Goal: Transaction & Acquisition: Book appointment/travel/reservation

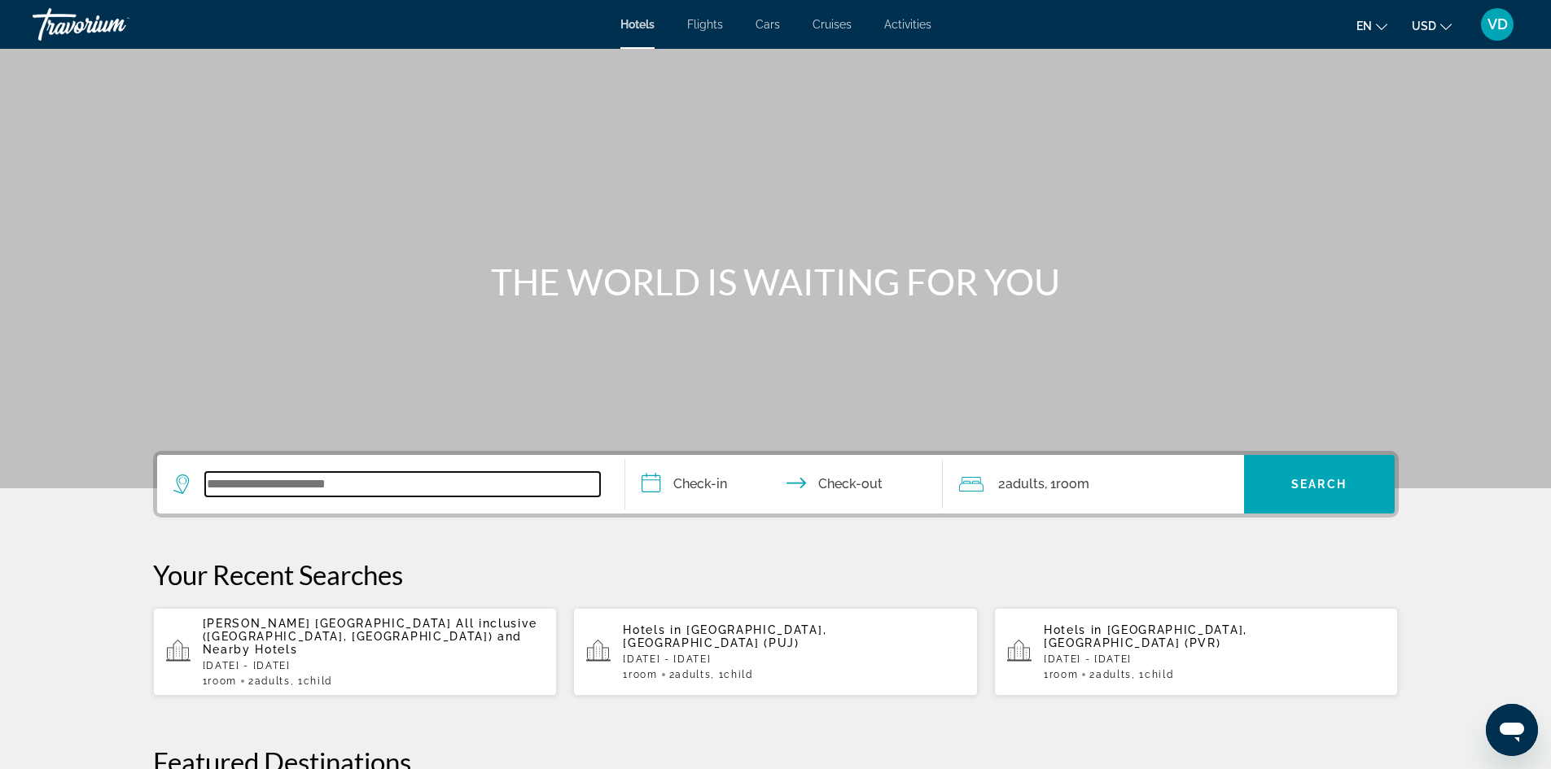
click at [365, 490] on input "Search widget" at bounding box center [402, 484] width 395 height 24
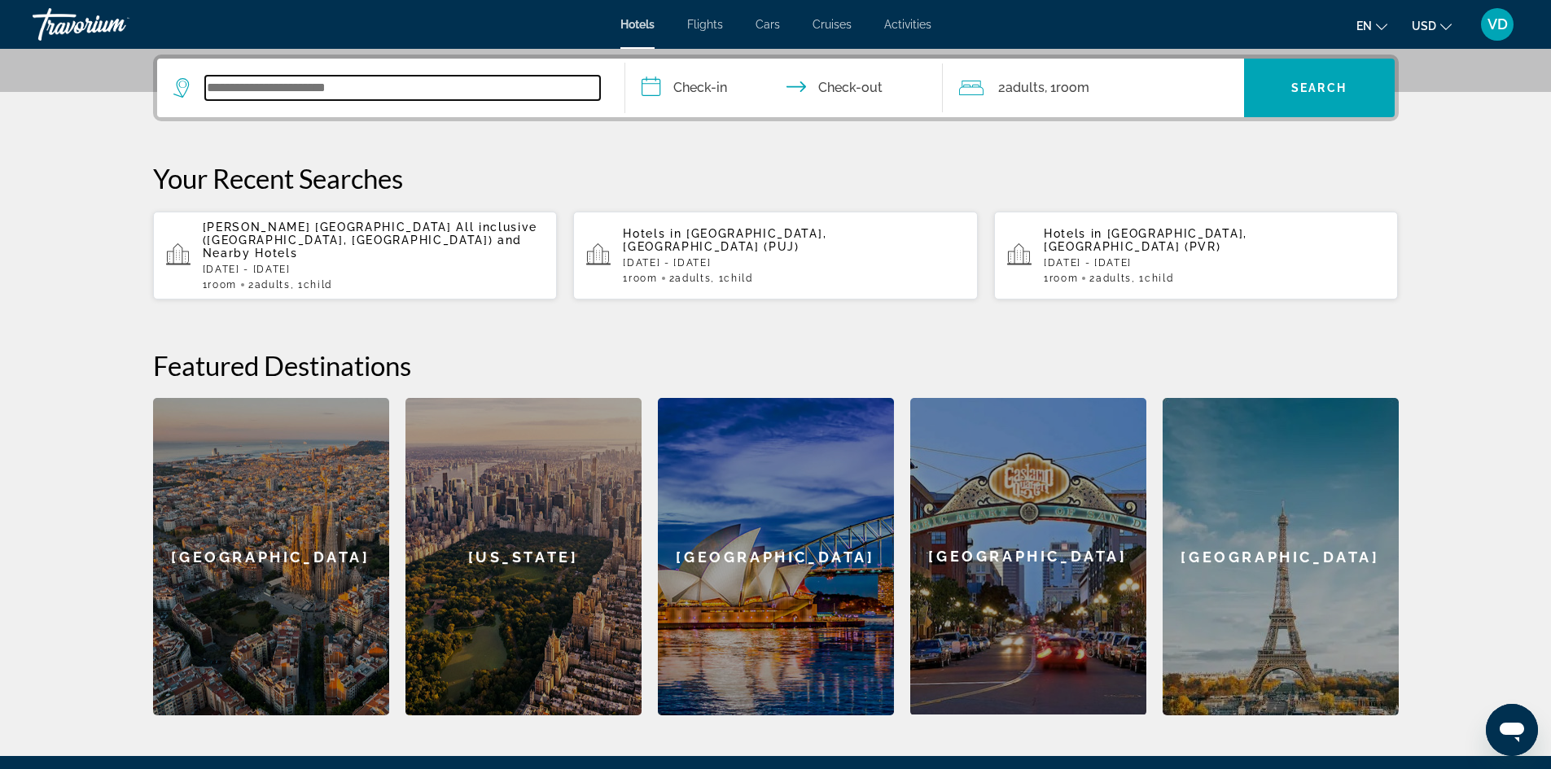
scroll to position [398, 0]
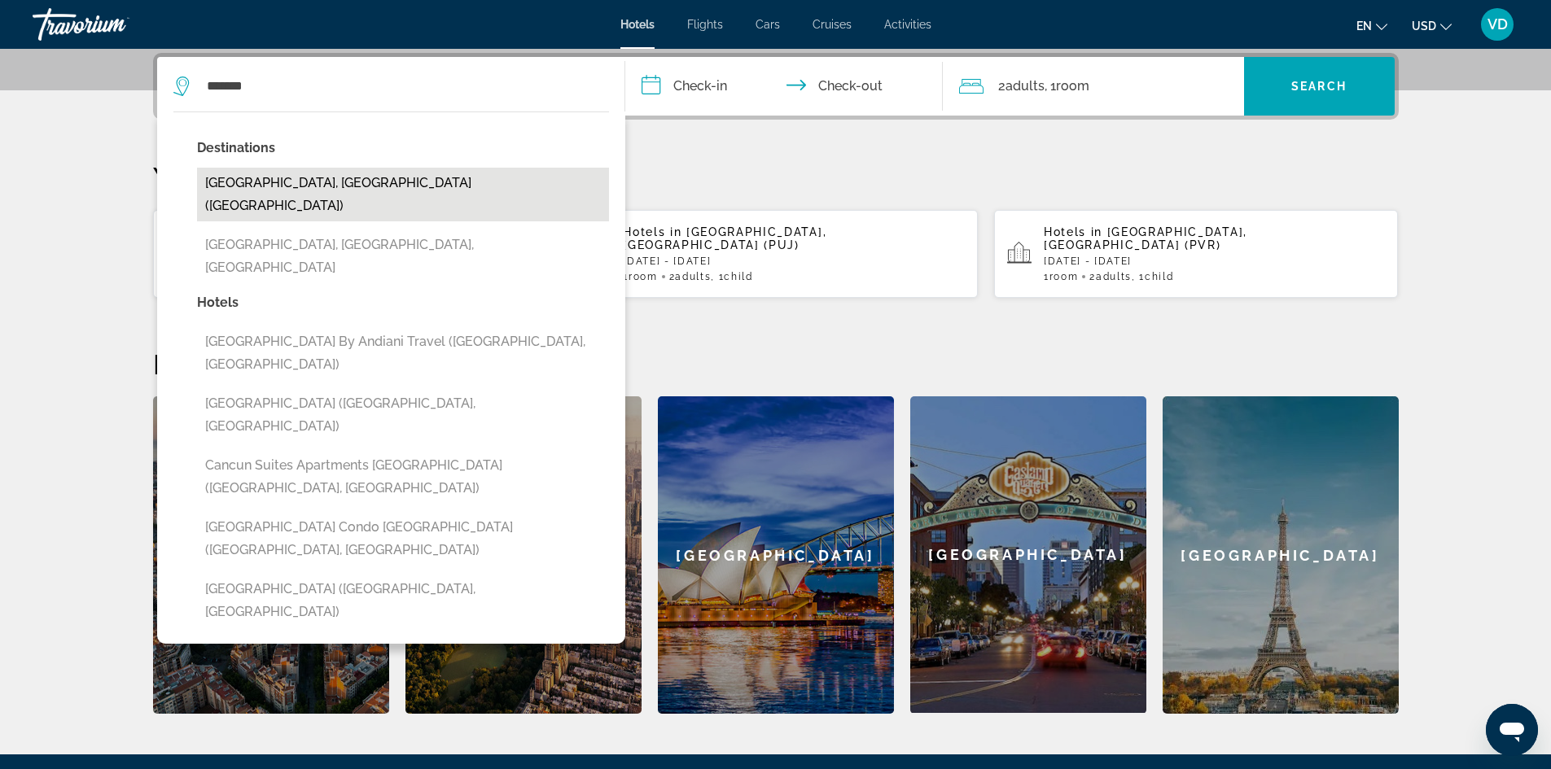
click at [272, 184] on button "[GEOGRAPHIC_DATA], [GEOGRAPHIC_DATA] ([GEOGRAPHIC_DATA])" at bounding box center [403, 195] width 412 height 54
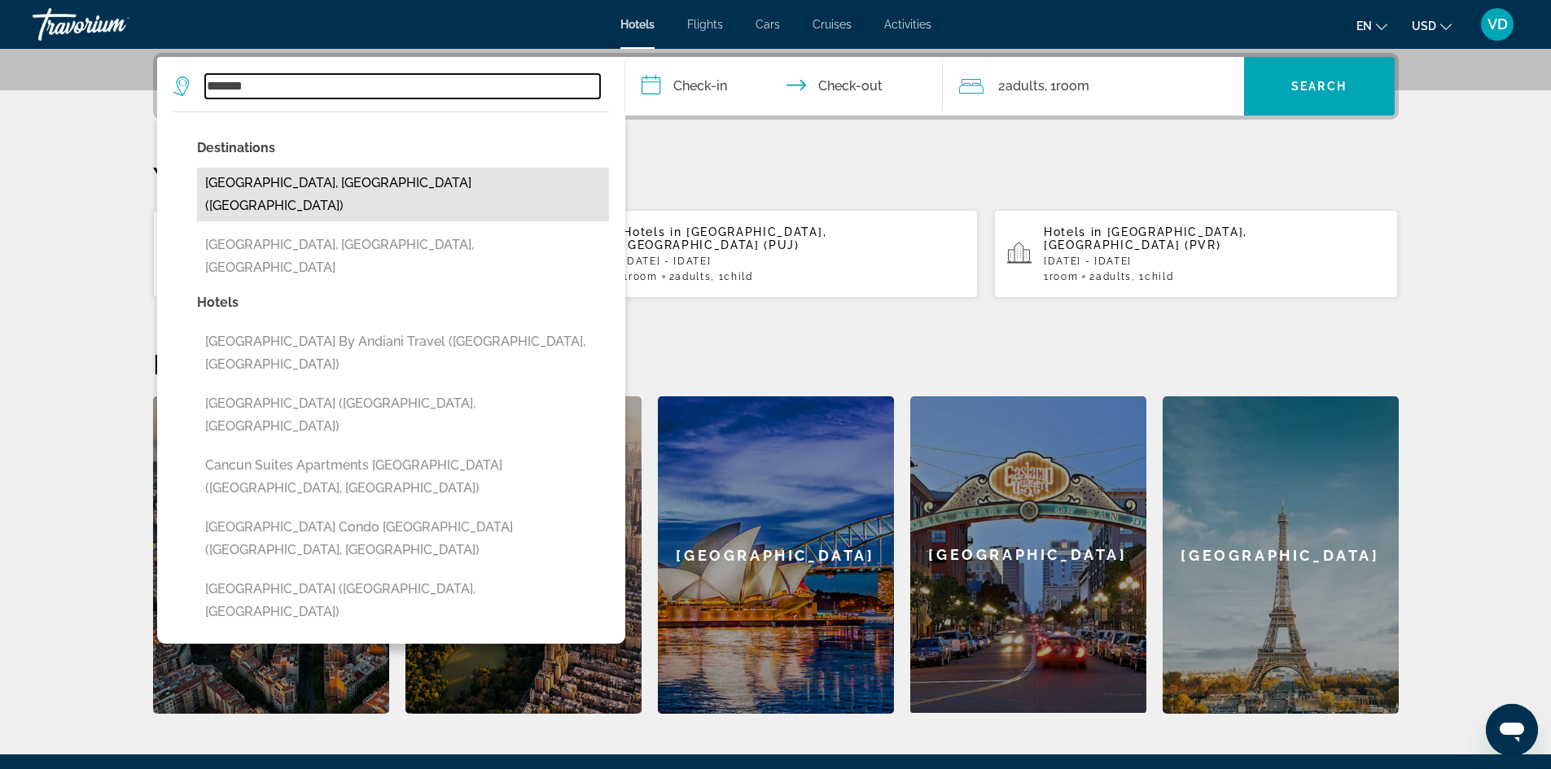
type input "**********"
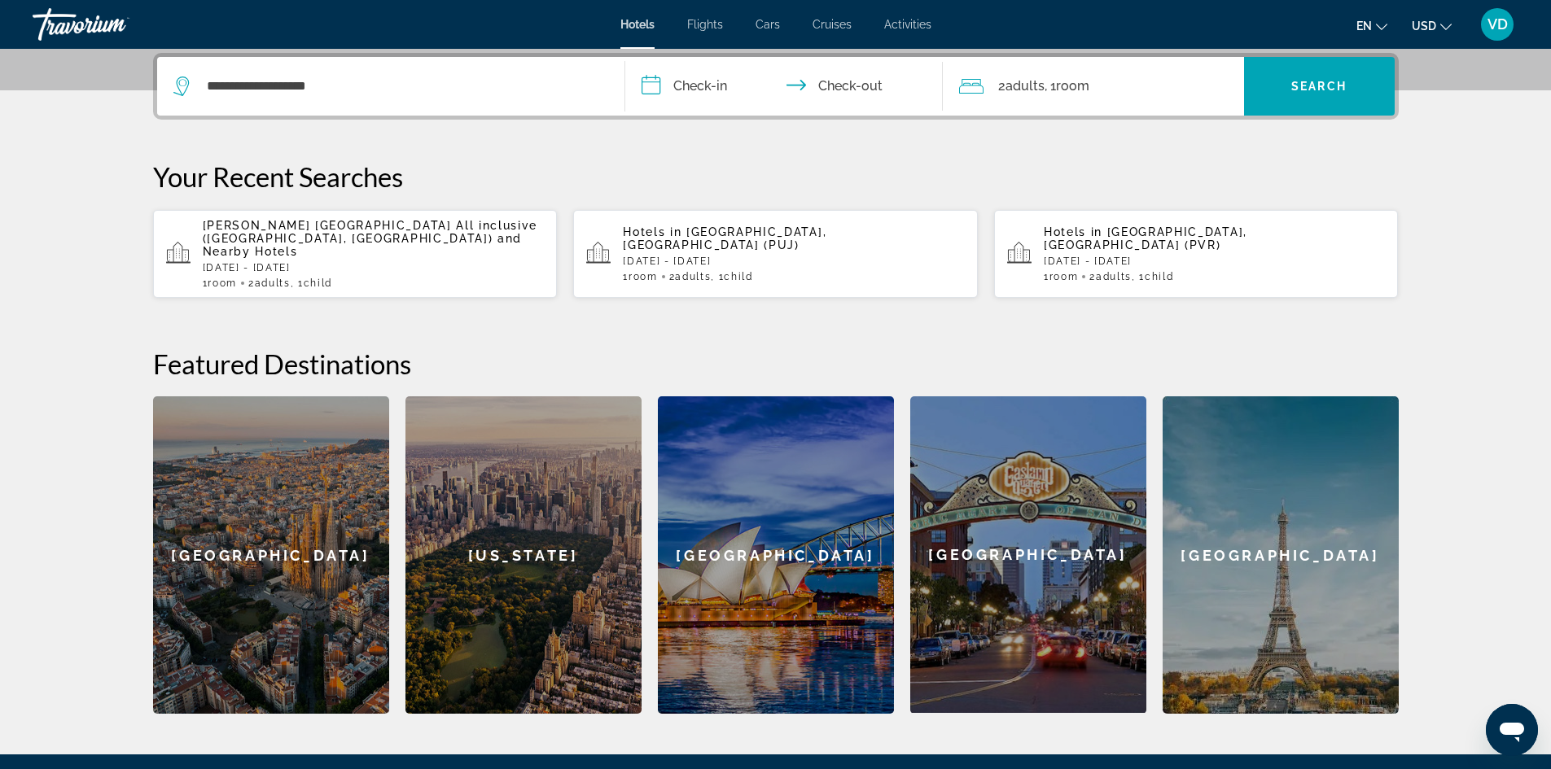
click at [708, 95] on input "**********" at bounding box center [787, 88] width 324 height 63
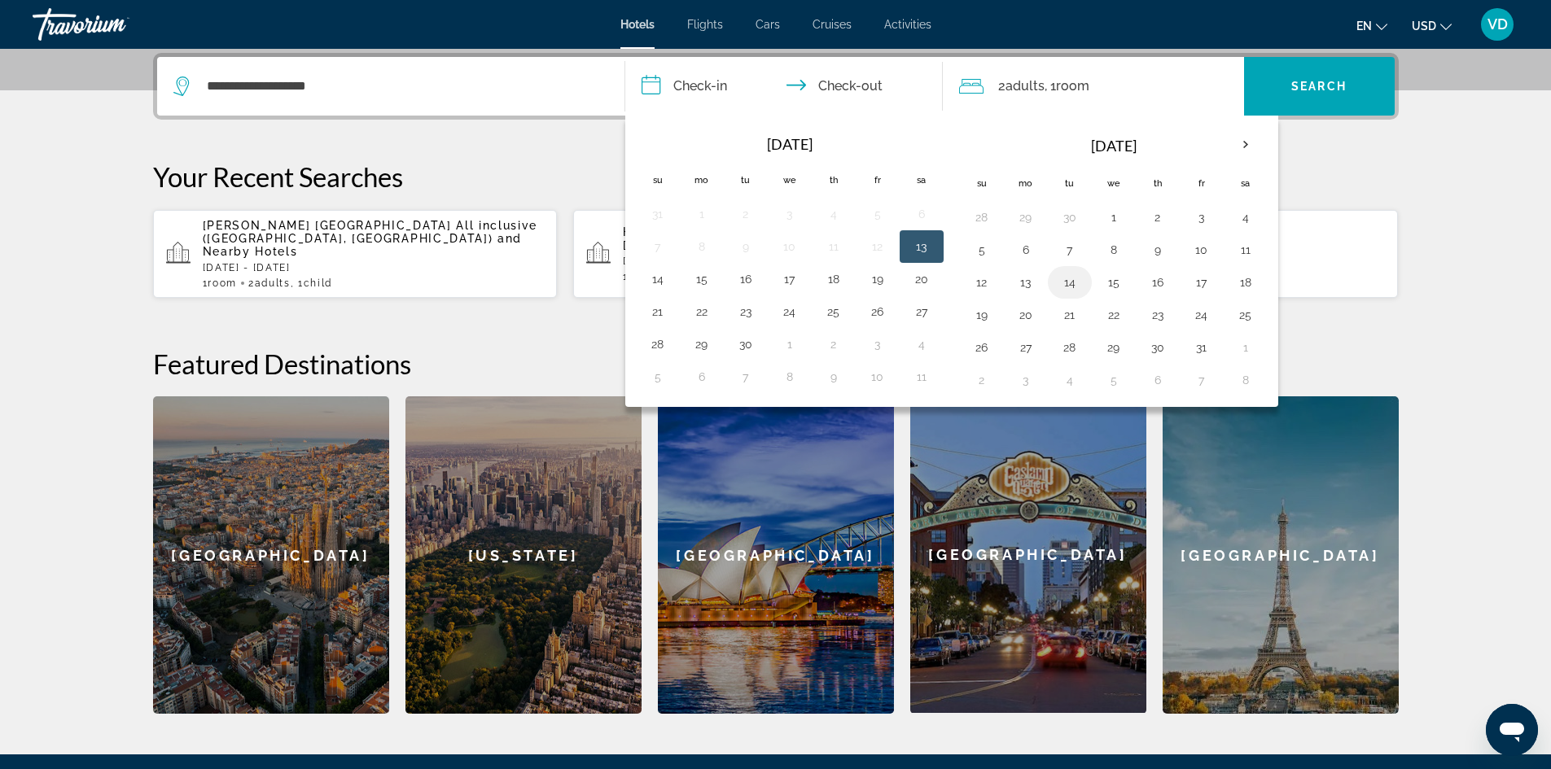
click at [1077, 285] on button "14" at bounding box center [1069, 282] width 26 height 23
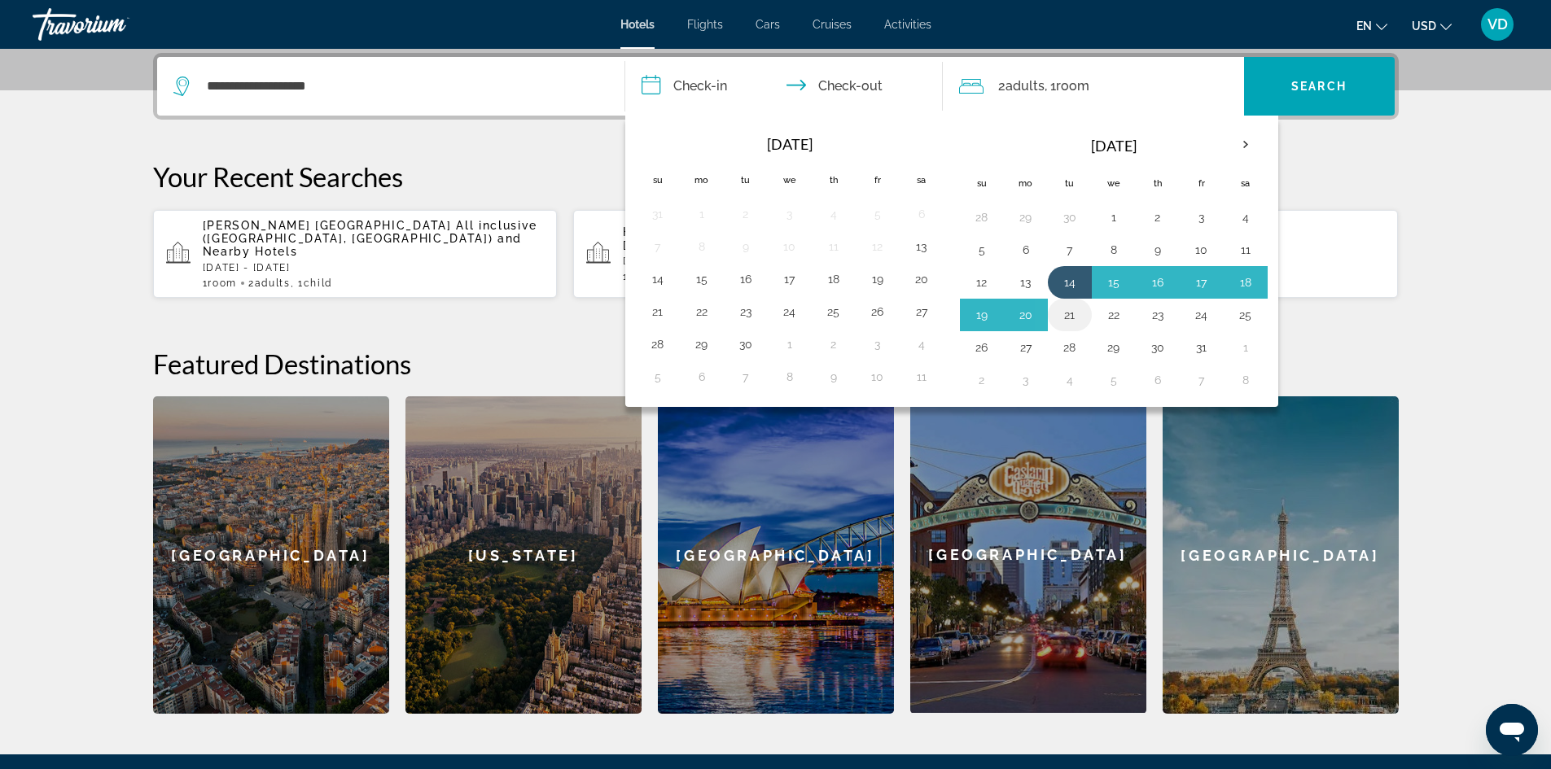
click at [1077, 317] on button "21" at bounding box center [1069, 315] width 26 height 23
type input "**********"
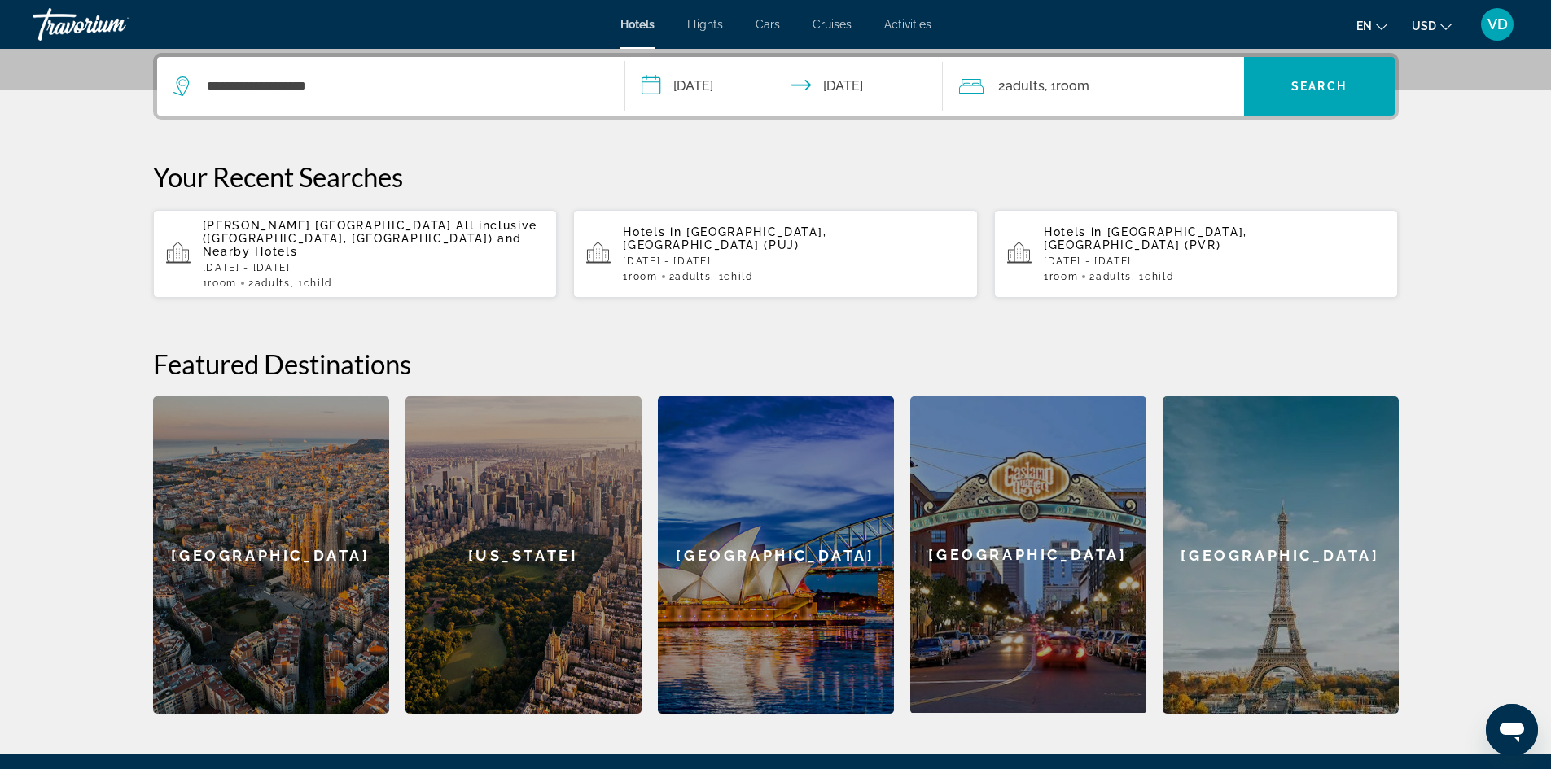
click at [1171, 81] on div "2 Adult Adults , 1 Room rooms" at bounding box center [1101, 86] width 285 height 23
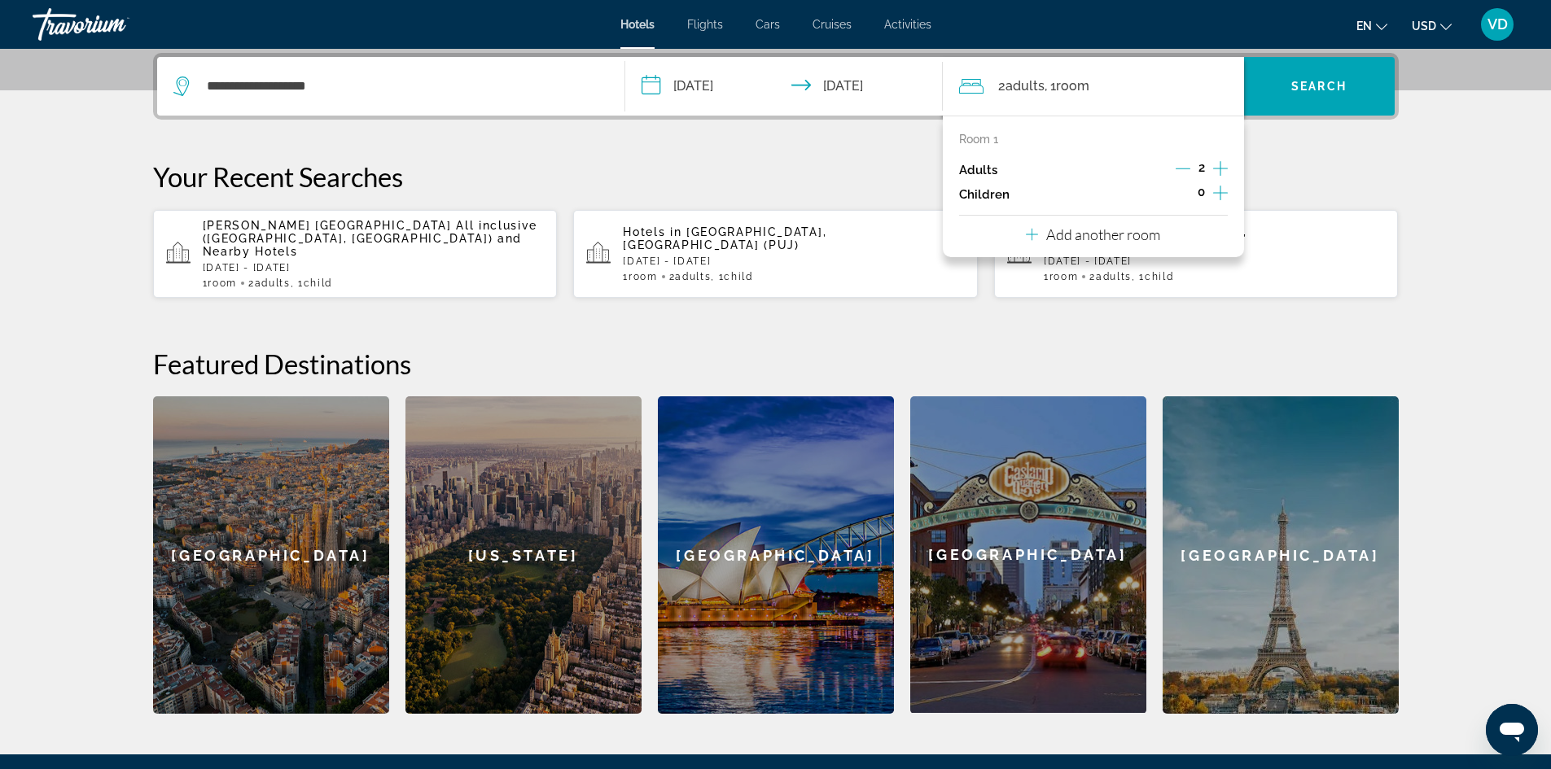
click at [1223, 190] on icon "Increment children" at bounding box center [1220, 193] width 15 height 20
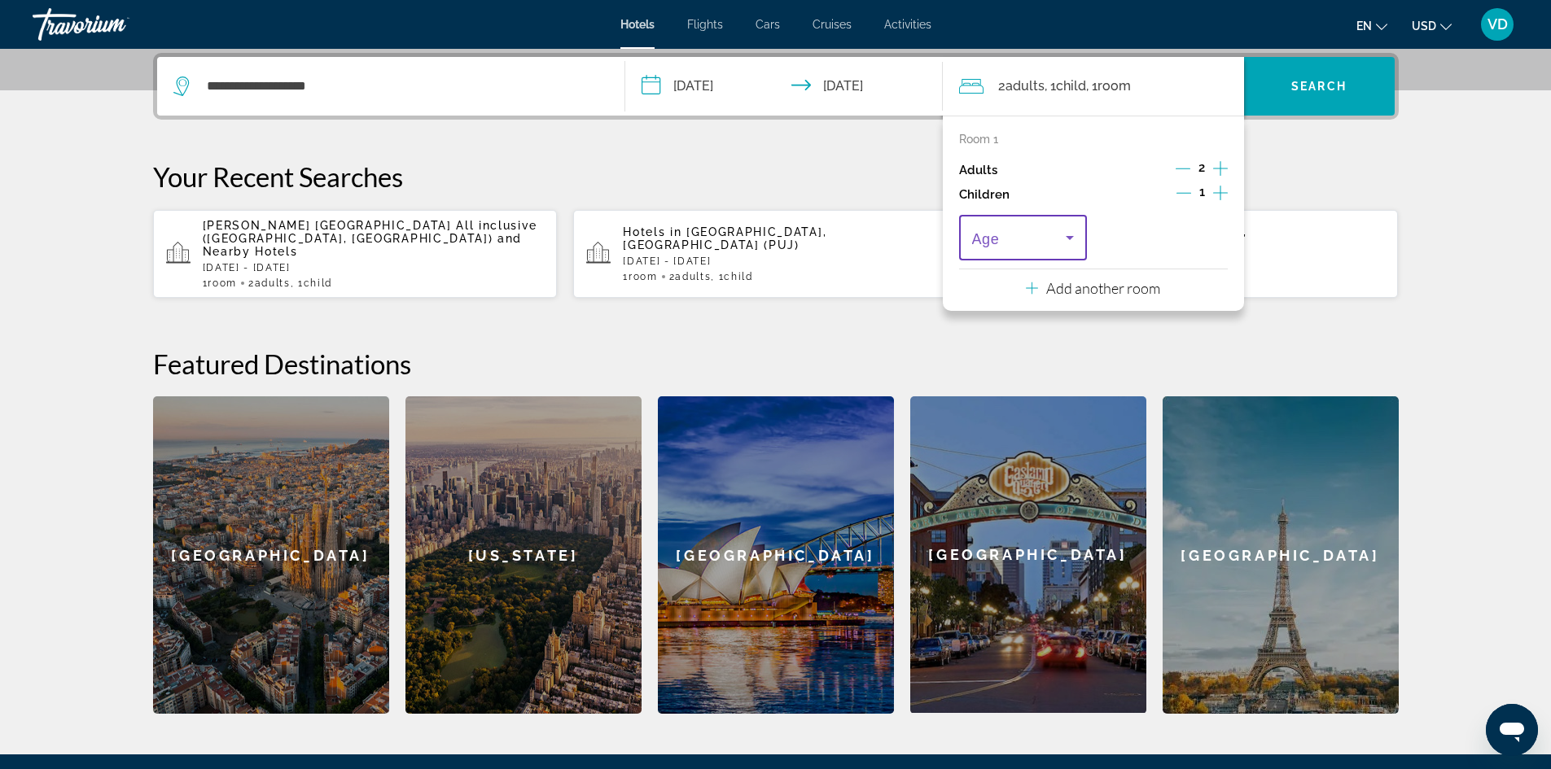
click at [1074, 235] on icon "Travelers: 2 adults, 1 child" at bounding box center [1070, 238] width 20 height 20
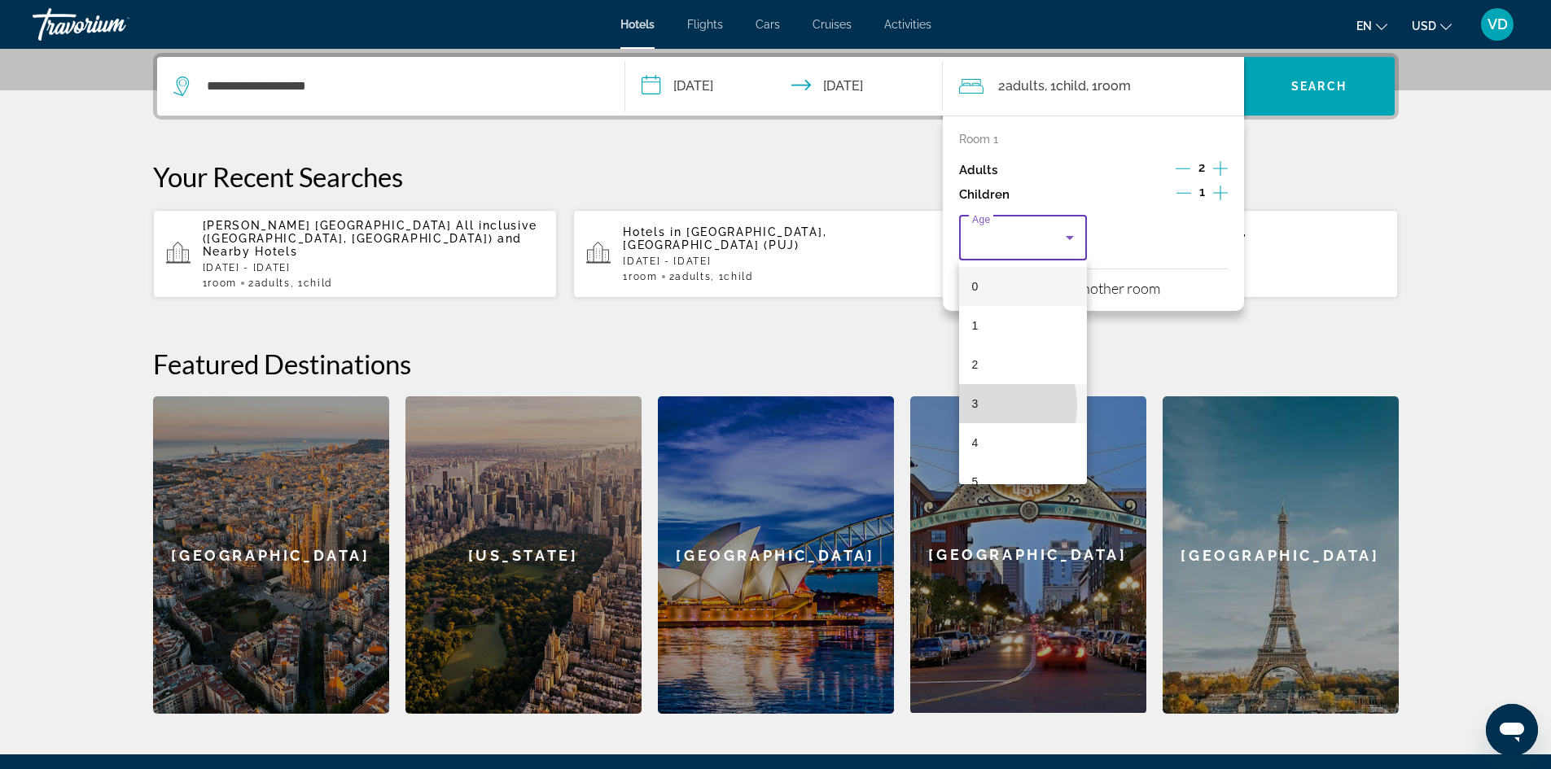
click at [986, 405] on mat-option "3" at bounding box center [1023, 403] width 129 height 39
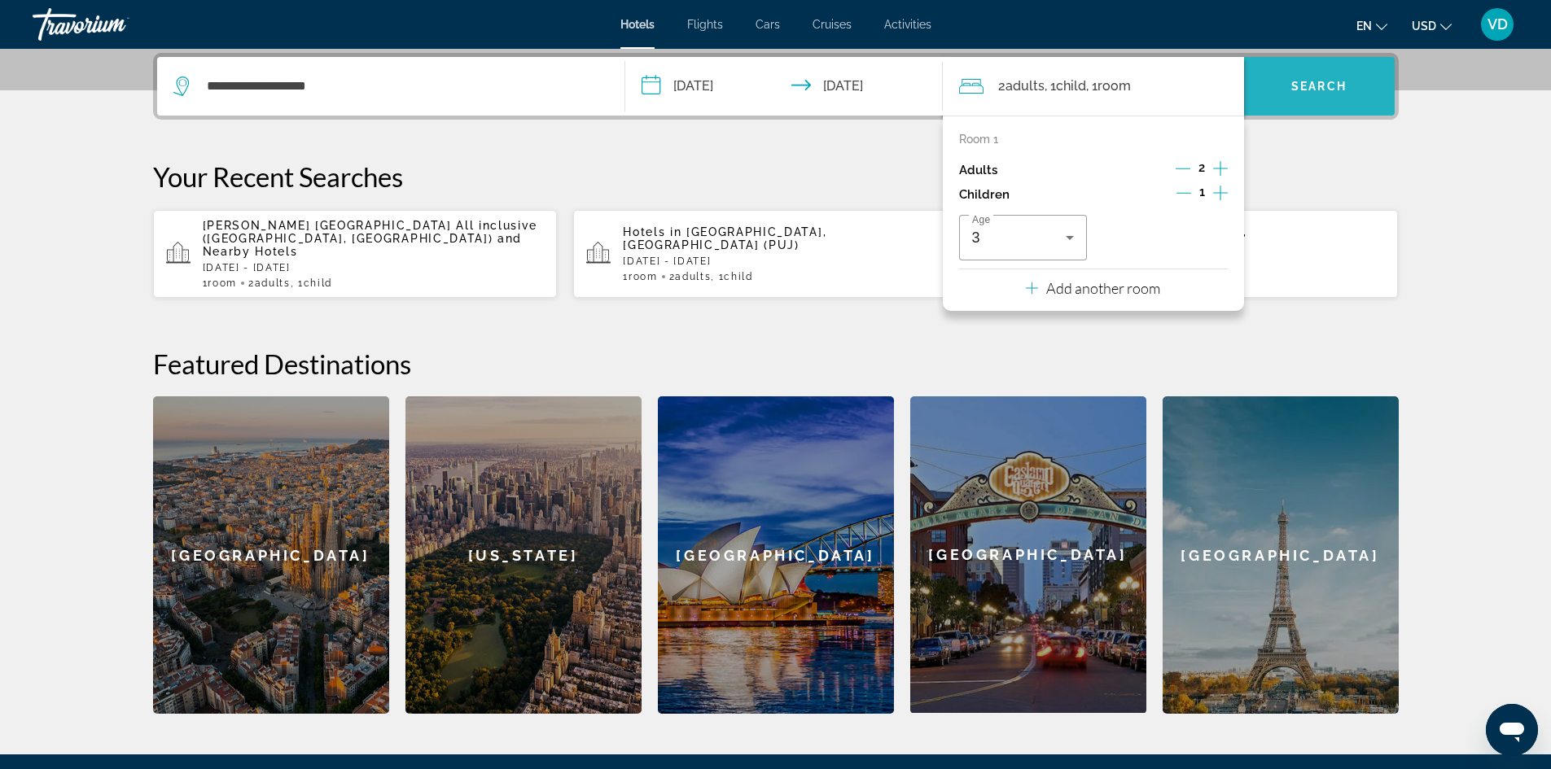
click at [1298, 79] on span "Search widget" at bounding box center [1319, 86] width 151 height 39
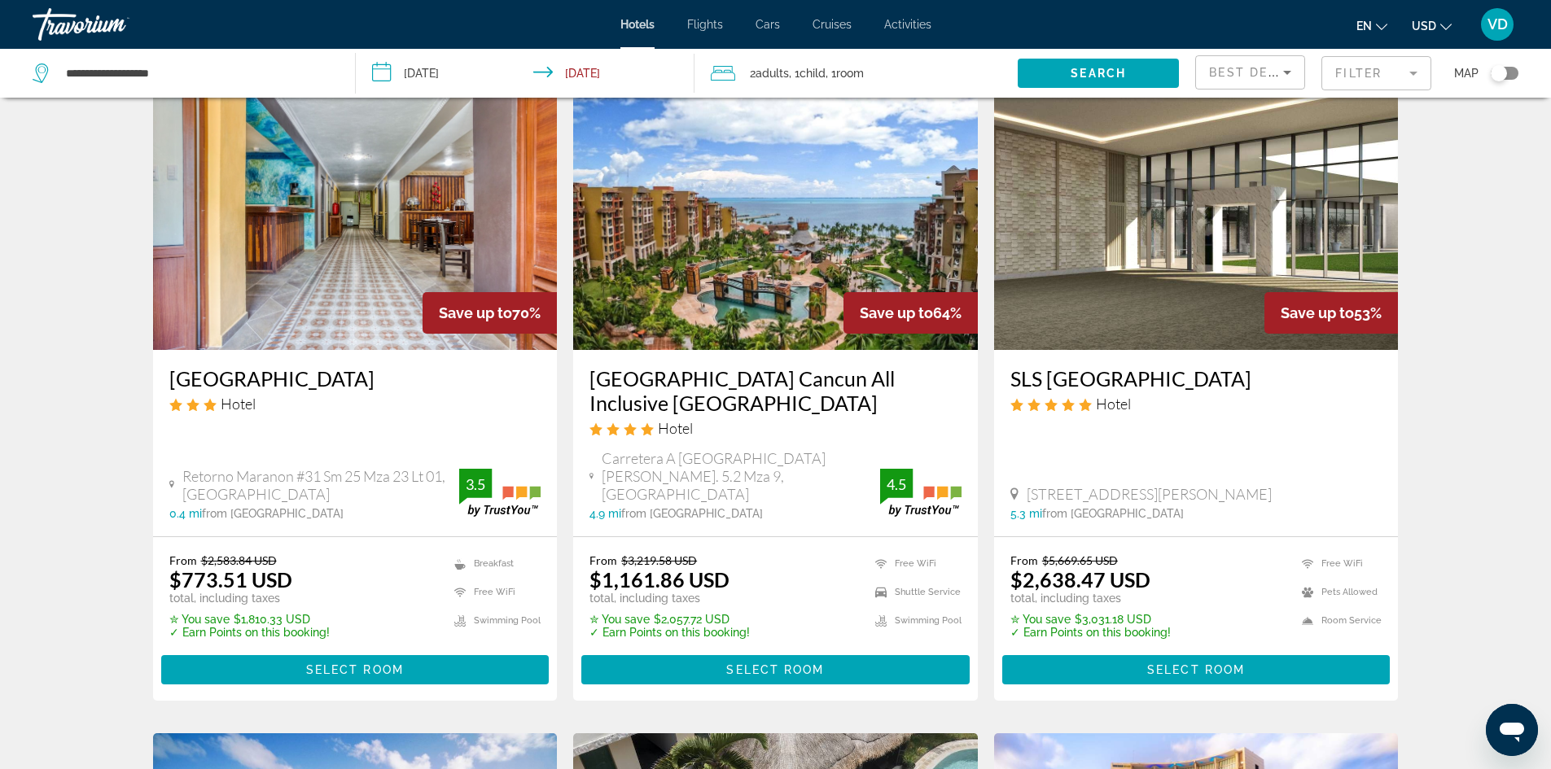
scroll to position [98, 0]
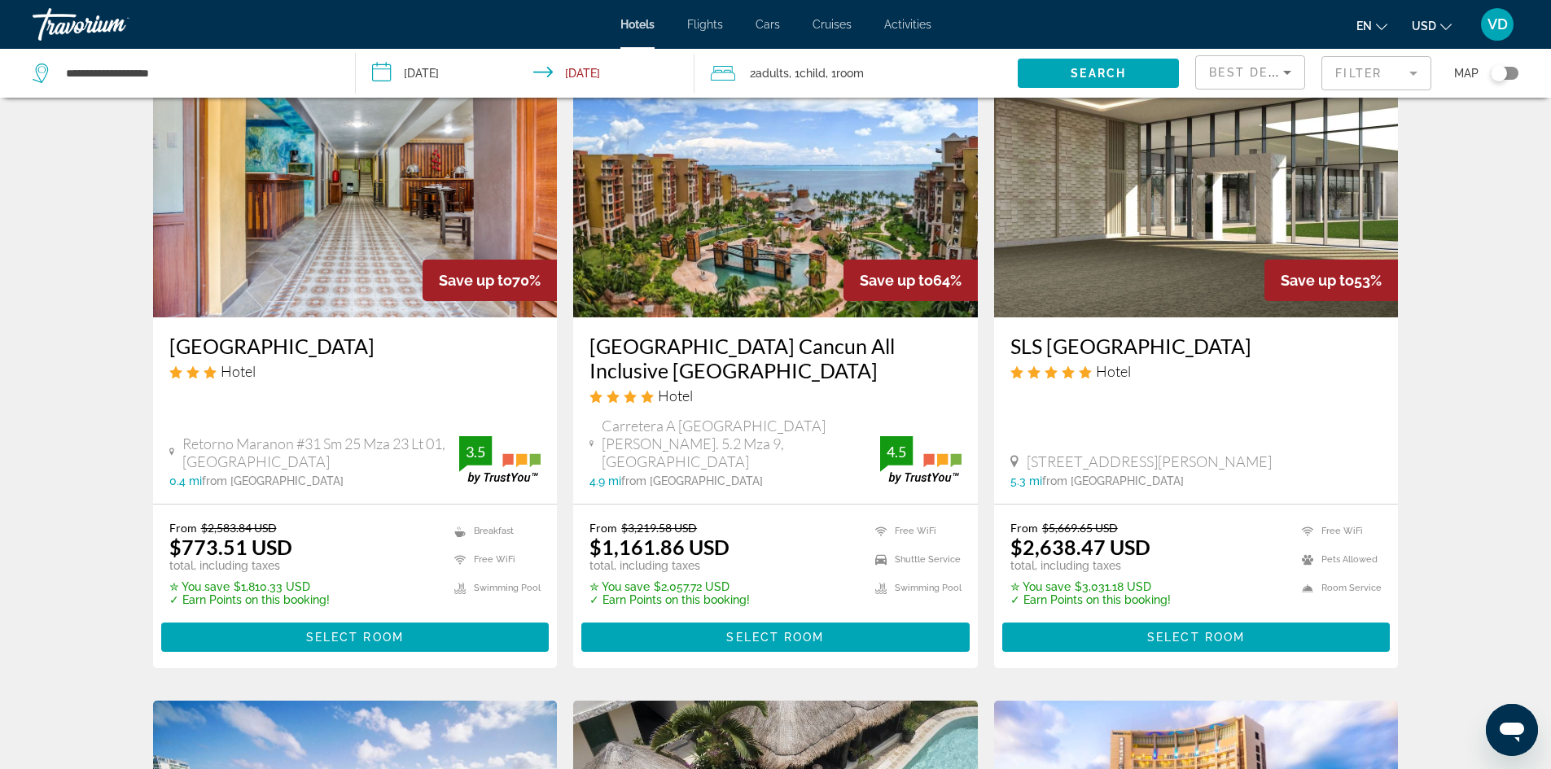
click at [588, 348] on div "[GEOGRAPHIC_DATA] Cancun All Inclusive [GEOGRAPHIC_DATA] Hotel Carretera A [GEO…" at bounding box center [775, 410] width 405 height 186
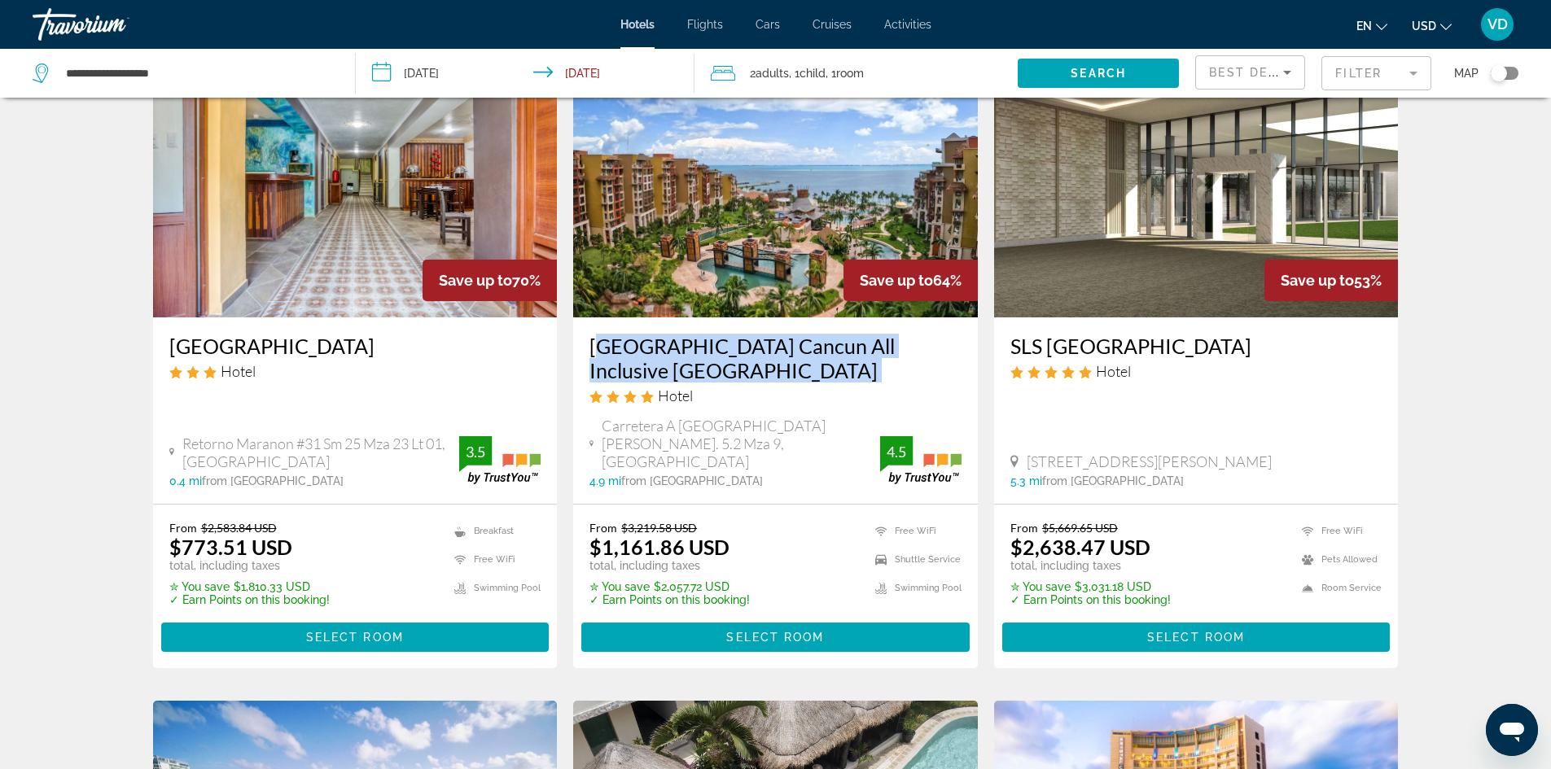
drag, startPoint x: 588, startPoint y: 348, endPoint x: 765, endPoint y: 374, distance: 178.5
click at [765, 374] on div "[GEOGRAPHIC_DATA] Cancun All Inclusive [GEOGRAPHIC_DATA] Hotel Carretera A [GEO…" at bounding box center [775, 410] width 405 height 186
copy div "[GEOGRAPHIC_DATA] Cancun All Inclusive [GEOGRAPHIC_DATA]"
click at [828, 618] on span "Main content" at bounding box center [775, 637] width 388 height 39
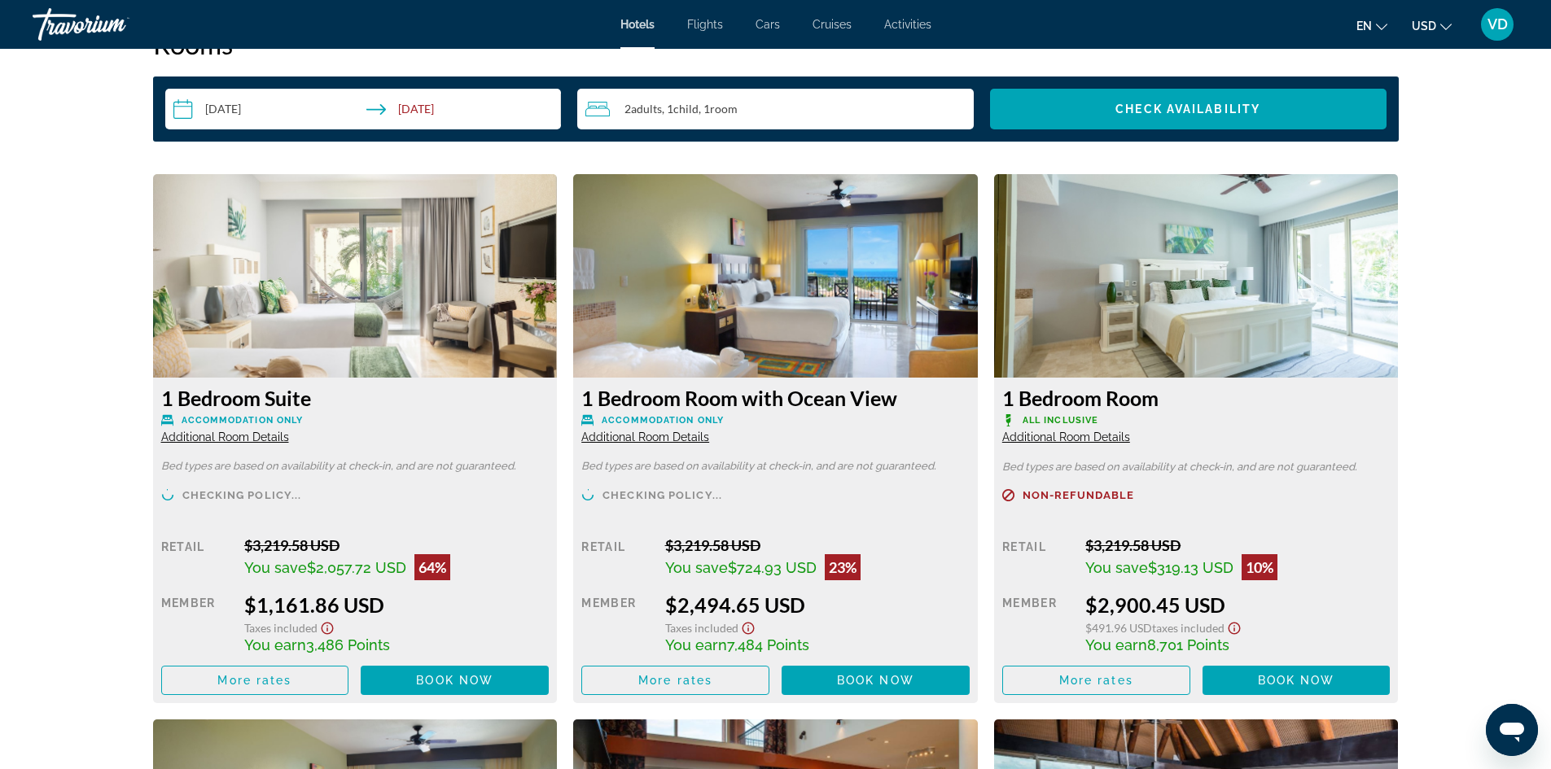
scroll to position [2163, 0]
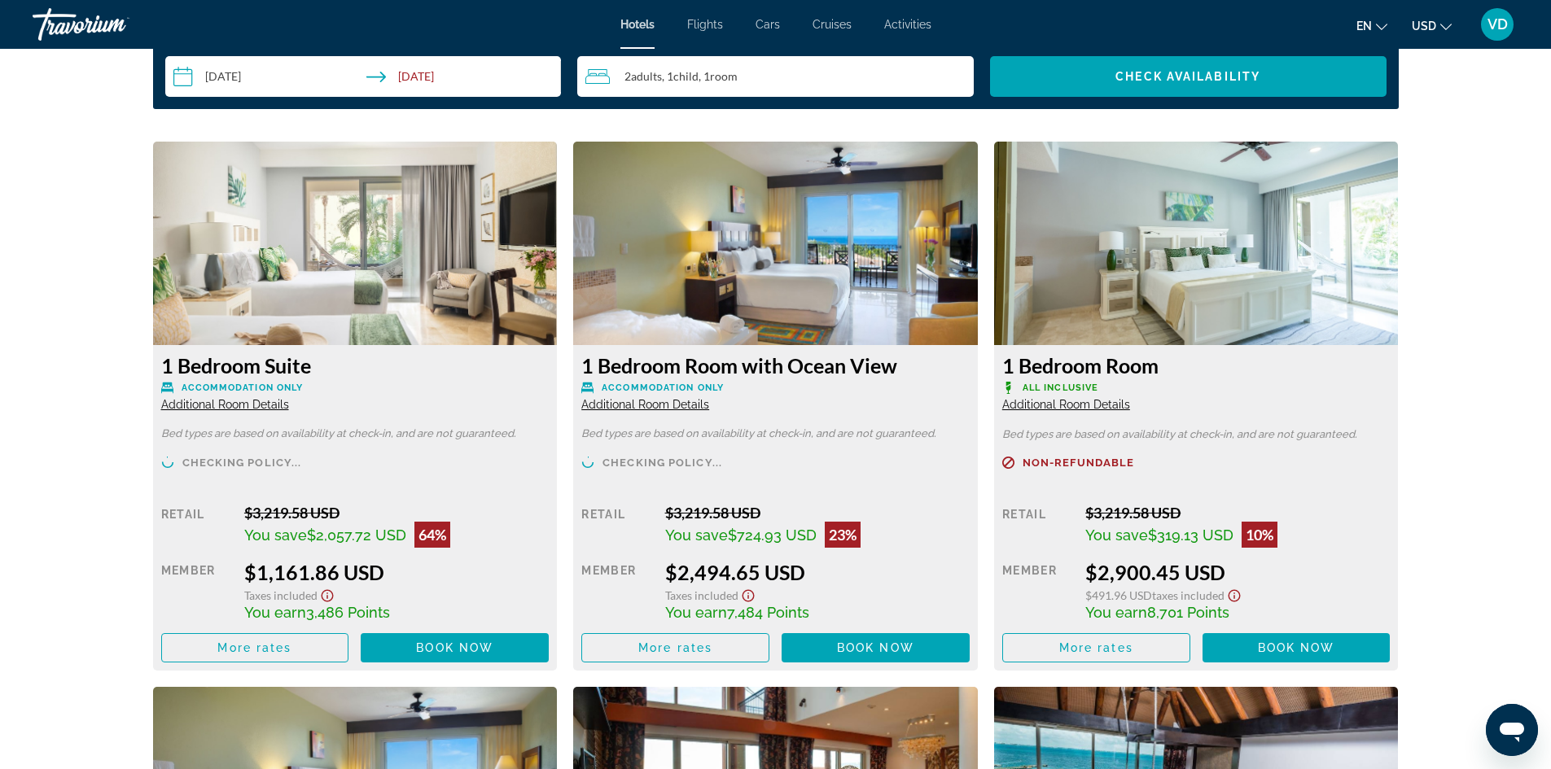
click at [1141, 583] on div "$2,900.45 USD" at bounding box center [1237, 572] width 304 height 24
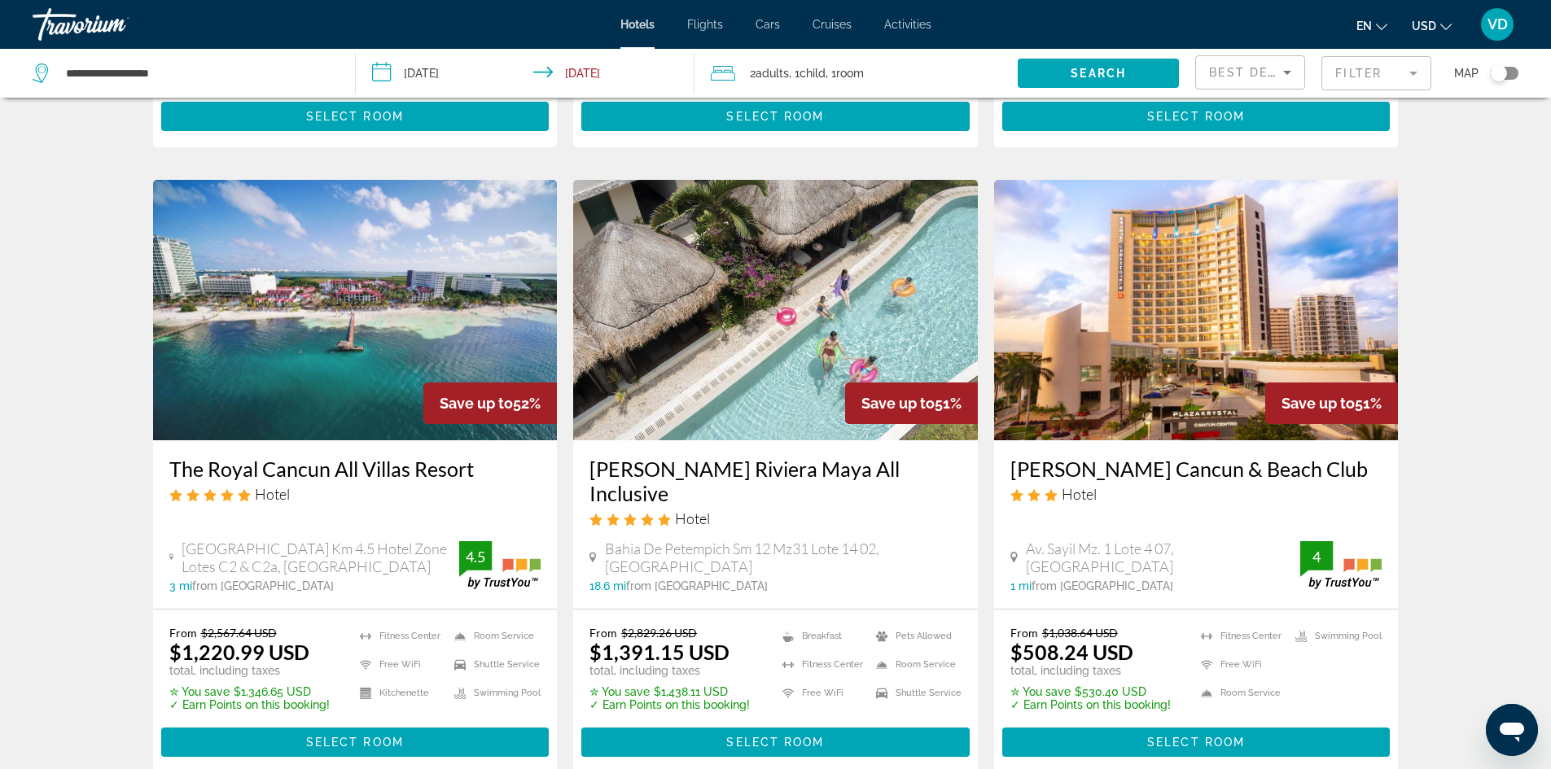
scroll to position [684, 0]
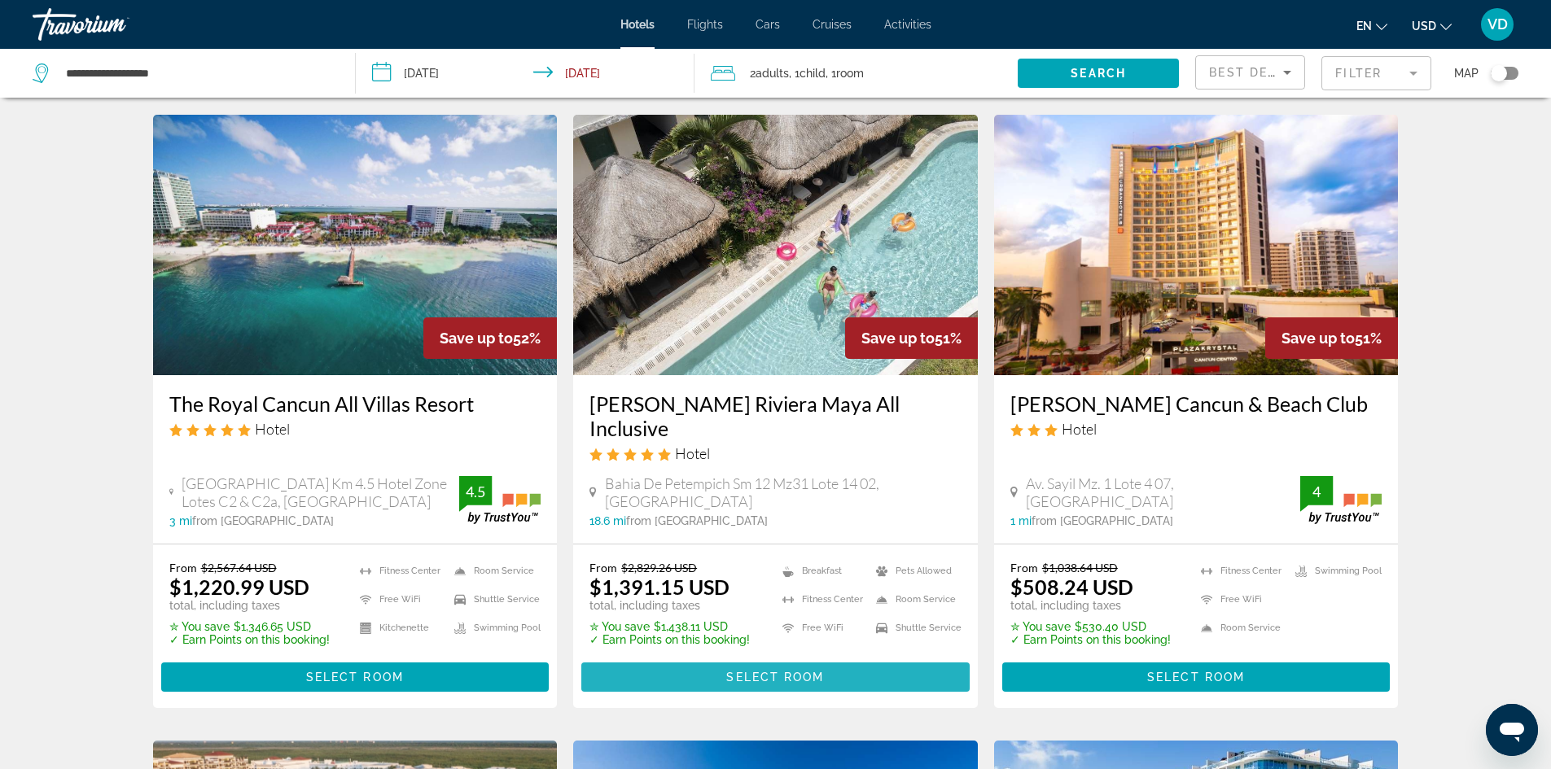
click at [760, 658] on span "Main content" at bounding box center [775, 677] width 388 height 39
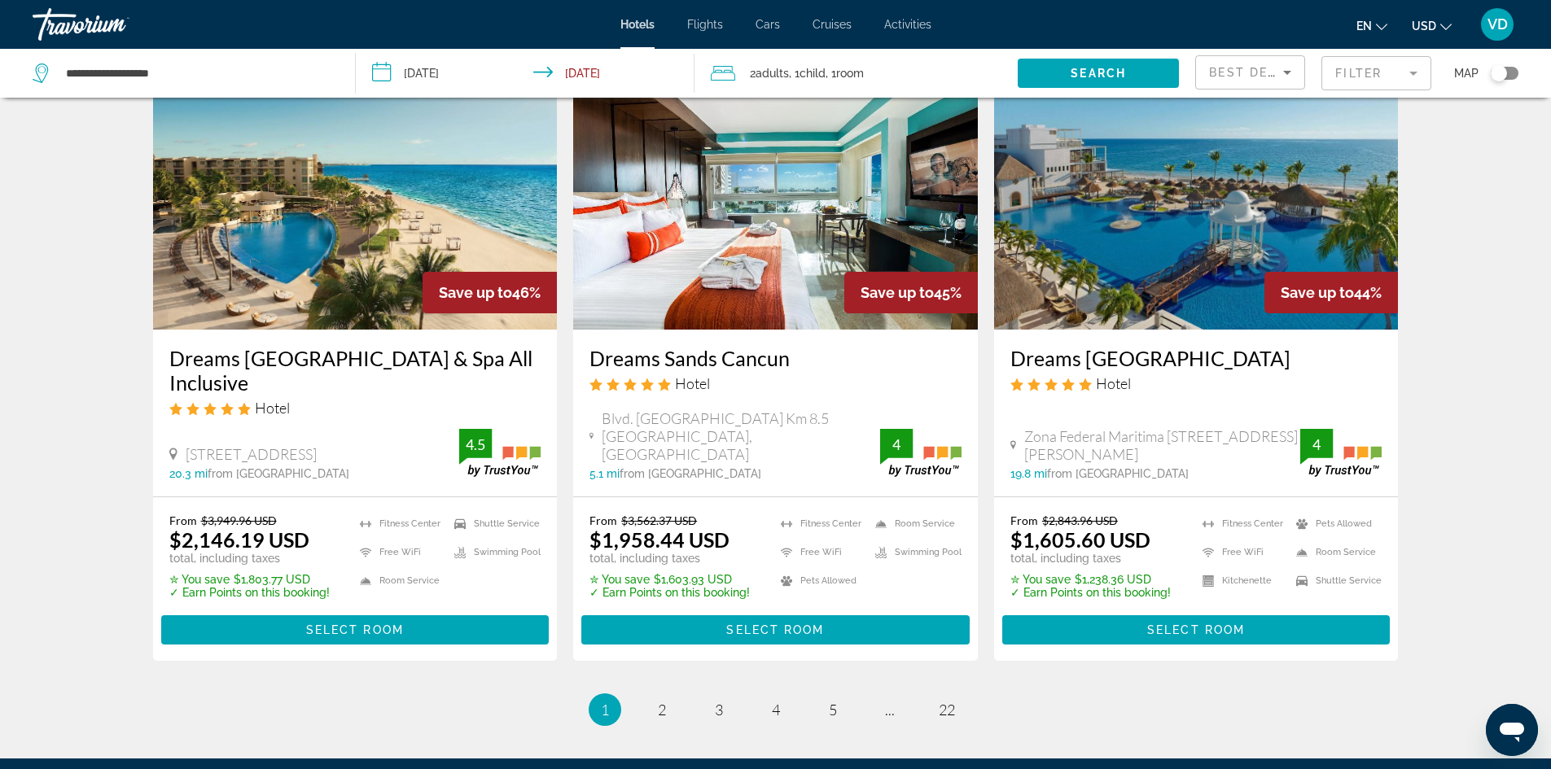
scroll to position [1986, 0]
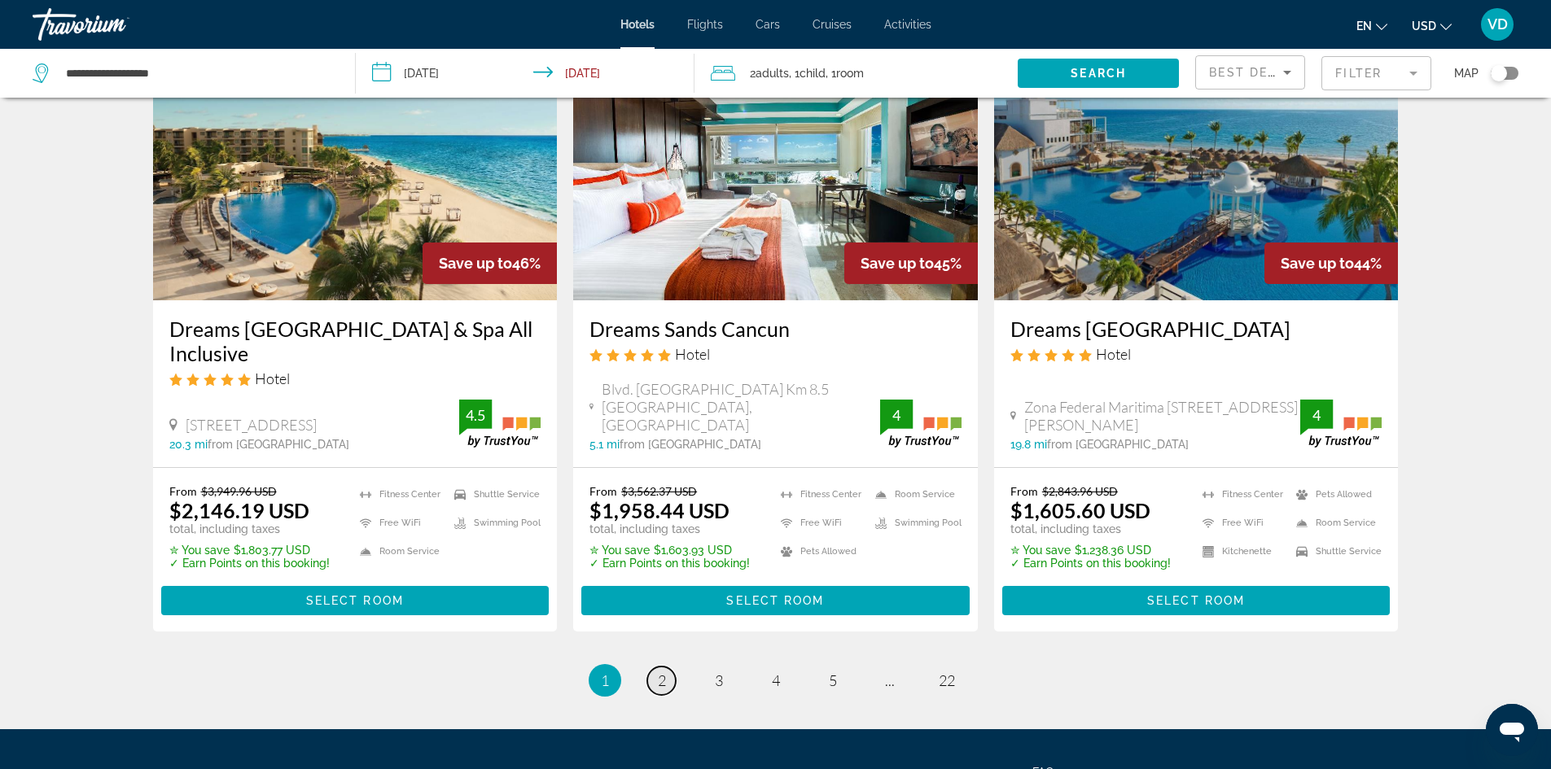
click at [658, 671] on span "2" at bounding box center [662, 680] width 8 height 18
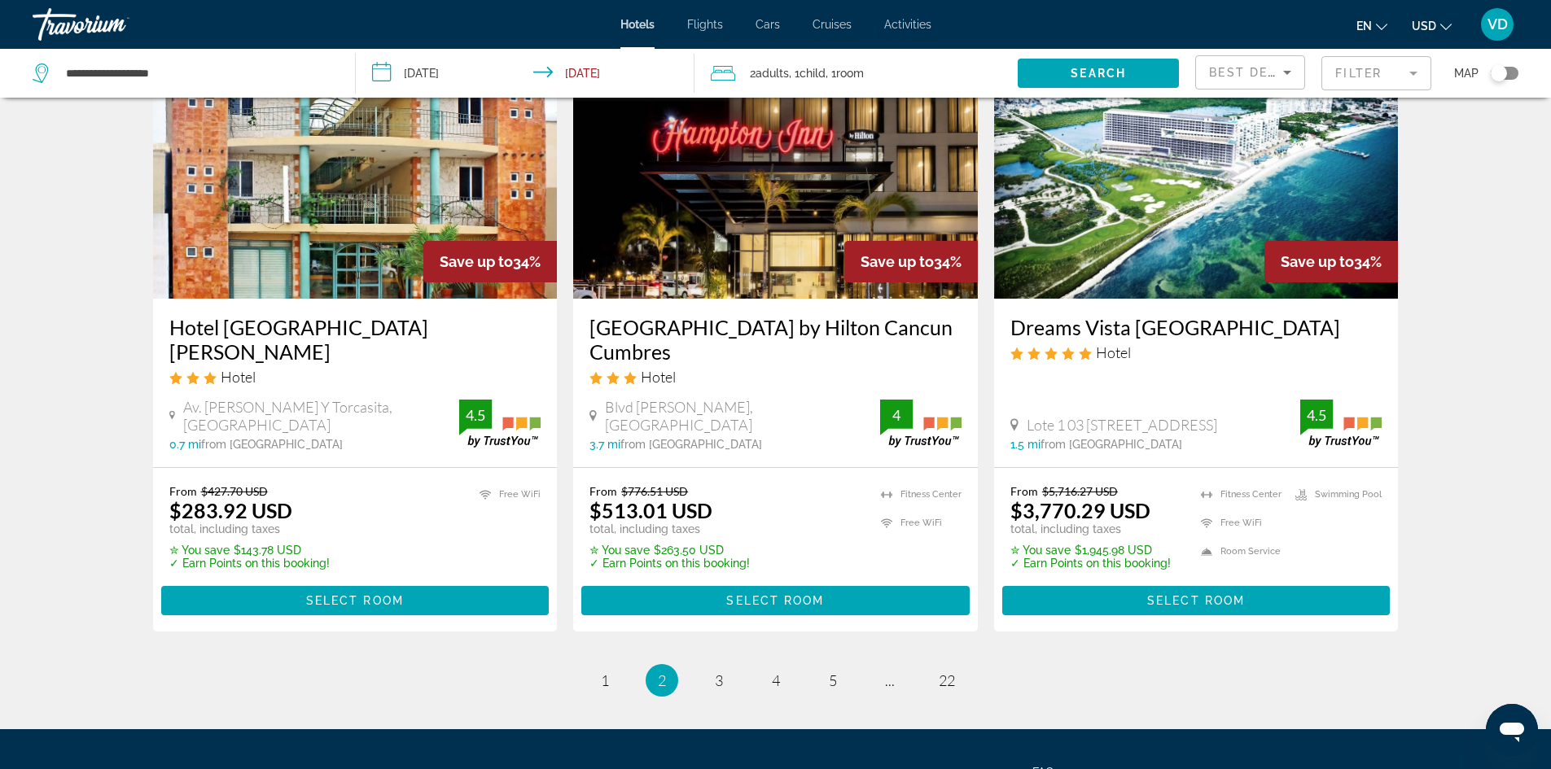
scroll to position [2019, 0]
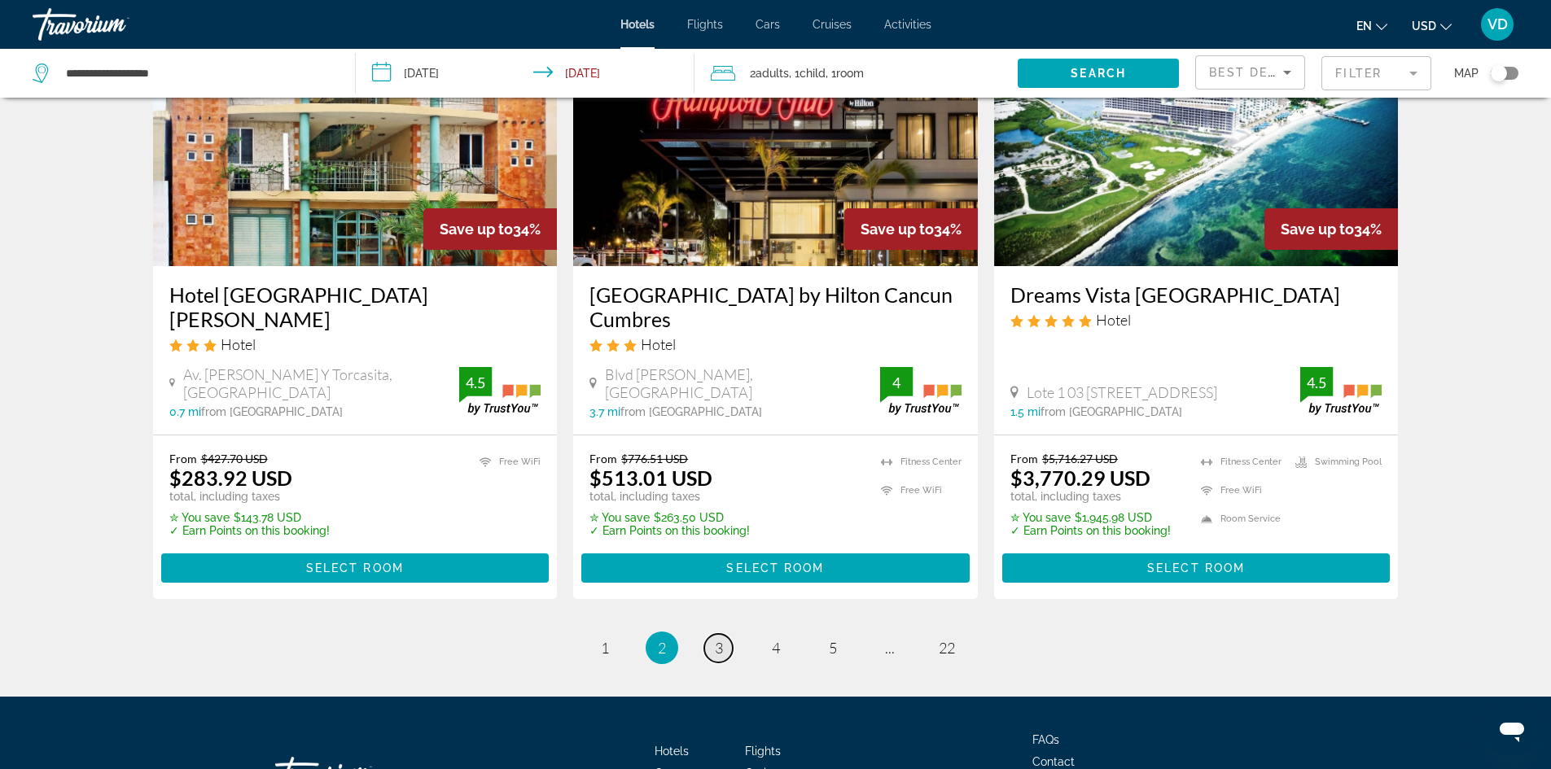
click at [719, 639] on span "3" at bounding box center [719, 648] width 8 height 18
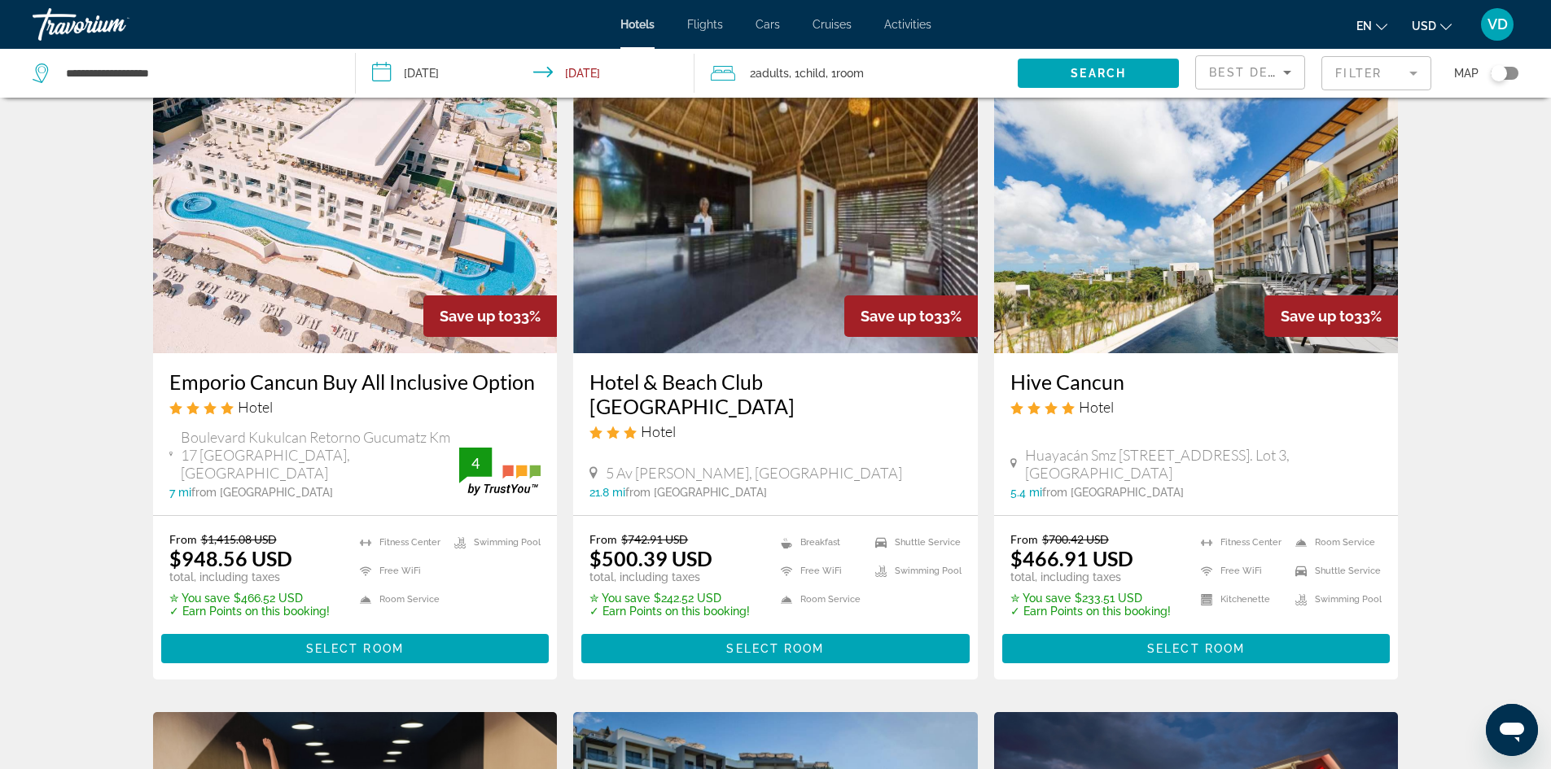
scroll to position [65, 0]
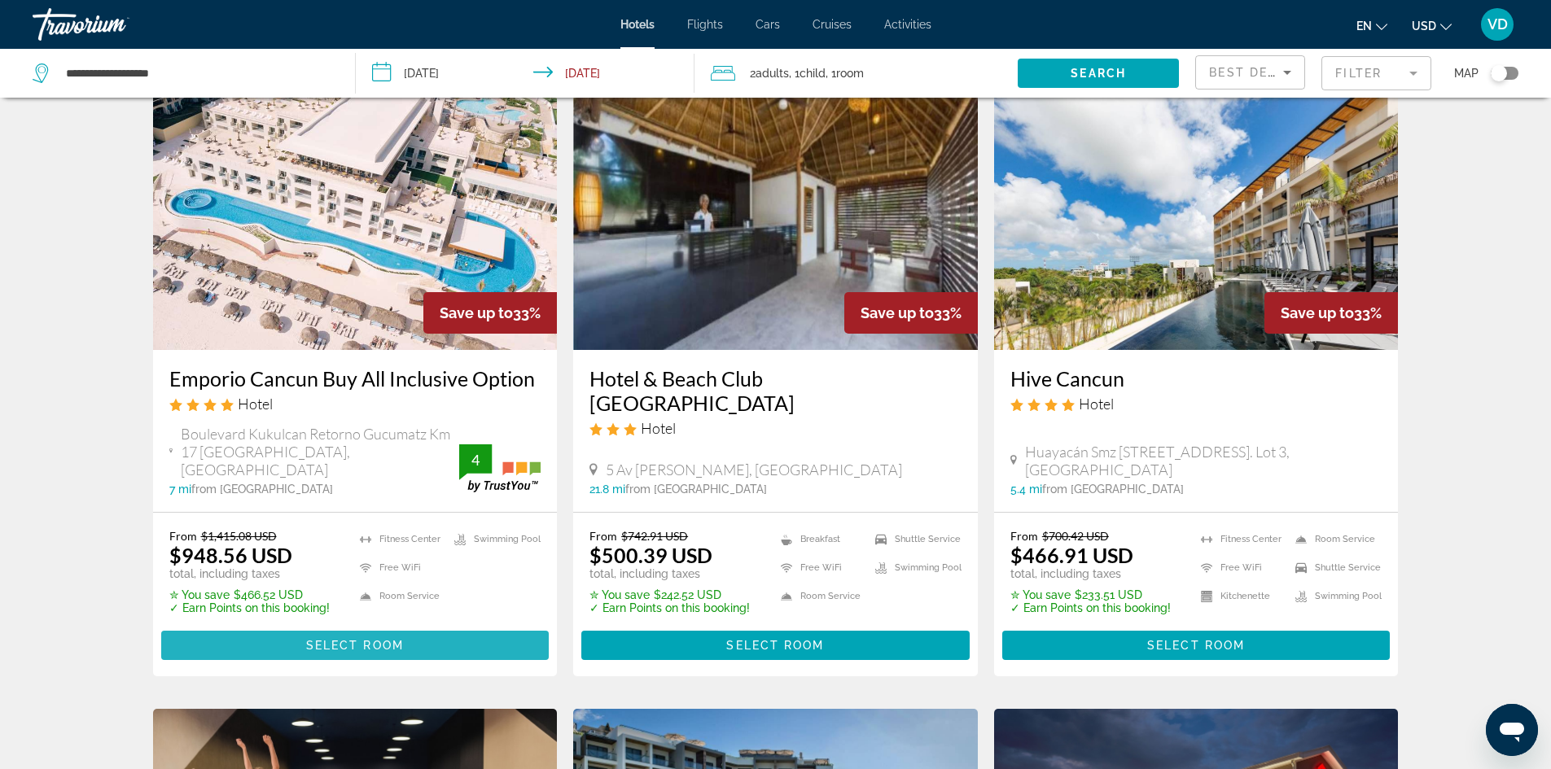
click at [345, 634] on span "Main content" at bounding box center [355, 645] width 388 height 39
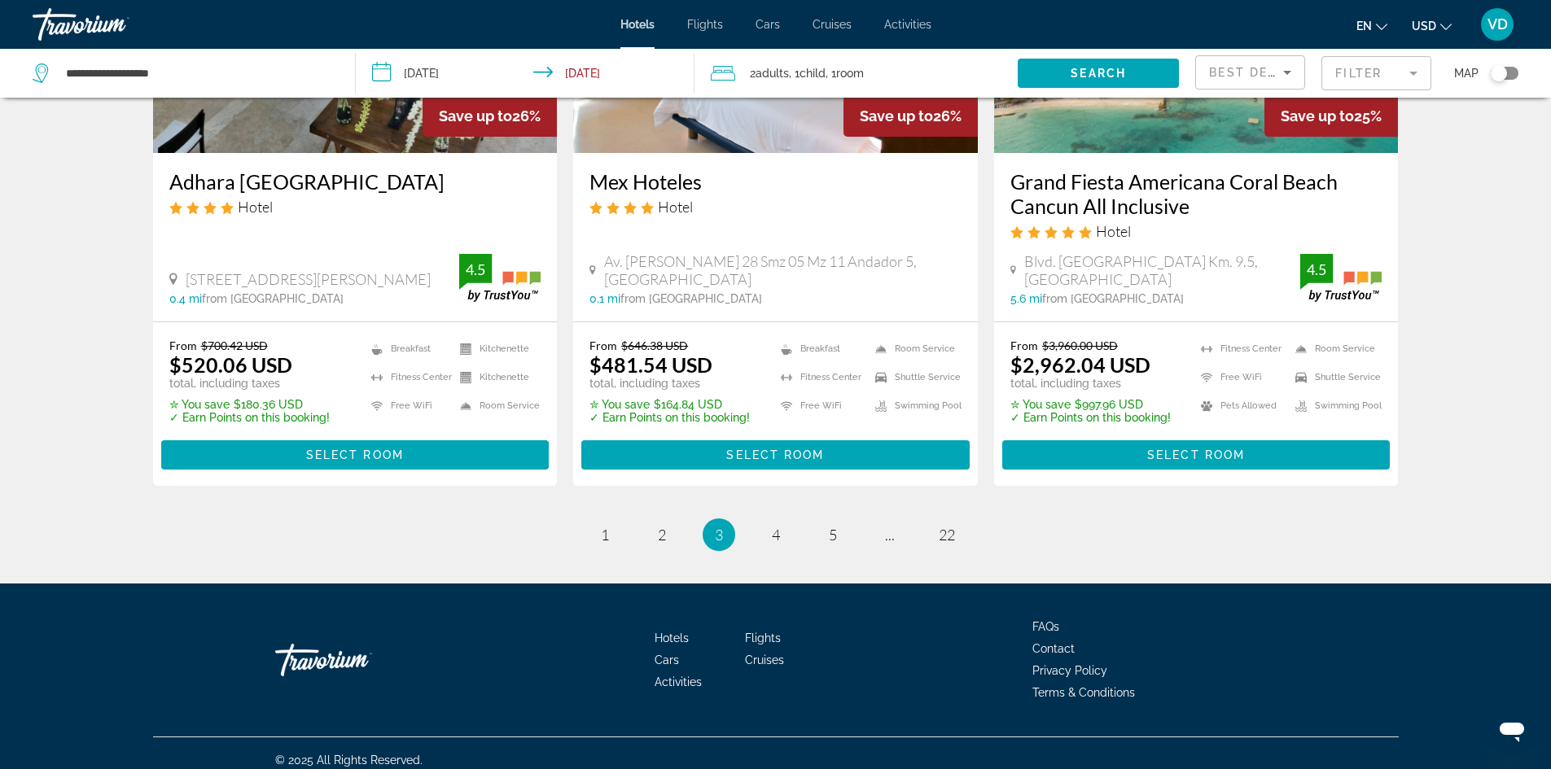
scroll to position [2128, 0]
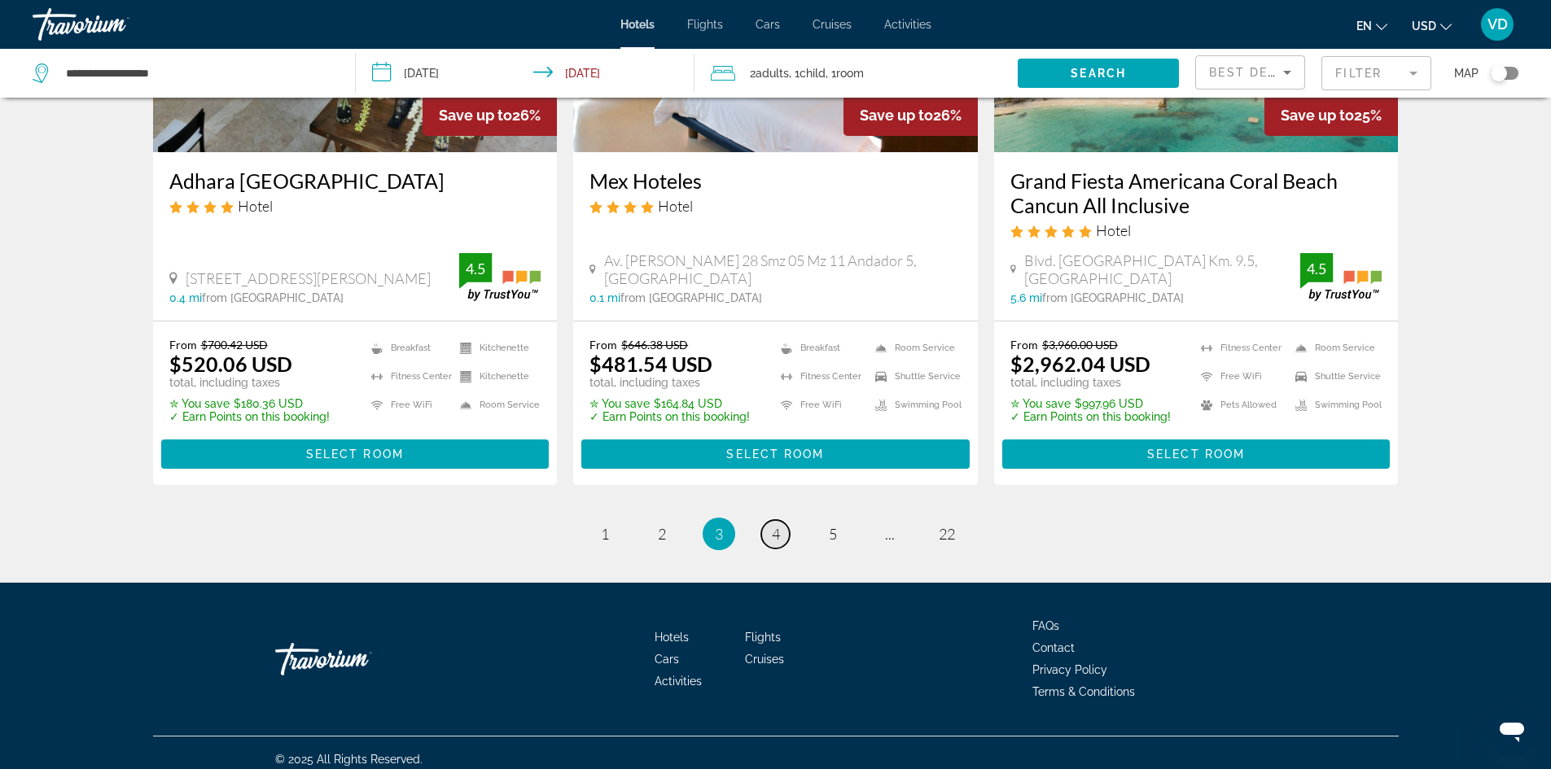
click at [780, 520] on link "page 4" at bounding box center [775, 534] width 28 height 28
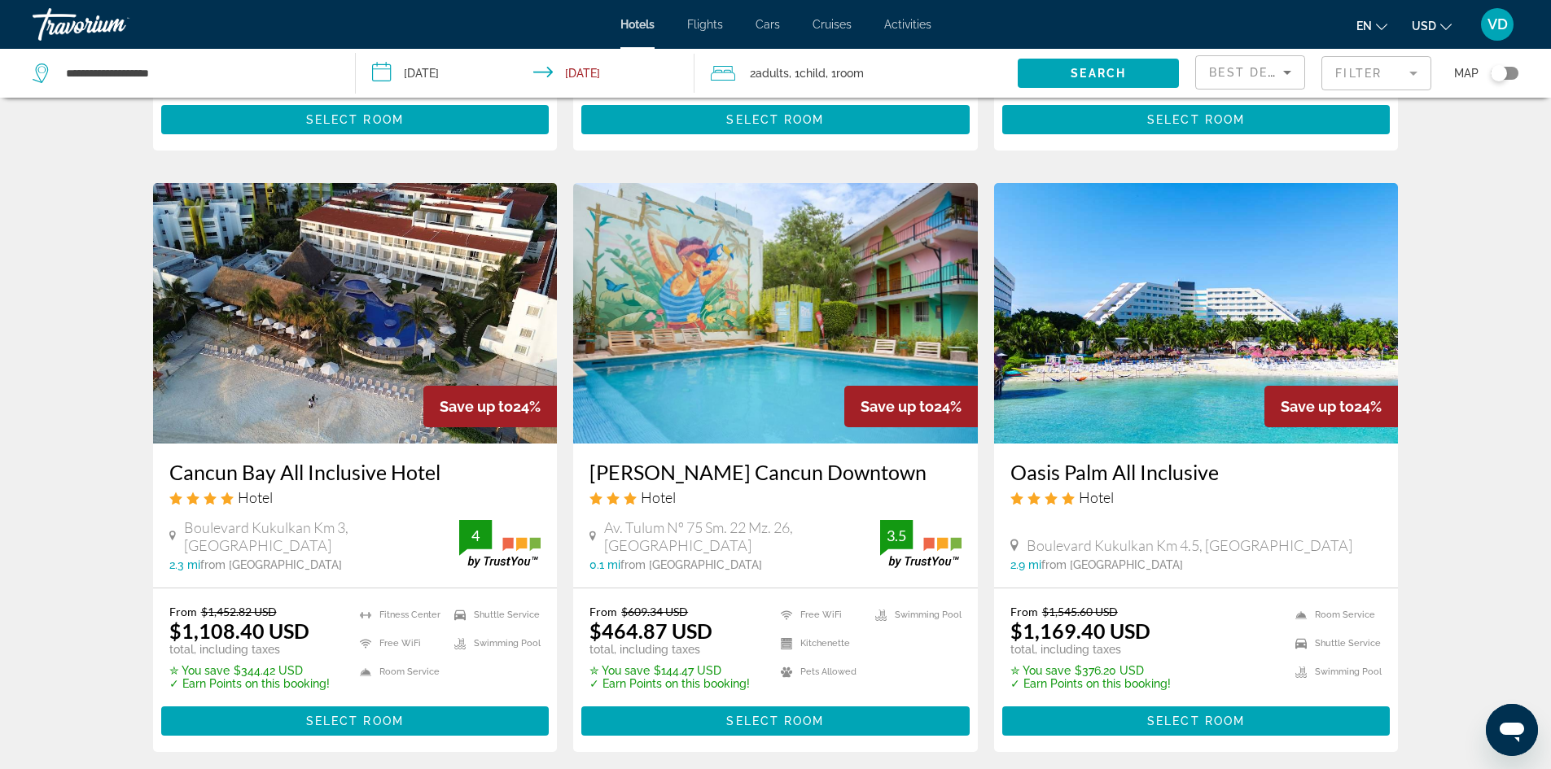
scroll to position [619, 0]
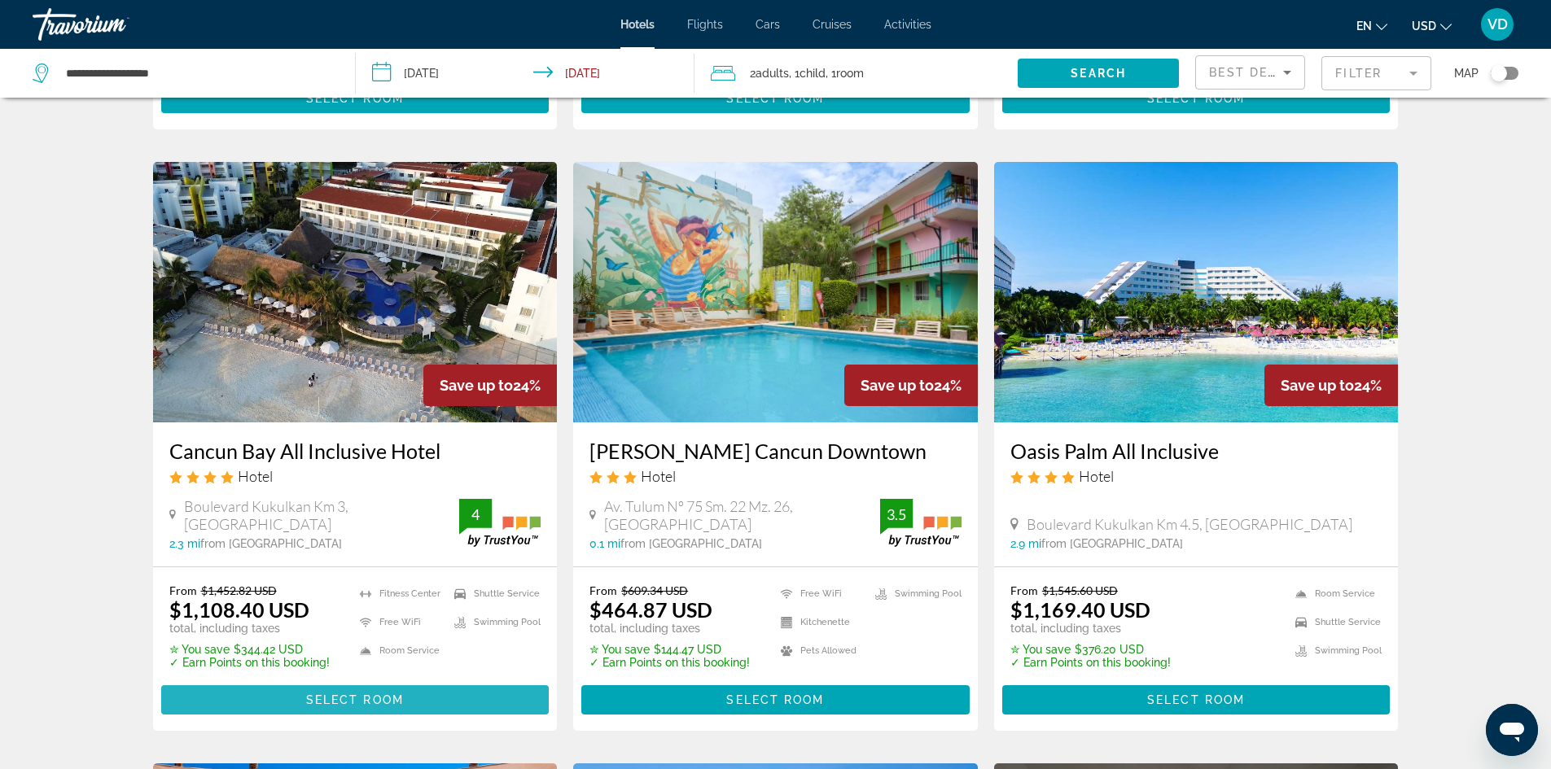
click at [457, 680] on span "Main content" at bounding box center [355, 699] width 388 height 39
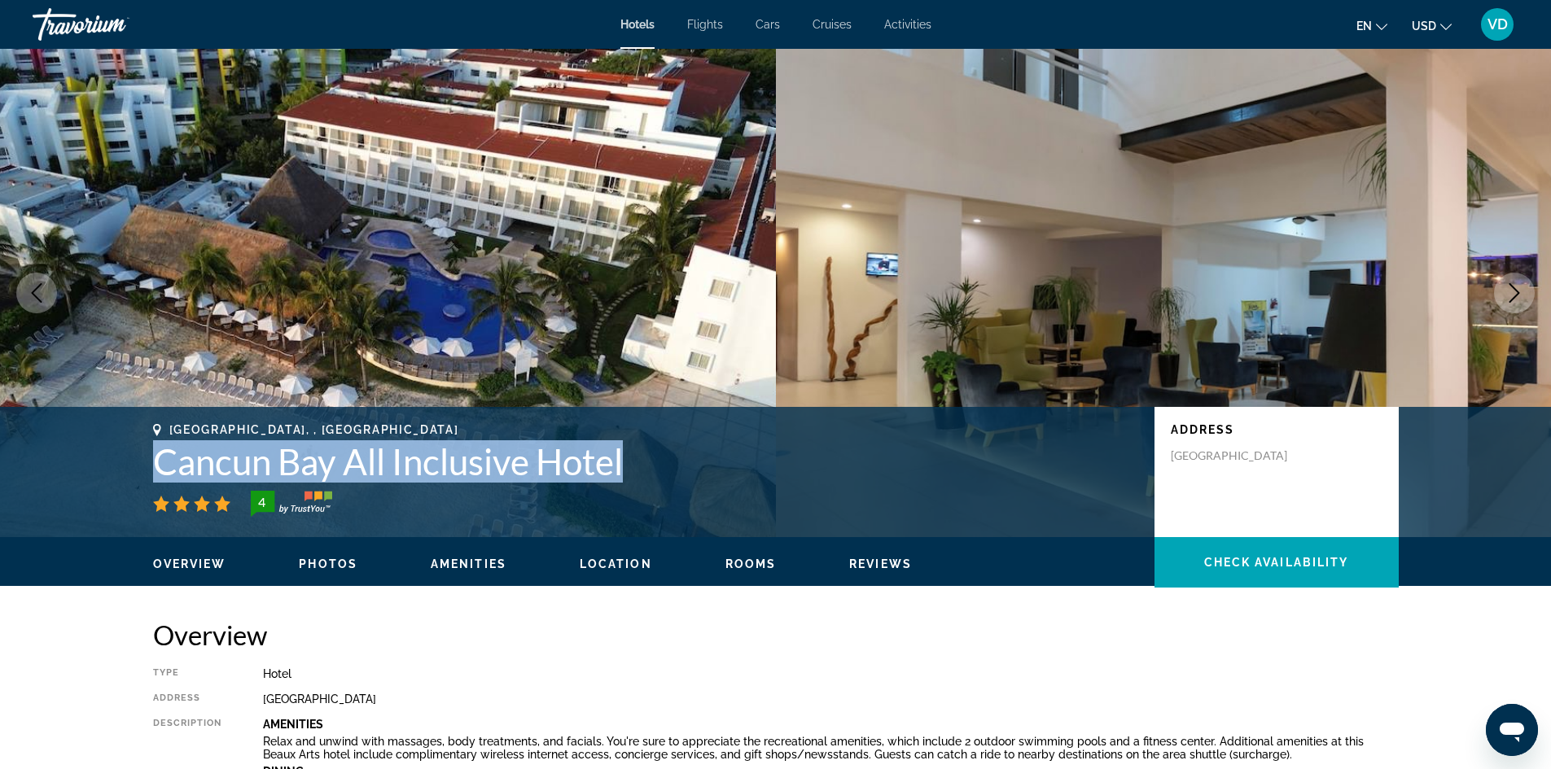
drag, startPoint x: 155, startPoint y: 460, endPoint x: 644, endPoint y: 459, distance: 488.4
click at [644, 459] on h1 "Cancun Bay All Inclusive Hotel" at bounding box center [645, 461] width 985 height 42
copy h1 "Cancun Bay All Inclusive Hotel"
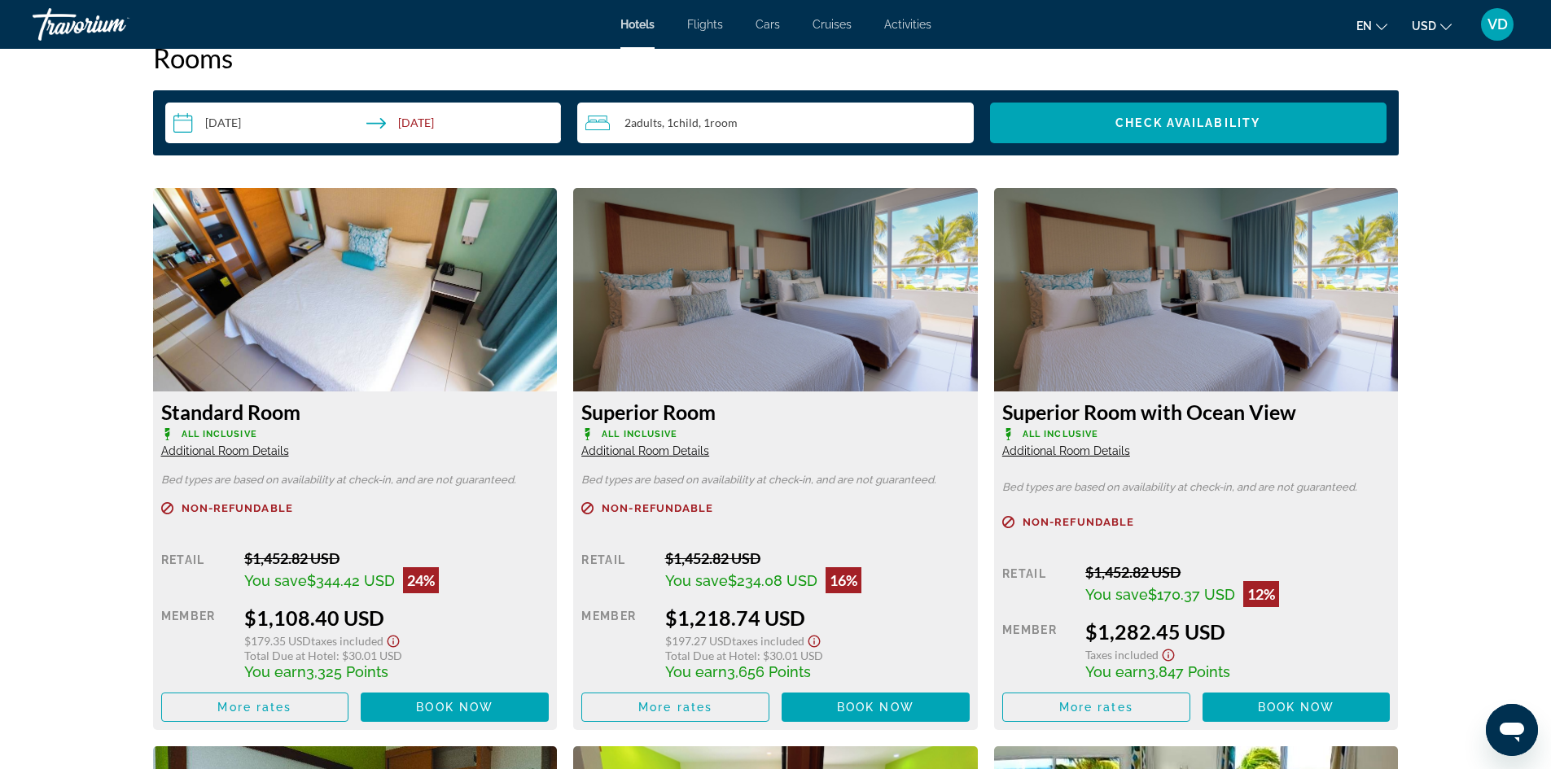
scroll to position [2149, 0]
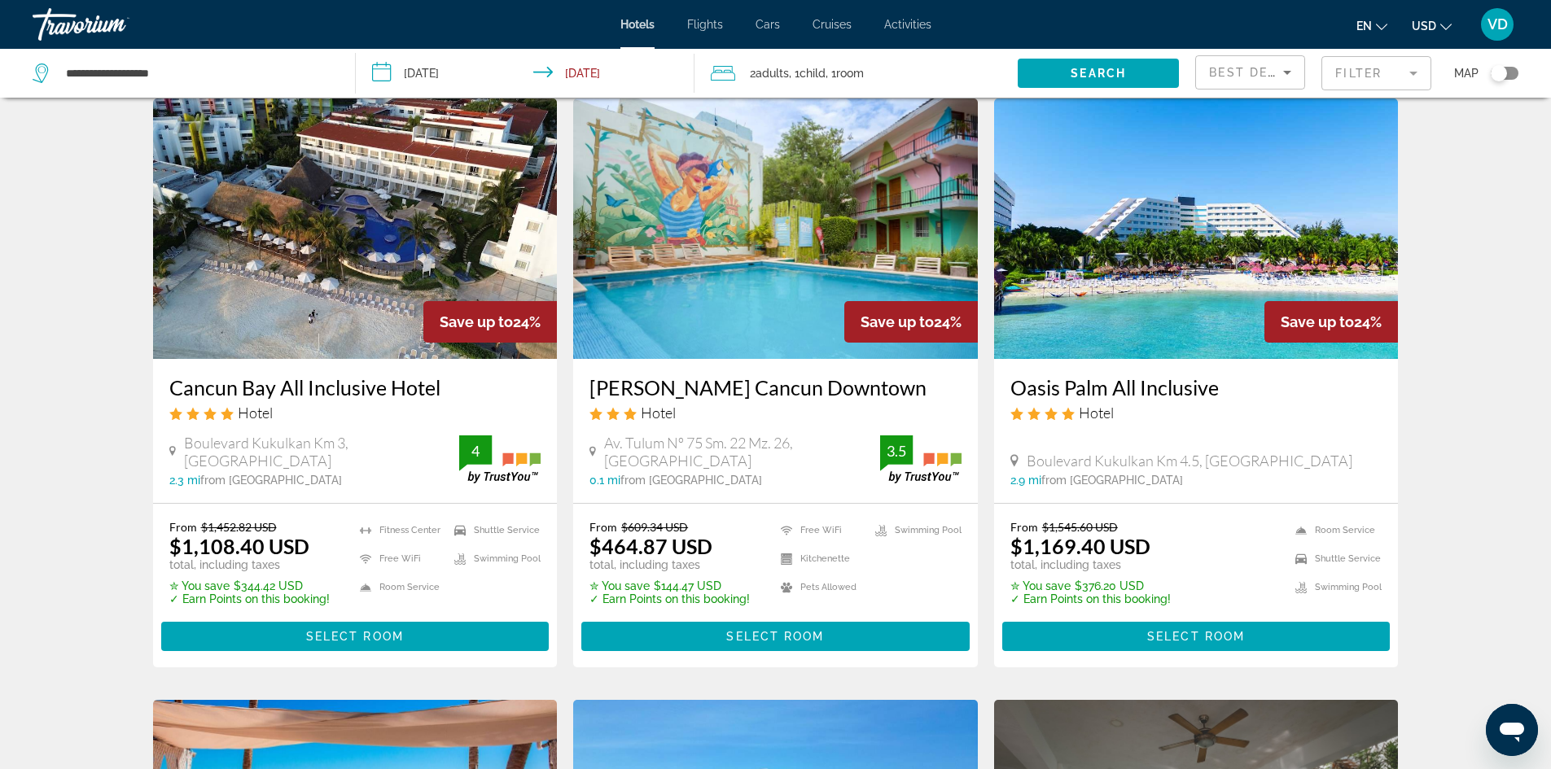
scroll to position [684, 0]
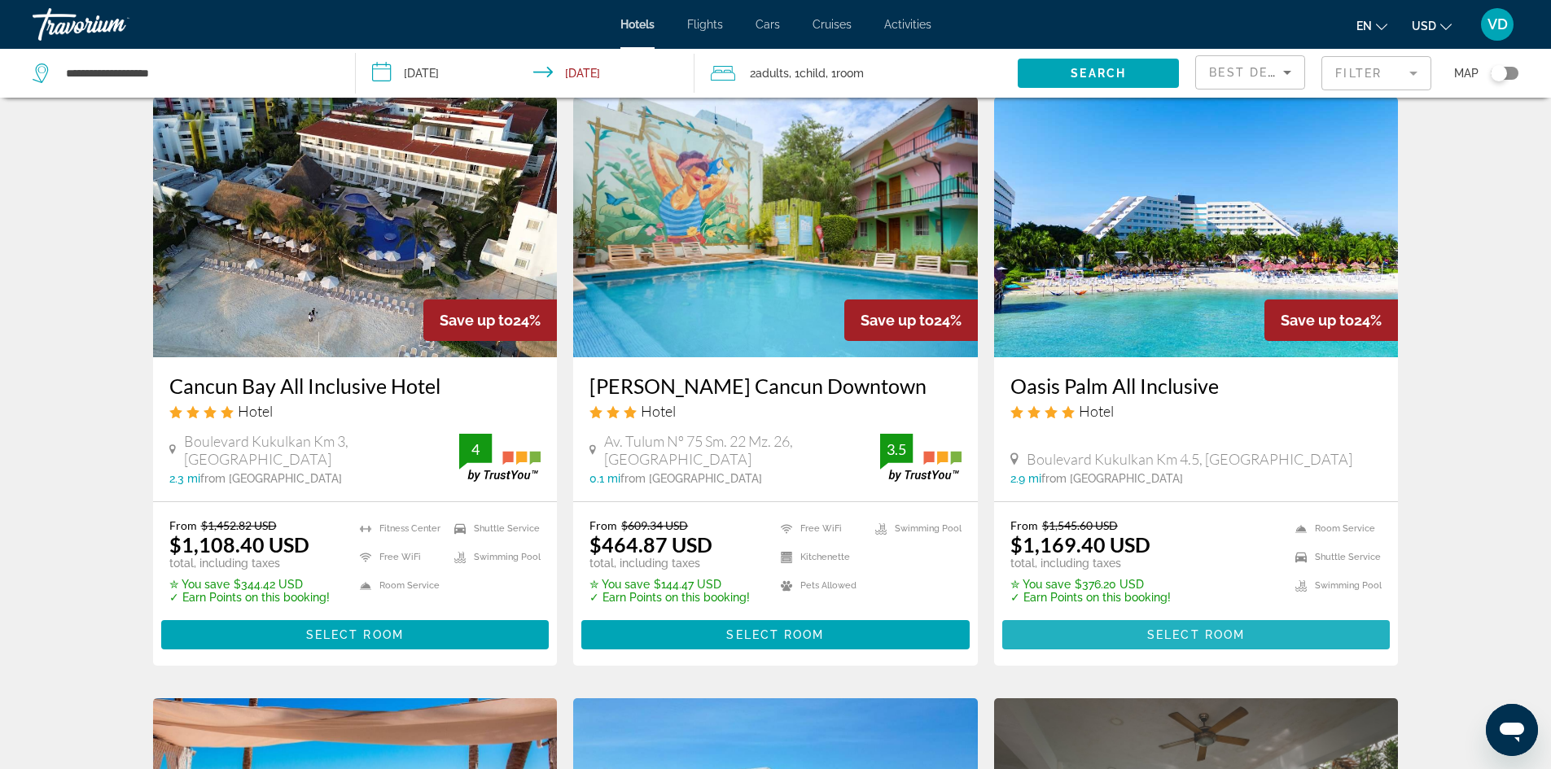
click at [1157, 628] on span "Select Room" at bounding box center [1196, 634] width 98 height 13
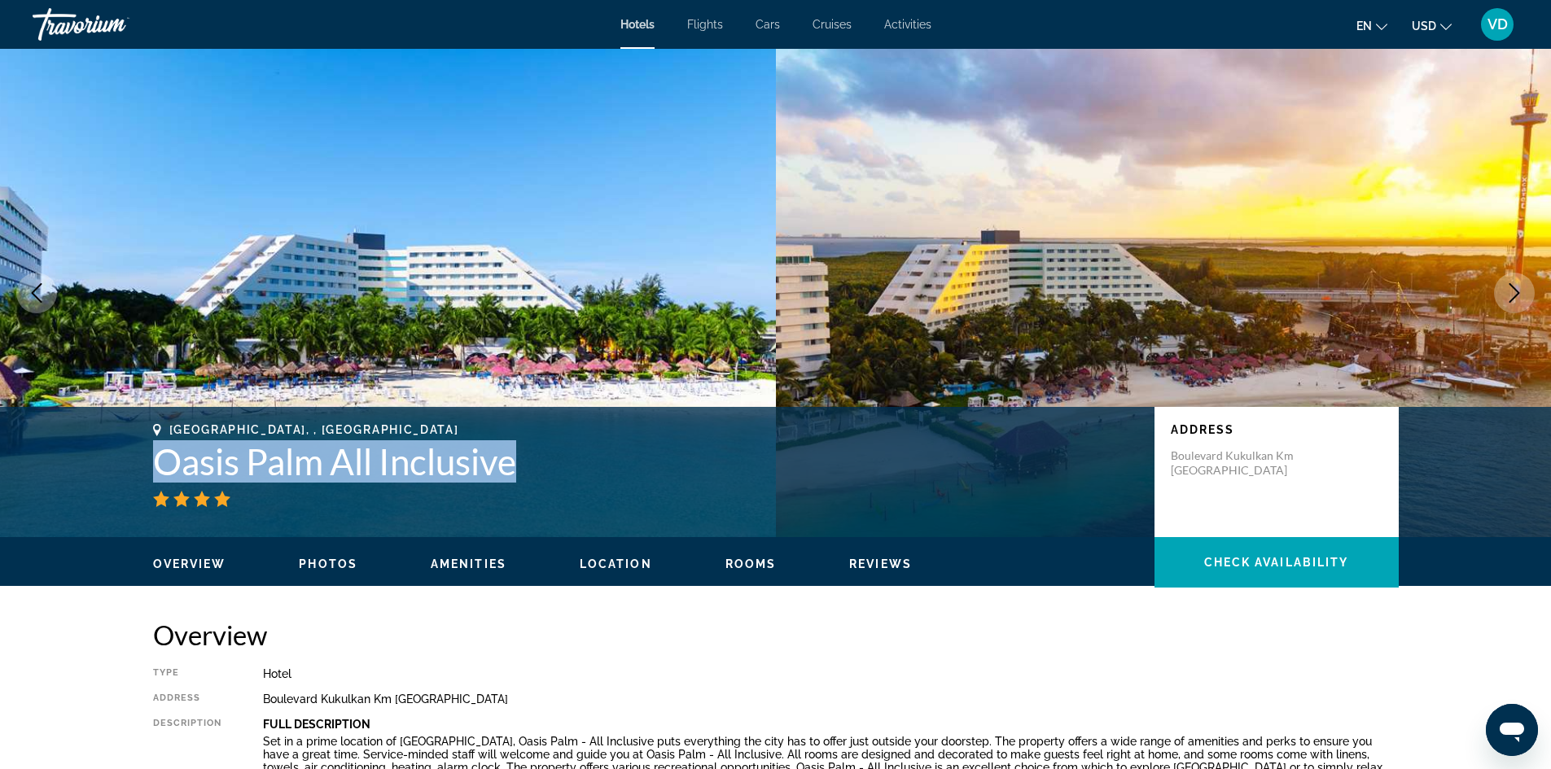
drag, startPoint x: 153, startPoint y: 462, endPoint x: 523, endPoint y: 445, distance: 370.7
click at [523, 445] on h1 "Oasis Palm All Inclusive" at bounding box center [645, 461] width 985 height 42
copy h1 "Oasis Palm All Inclusive"
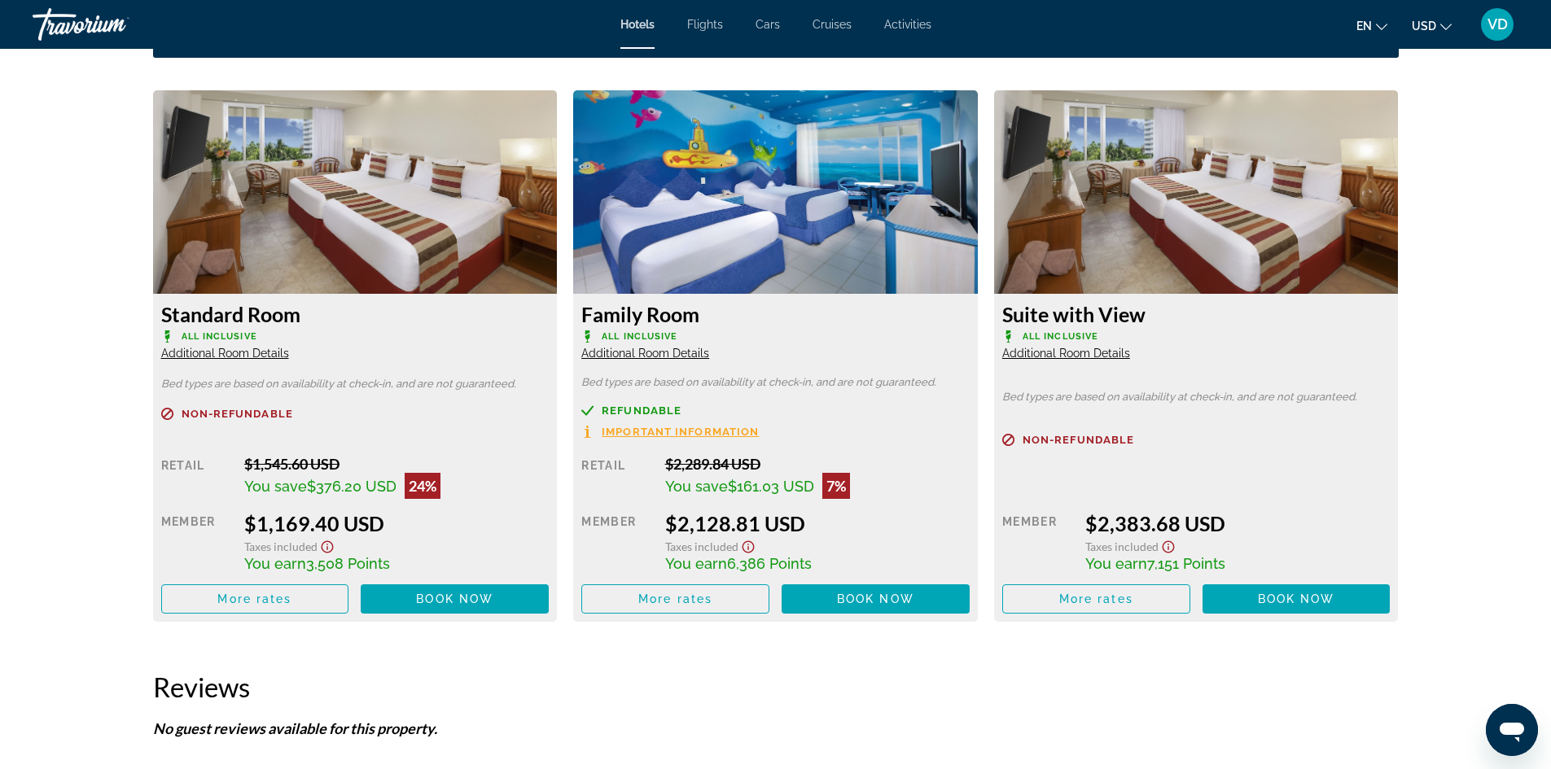
scroll to position [2246, 0]
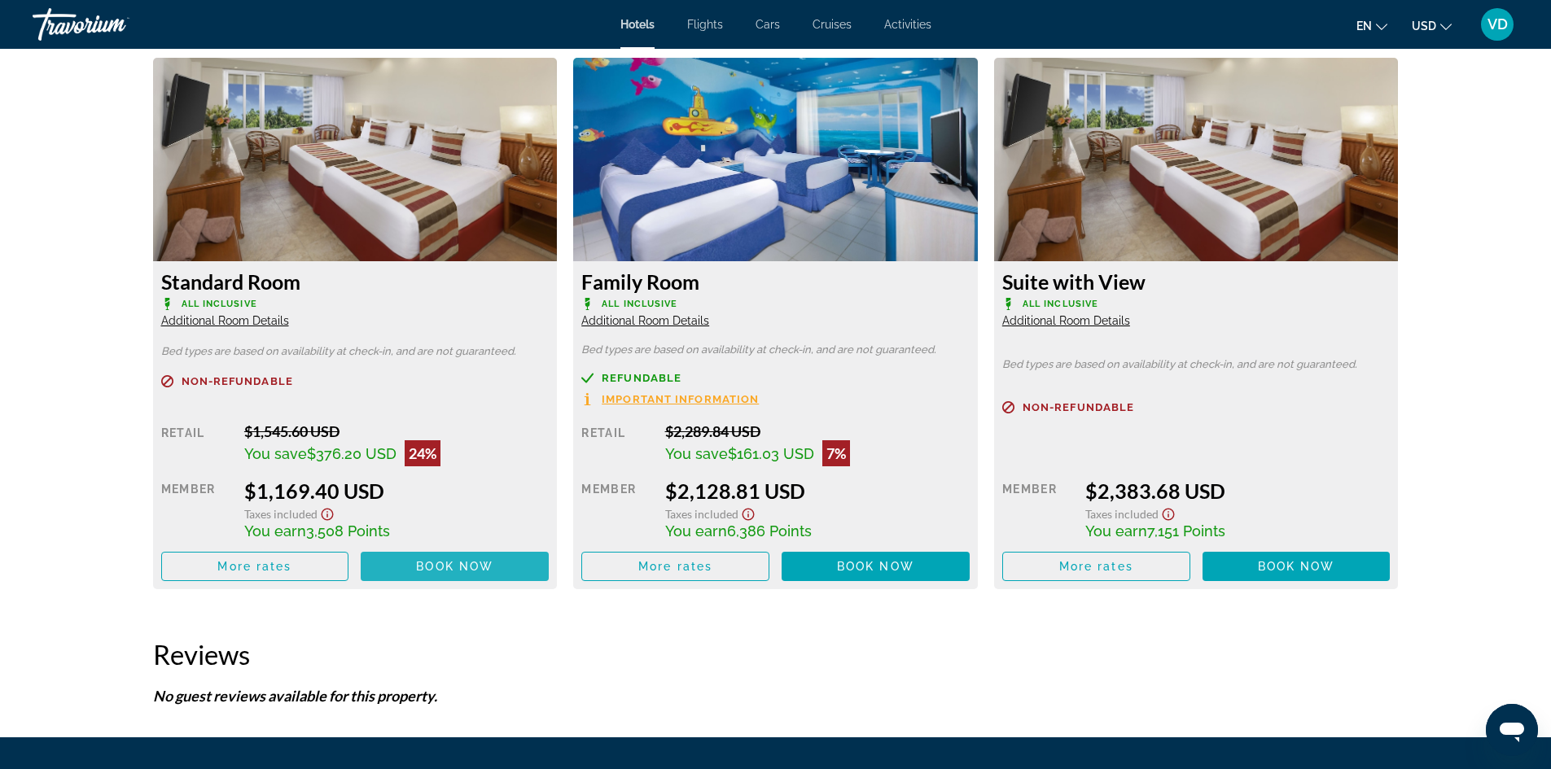
click at [450, 560] on span "Book now" at bounding box center [454, 566] width 77 height 13
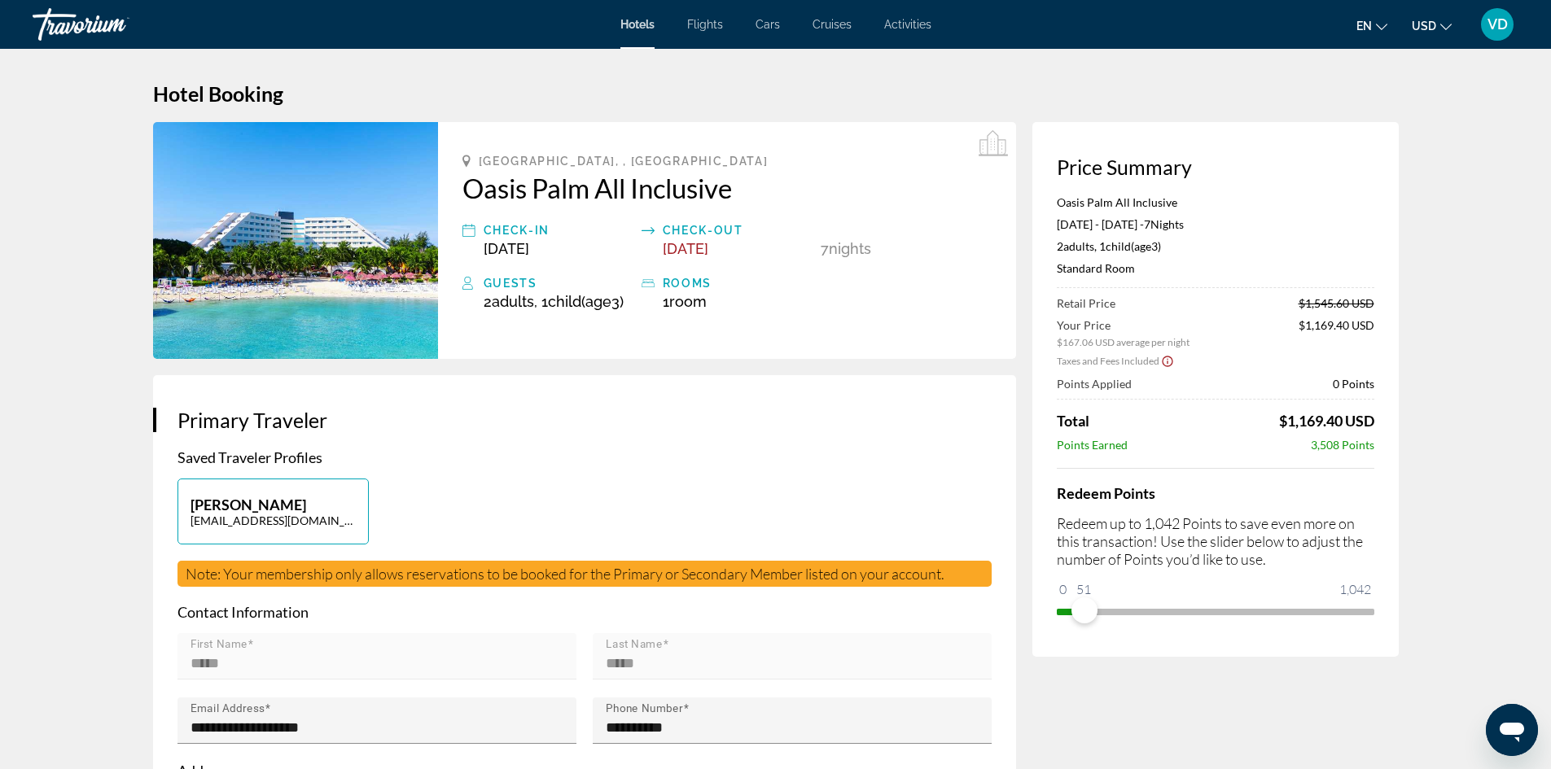
drag, startPoint x: 1083, startPoint y: 588, endPoint x: 1313, endPoint y: 580, distance: 229.7
click at [1313, 580] on div "Redeem Points Redeem up to 1,042 Points to save even more on this transaction! …" at bounding box center [1214, 546] width 317 height 156
drag, startPoint x: 1085, startPoint y: 610, endPoint x: 1379, endPoint y: 617, distance: 293.9
click at [1379, 617] on div "Price Summary Oasis Palm All Inclusive [DATE] - [DATE] - 7 Night Nights 2 Adult…" at bounding box center [1215, 389] width 366 height 535
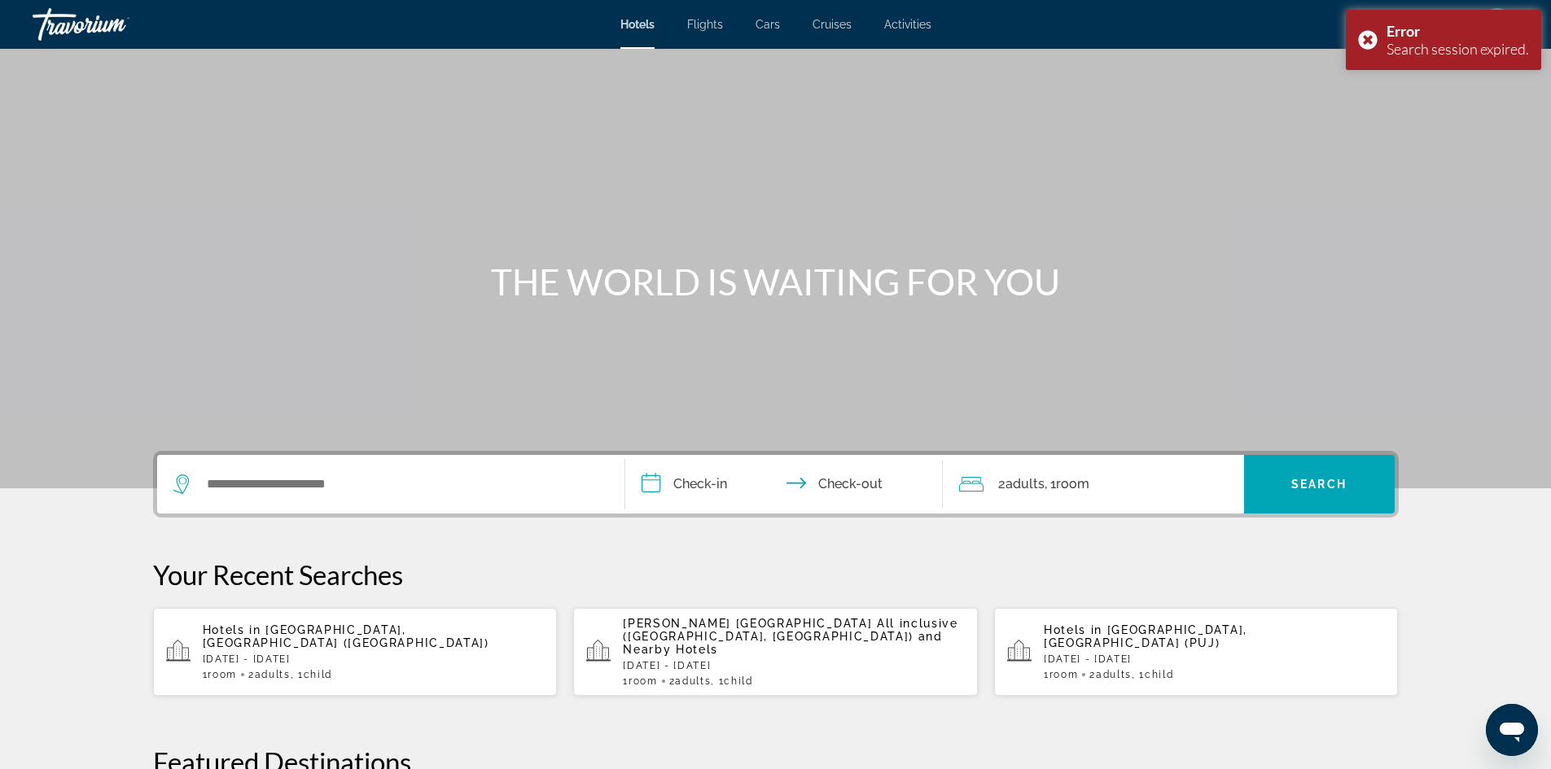
click at [267, 496] on div "Search widget" at bounding box center [390, 484] width 435 height 59
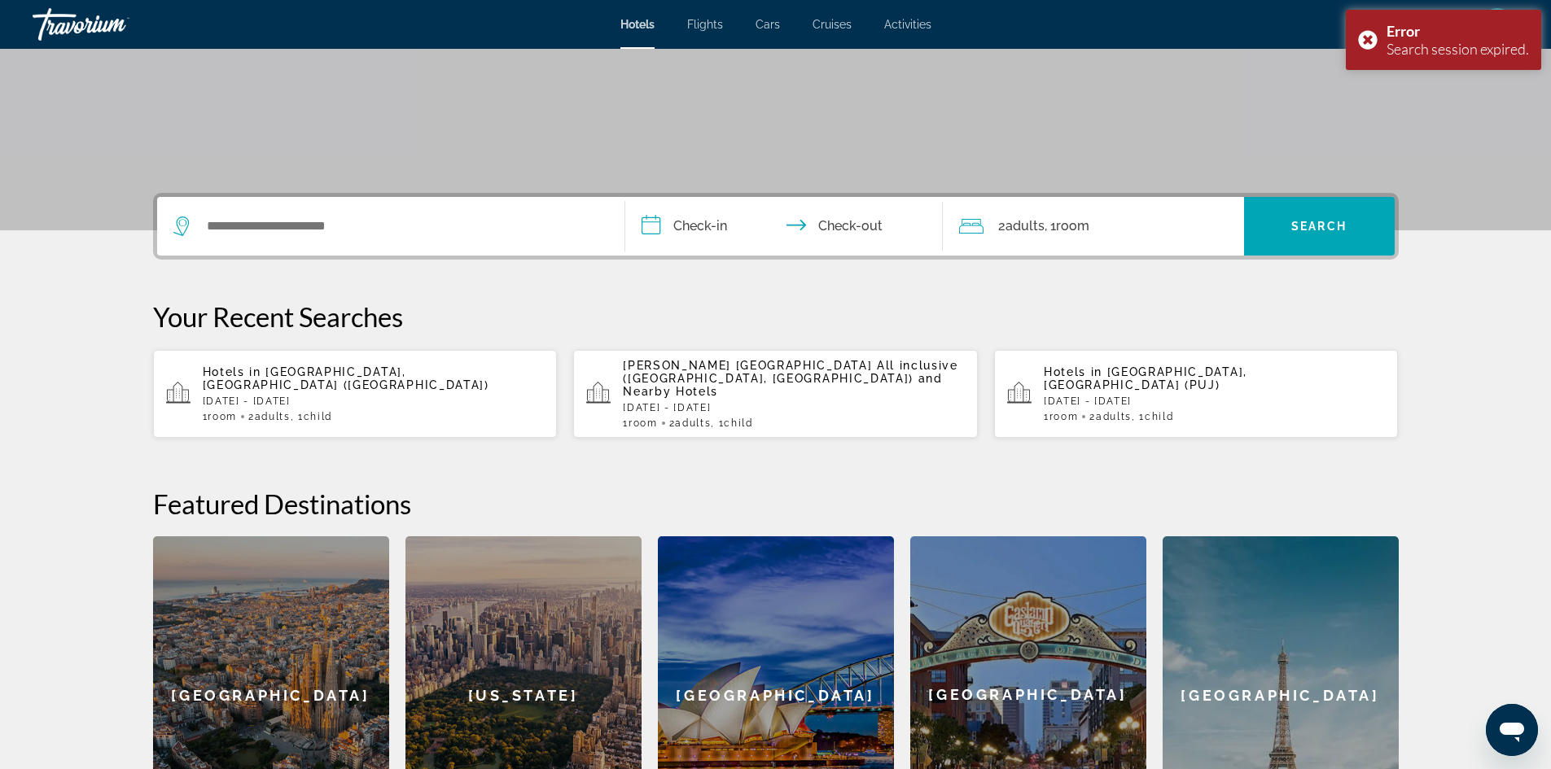
scroll to position [398, 0]
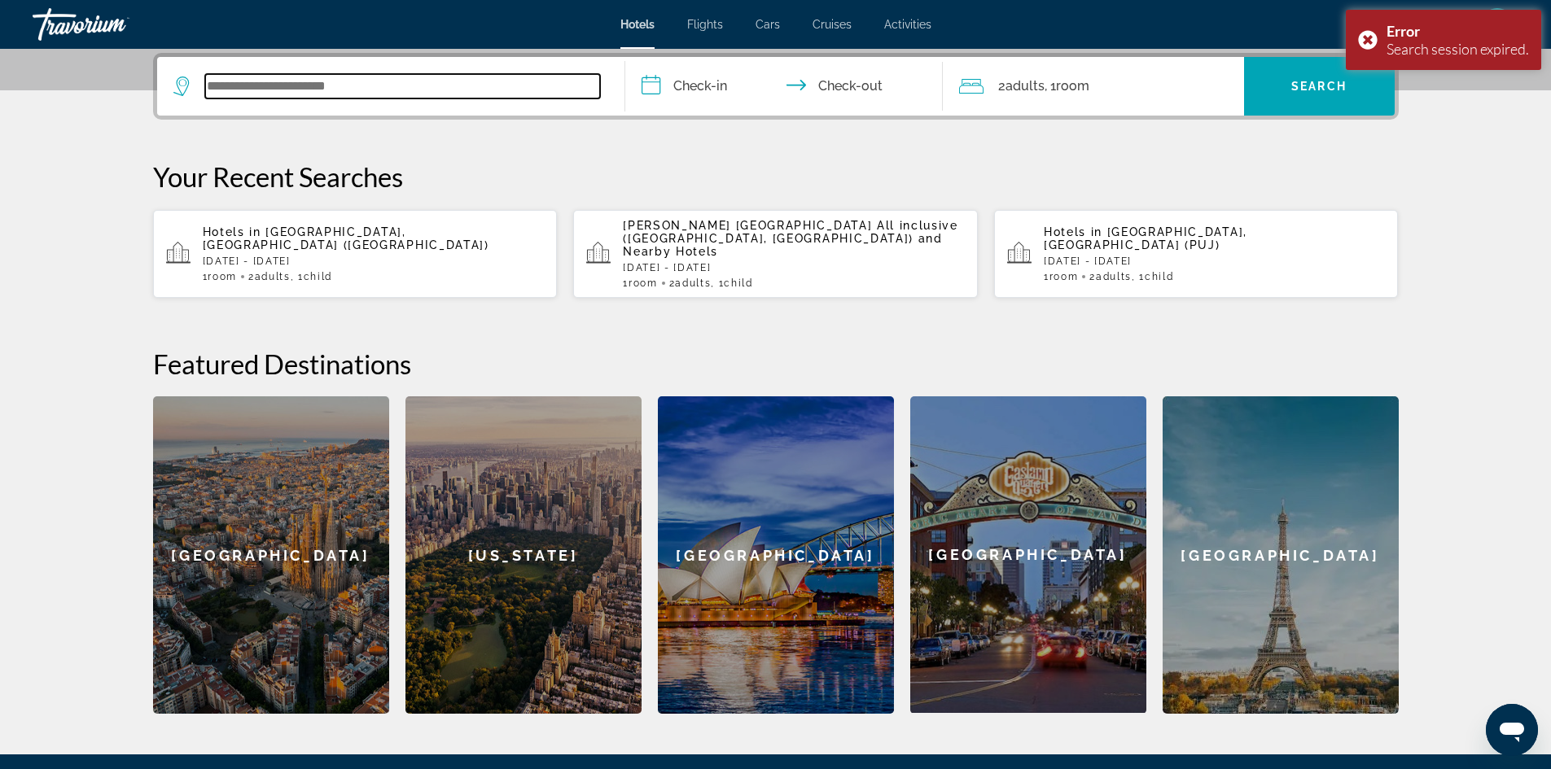
click at [300, 93] on input "Search widget" at bounding box center [402, 86] width 395 height 24
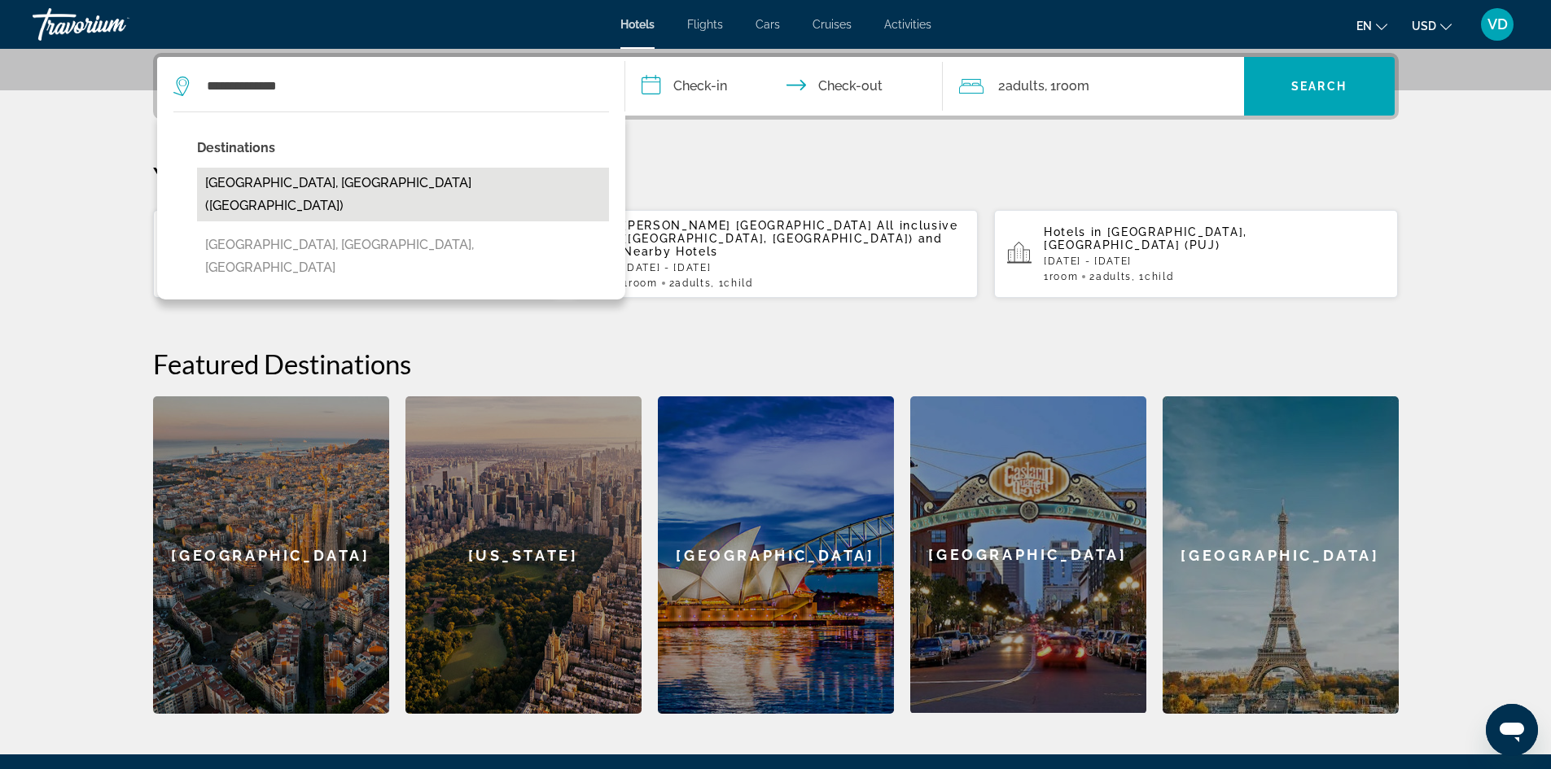
click at [308, 182] on button "[GEOGRAPHIC_DATA], [GEOGRAPHIC_DATA] ([GEOGRAPHIC_DATA])" at bounding box center [403, 195] width 412 height 54
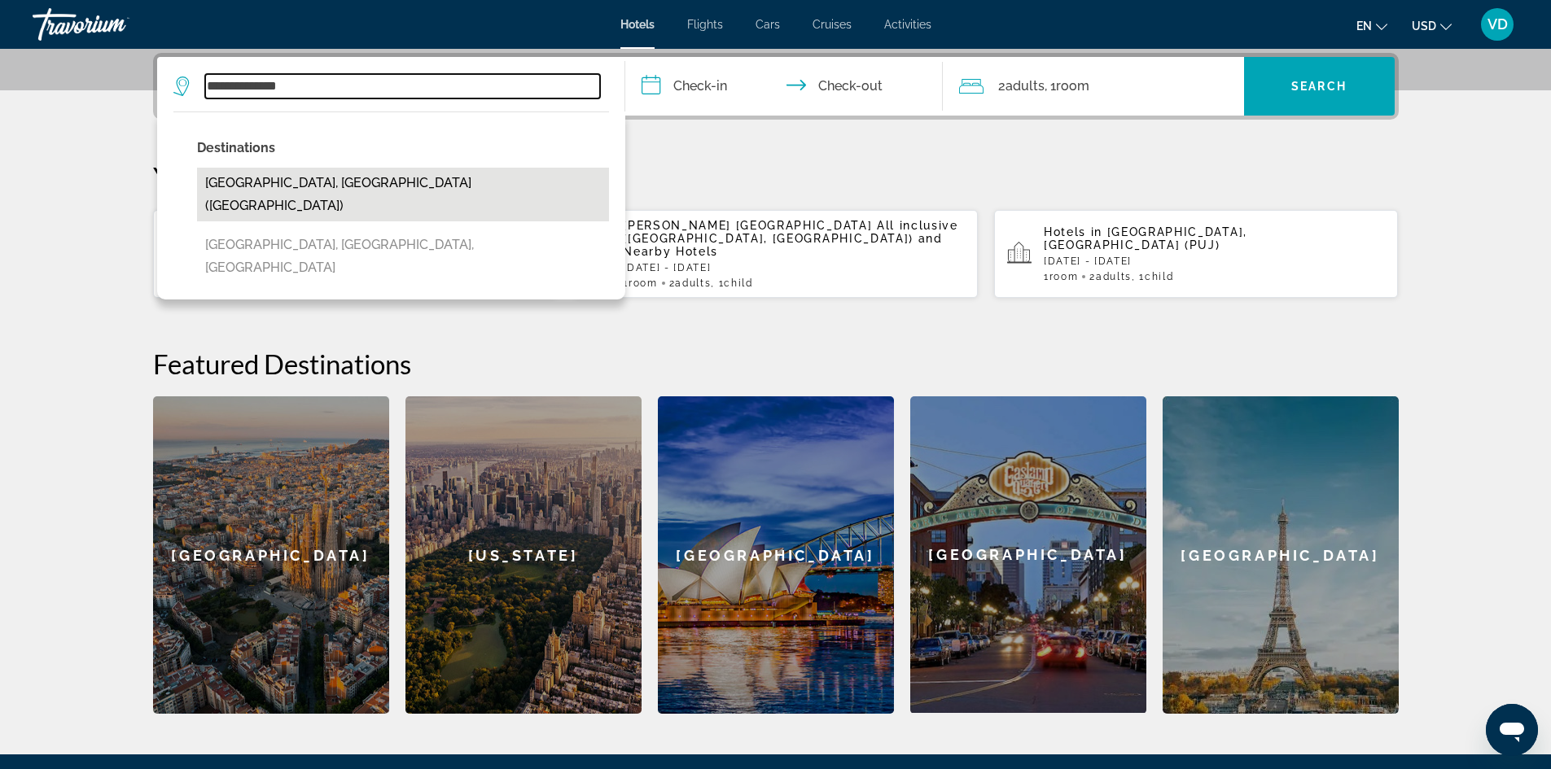
type input "**********"
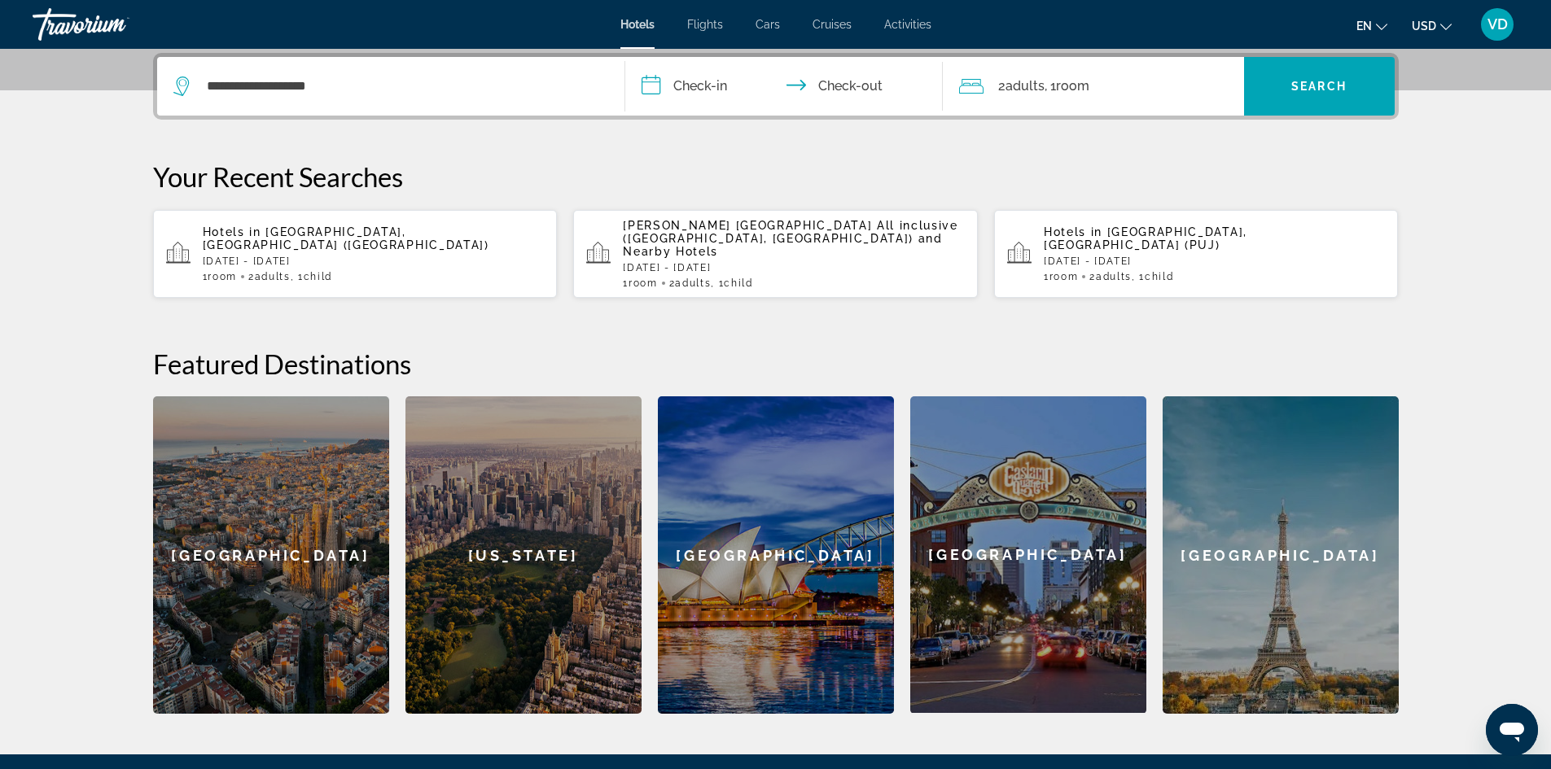
click at [721, 88] on input "**********" at bounding box center [787, 88] width 324 height 63
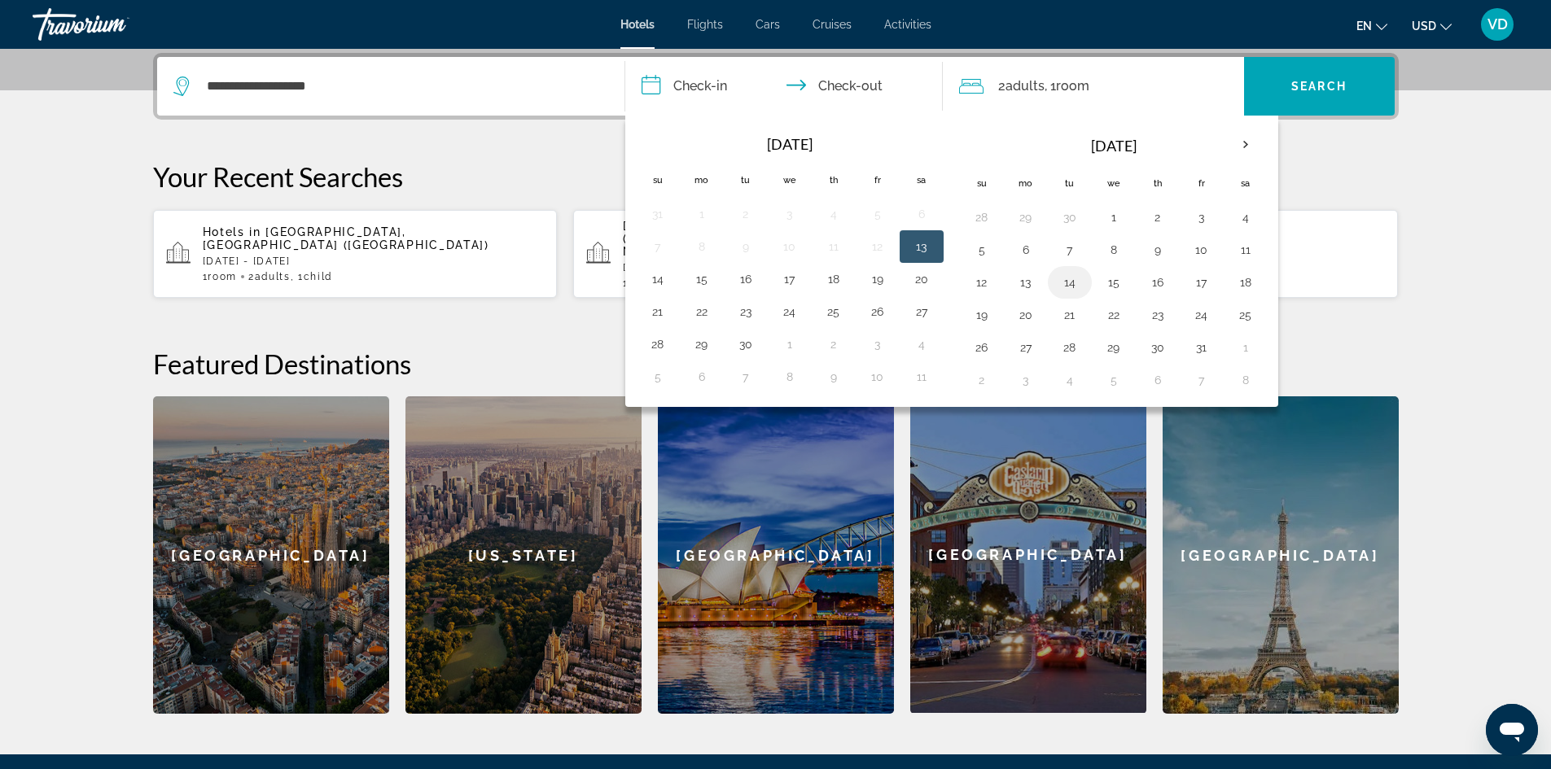
click at [1067, 273] on button "14" at bounding box center [1069, 282] width 26 height 23
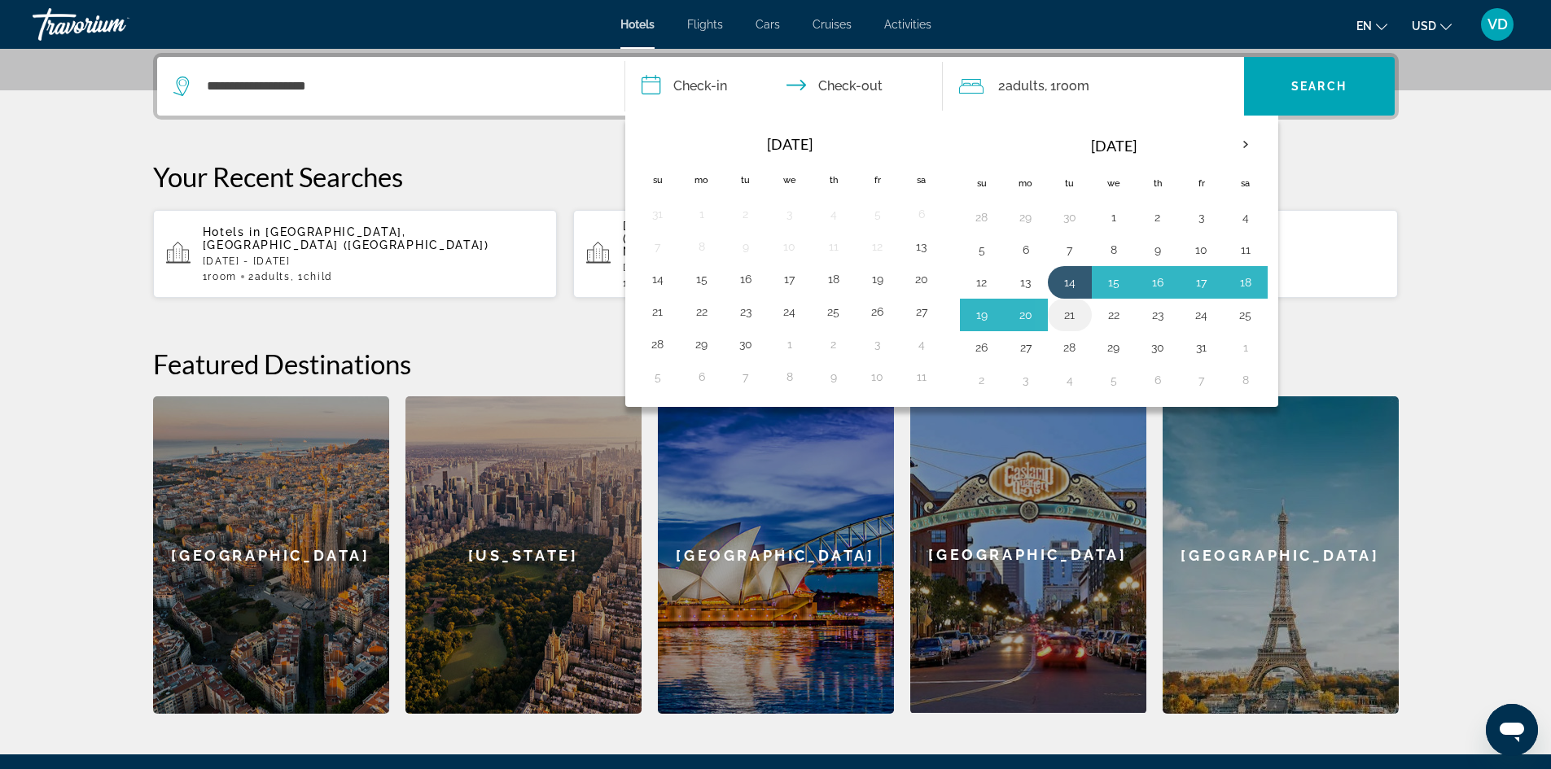
click at [1070, 308] on button "21" at bounding box center [1069, 315] width 26 height 23
type input "**********"
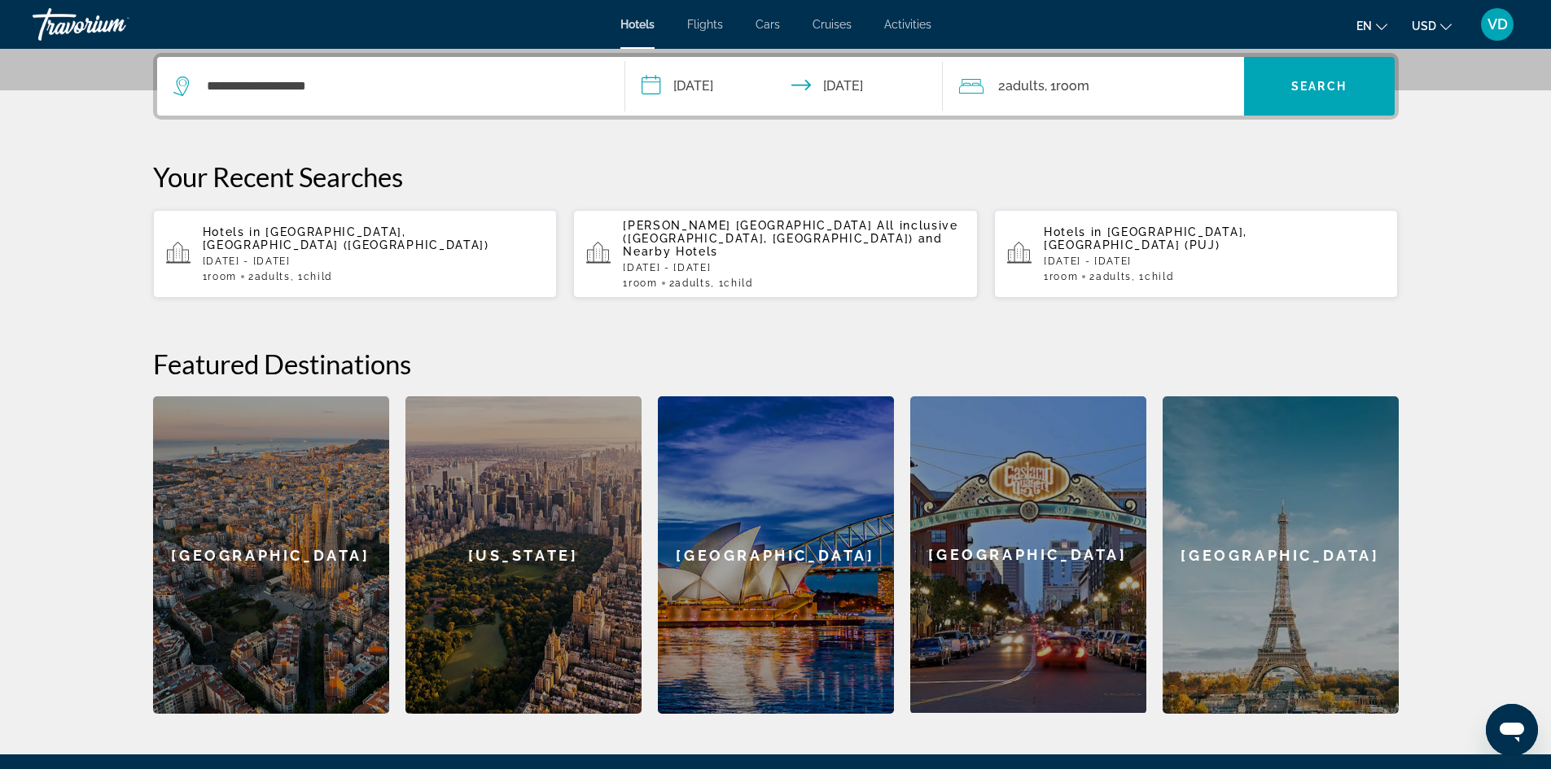
click at [1162, 59] on div "2 Adult Adults , 1 Room rooms" at bounding box center [1101, 86] width 285 height 59
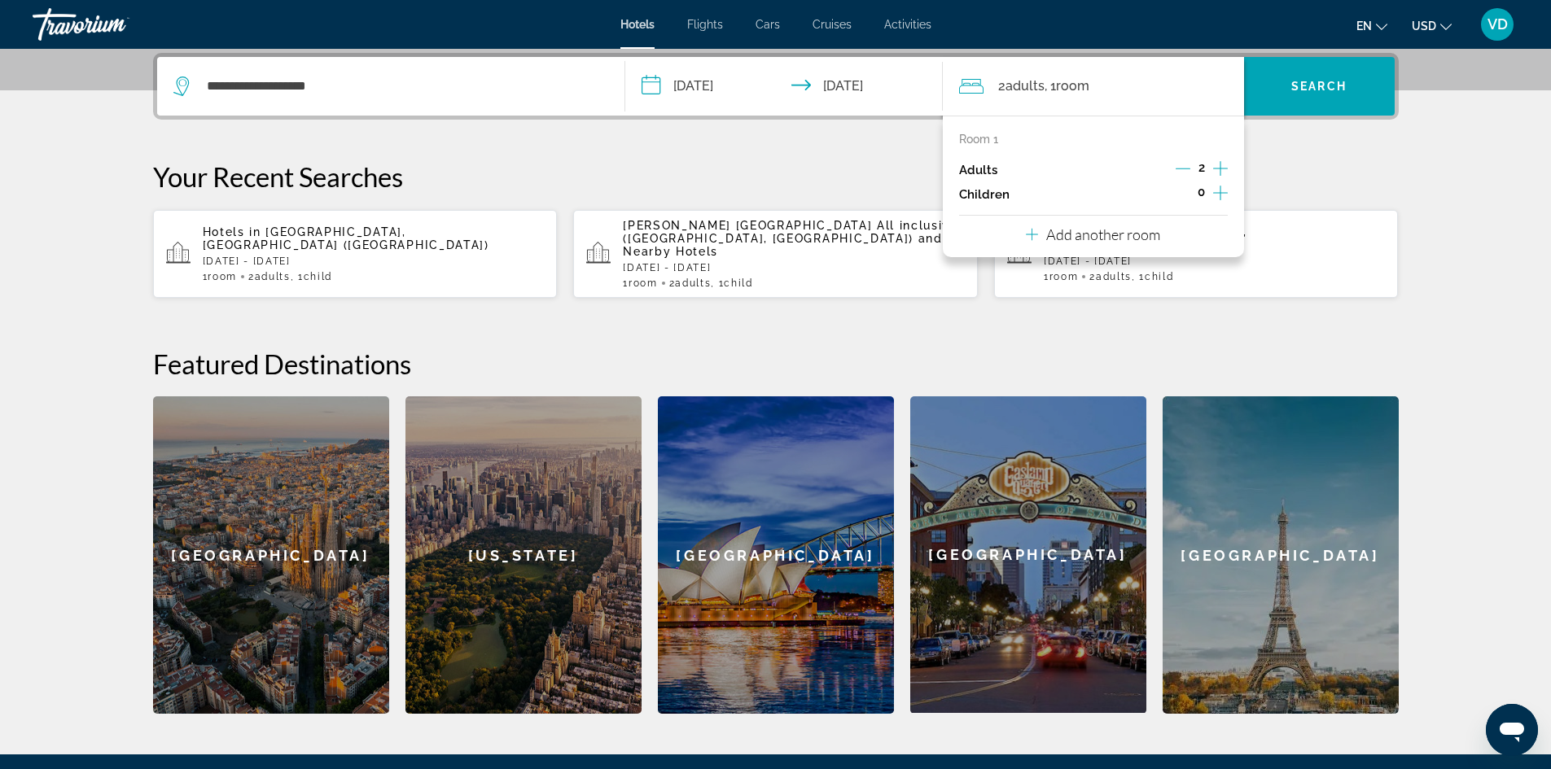
click at [1223, 199] on icon "Increment children" at bounding box center [1220, 193] width 15 height 20
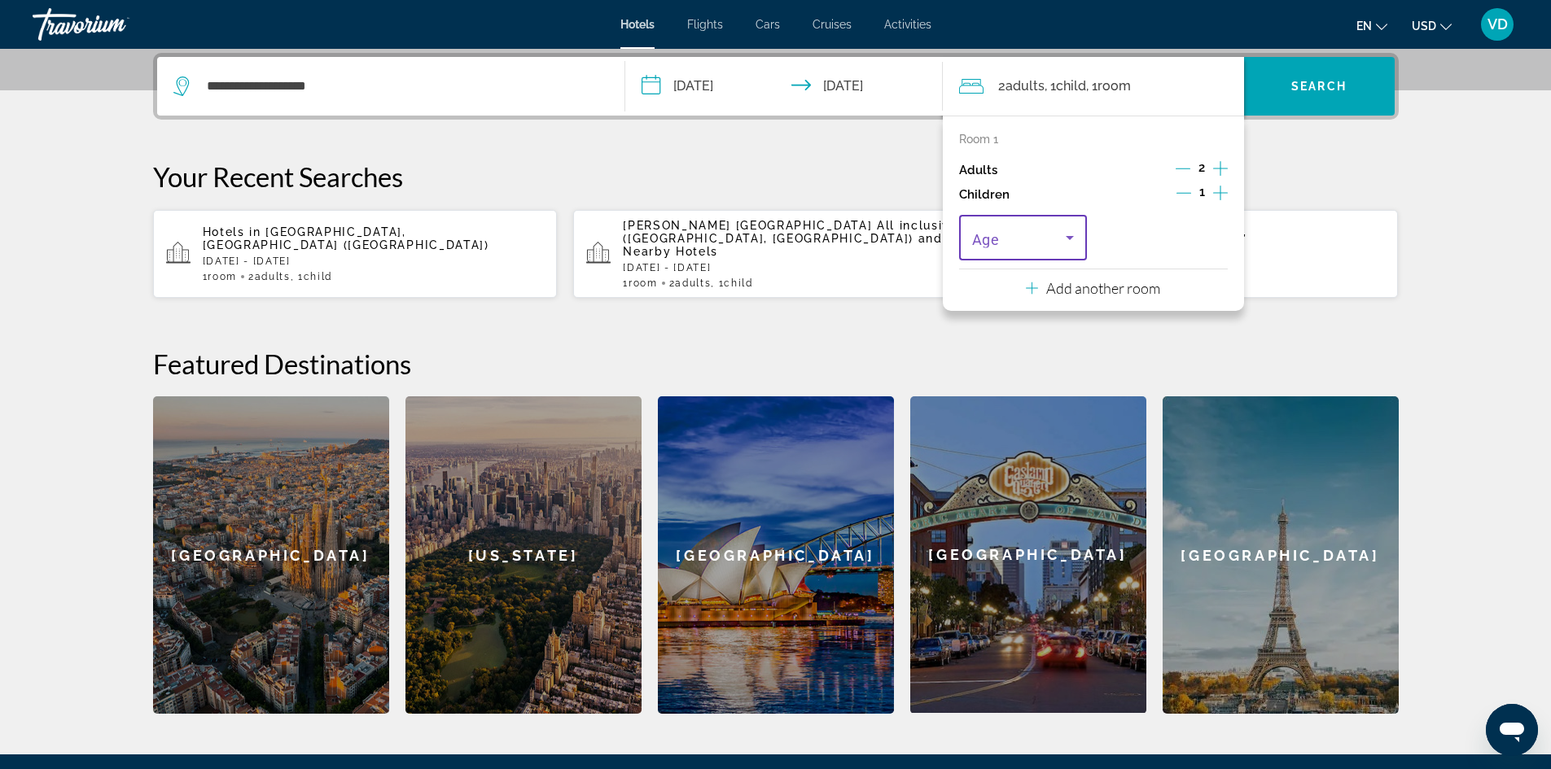
click at [1041, 241] on span "Travelers: 2 adults, 1 child" at bounding box center [1019, 238] width 94 height 20
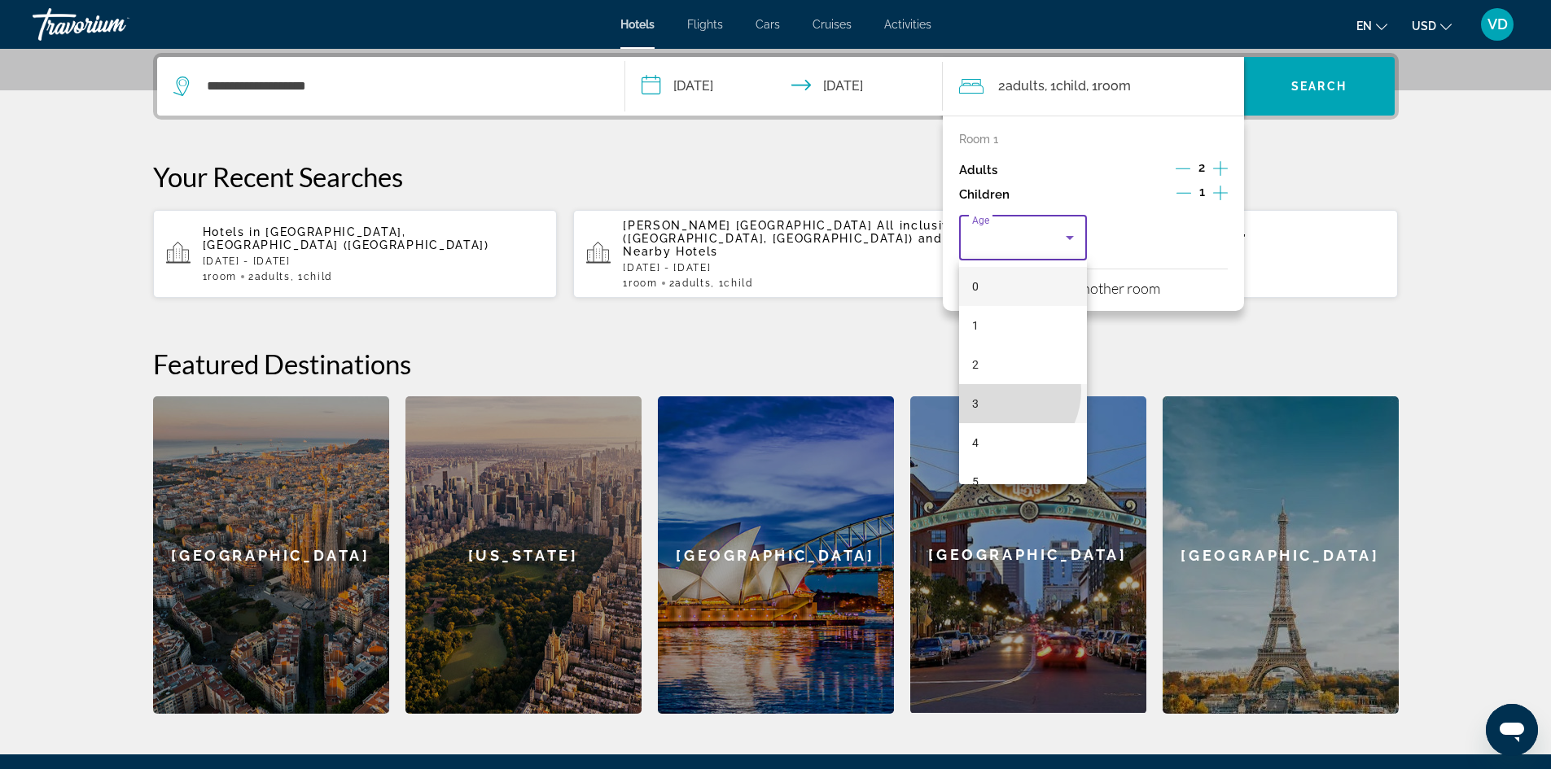
click at [993, 390] on mat-option "3" at bounding box center [1023, 403] width 129 height 39
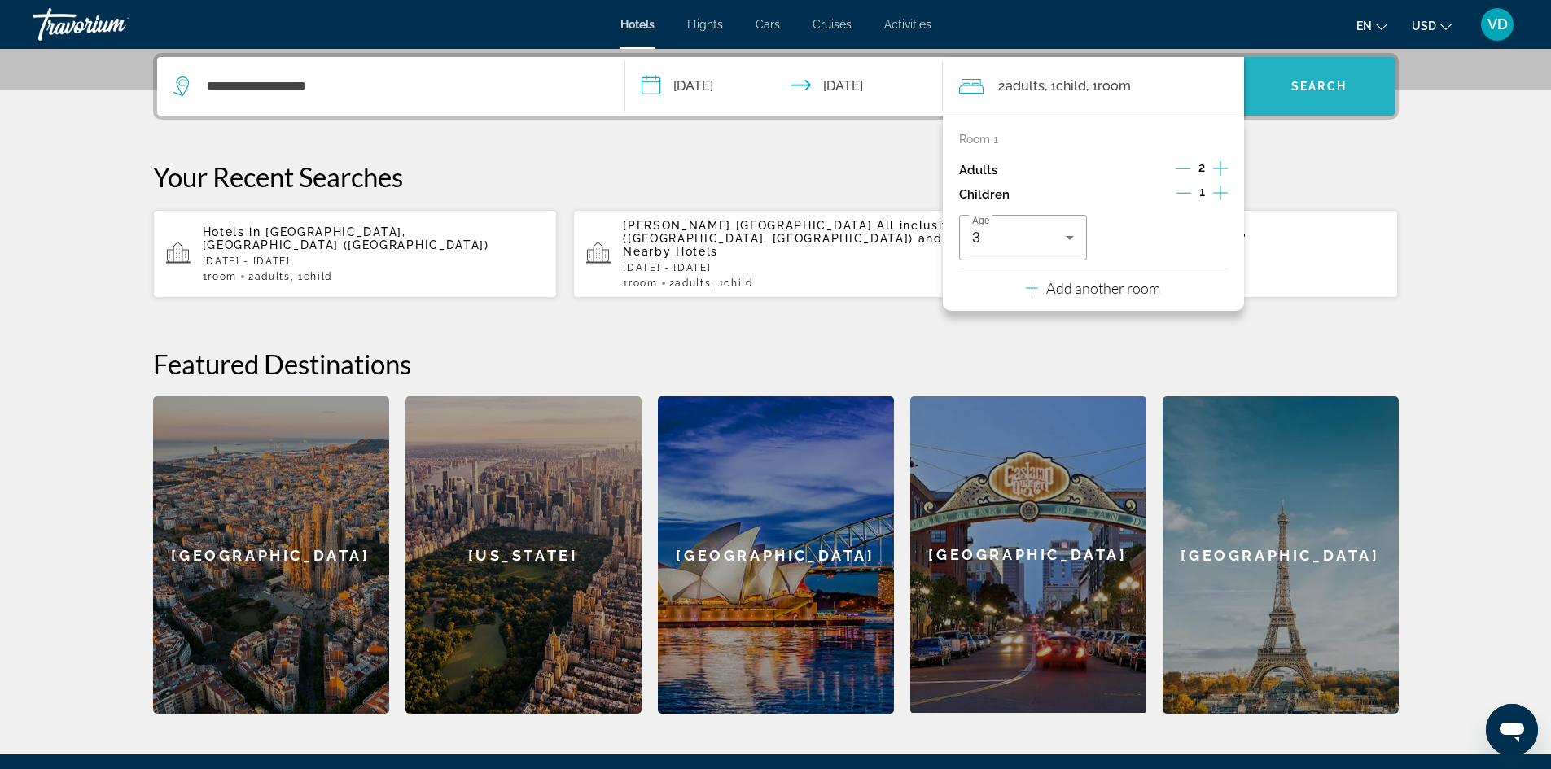
click at [1318, 97] on span "Search widget" at bounding box center [1319, 86] width 151 height 39
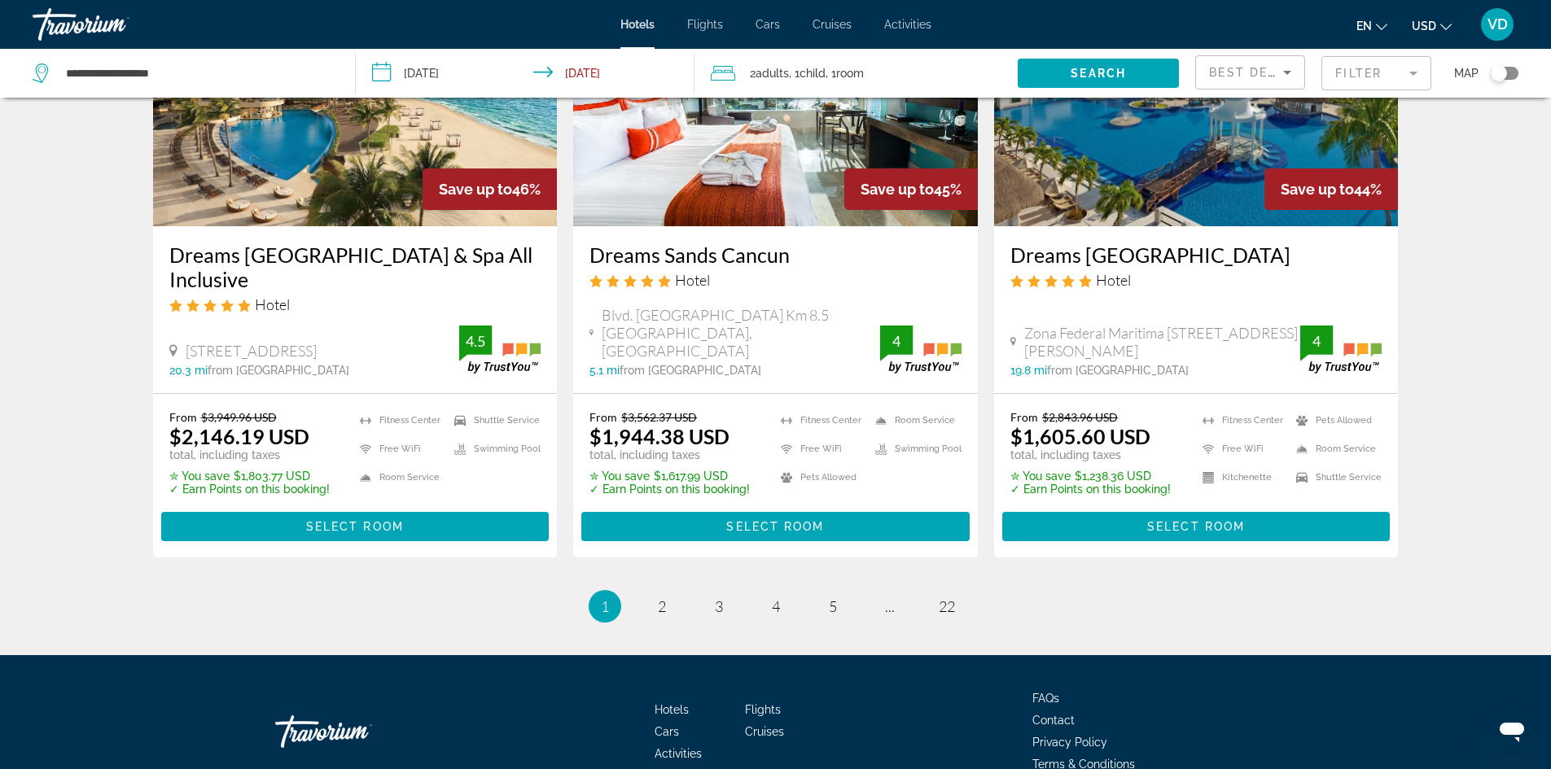
scroll to position [2105, 0]
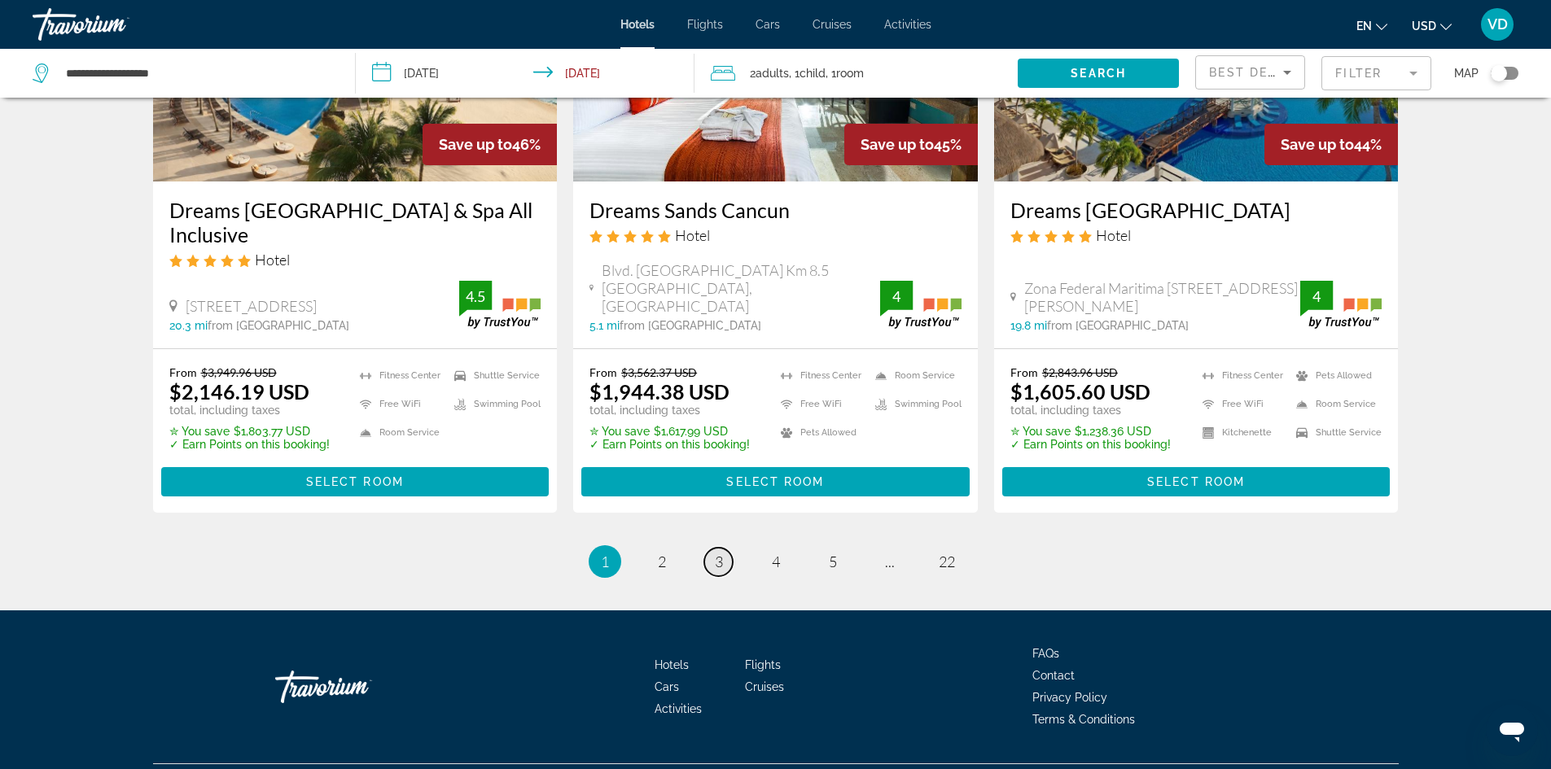
click at [717, 553] on span "3" at bounding box center [719, 562] width 8 height 18
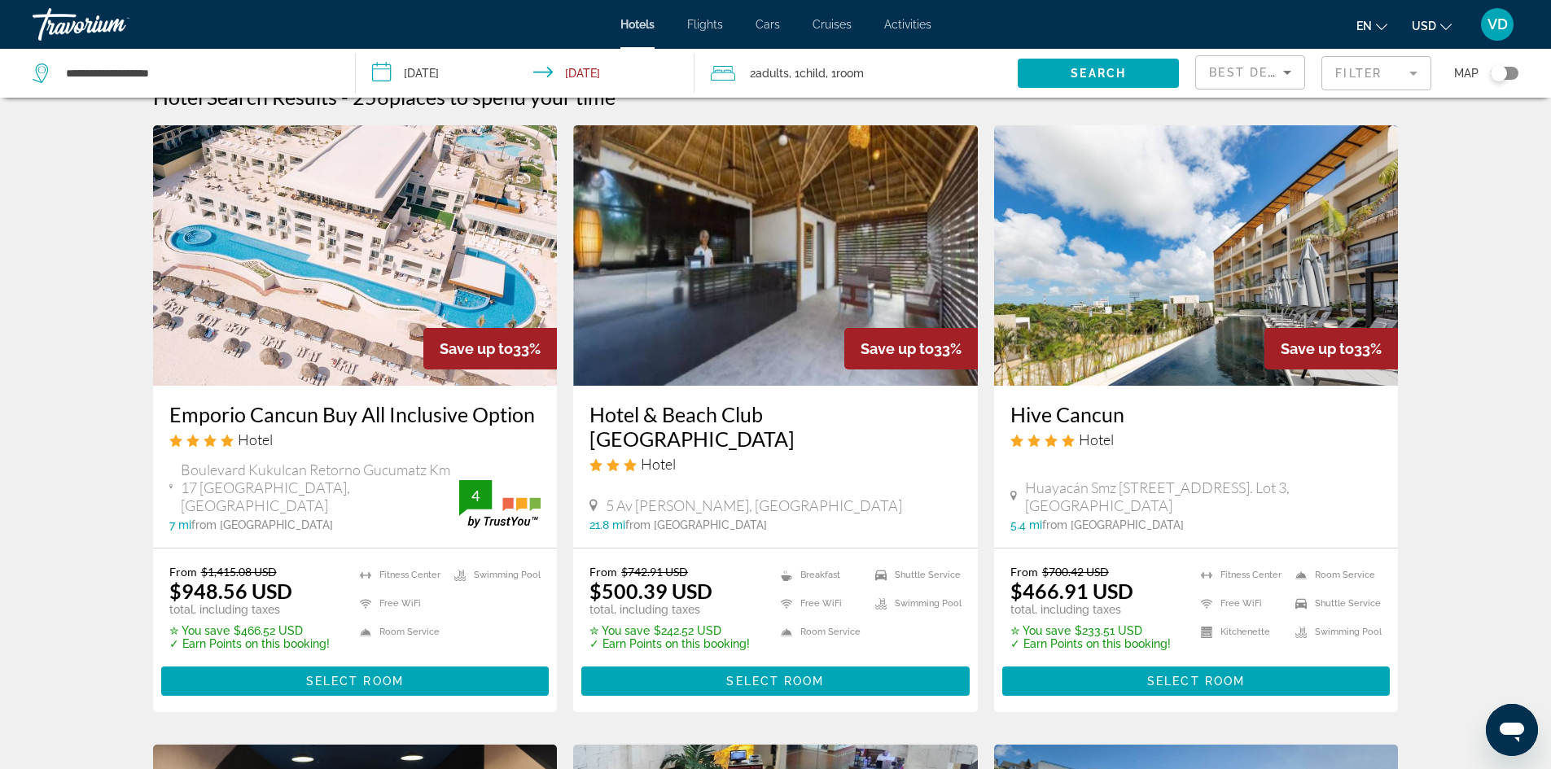
scroll to position [33, 0]
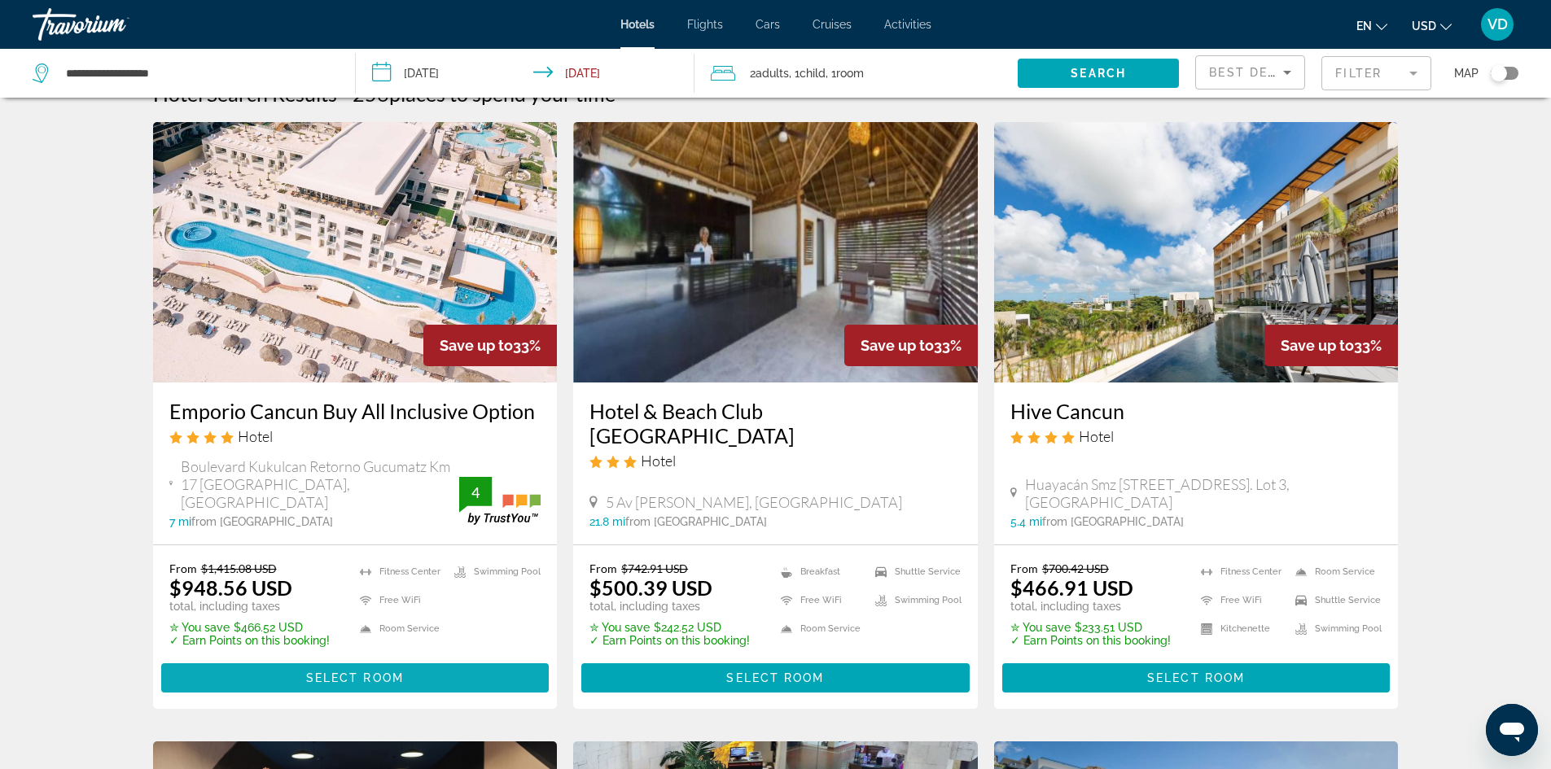
click at [442, 658] on span "Main content" at bounding box center [355, 677] width 388 height 39
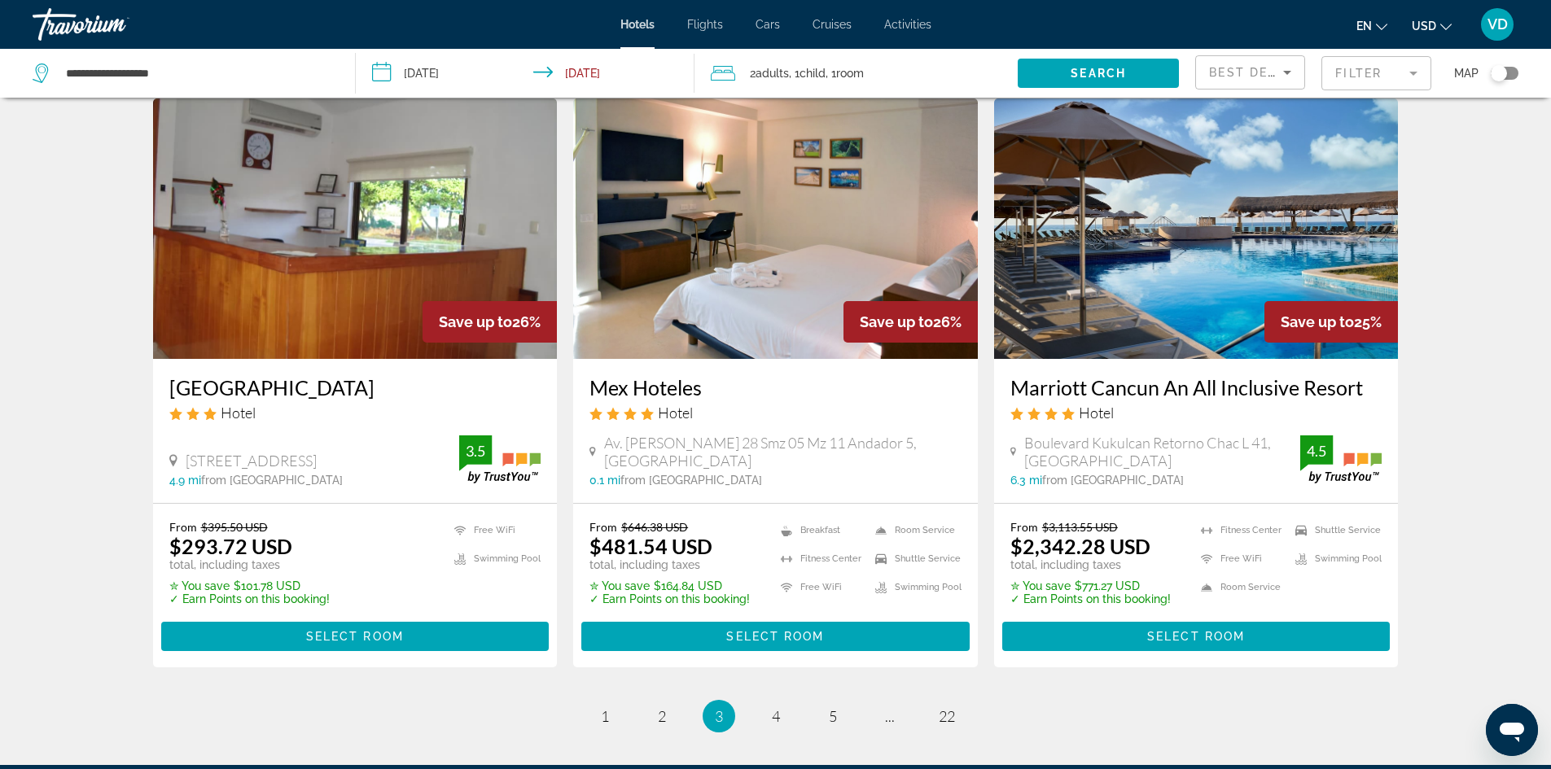
scroll to position [1953, 0]
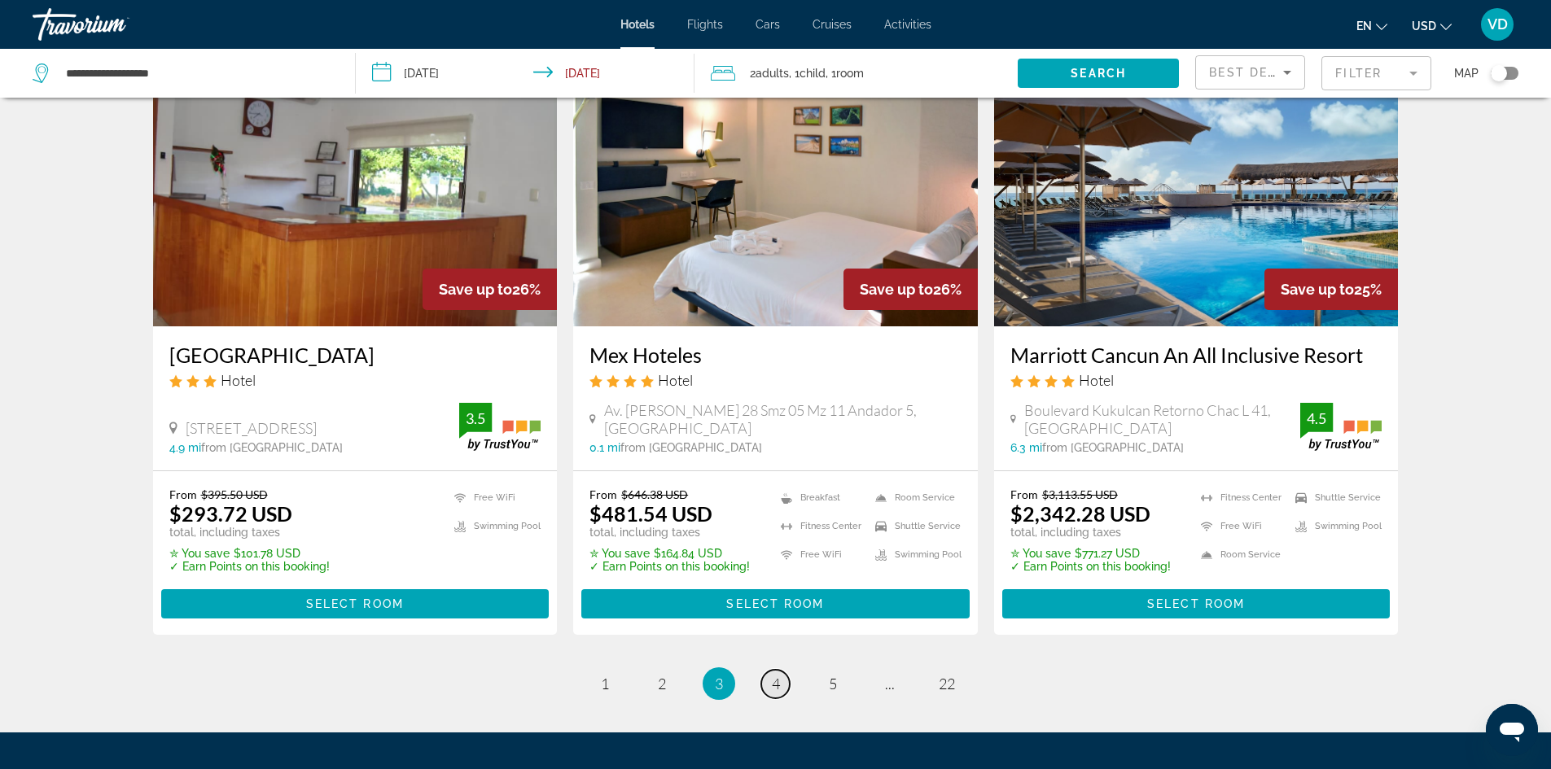
click at [774, 677] on span "4" at bounding box center [776, 684] width 8 height 18
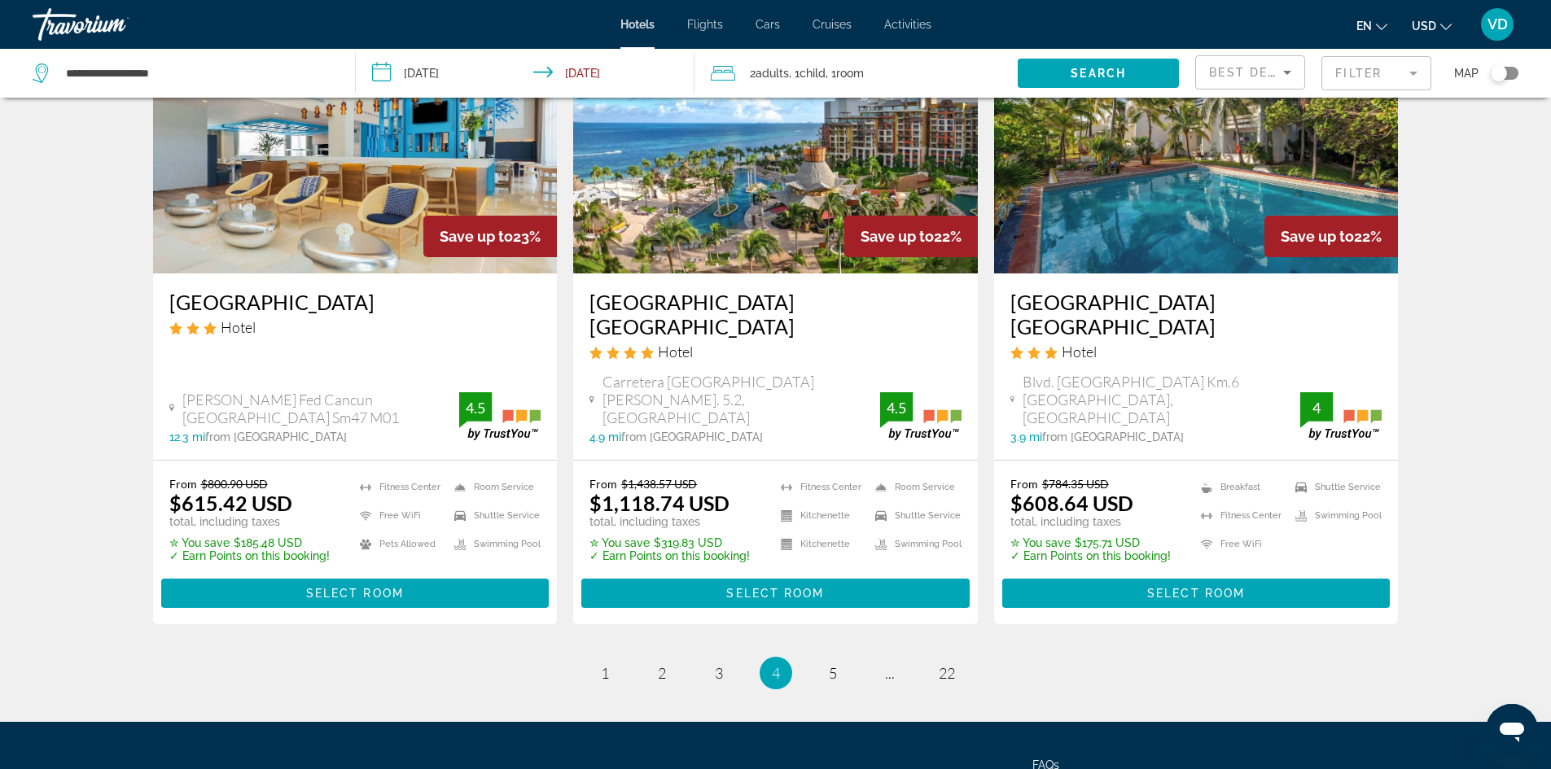
scroll to position [2019, 0]
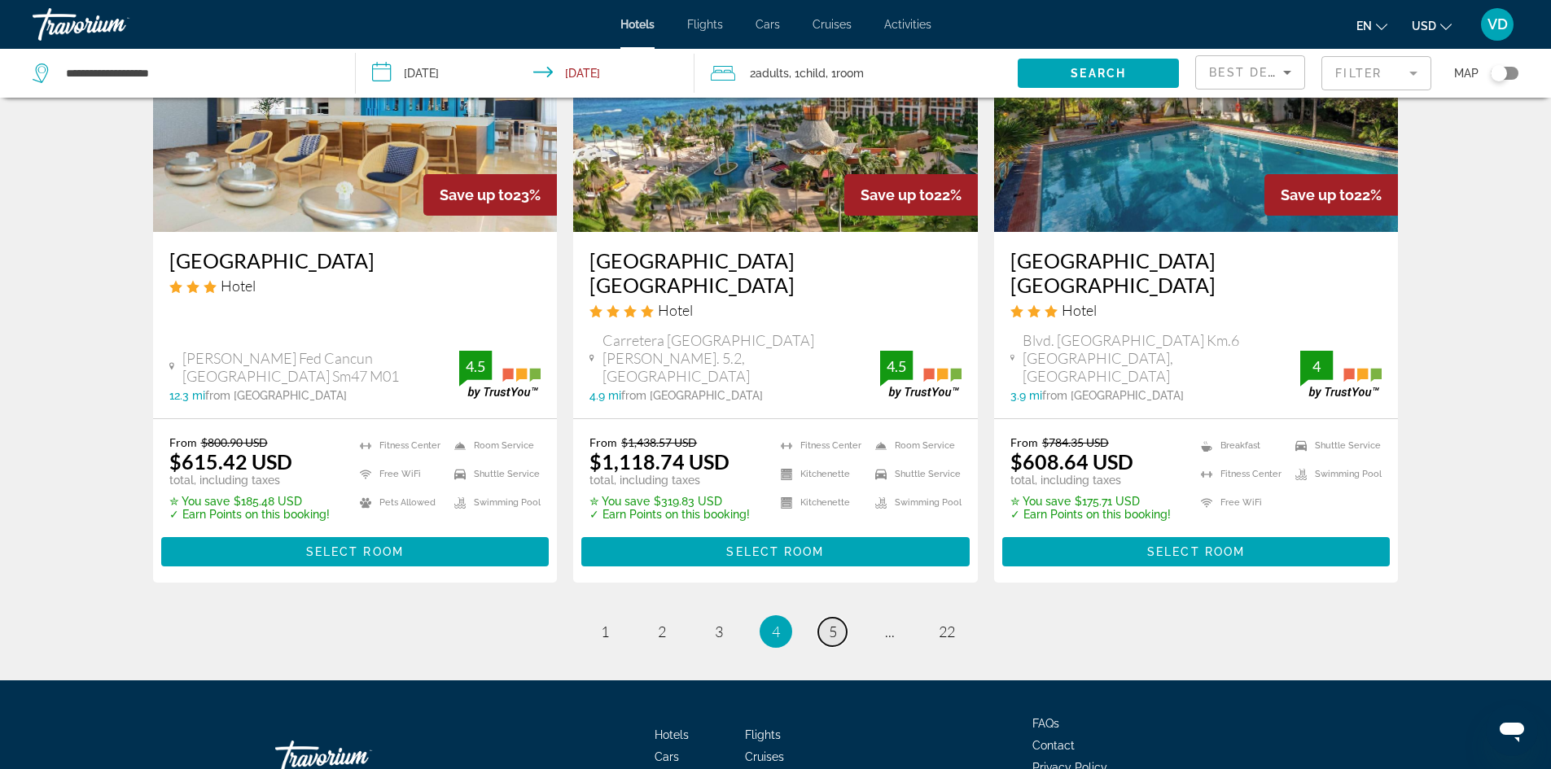
click at [834, 623] on span "5" at bounding box center [833, 632] width 8 height 18
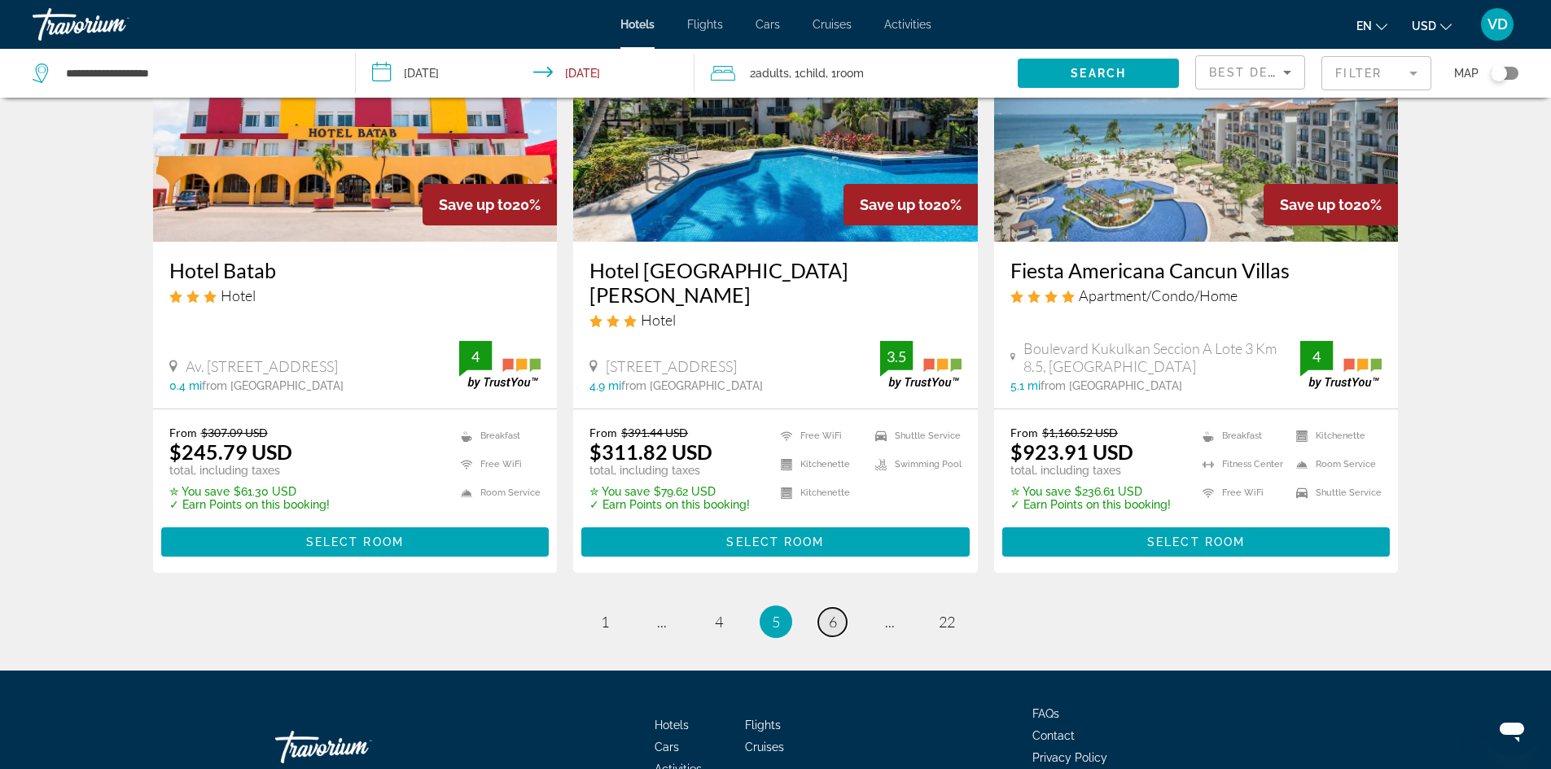
scroll to position [2120, 0]
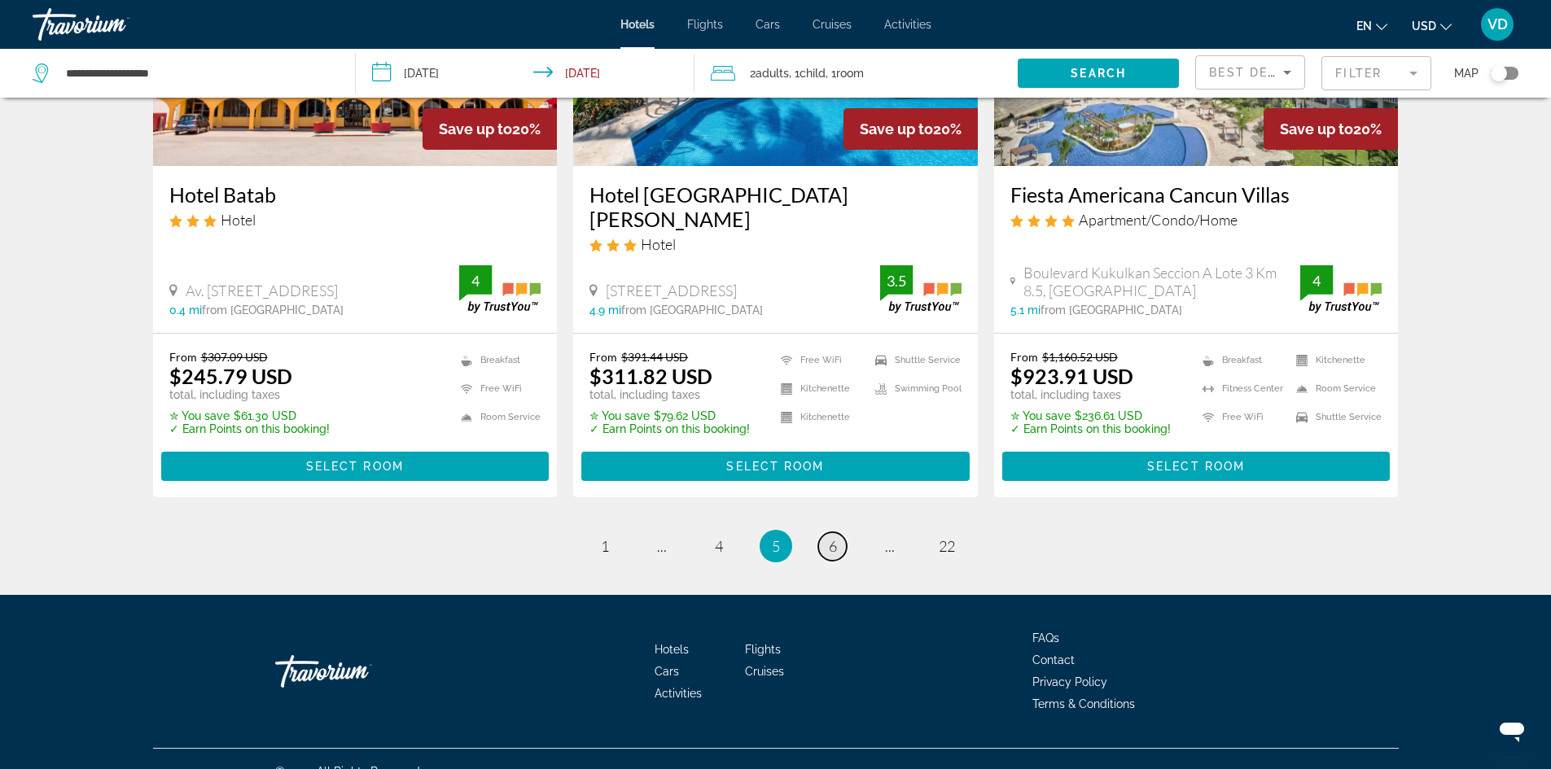
click at [842, 532] on link "page 6" at bounding box center [832, 546] width 28 height 28
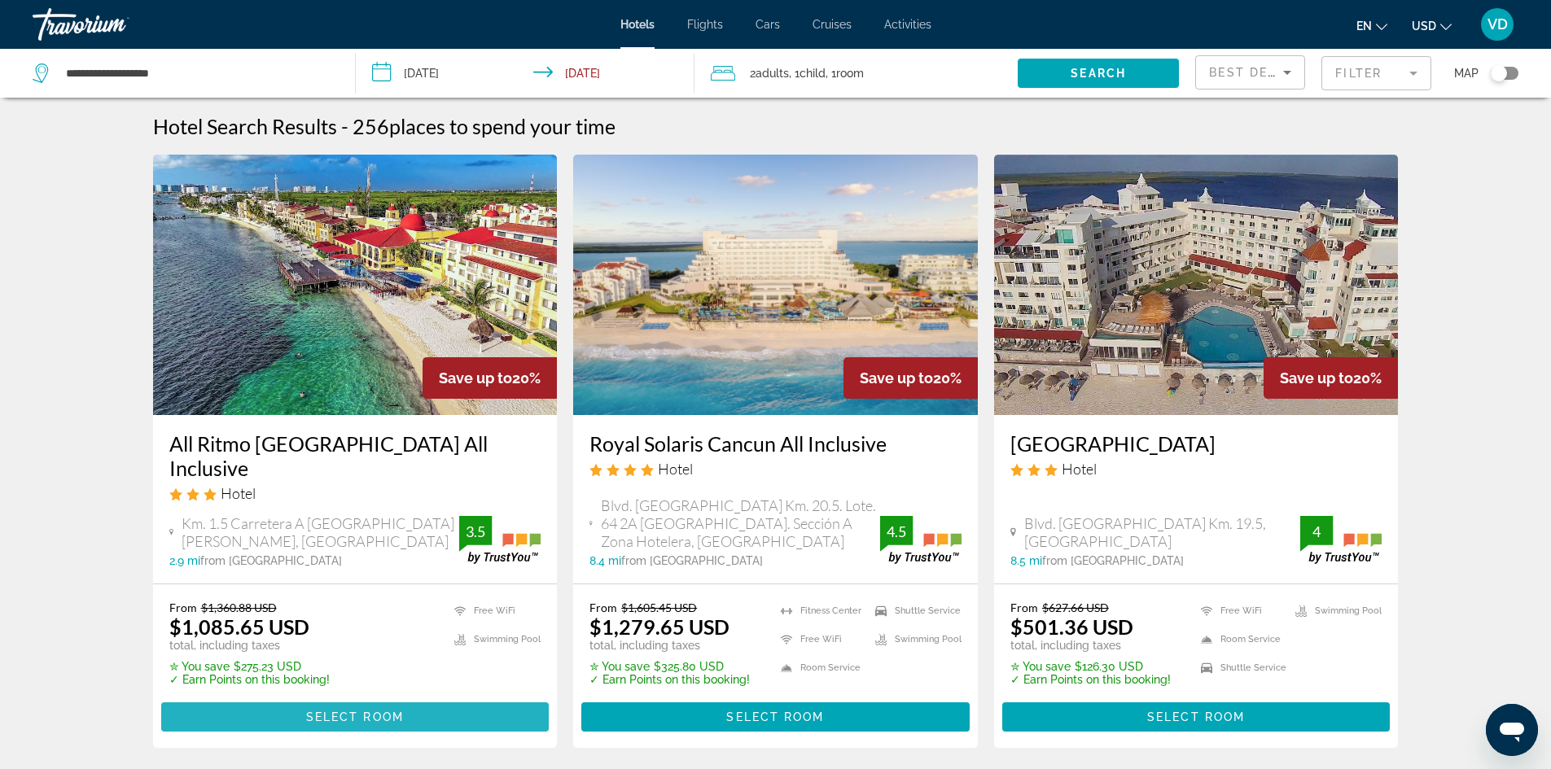
click at [348, 703] on span "Main content" at bounding box center [355, 717] width 388 height 39
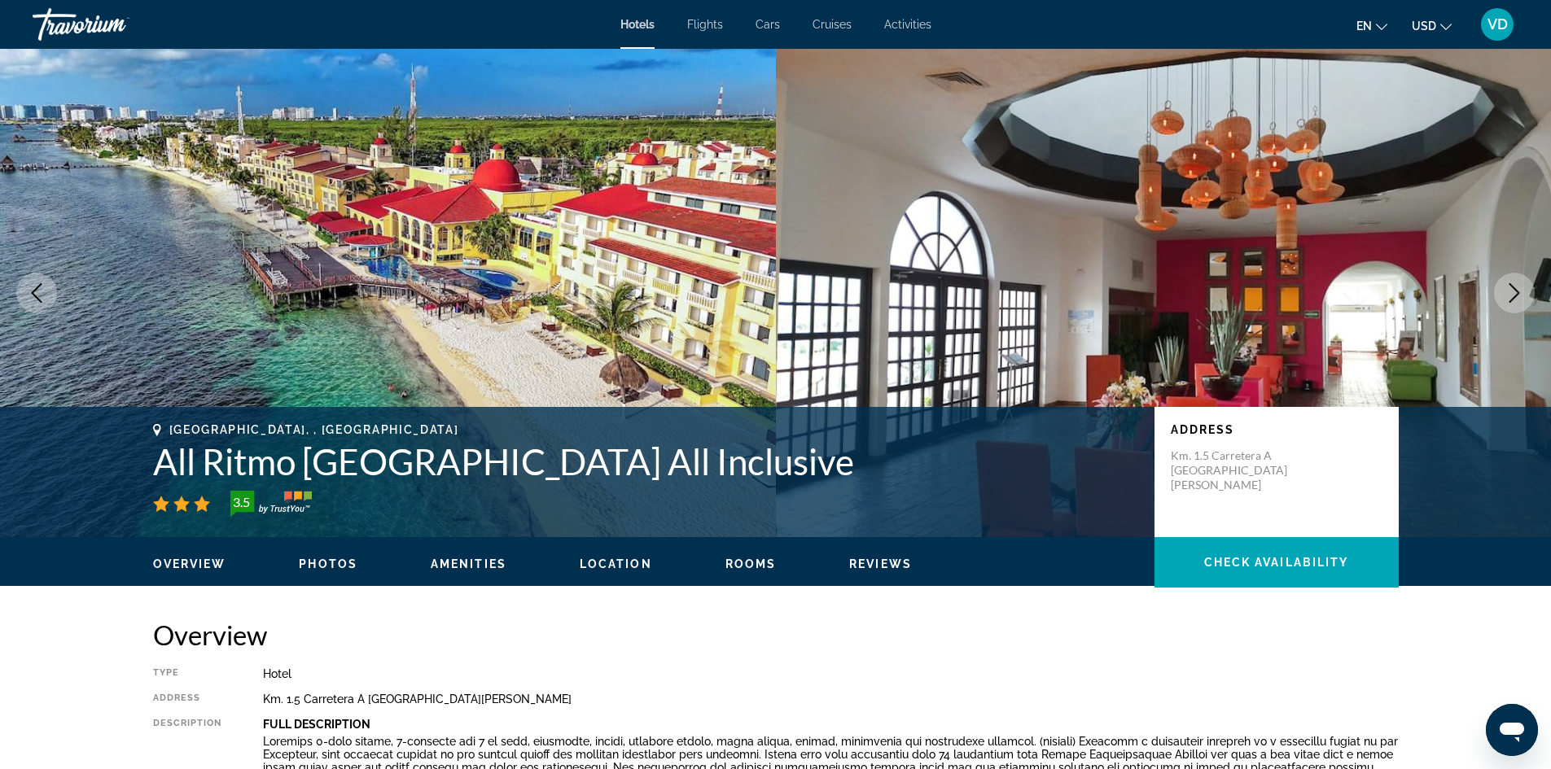
drag, startPoint x: 156, startPoint y: 464, endPoint x: 963, endPoint y: 472, distance: 806.6
click at [963, 472] on h1 "All Ritmo [GEOGRAPHIC_DATA] All Inclusive" at bounding box center [645, 461] width 985 height 42
copy h1 "All Ritmo [GEOGRAPHIC_DATA] All Inclusive"
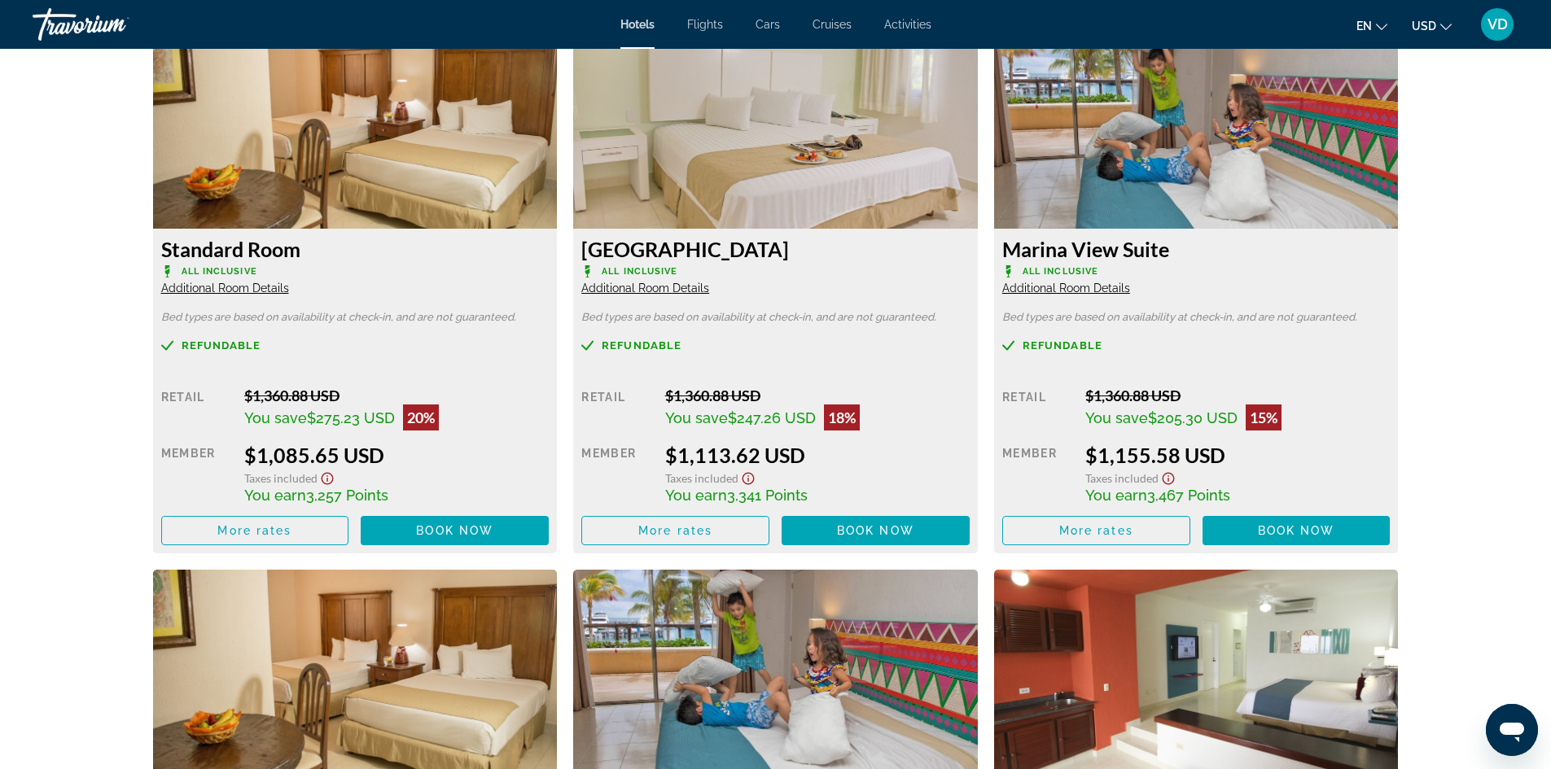
scroll to position [2246, 0]
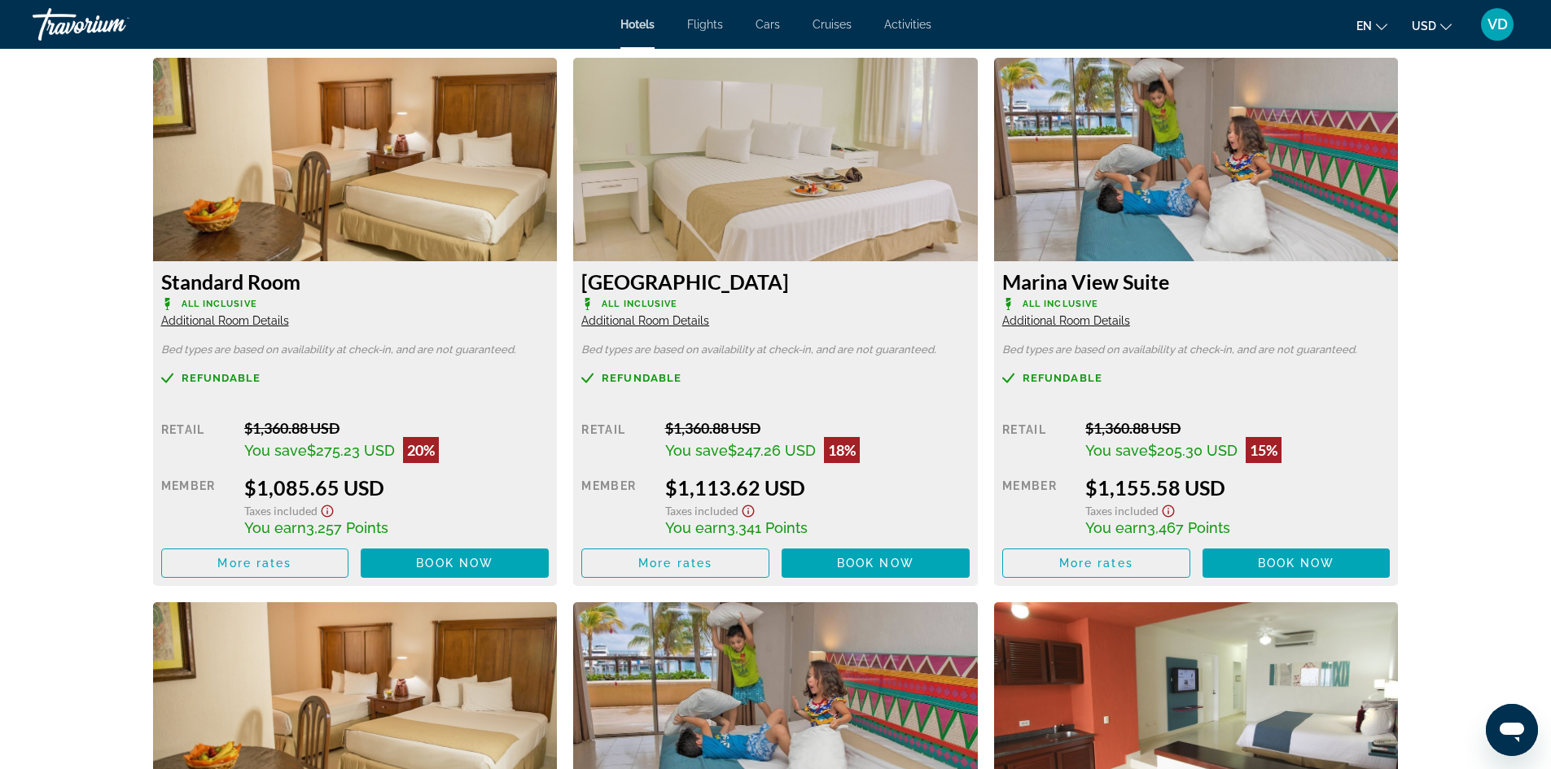
click at [224, 324] on span "Additional Room Details" at bounding box center [225, 320] width 128 height 13
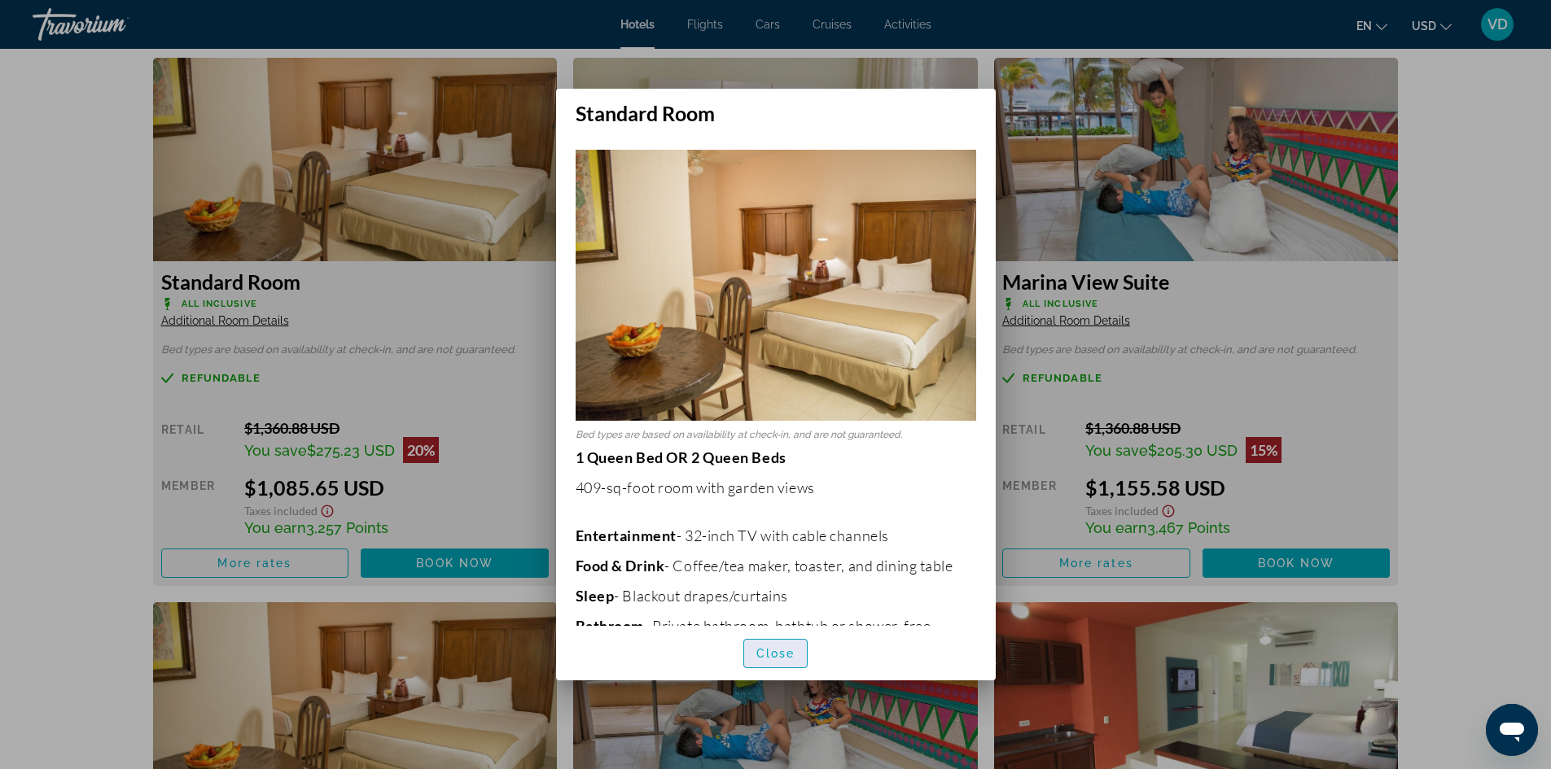
click at [788, 650] on span "Close" at bounding box center [775, 653] width 39 height 13
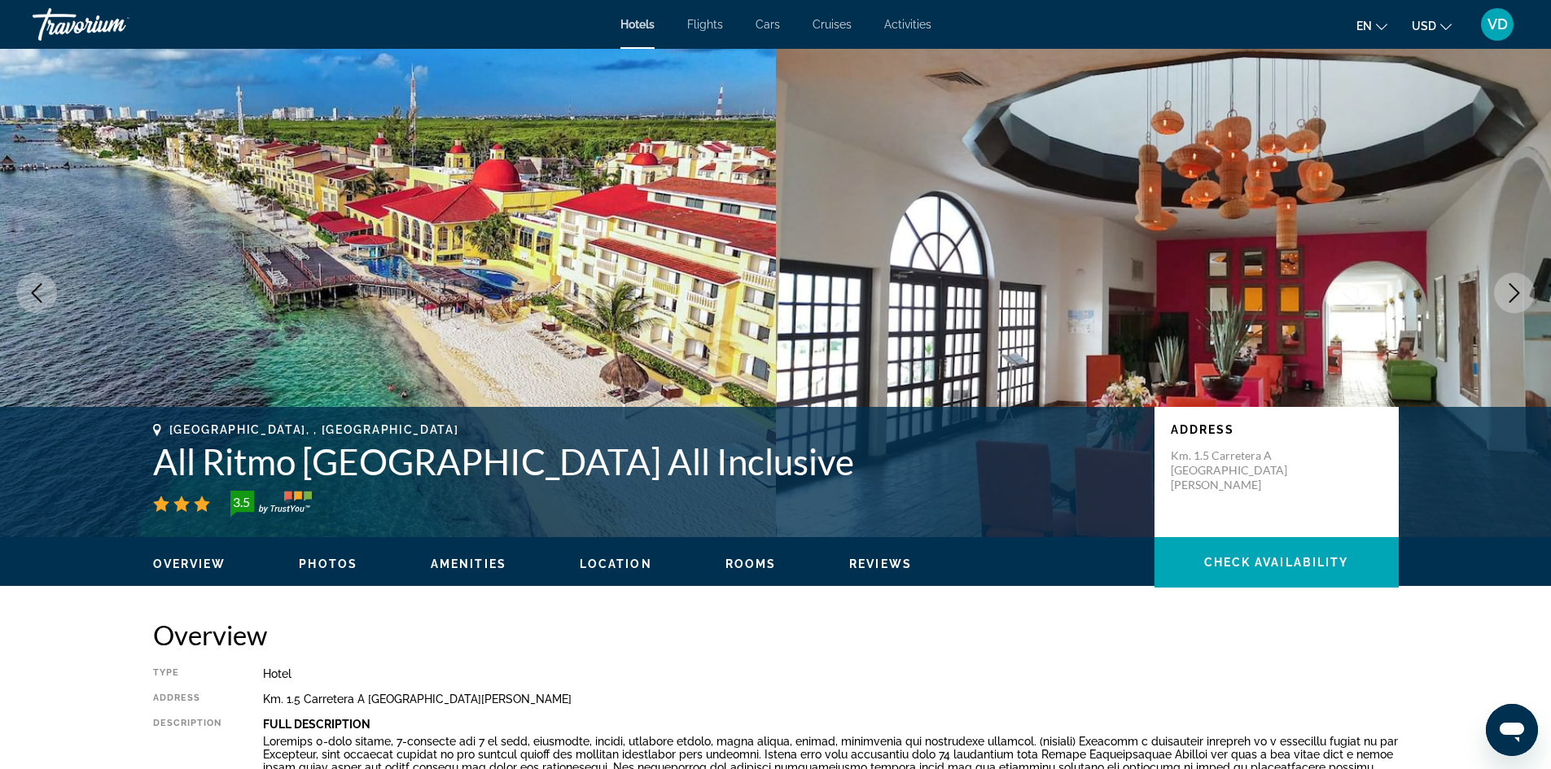
scroll to position [2246, 0]
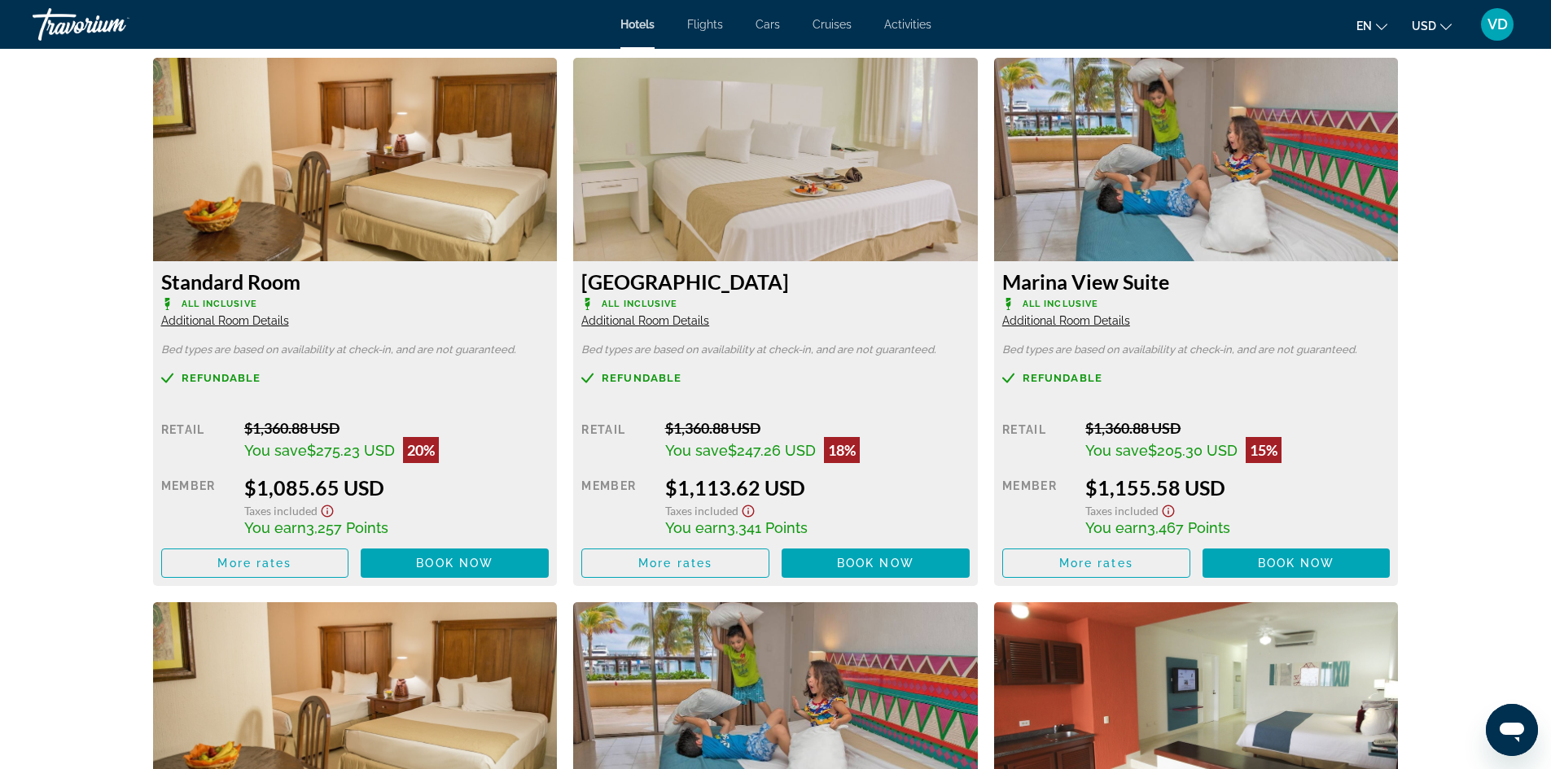
click at [660, 320] on span "Additional Room Details" at bounding box center [645, 320] width 128 height 13
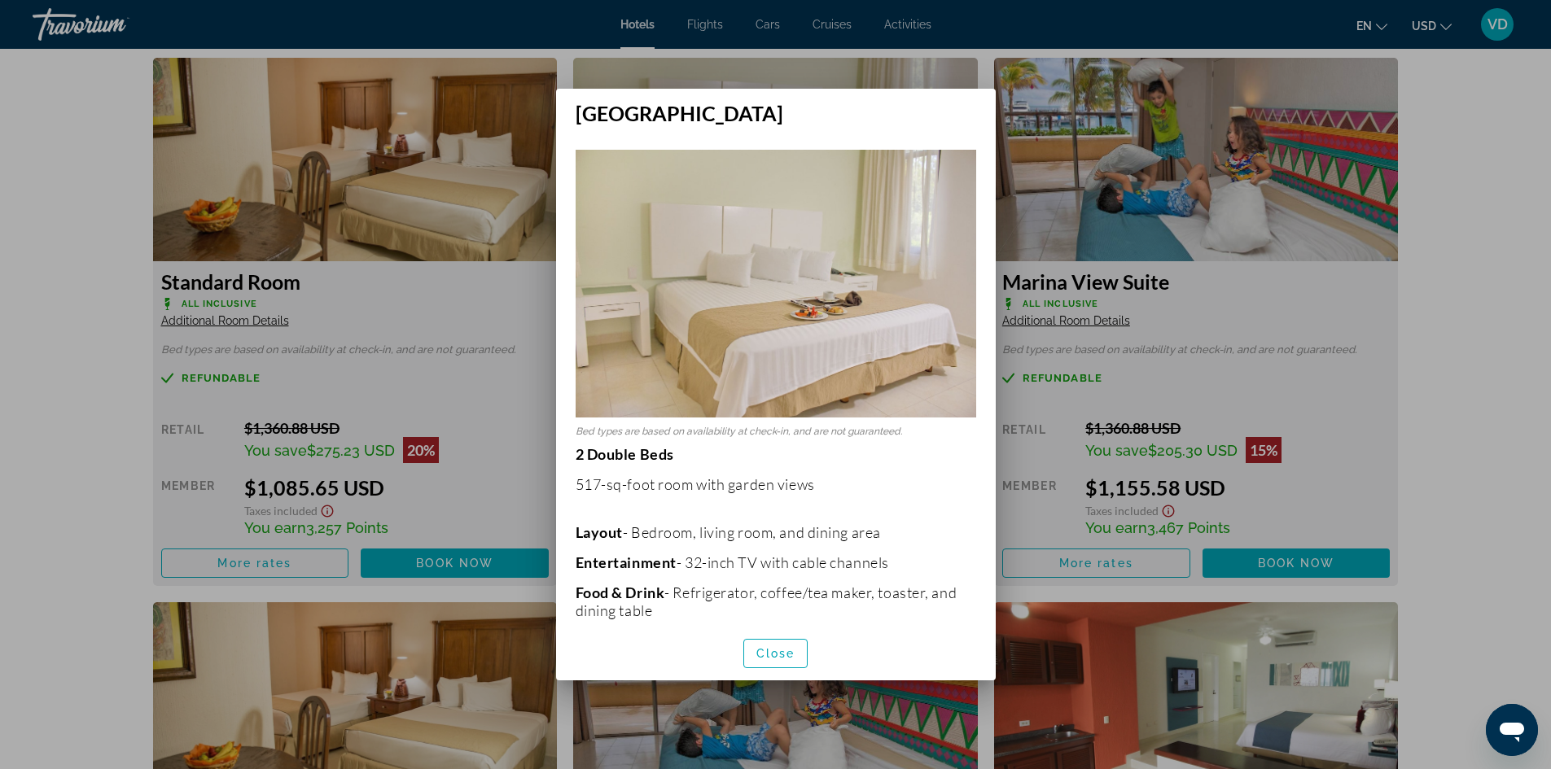
scroll to position [0, 0]
click at [519, 359] on div at bounding box center [775, 384] width 1551 height 769
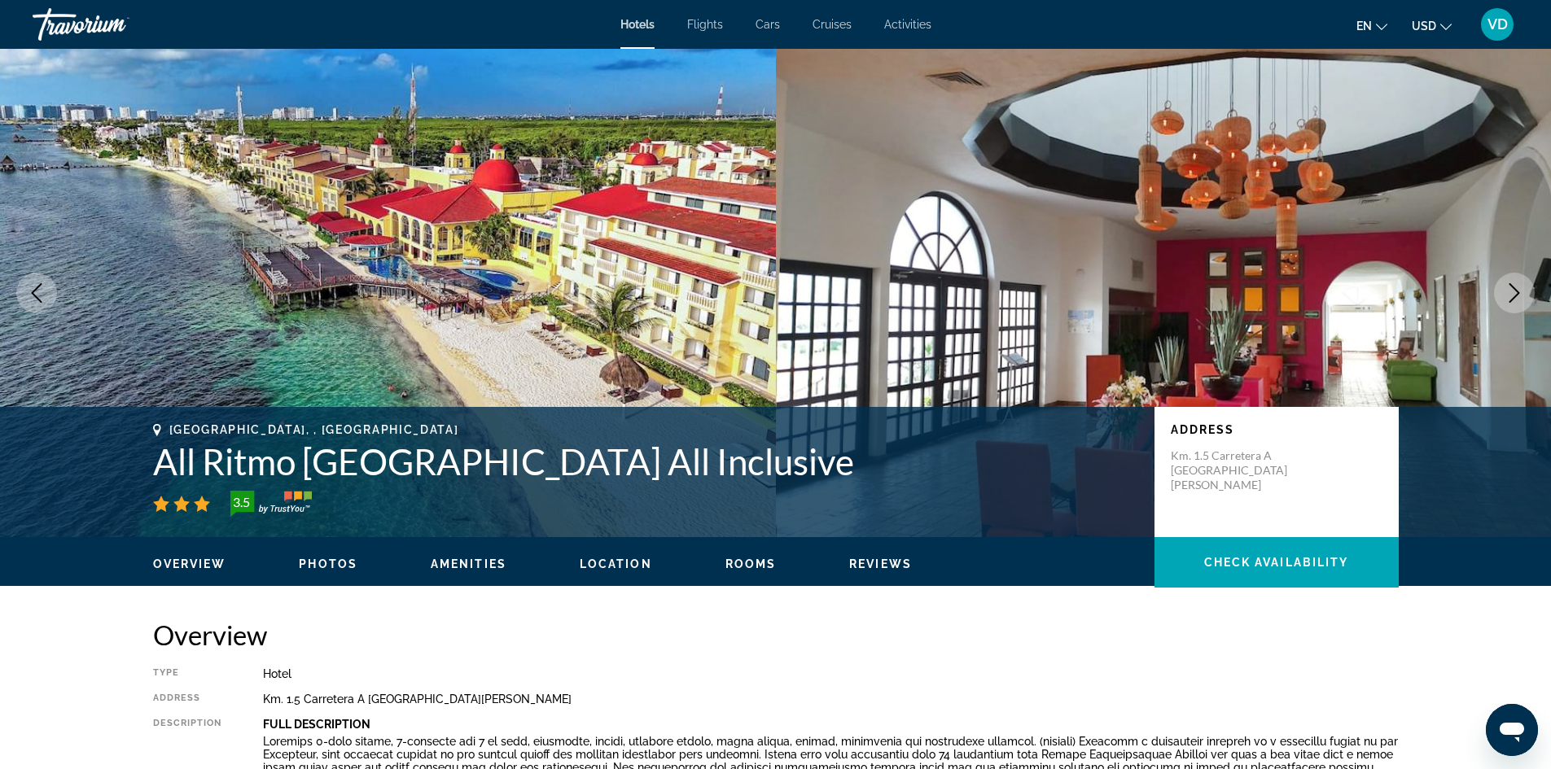
scroll to position [2246, 0]
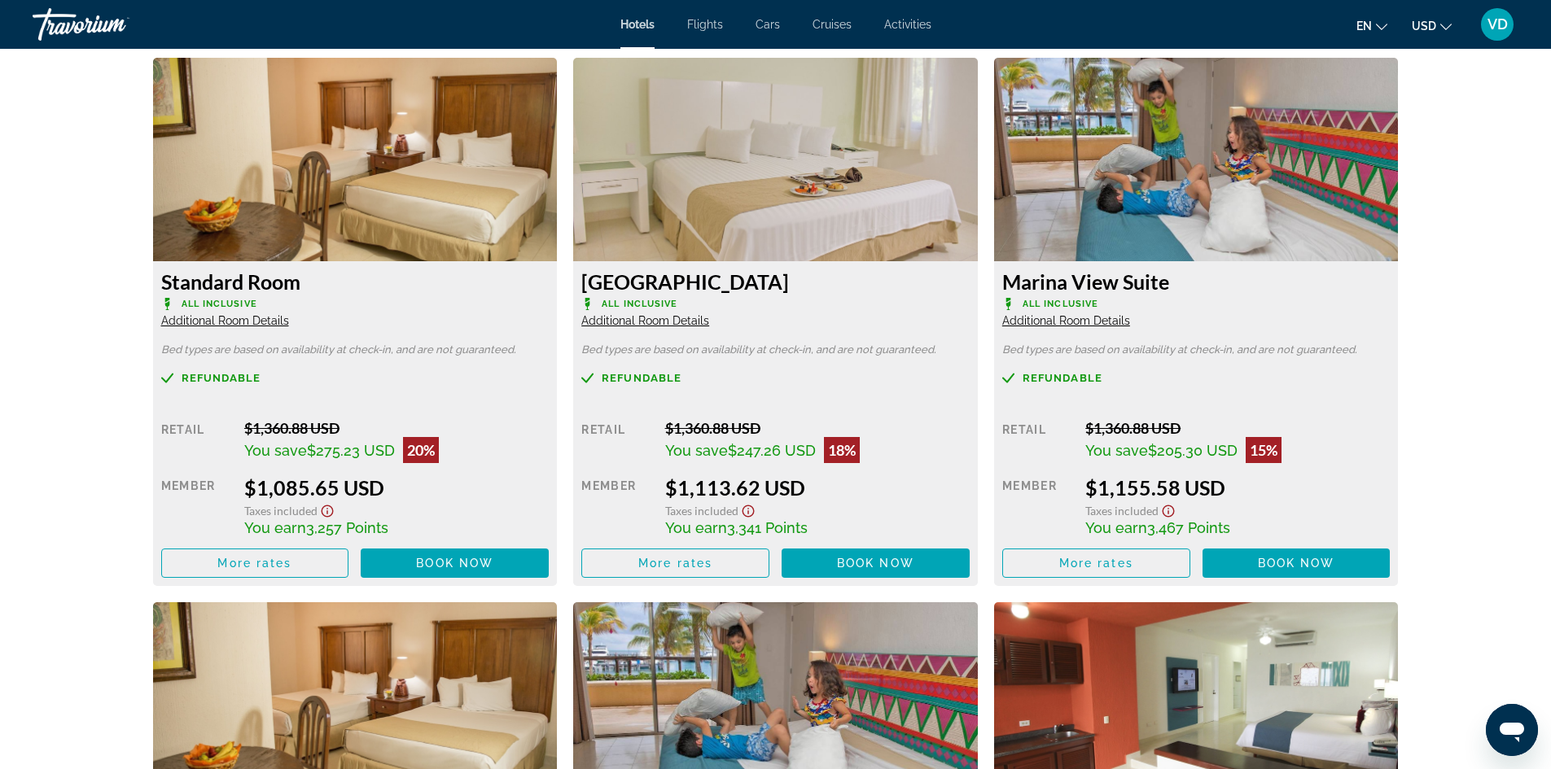
click at [643, 321] on span "Additional Room Details" at bounding box center [645, 320] width 128 height 13
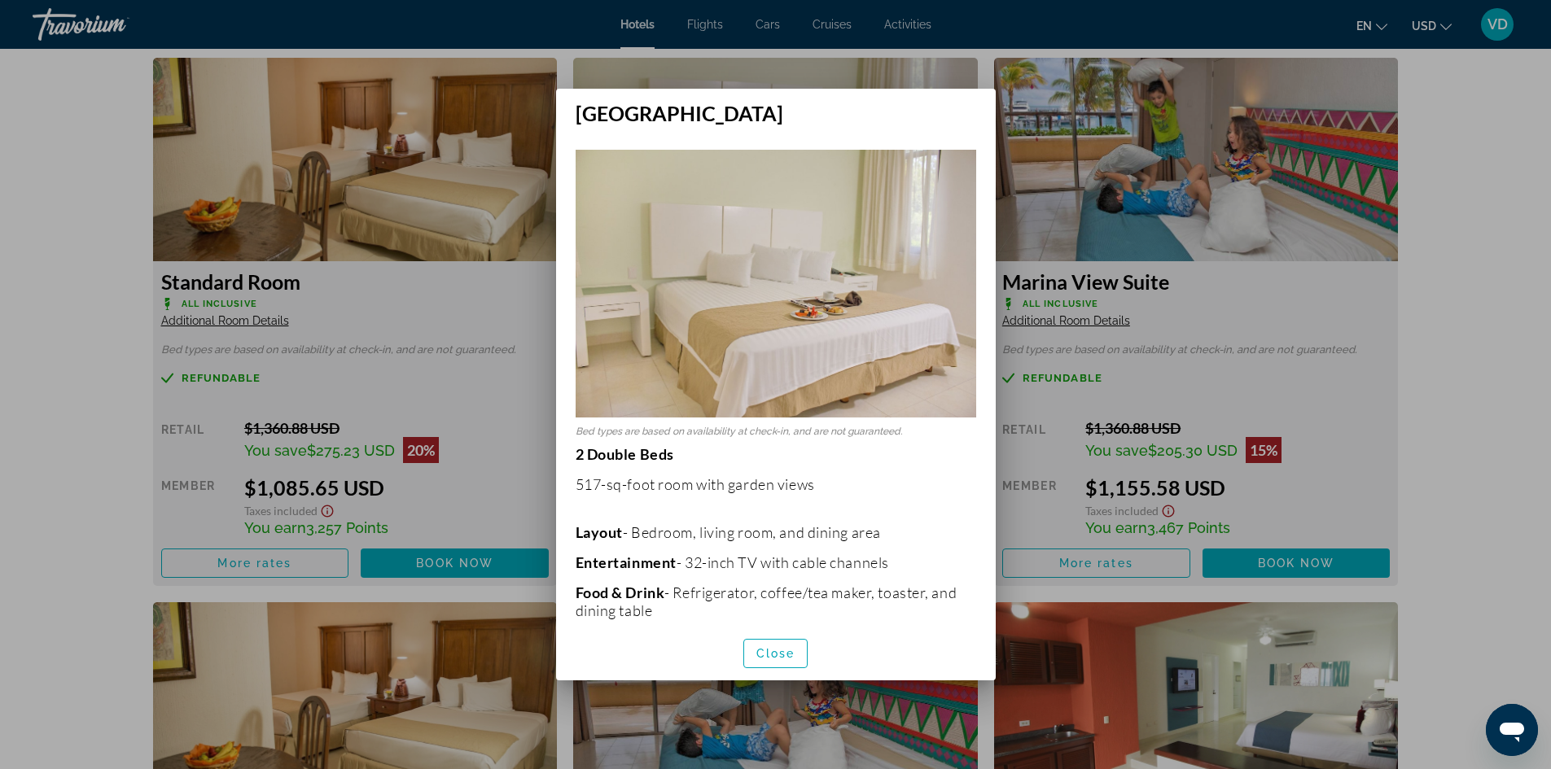
scroll to position [308, 0]
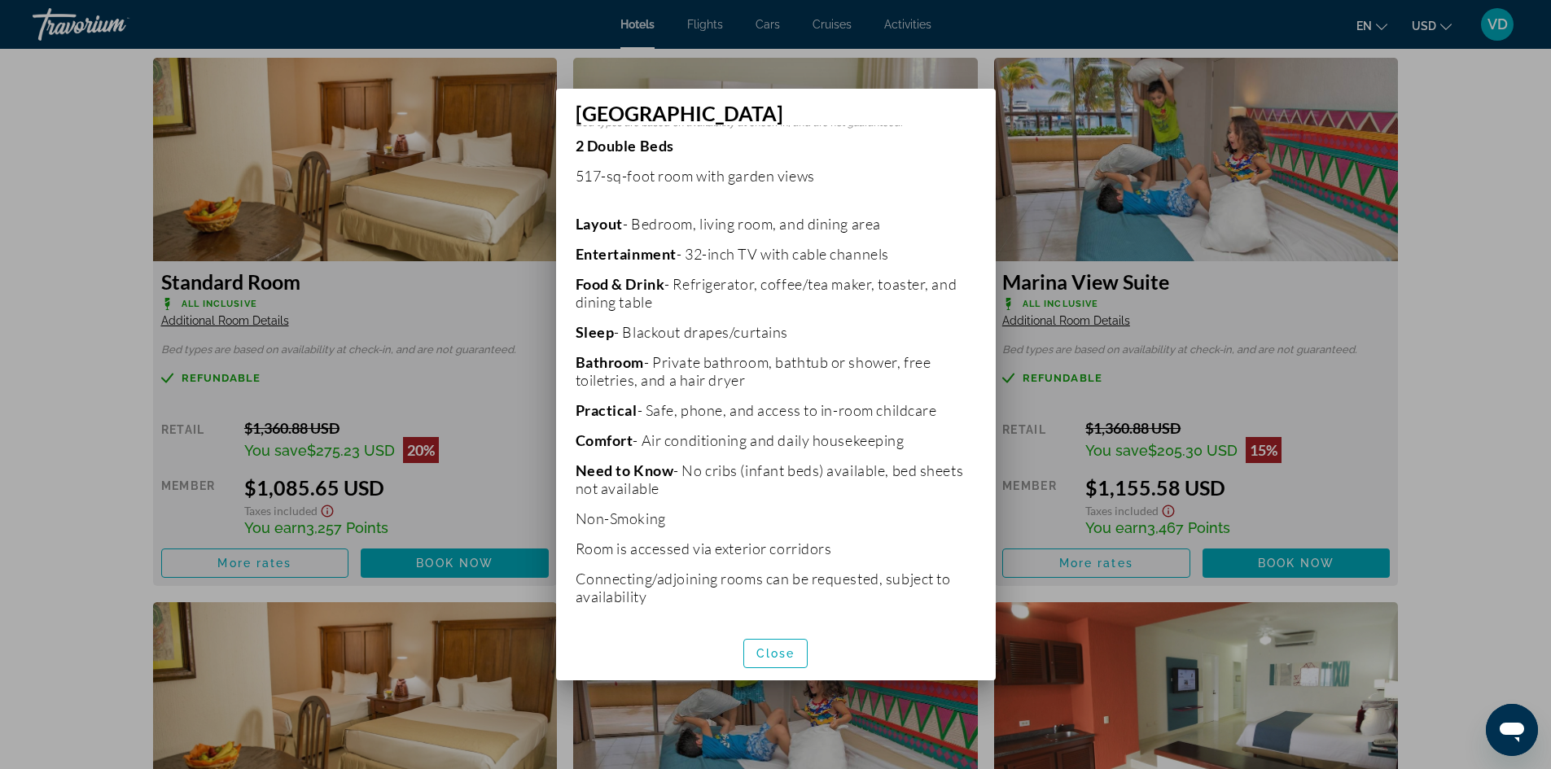
click at [995, 248] on div "Bed types are based on availability at check-in, and are not guaranteed. 2 Doub…" at bounding box center [776, 375] width 440 height 500
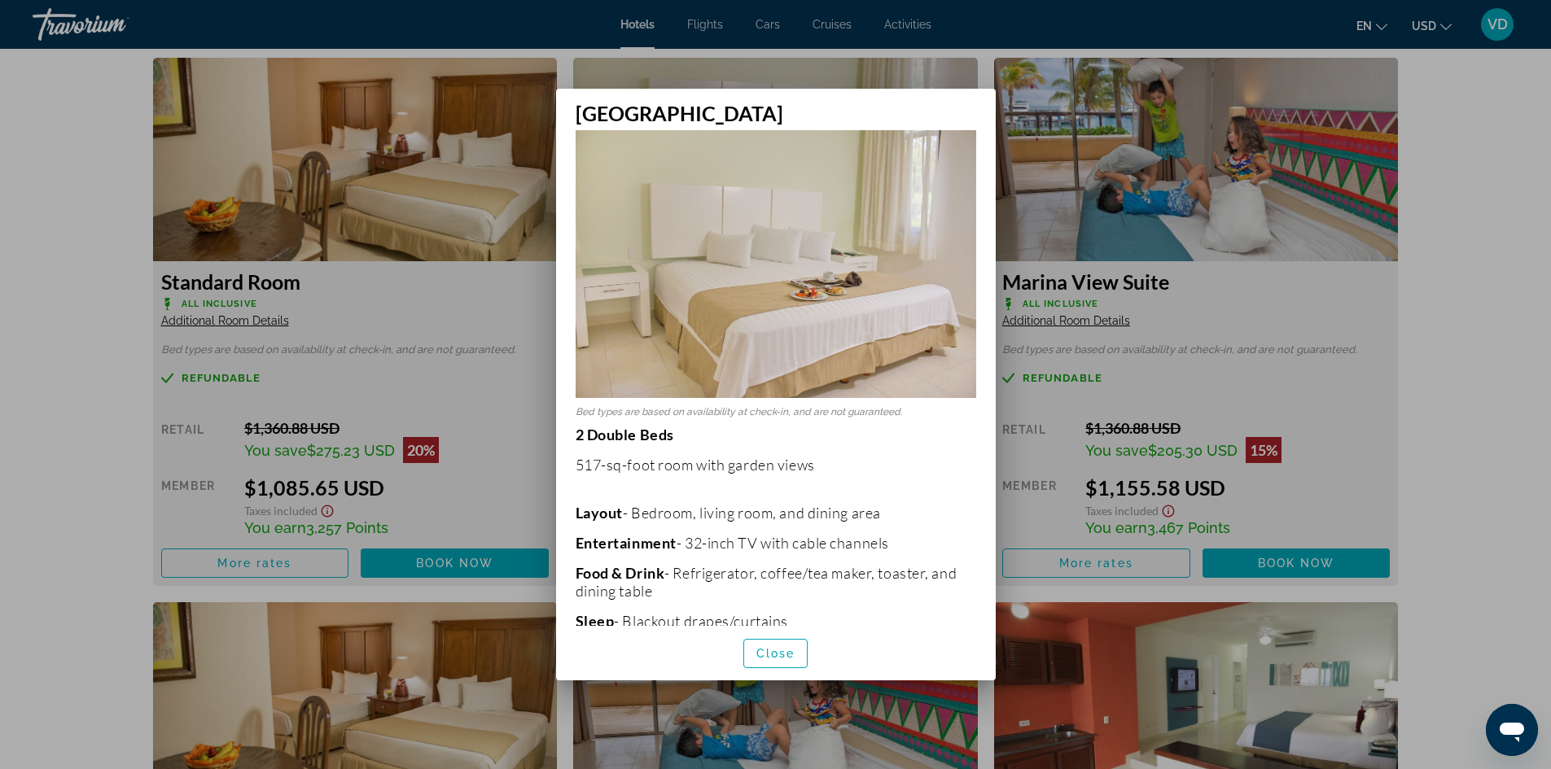
scroll to position [0, 0]
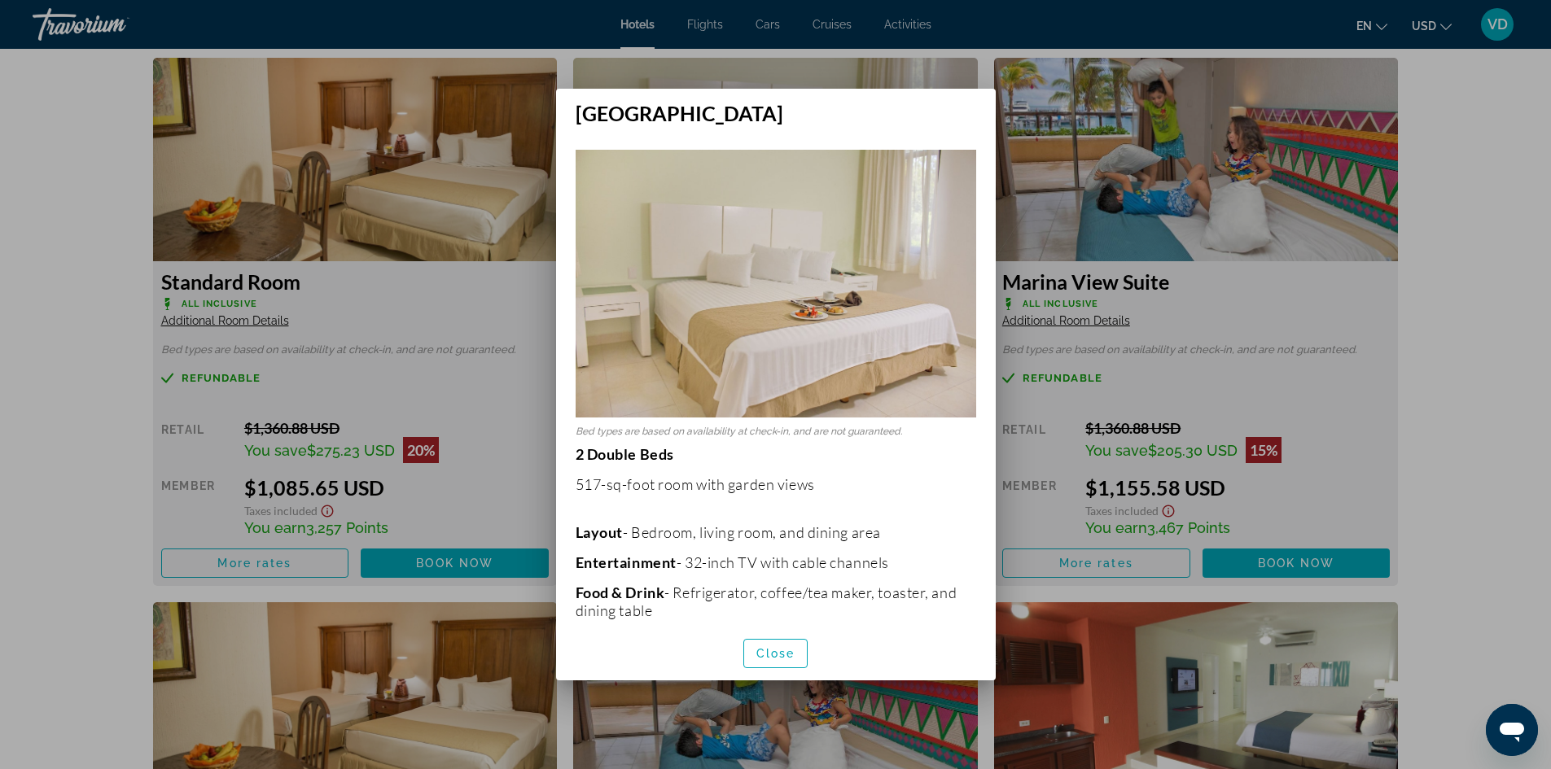
click at [493, 422] on div at bounding box center [775, 384] width 1551 height 769
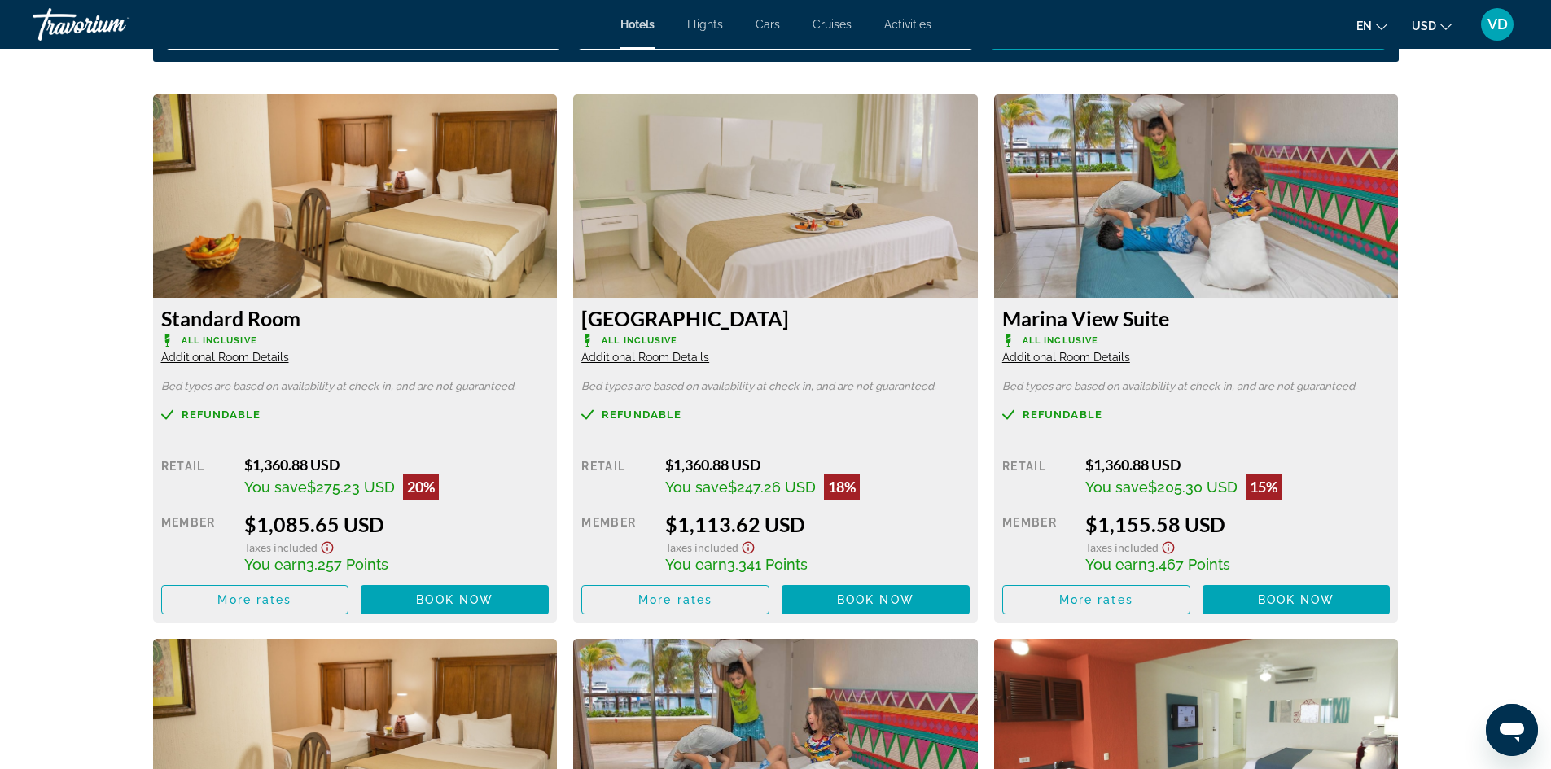
scroll to position [2214, 0]
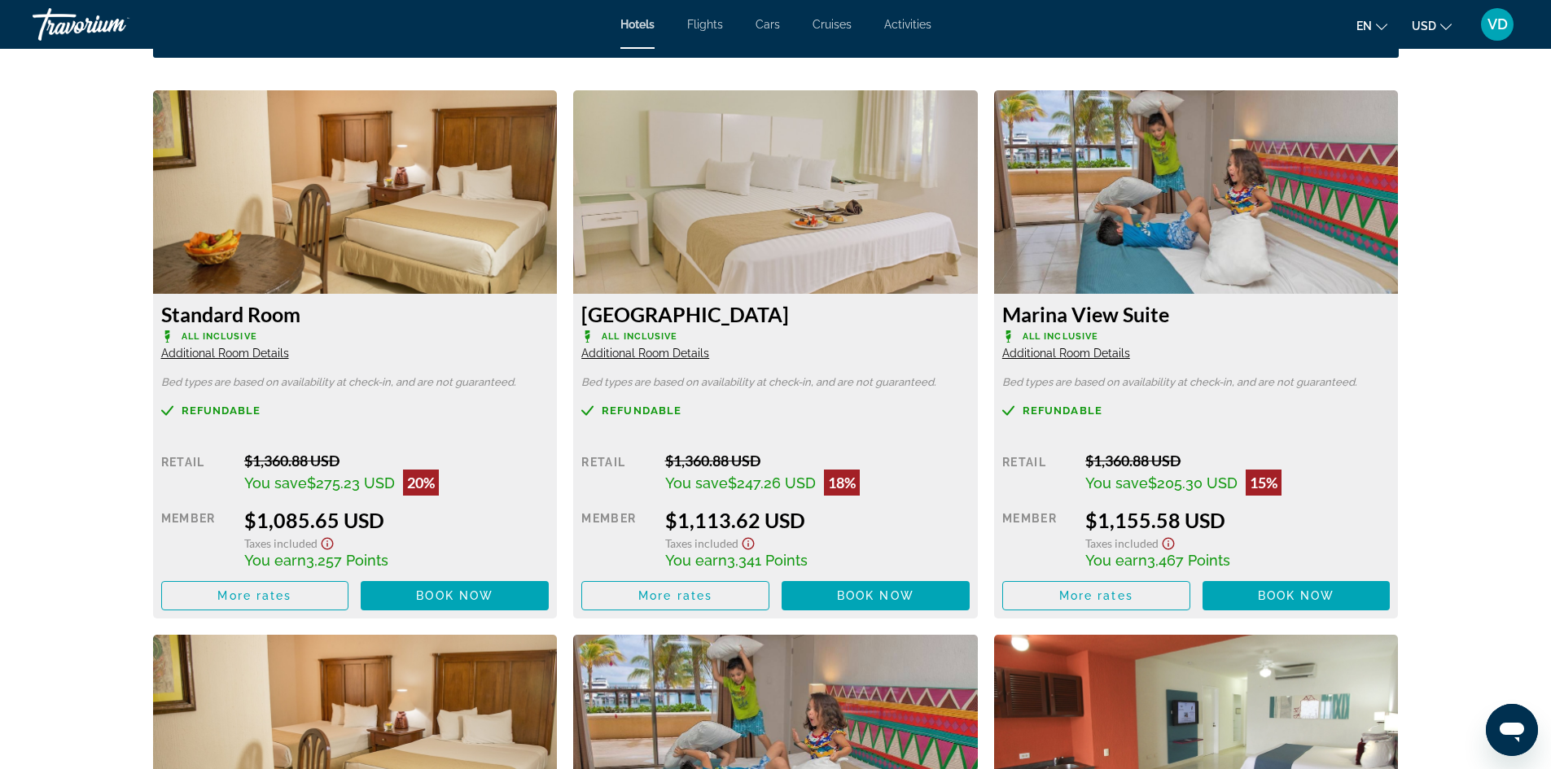
click at [222, 357] on span "Additional Room Details" at bounding box center [225, 353] width 128 height 13
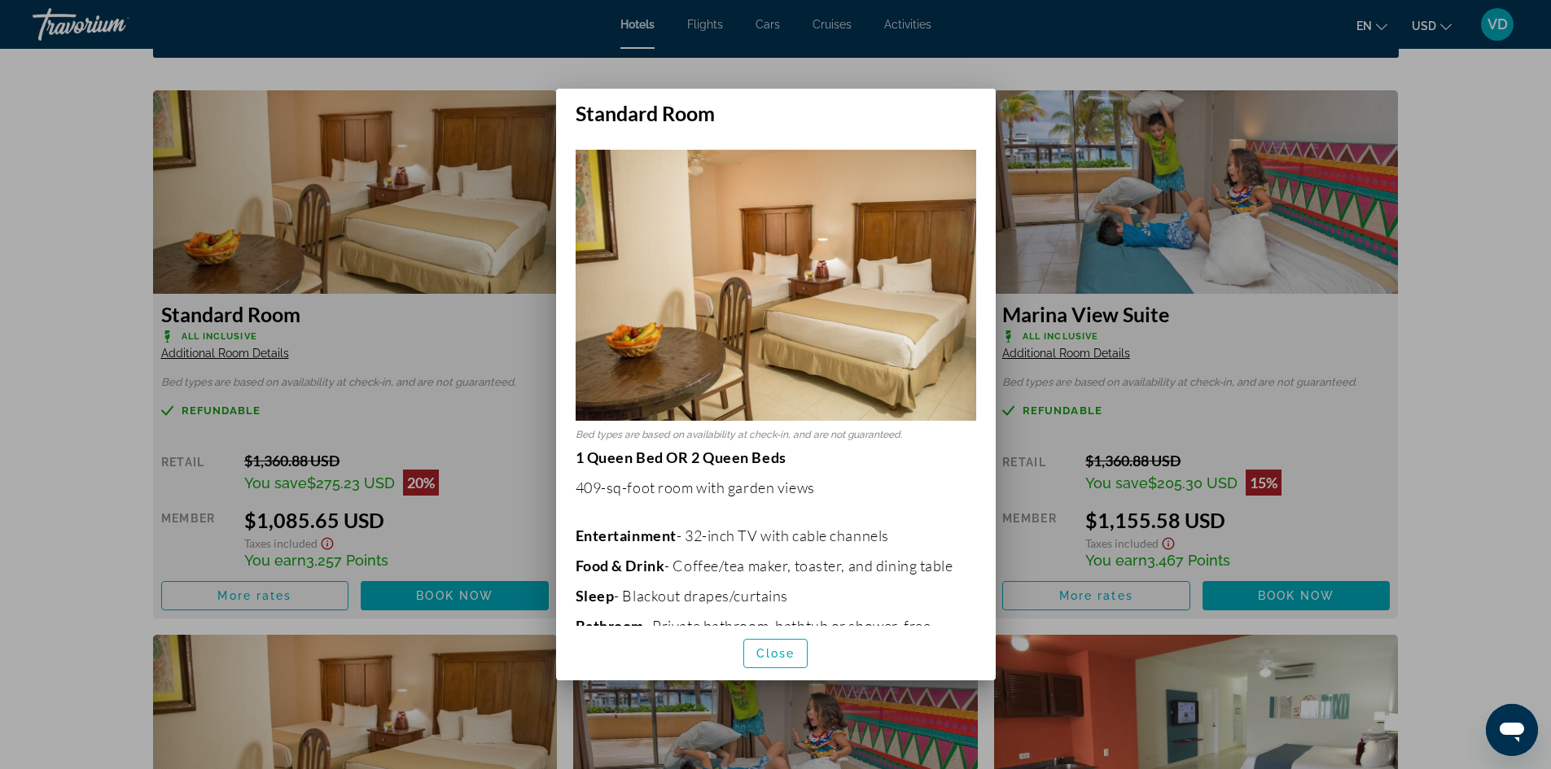
scroll to position [264, 0]
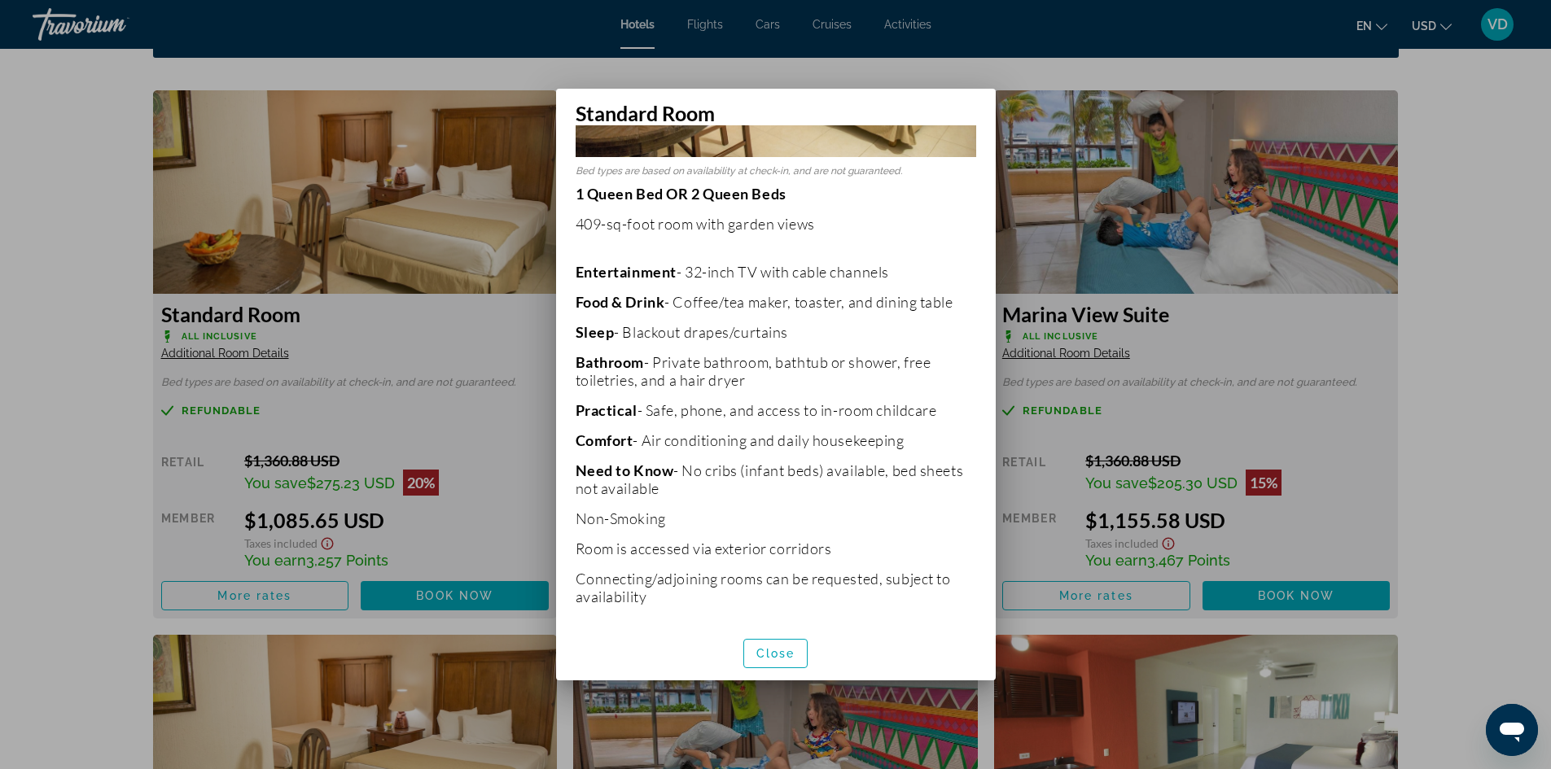
click at [650, 473] on p "Need to Know - No cribs (infant beds) available, bed sheets not available" at bounding box center [775, 480] width 400 height 36
click at [770, 647] on span "Close" at bounding box center [775, 653] width 39 height 13
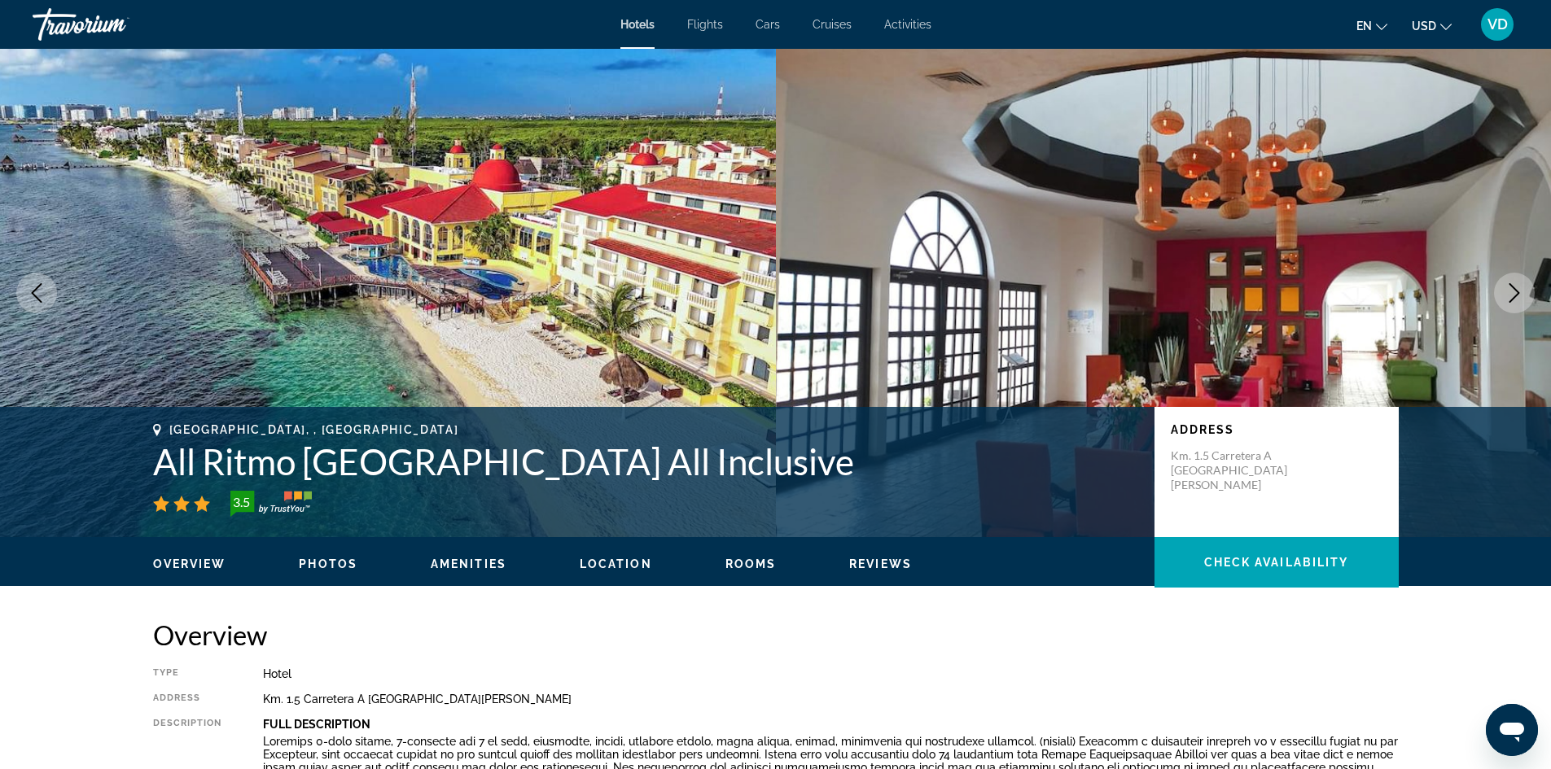
scroll to position [2214, 0]
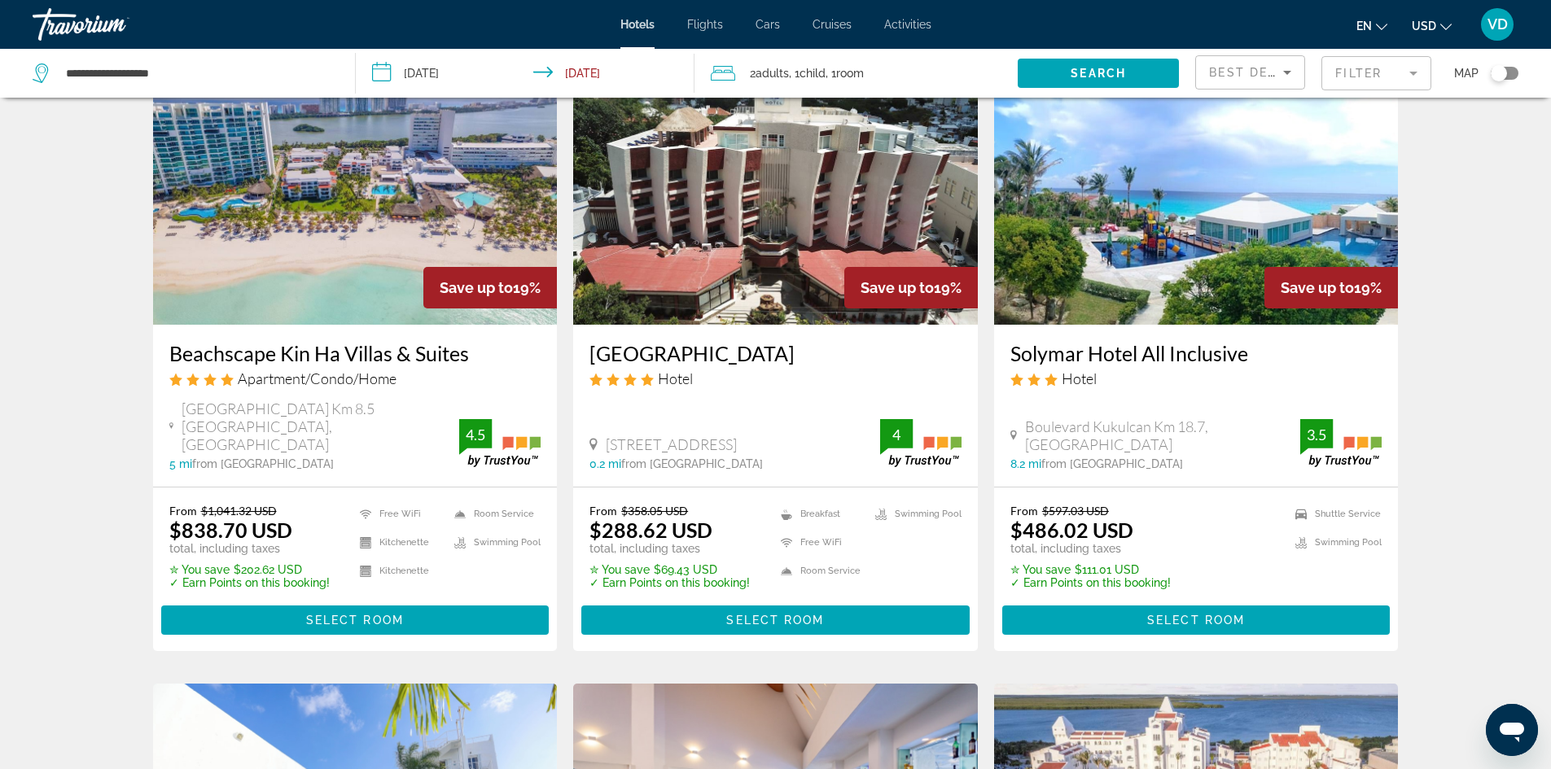
scroll to position [749, 0]
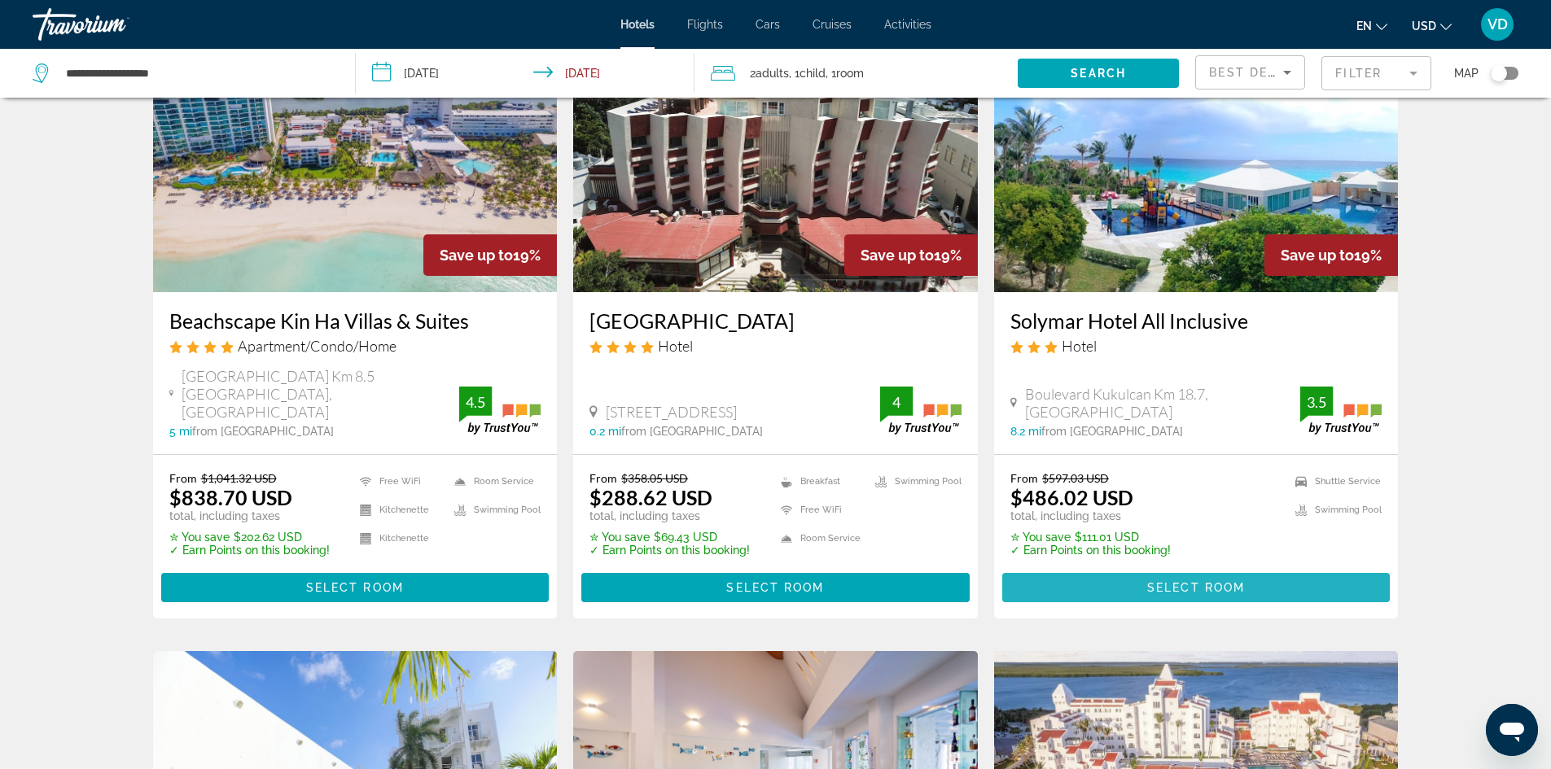
click at [1179, 581] on span "Select Room" at bounding box center [1196, 587] width 98 height 13
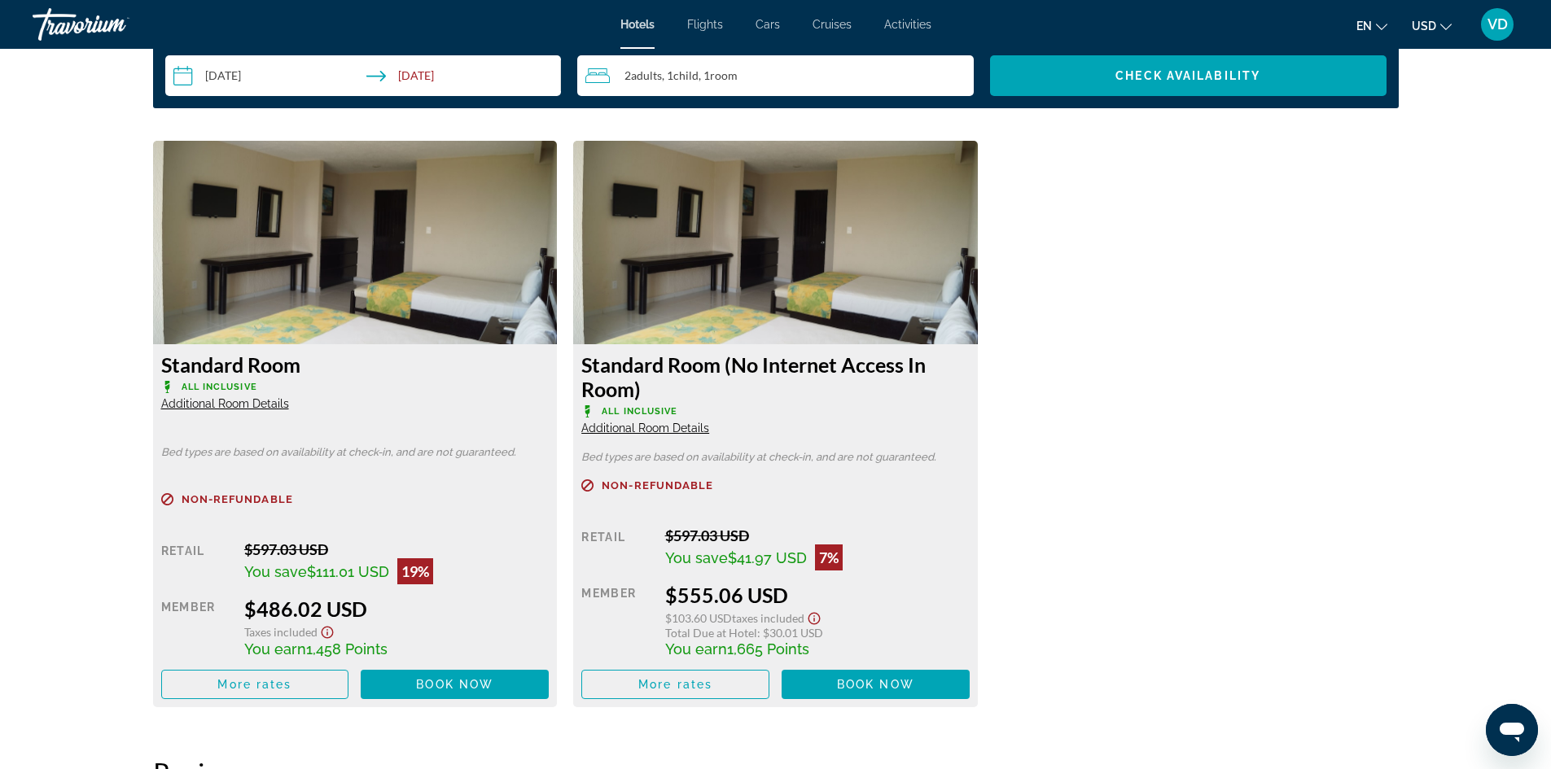
scroll to position [2181, 0]
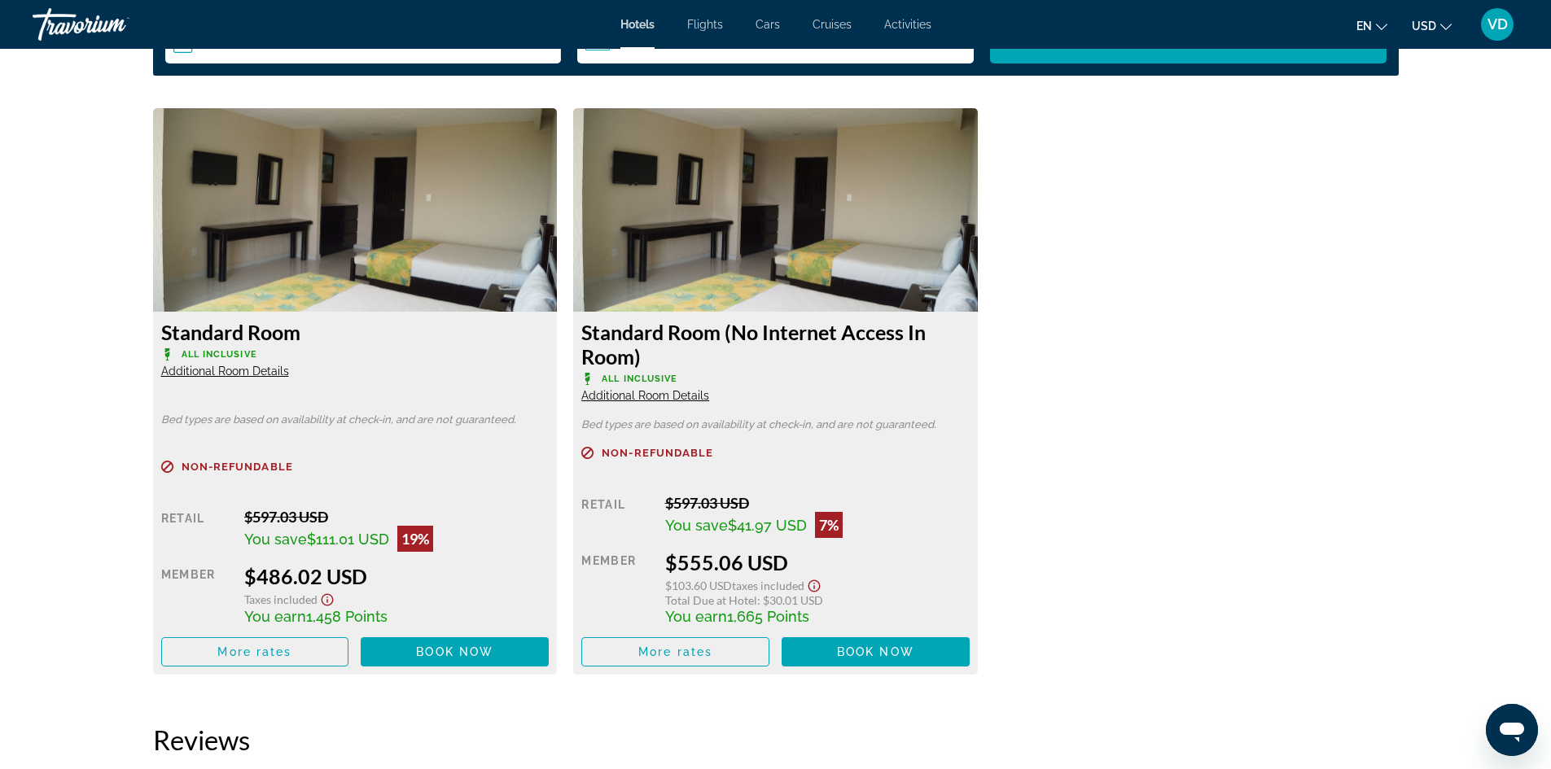
click at [282, 544] on span "You save" at bounding box center [275, 539] width 63 height 17
click at [171, 553] on div "Retail $597.03 USD You save $111.01 USD 19% when you redeem Member $486.02 USD …" at bounding box center [355, 587] width 388 height 159
click at [362, 200] on img "Main content" at bounding box center [355, 209] width 405 height 203
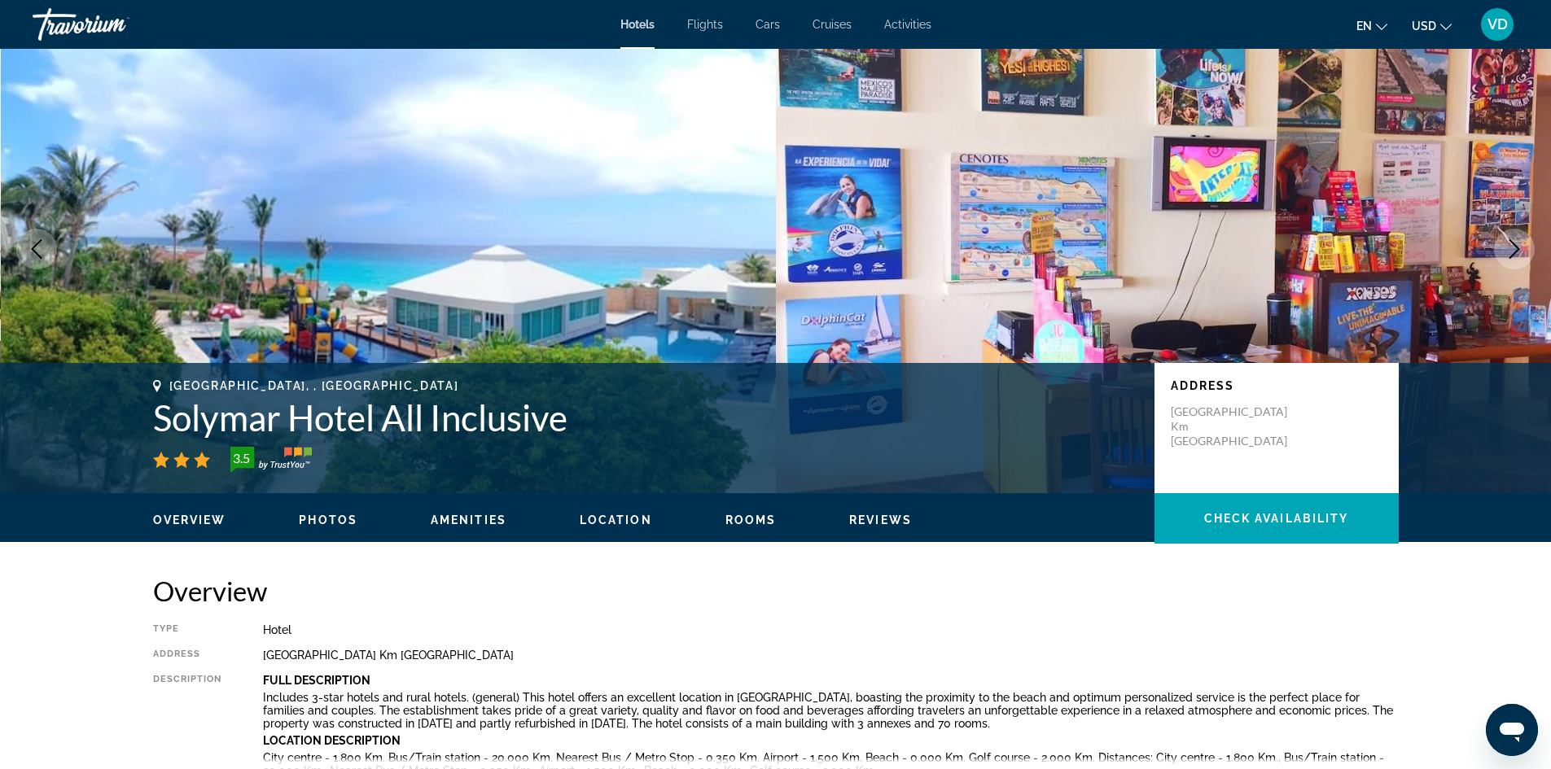
scroll to position [0, 0]
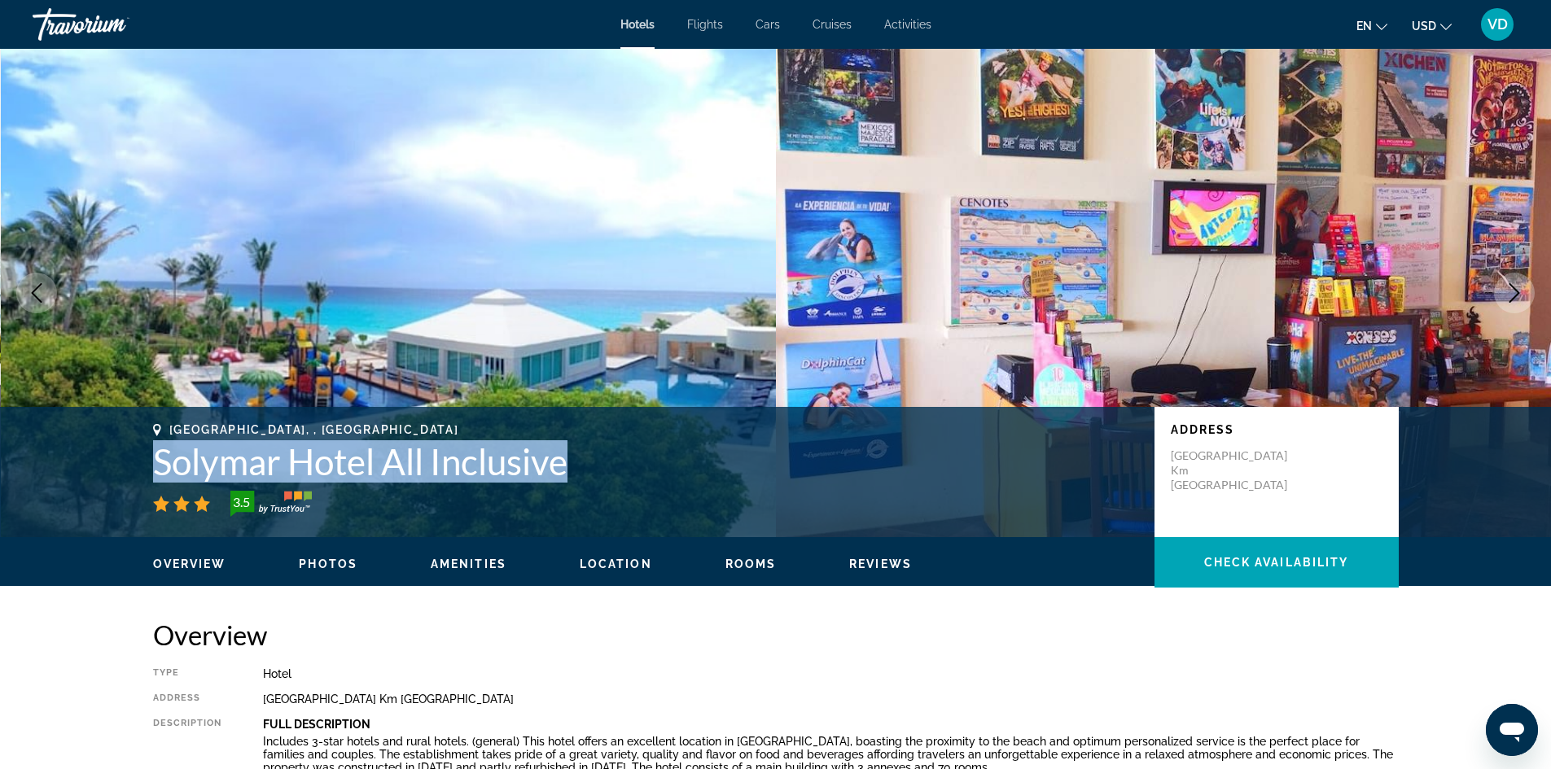
drag, startPoint x: 159, startPoint y: 465, endPoint x: 584, endPoint y: 461, distance: 424.9
click at [584, 461] on h1 "Solymar Hotel All Inclusive" at bounding box center [645, 461] width 985 height 42
copy h1 "Solymar Hotel All Inclusive"
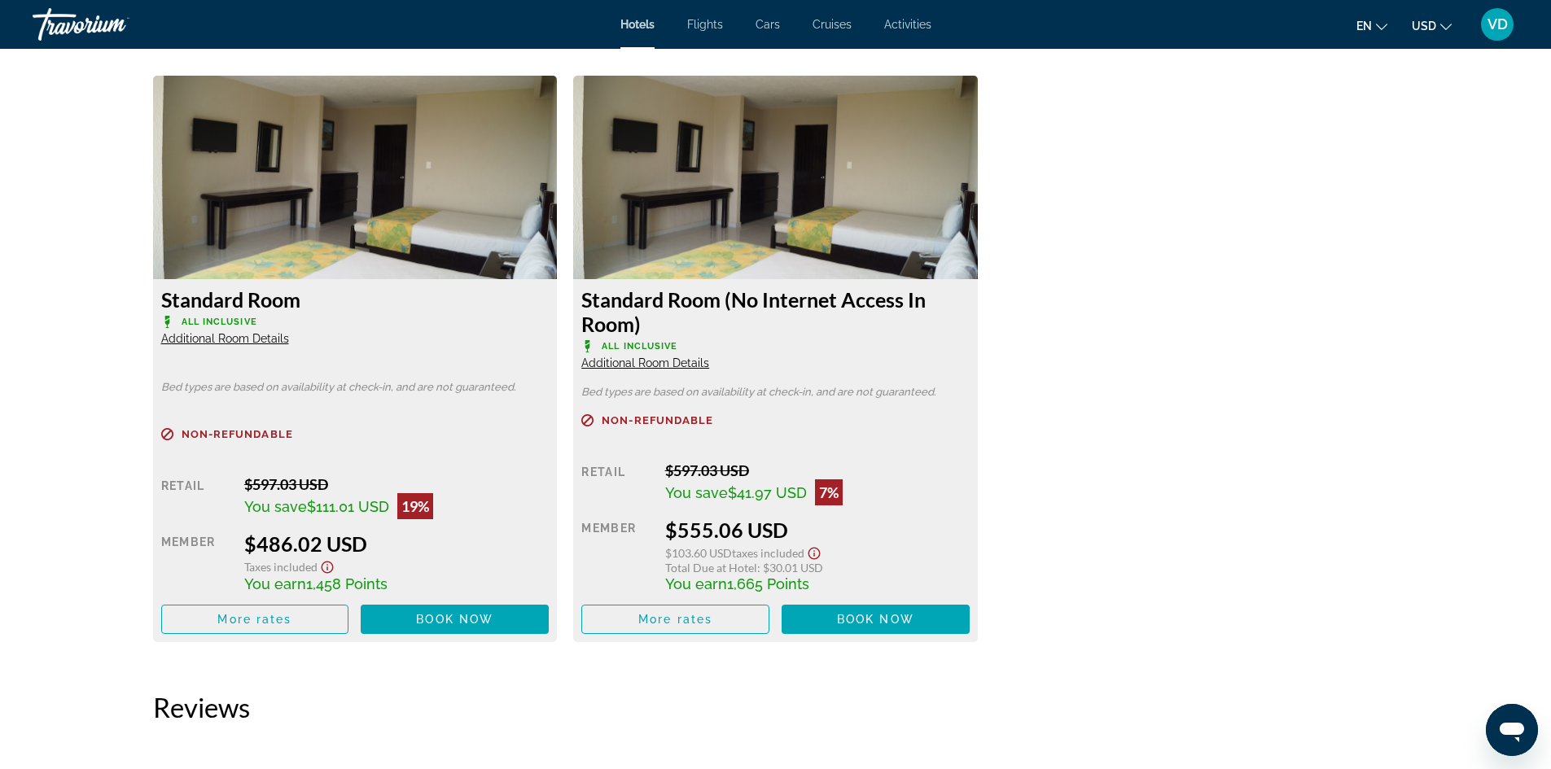
scroll to position [2181, 0]
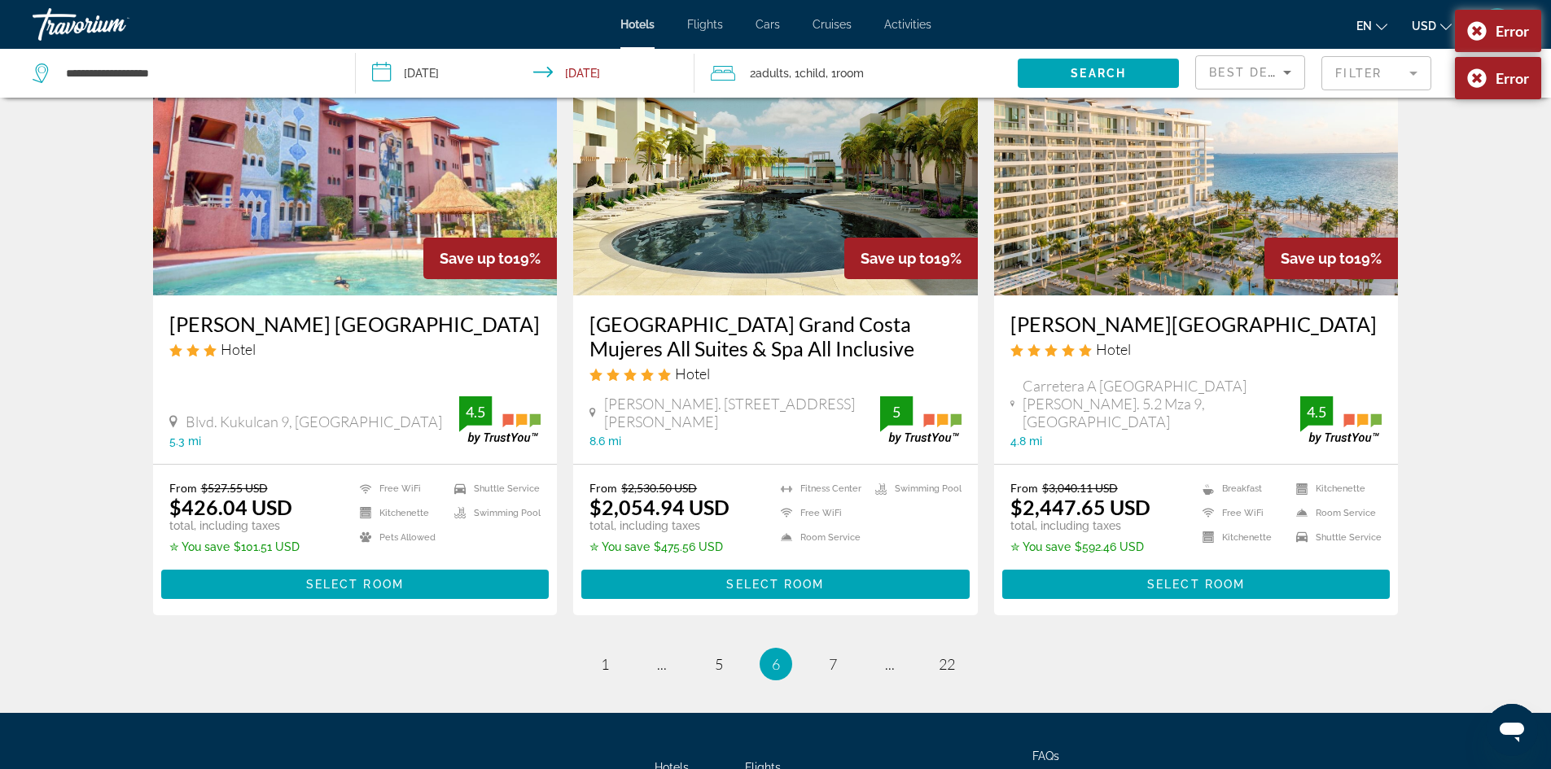
scroll to position [2051, 0]
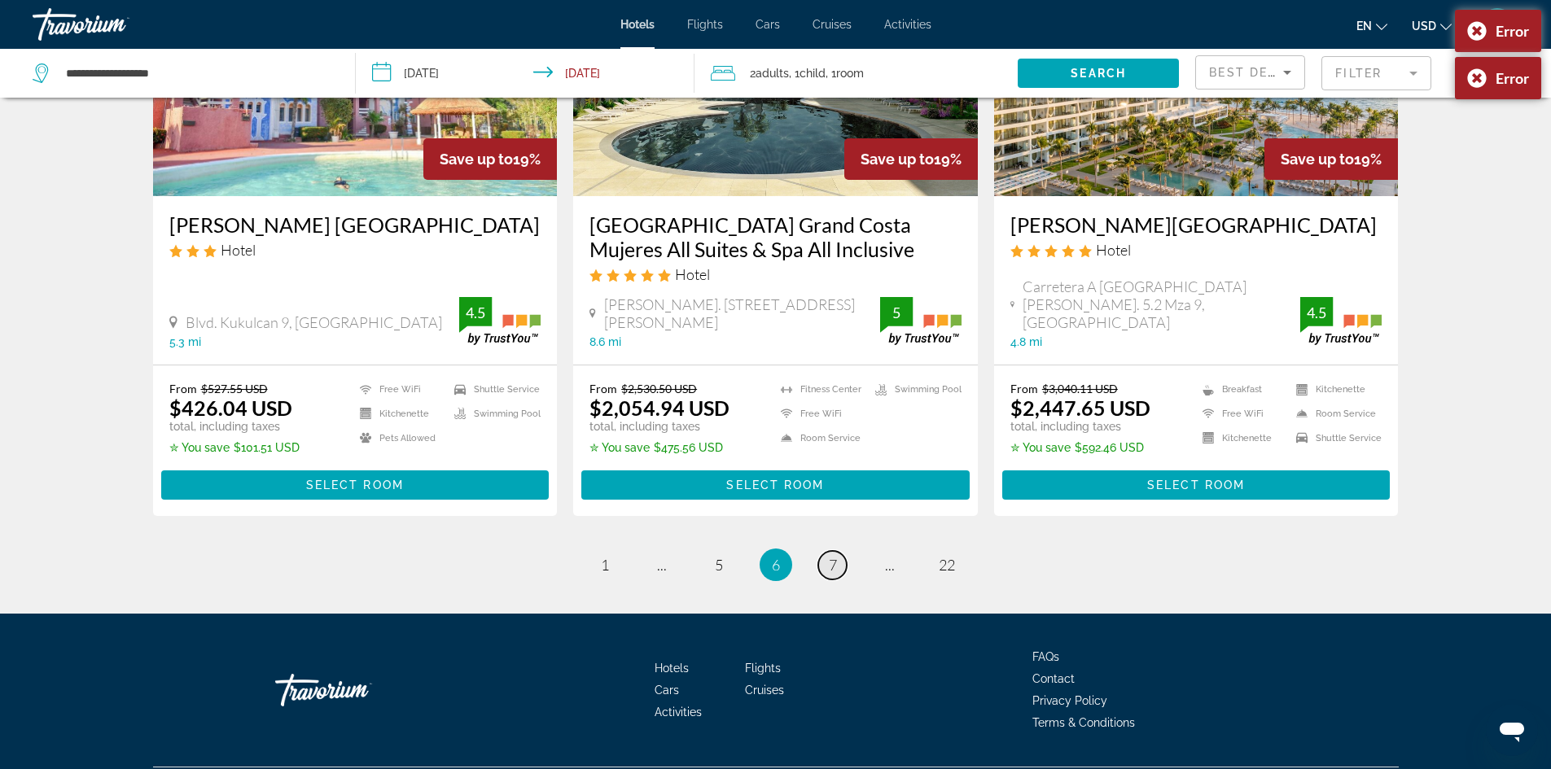
click at [835, 556] on span "7" at bounding box center [833, 565] width 8 height 18
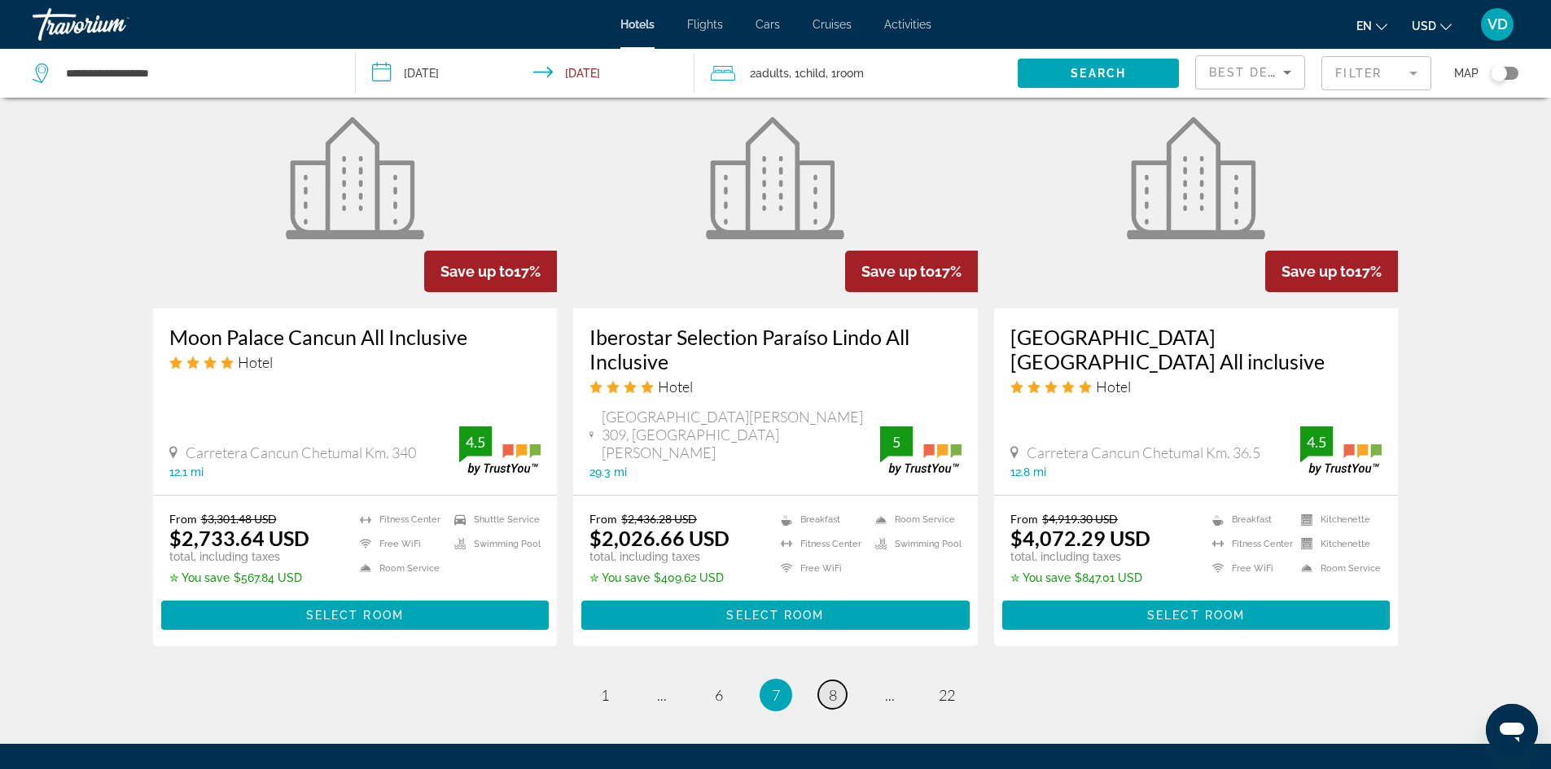
scroll to position [1986, 0]
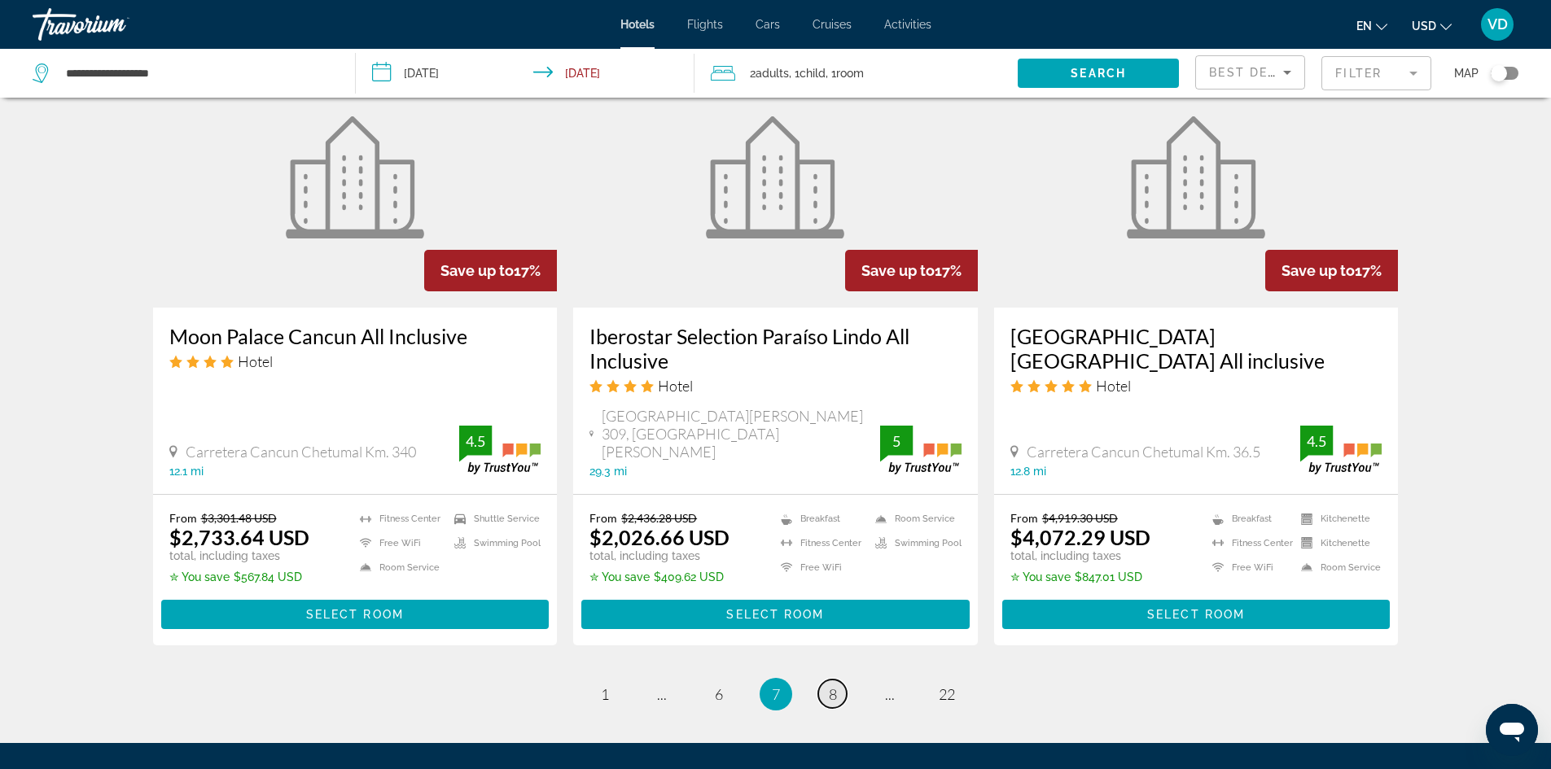
click at [838, 680] on link "page 8" at bounding box center [832, 694] width 28 height 28
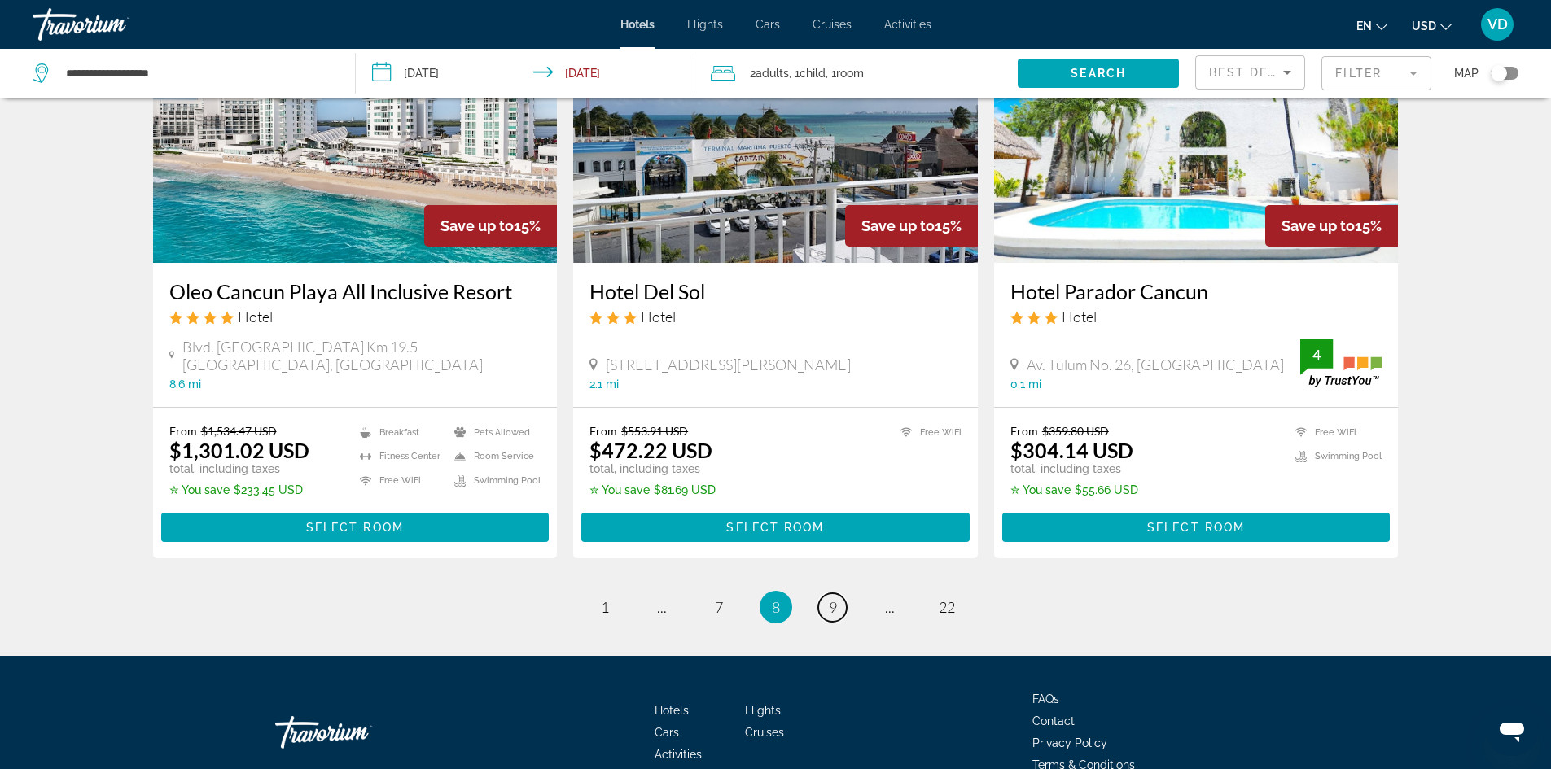
scroll to position [2051, 0]
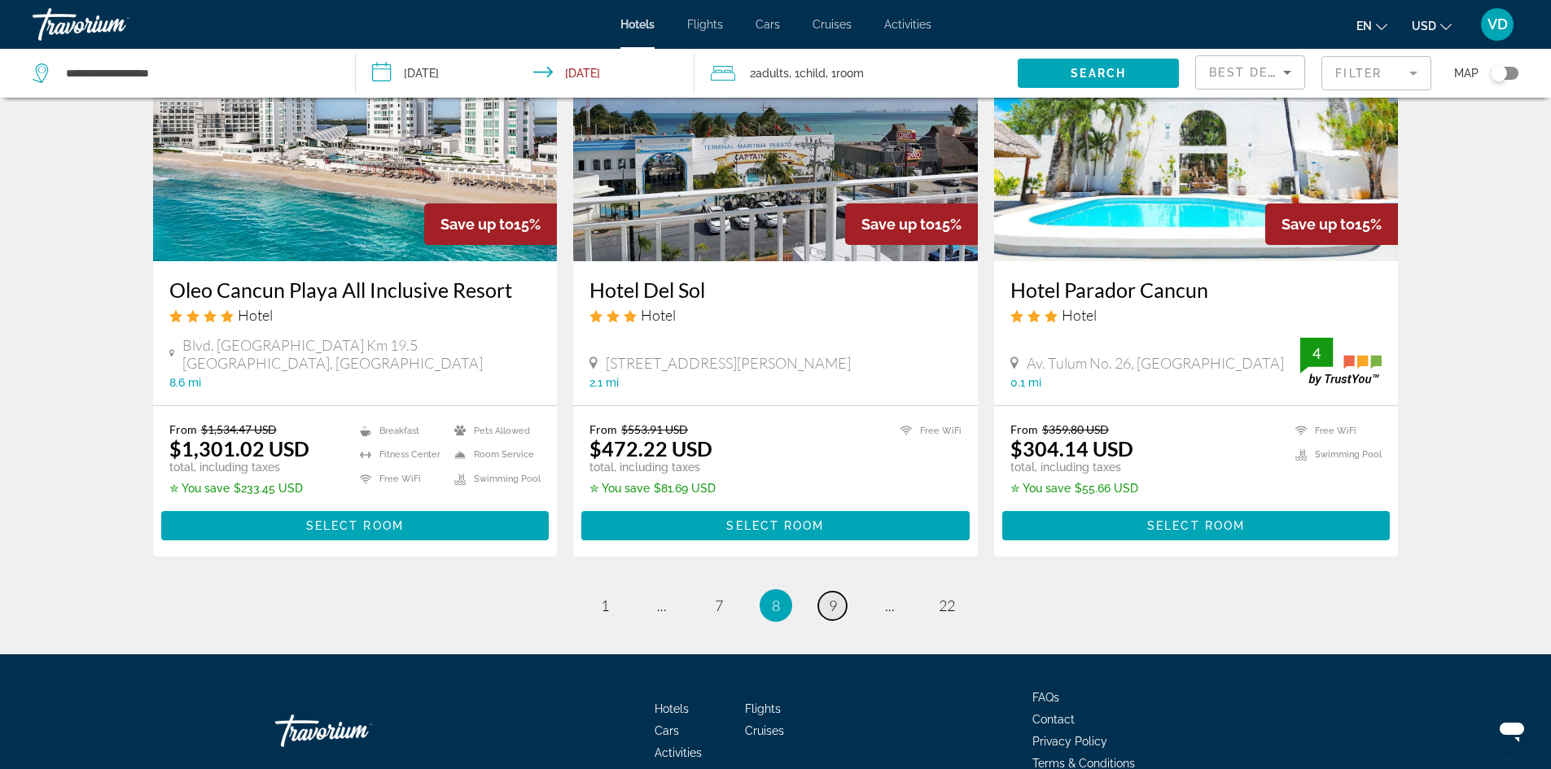
click at [842, 592] on link "page 9" at bounding box center [832, 606] width 28 height 28
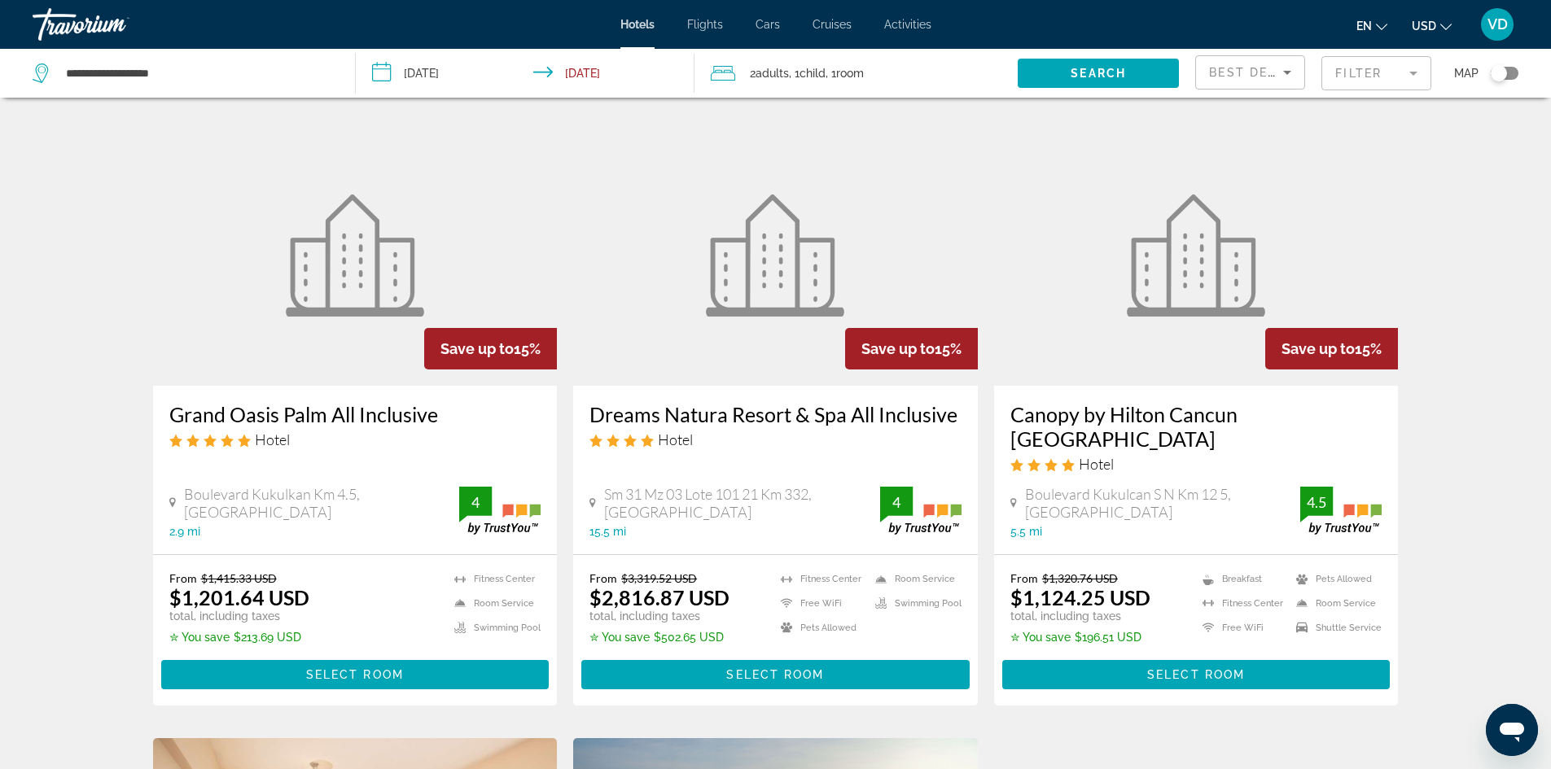
scroll to position [684, 0]
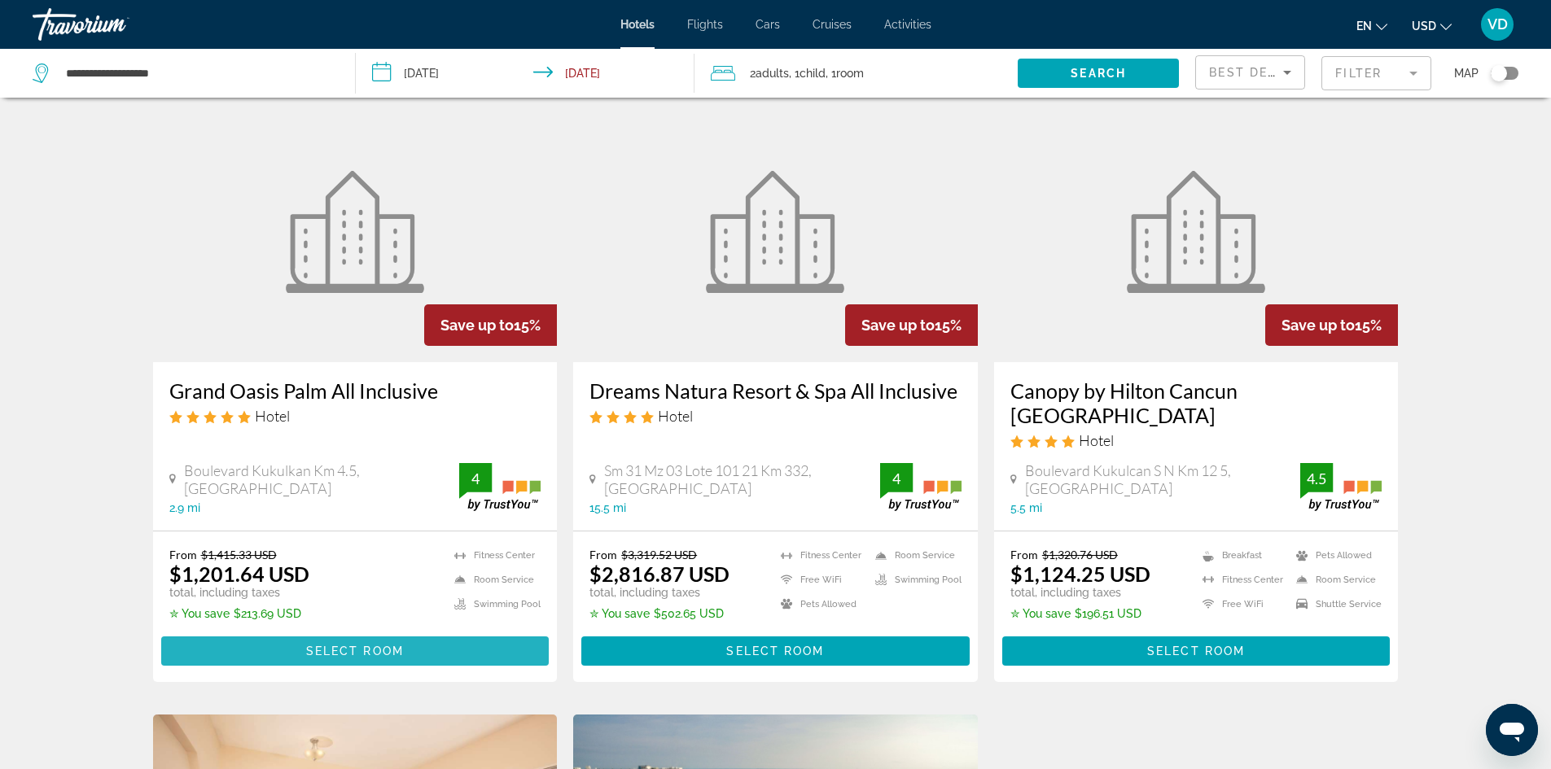
click at [402, 632] on span "Main content" at bounding box center [355, 651] width 388 height 39
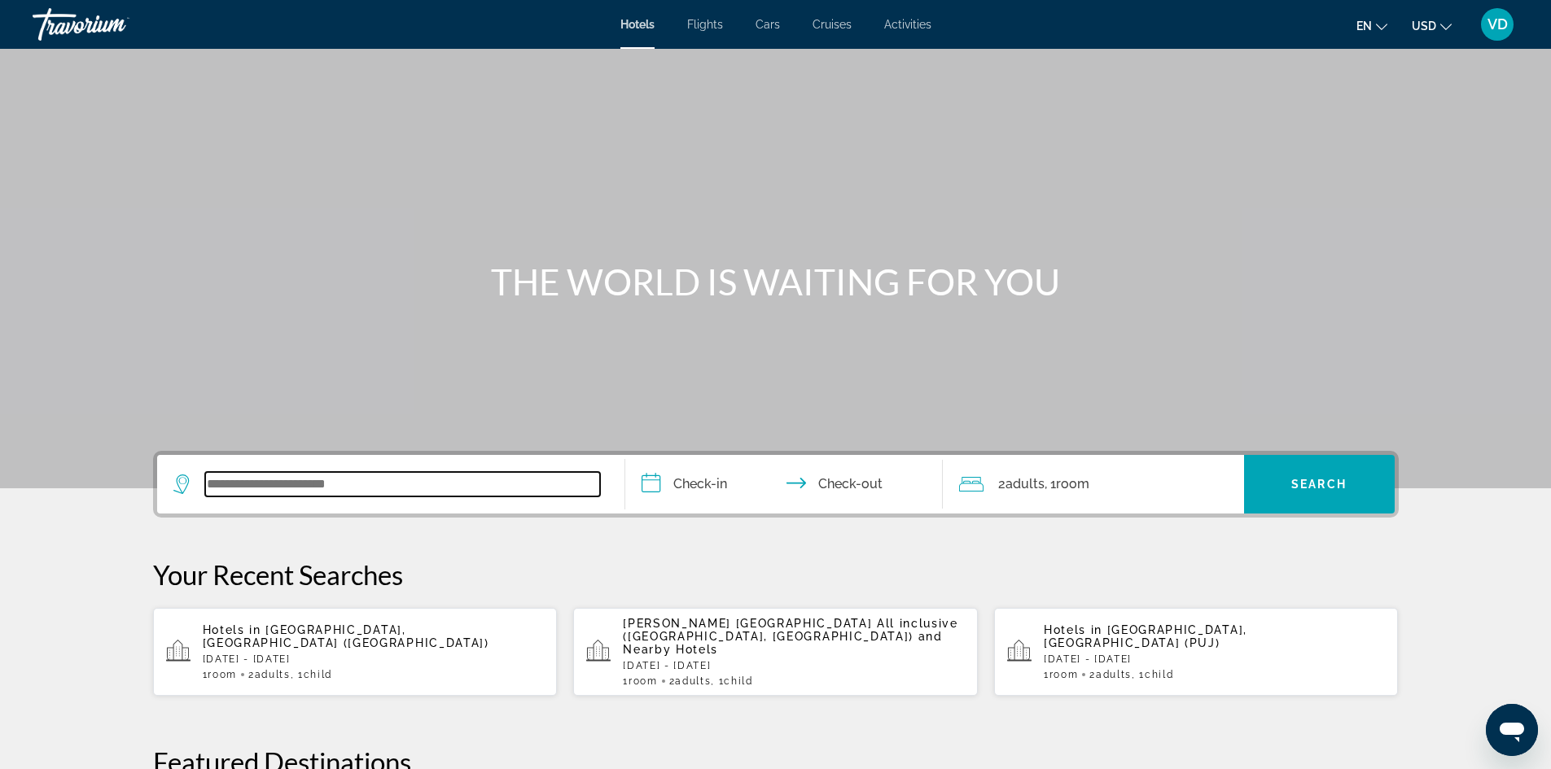
click at [301, 484] on input "Search widget" at bounding box center [402, 484] width 395 height 24
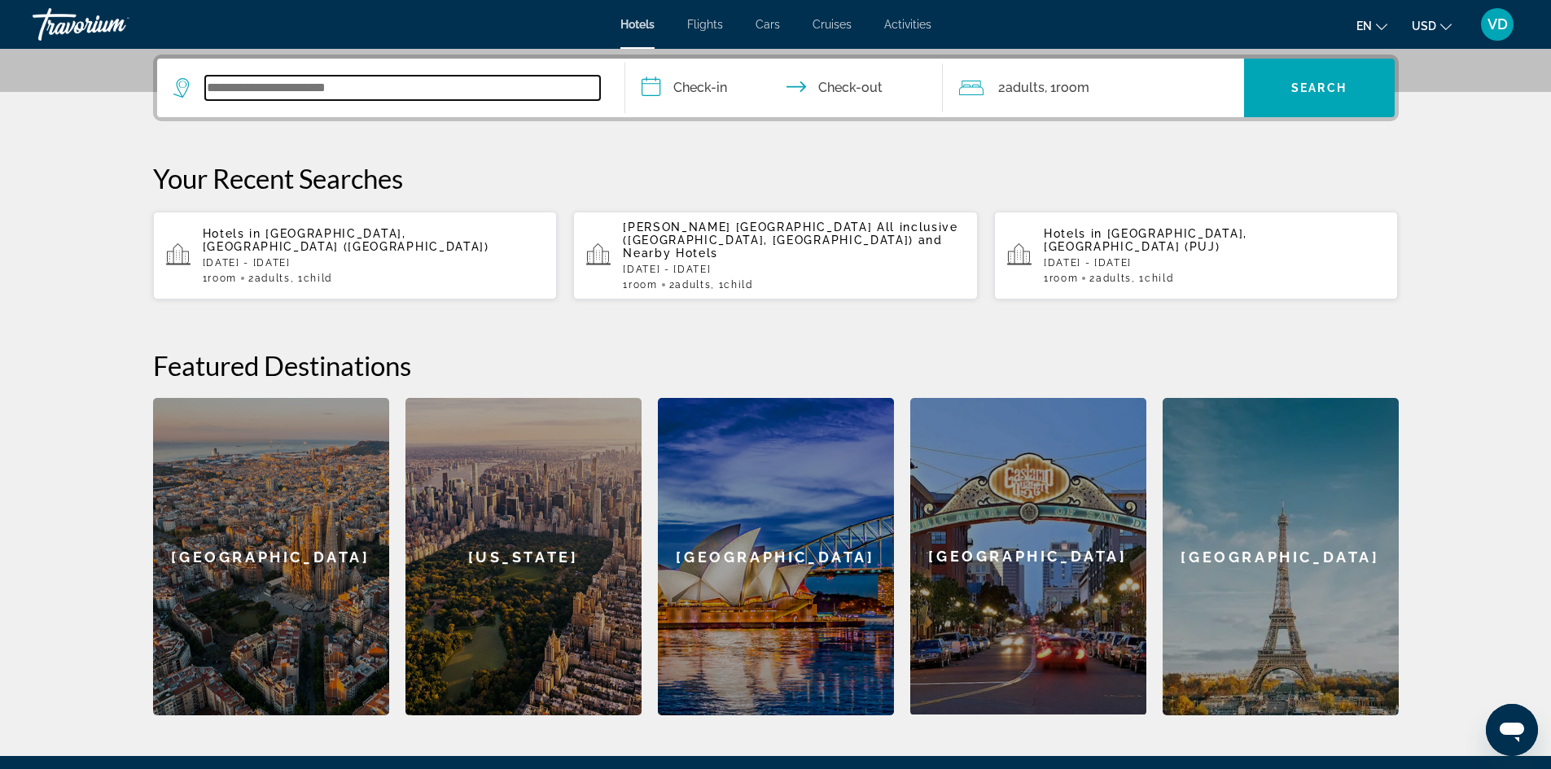
scroll to position [398, 0]
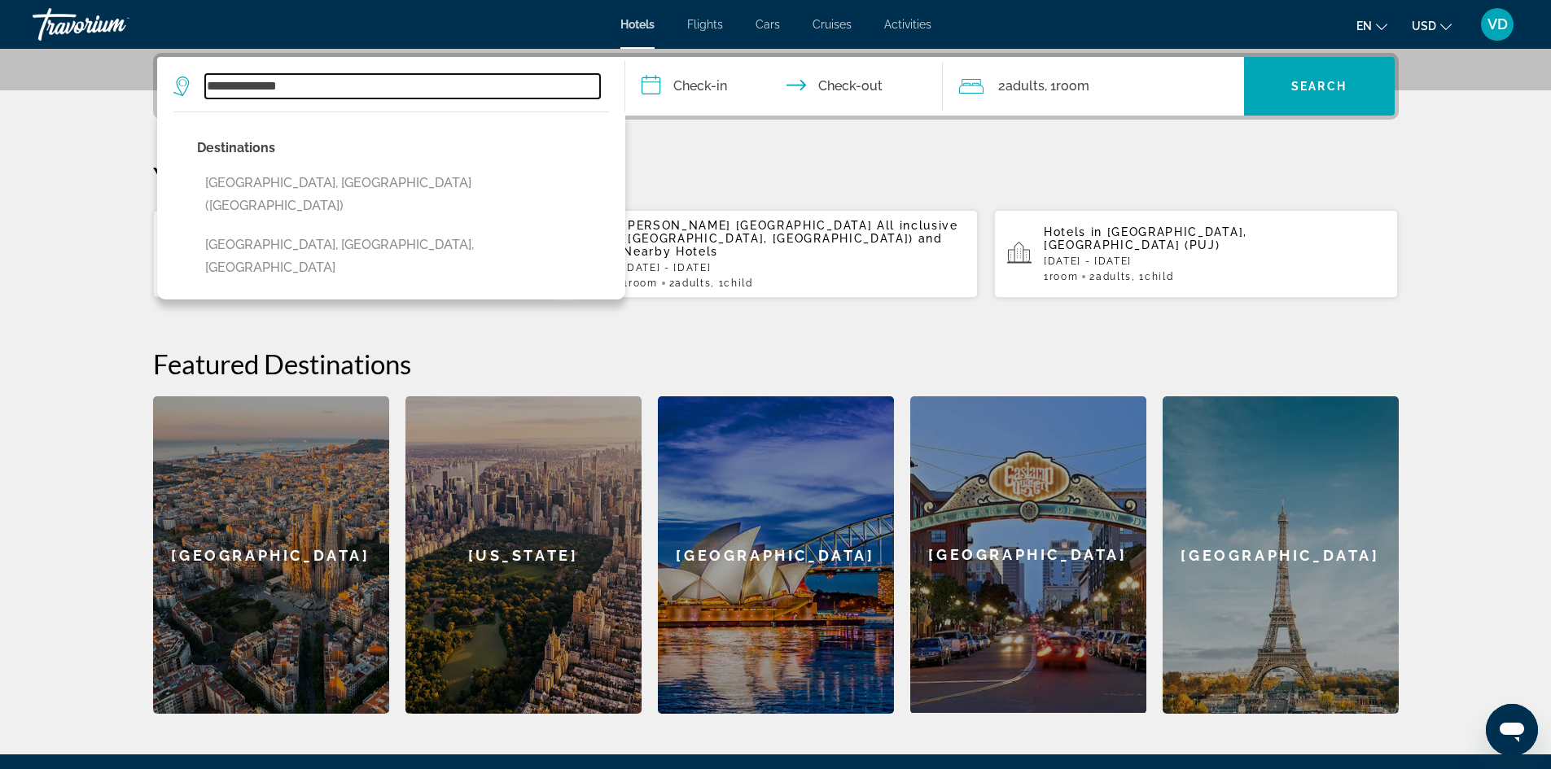
type input "**********"
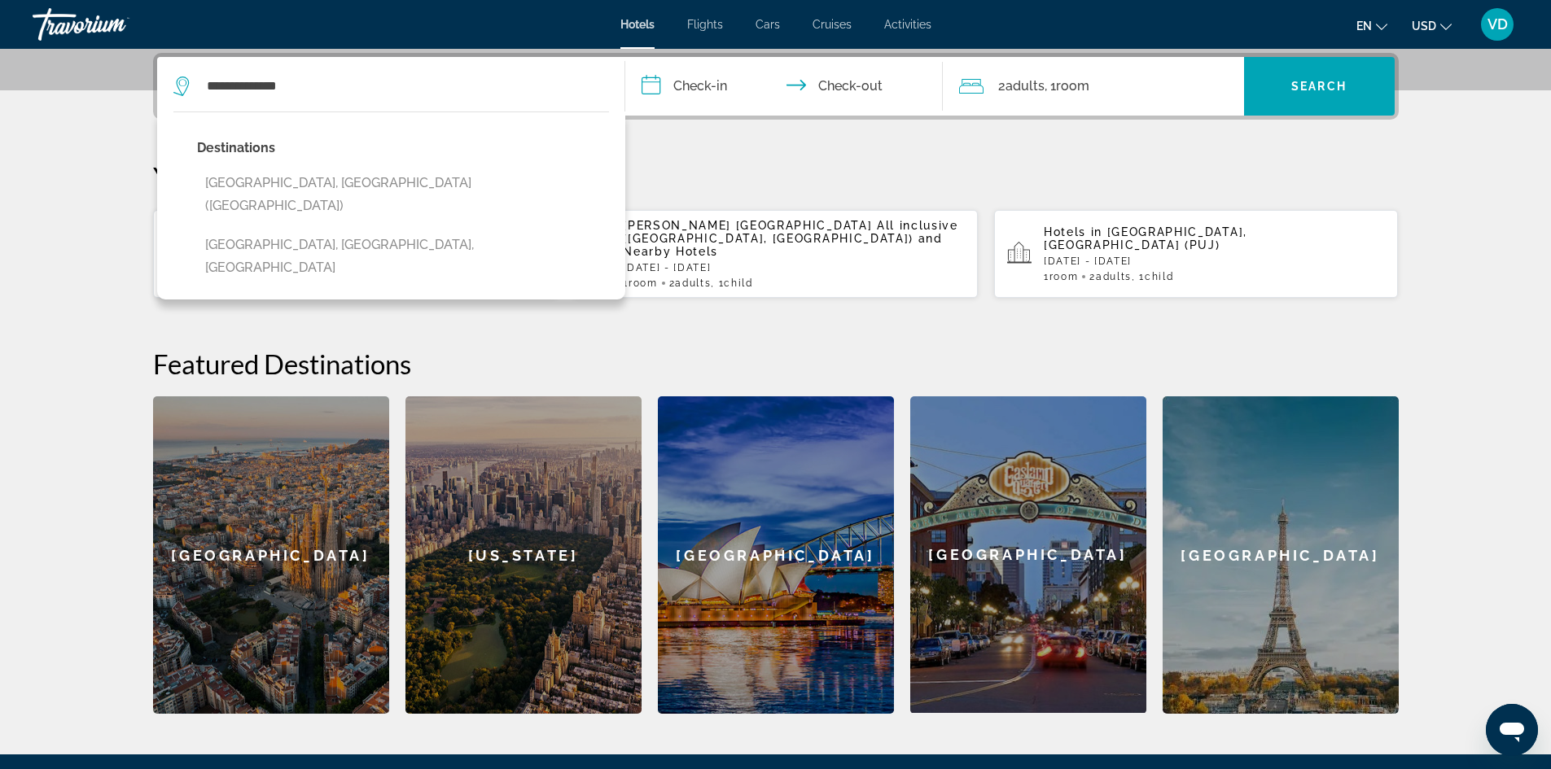
click at [690, 72] on input "**********" at bounding box center [787, 88] width 324 height 63
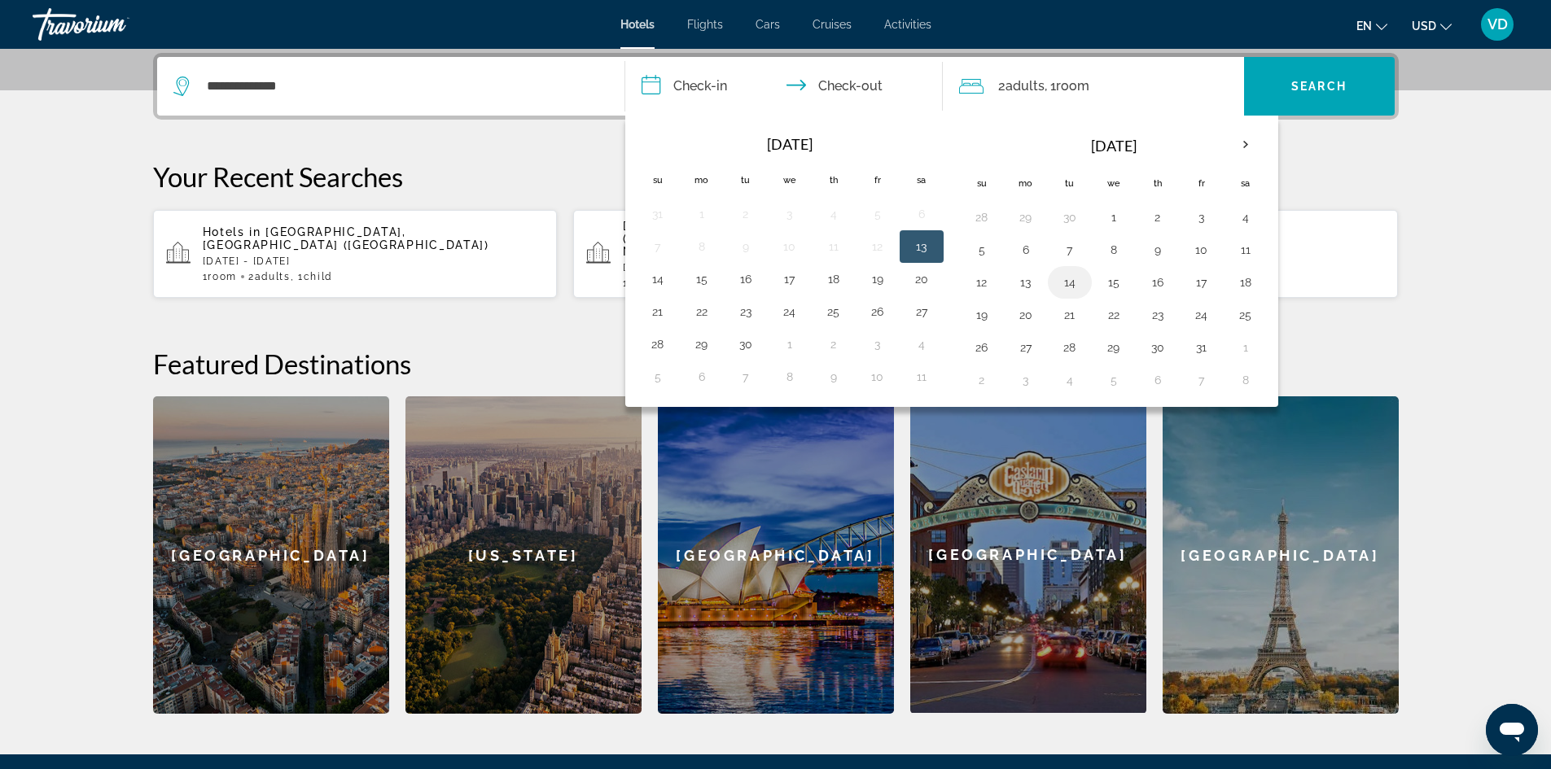
click at [1075, 276] on button "14" at bounding box center [1069, 282] width 26 height 23
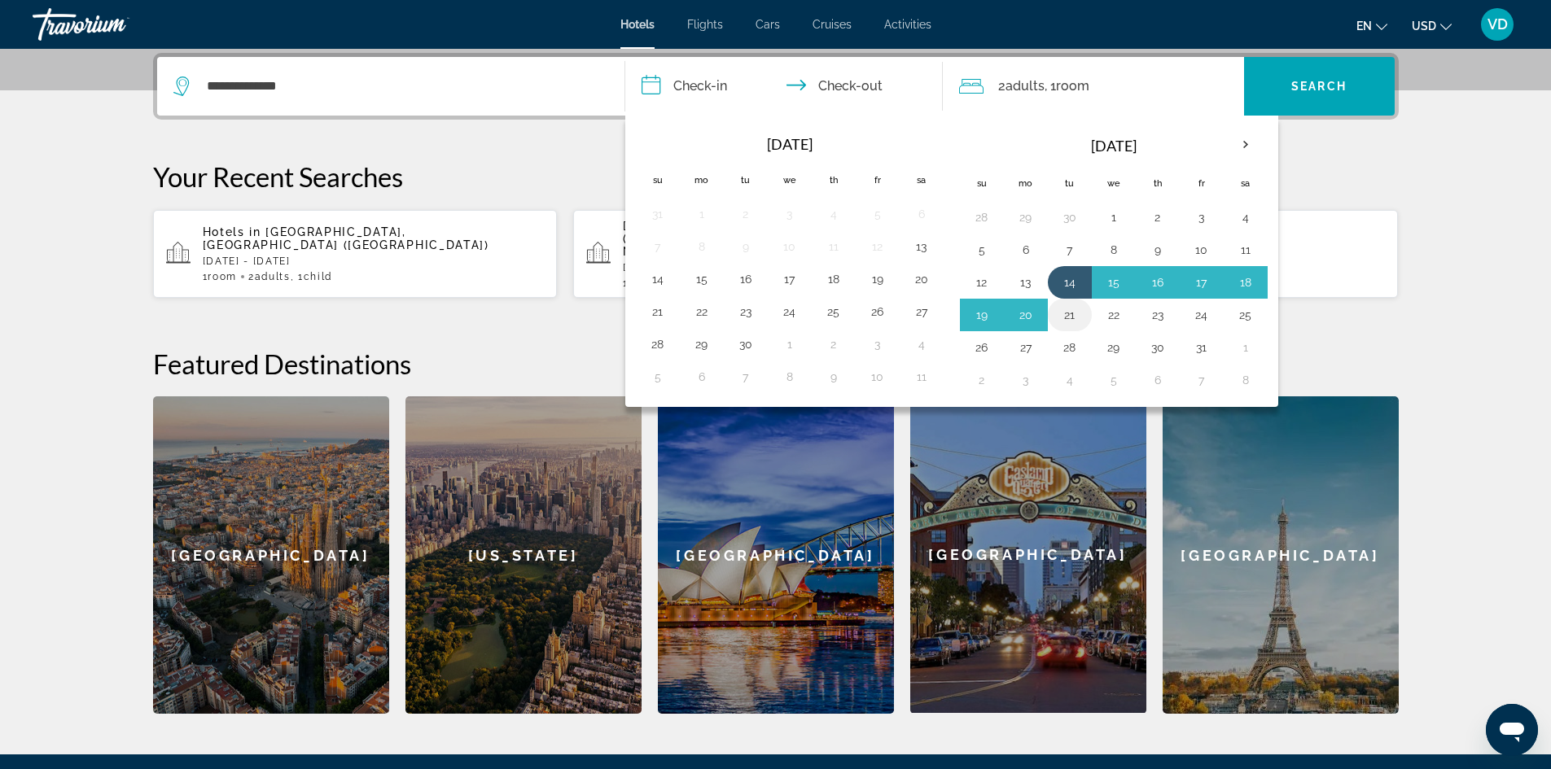
click at [1070, 306] on button "21" at bounding box center [1069, 315] width 26 height 23
type input "**********"
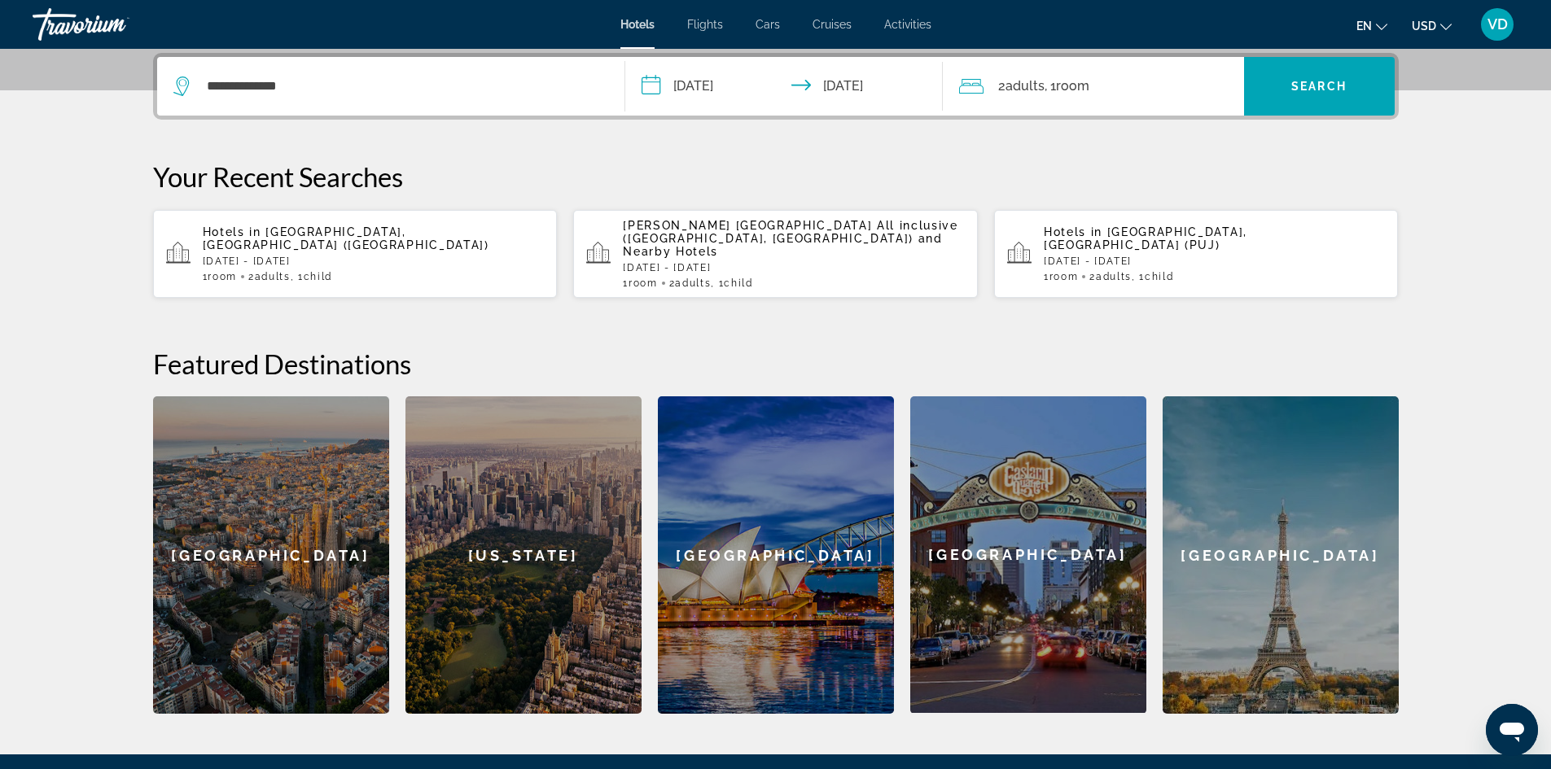
click at [1121, 77] on div "2 Adult Adults , 1 Room rooms" at bounding box center [1101, 86] width 285 height 23
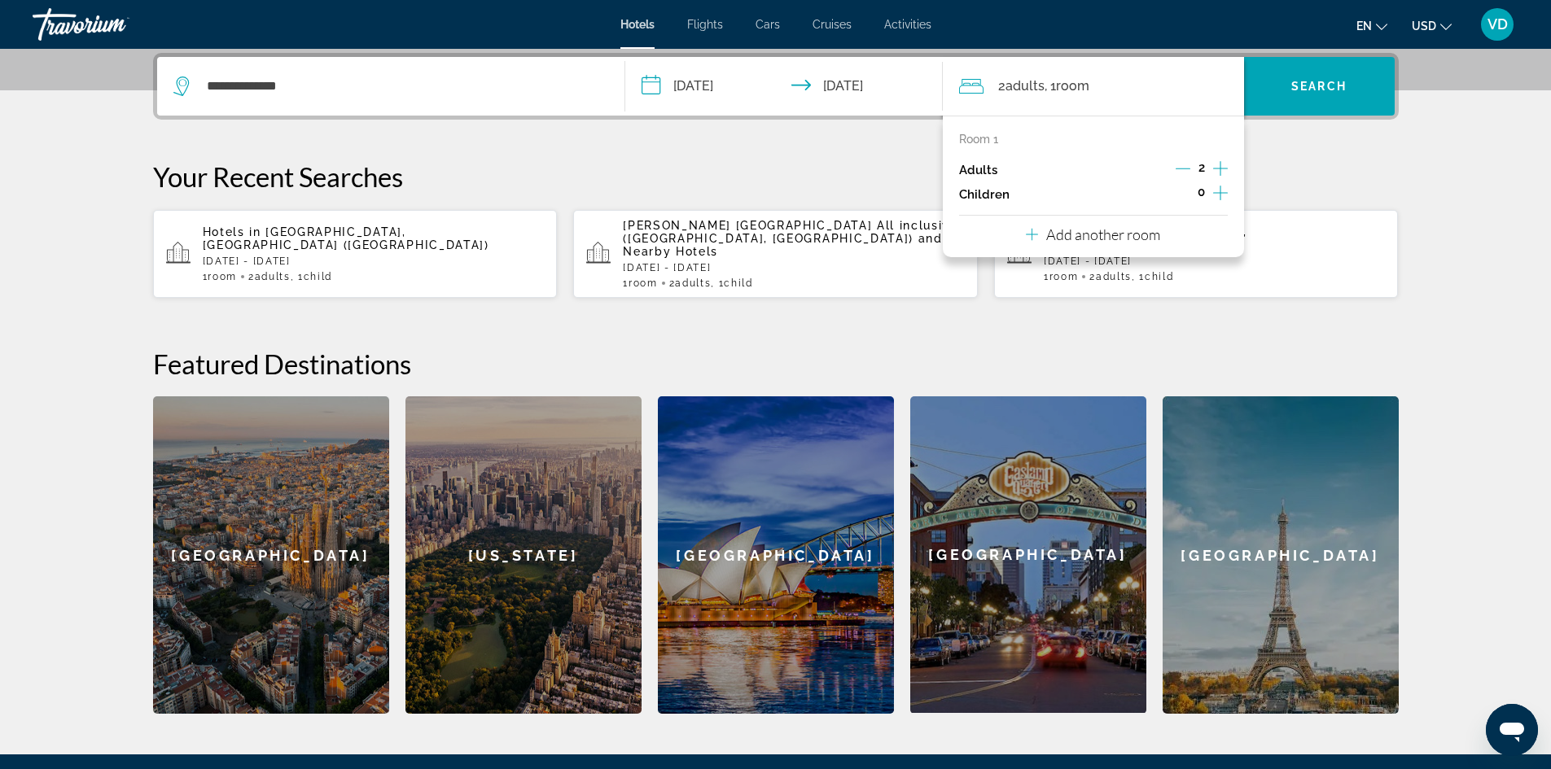
click at [1223, 190] on icon "Increment children" at bounding box center [1220, 193] width 15 height 20
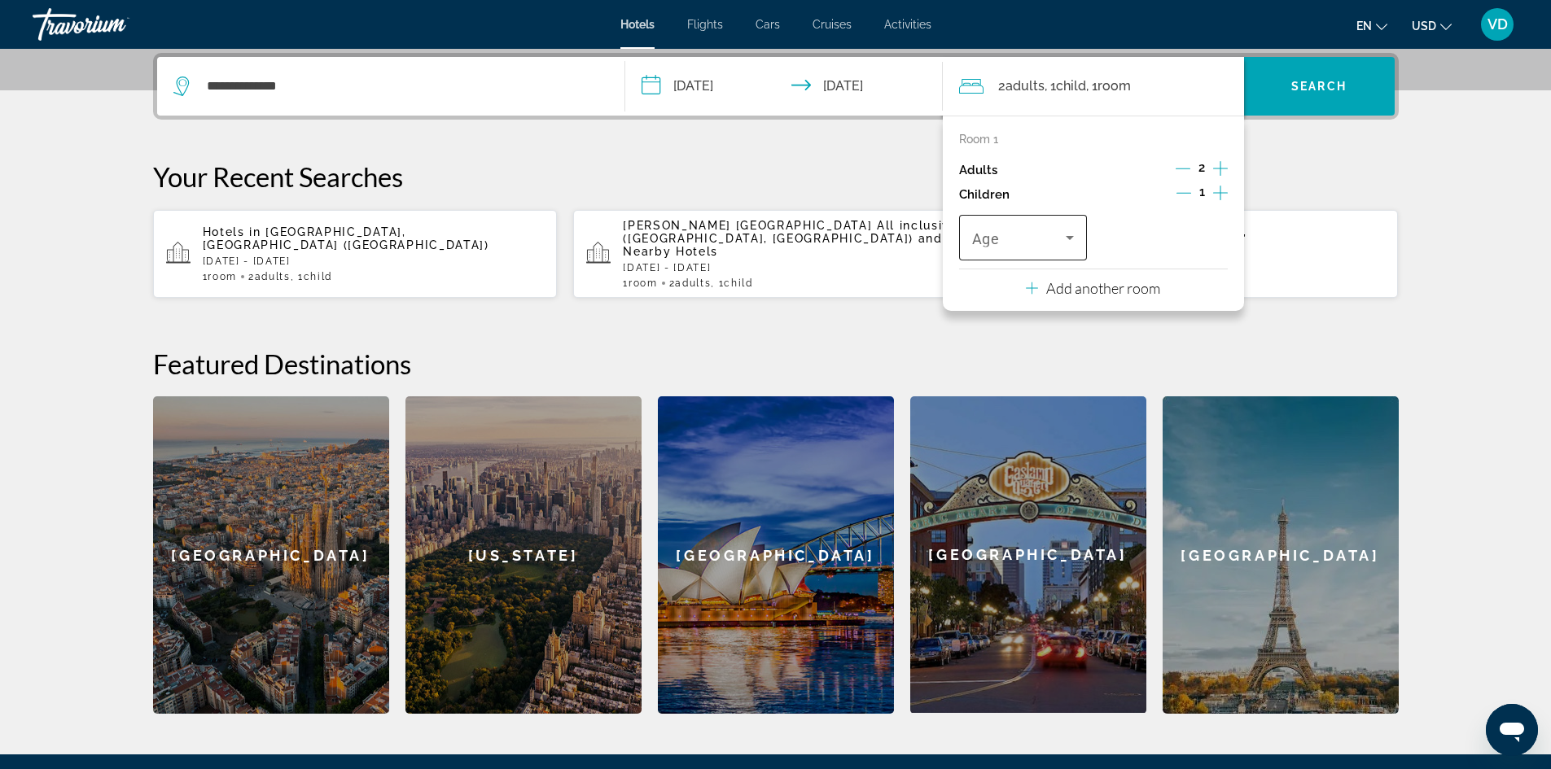
click at [1008, 224] on div "Travelers: 2 adults, 1 child" at bounding box center [1023, 238] width 103 height 46
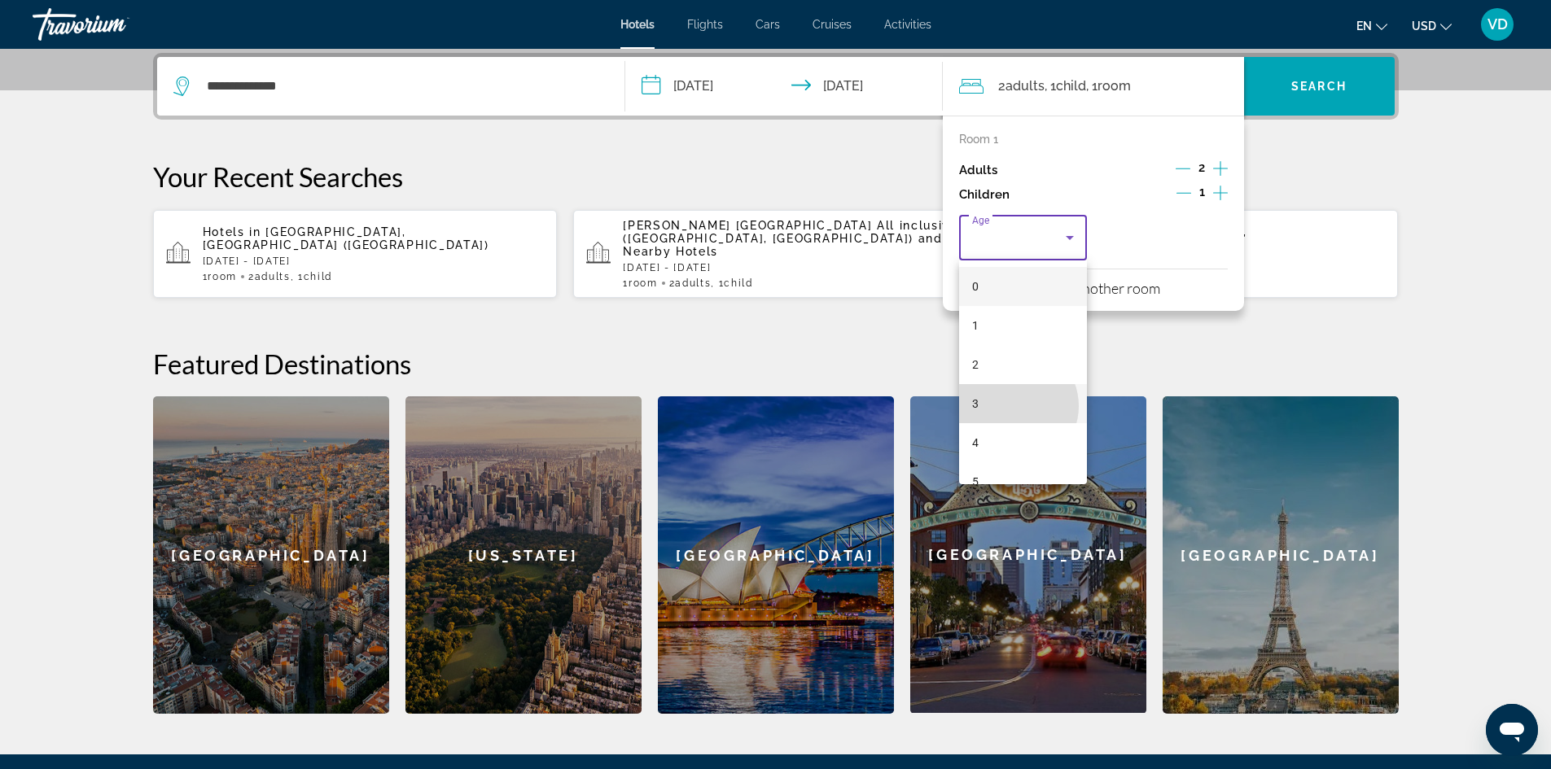
click at [1013, 406] on mat-option "3" at bounding box center [1023, 403] width 129 height 39
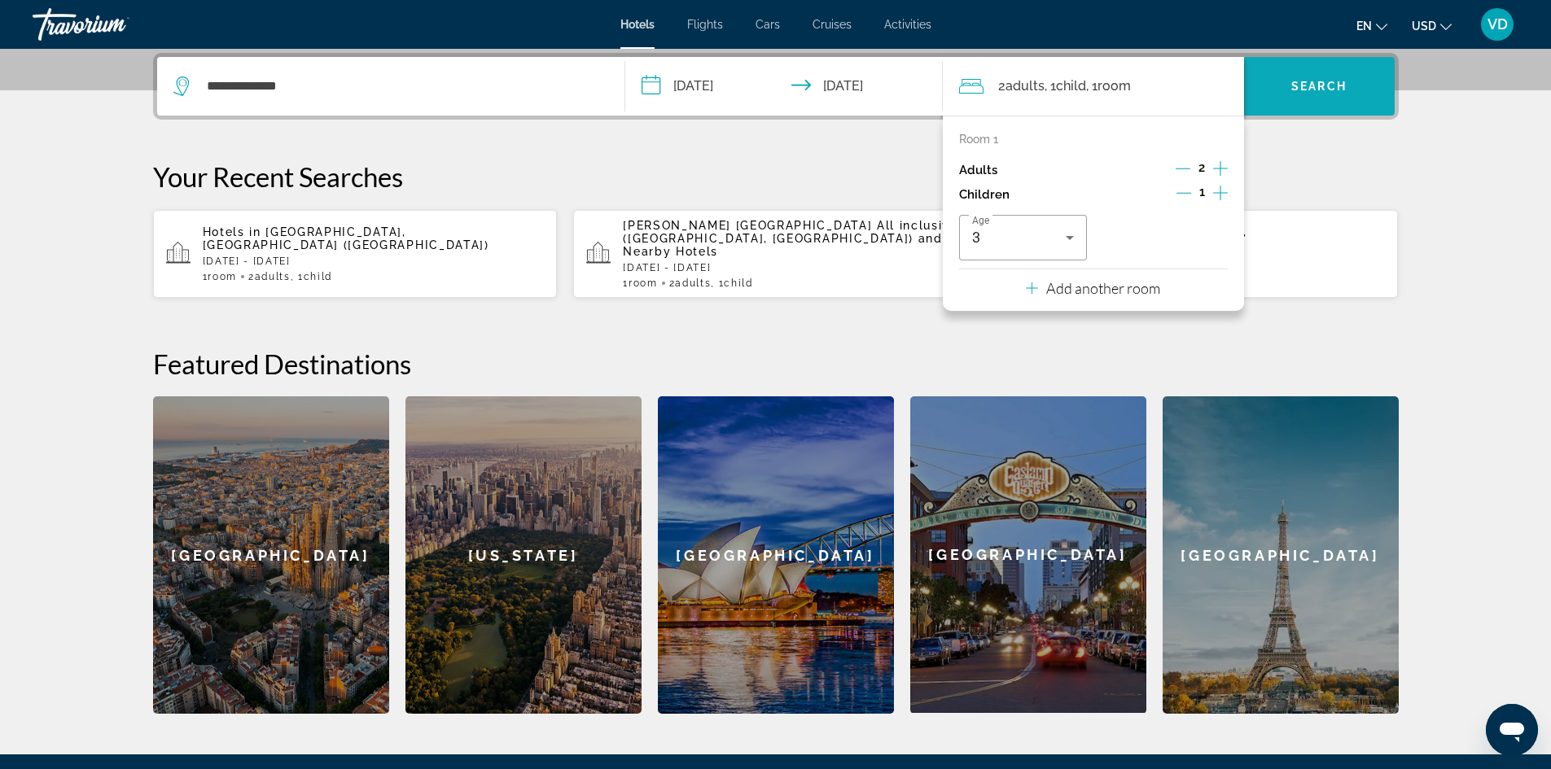
click at [1301, 92] on span "Search" at bounding box center [1318, 86] width 55 height 13
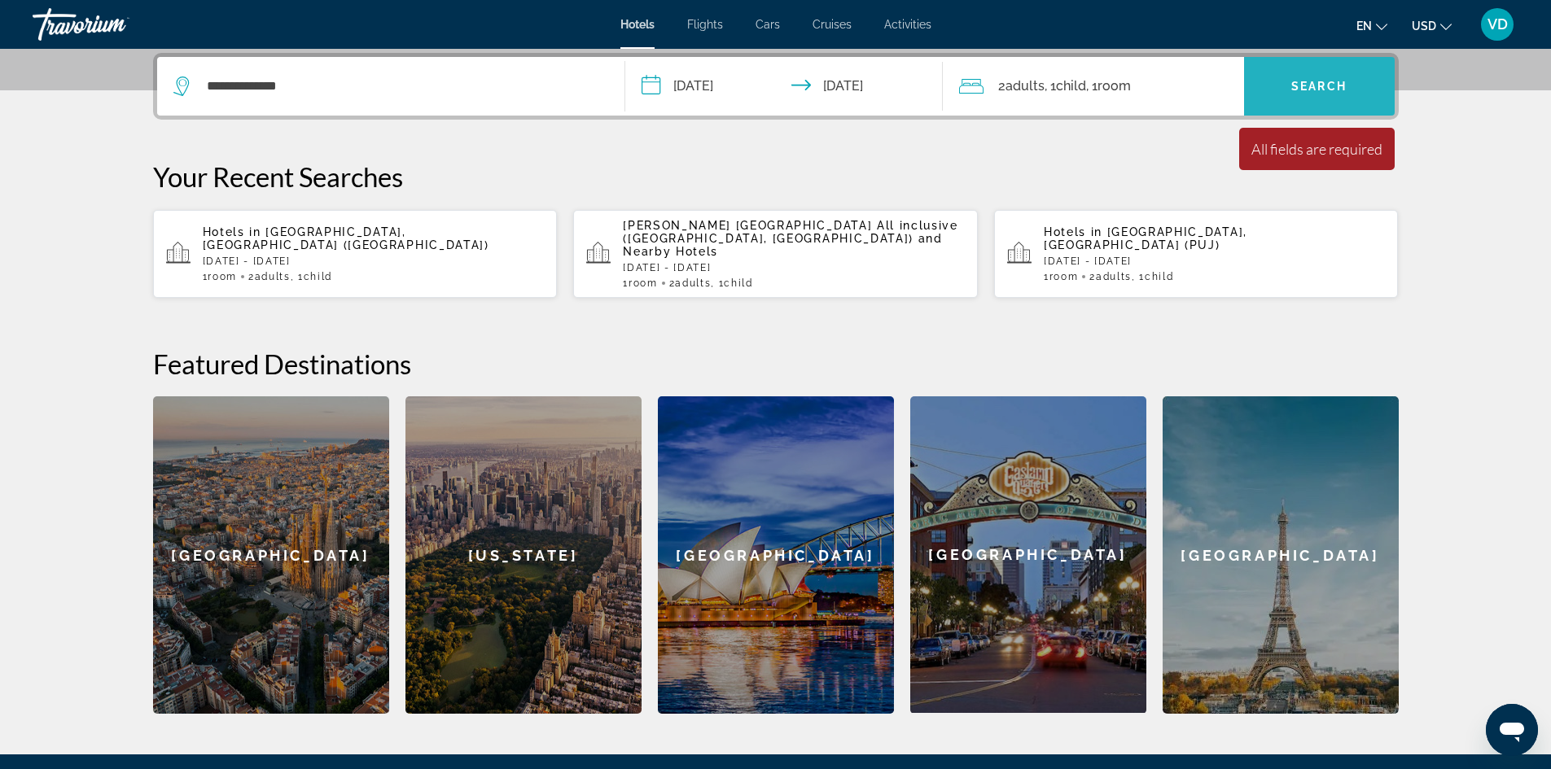
click at [1306, 93] on span "Search widget" at bounding box center [1319, 86] width 151 height 39
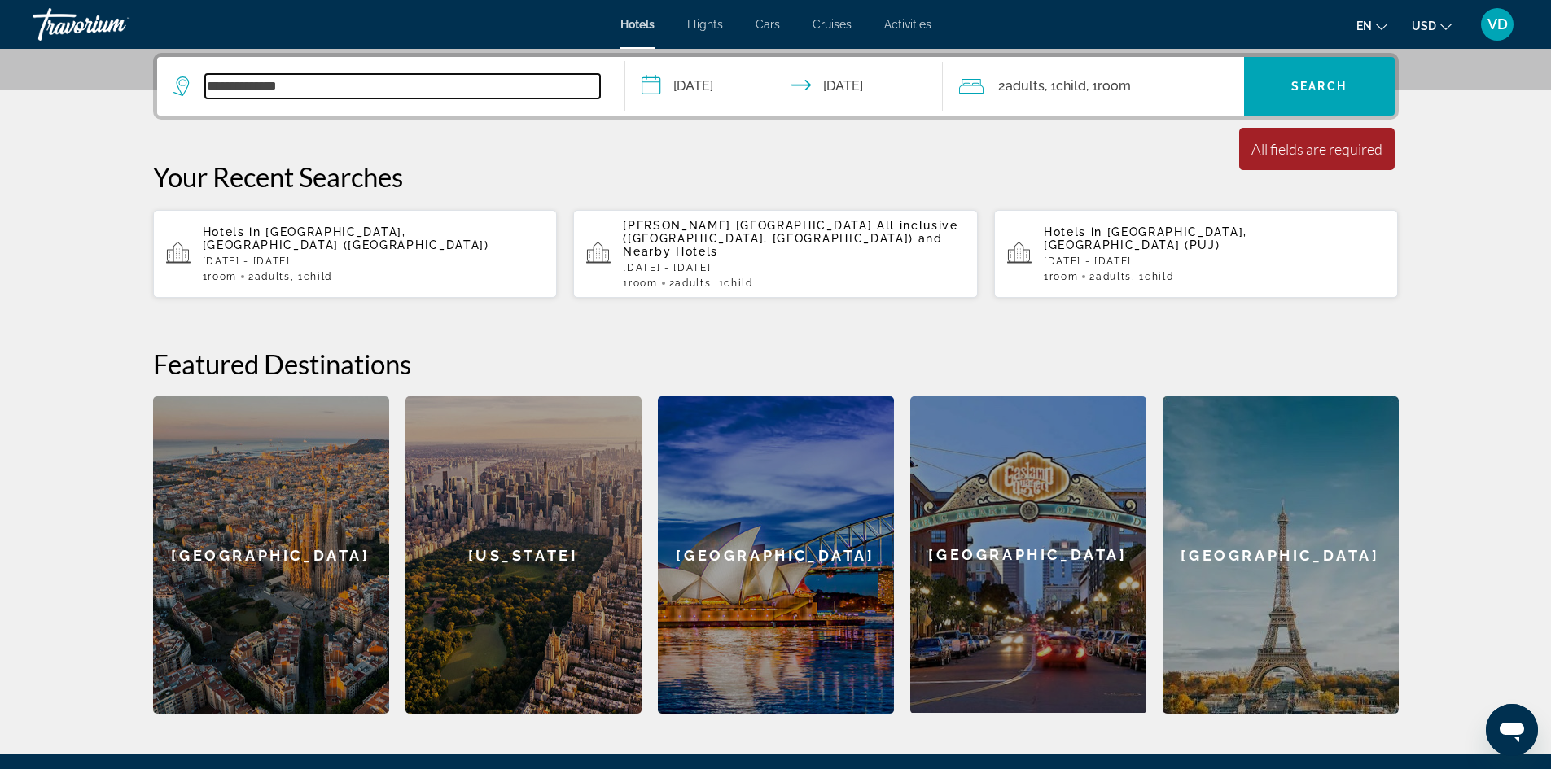
click at [479, 98] on input "**********" at bounding box center [402, 86] width 395 height 24
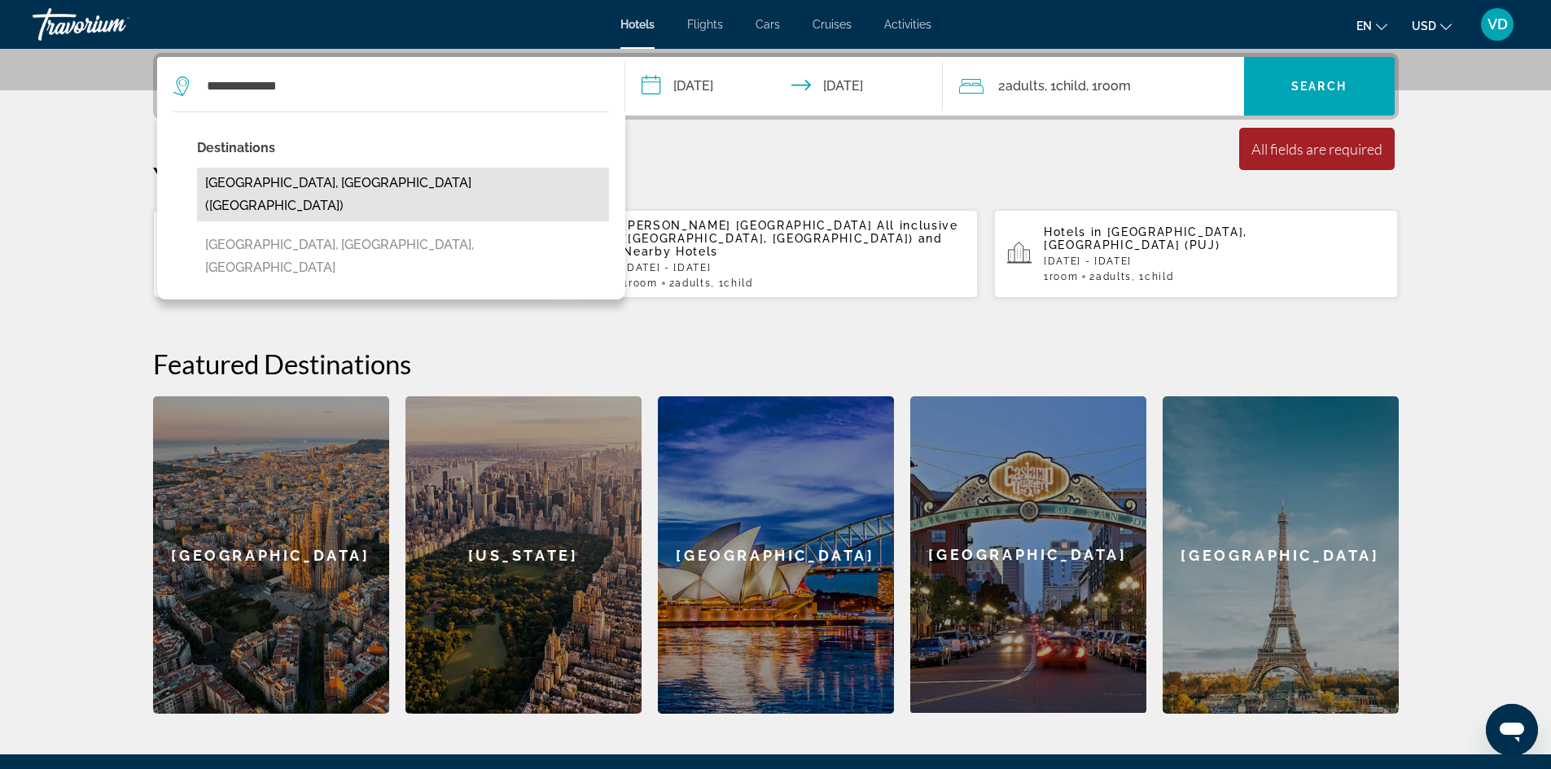
click at [322, 183] on button "[GEOGRAPHIC_DATA], [GEOGRAPHIC_DATA] ([GEOGRAPHIC_DATA])" at bounding box center [403, 195] width 412 height 54
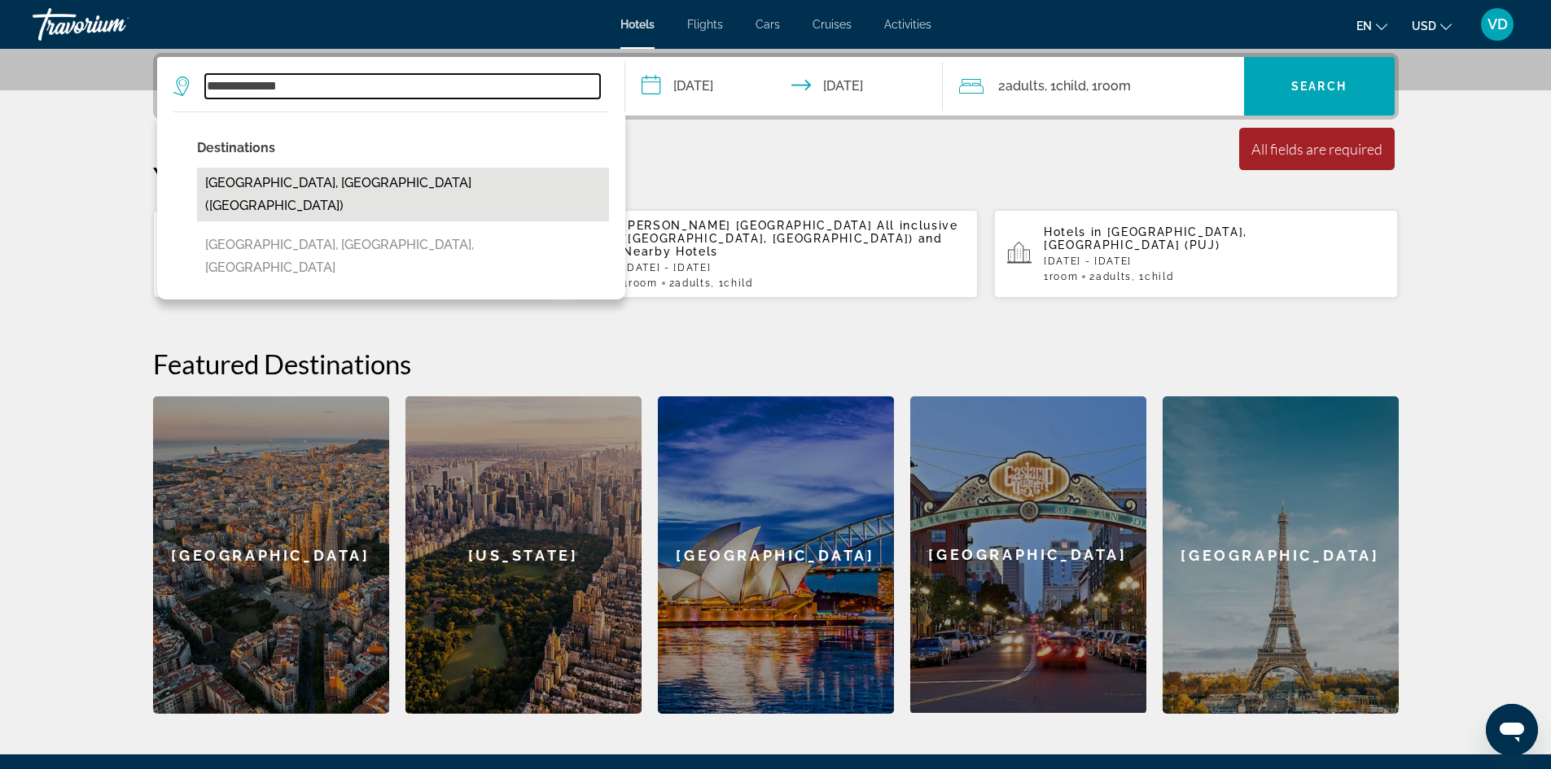
type input "**********"
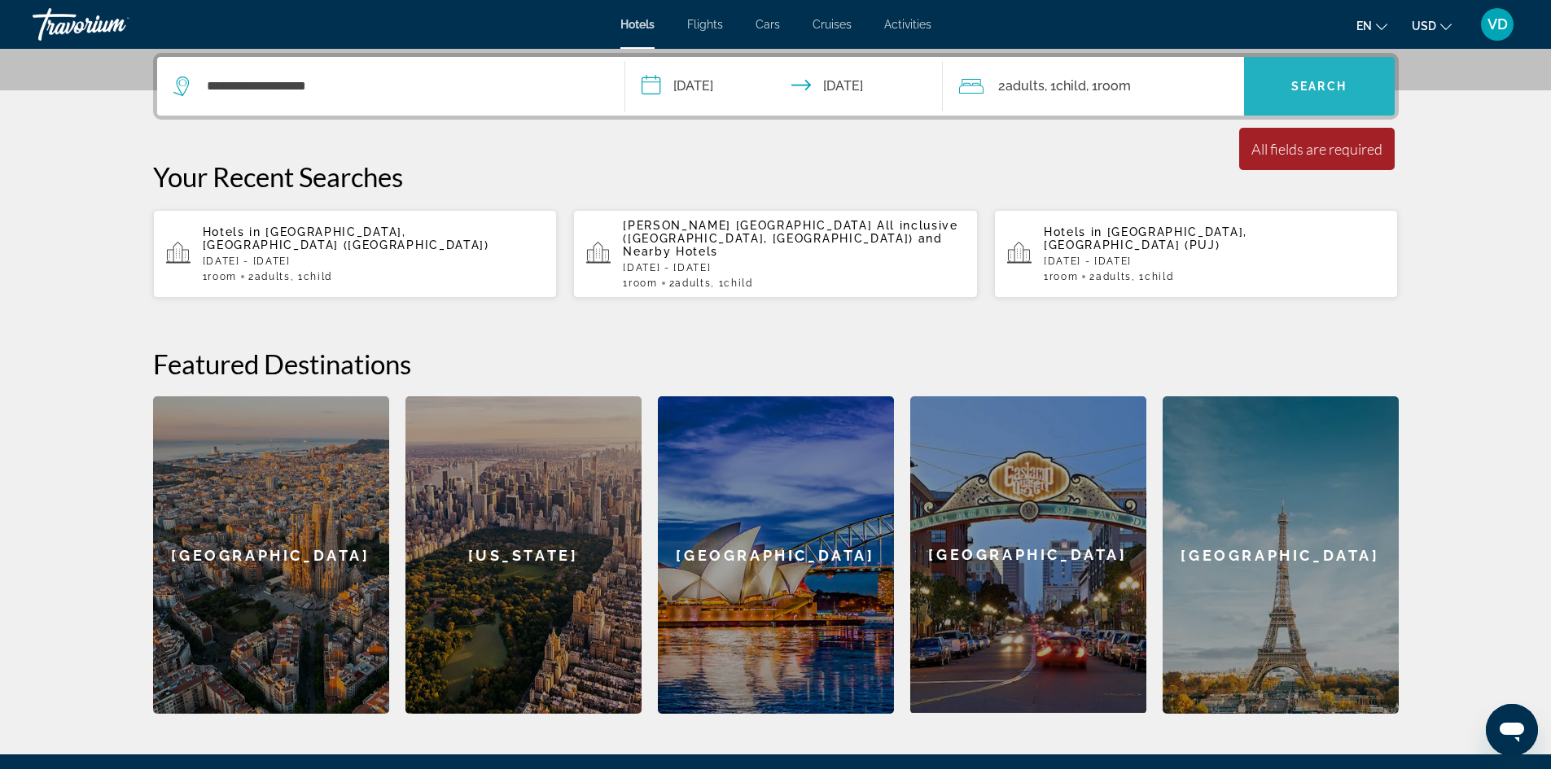
click at [1328, 90] on span "Search" at bounding box center [1318, 86] width 55 height 13
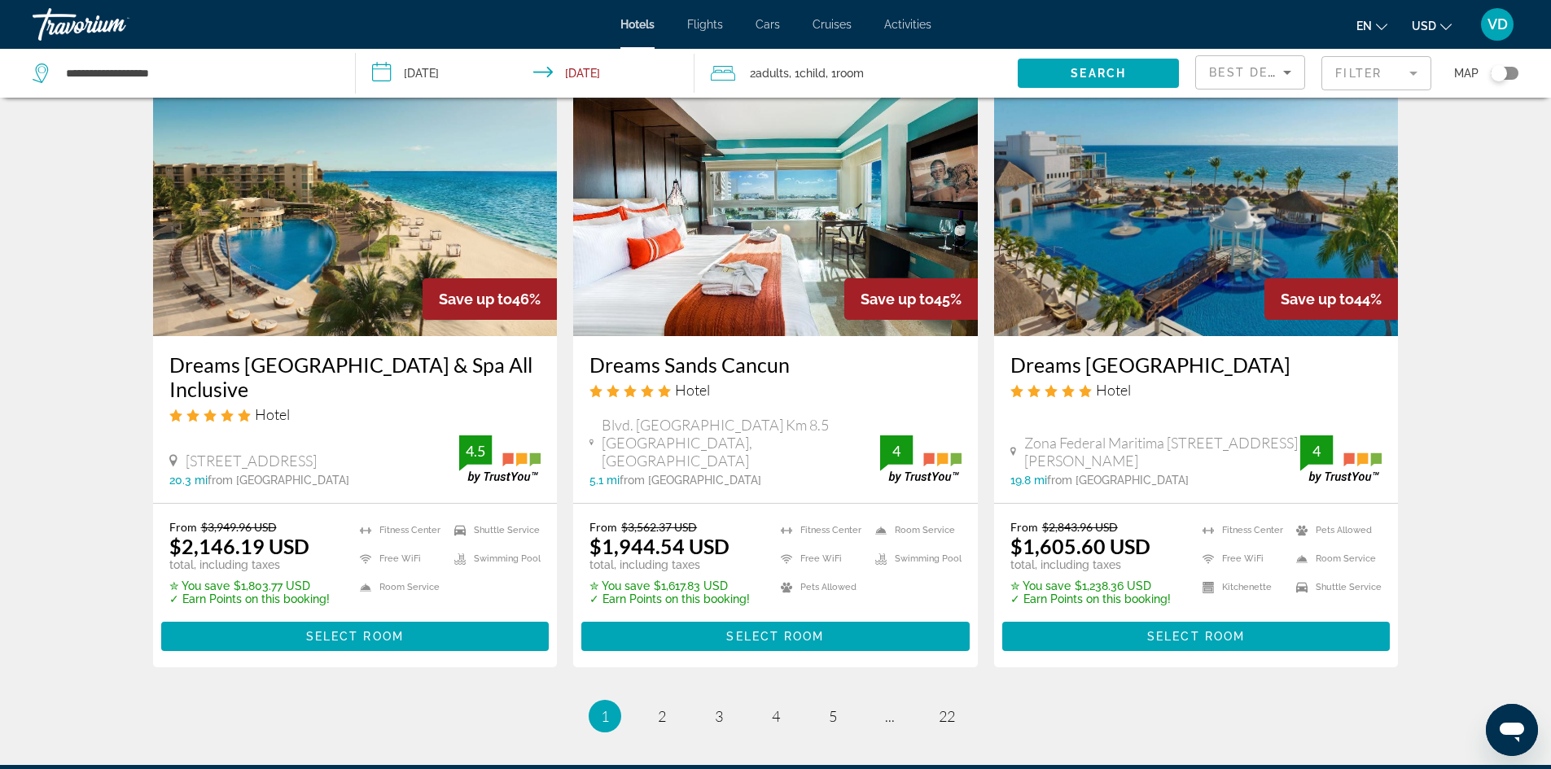
scroll to position [1953, 0]
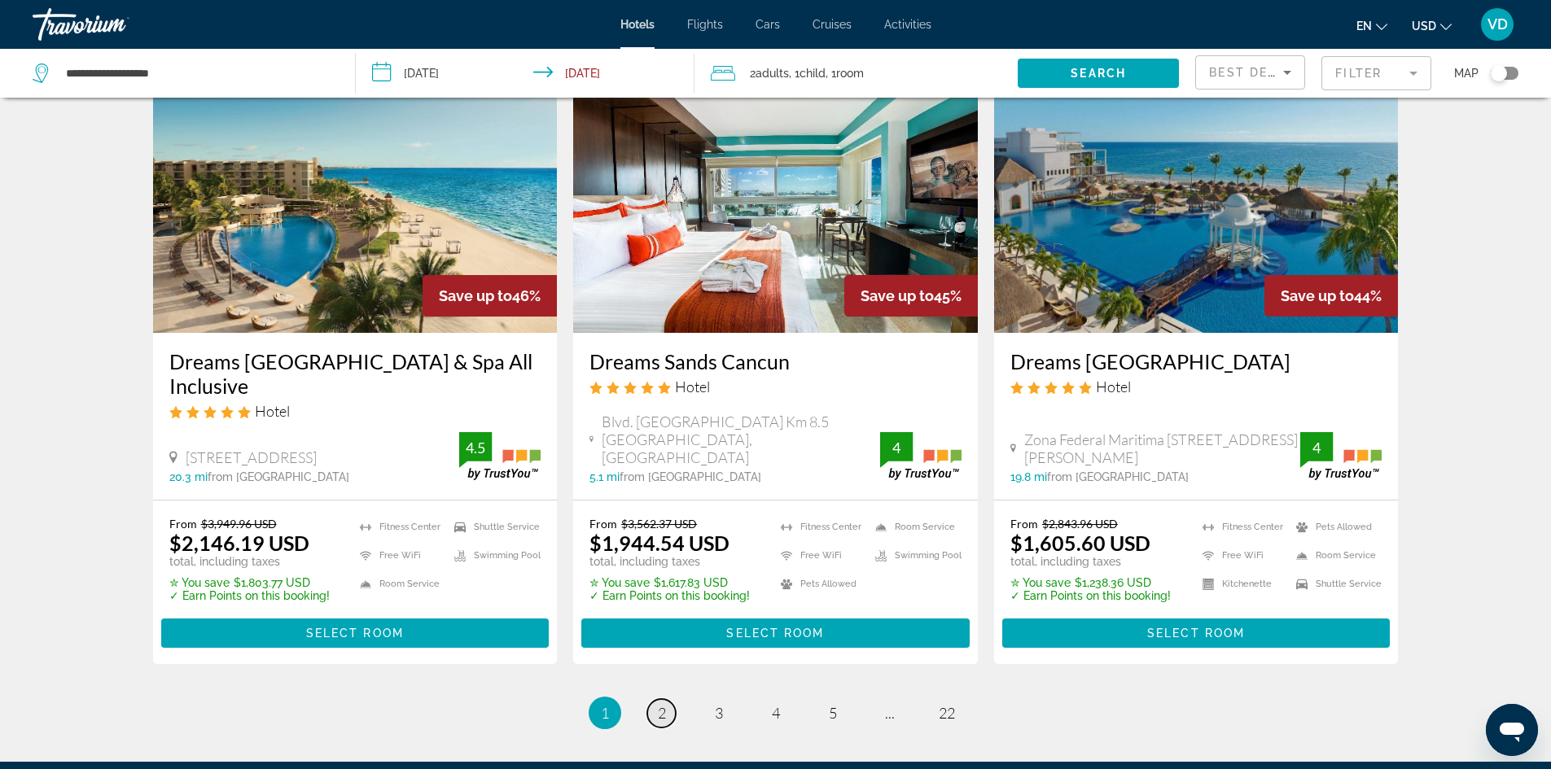
click at [660, 704] on span "2" at bounding box center [662, 713] width 8 height 18
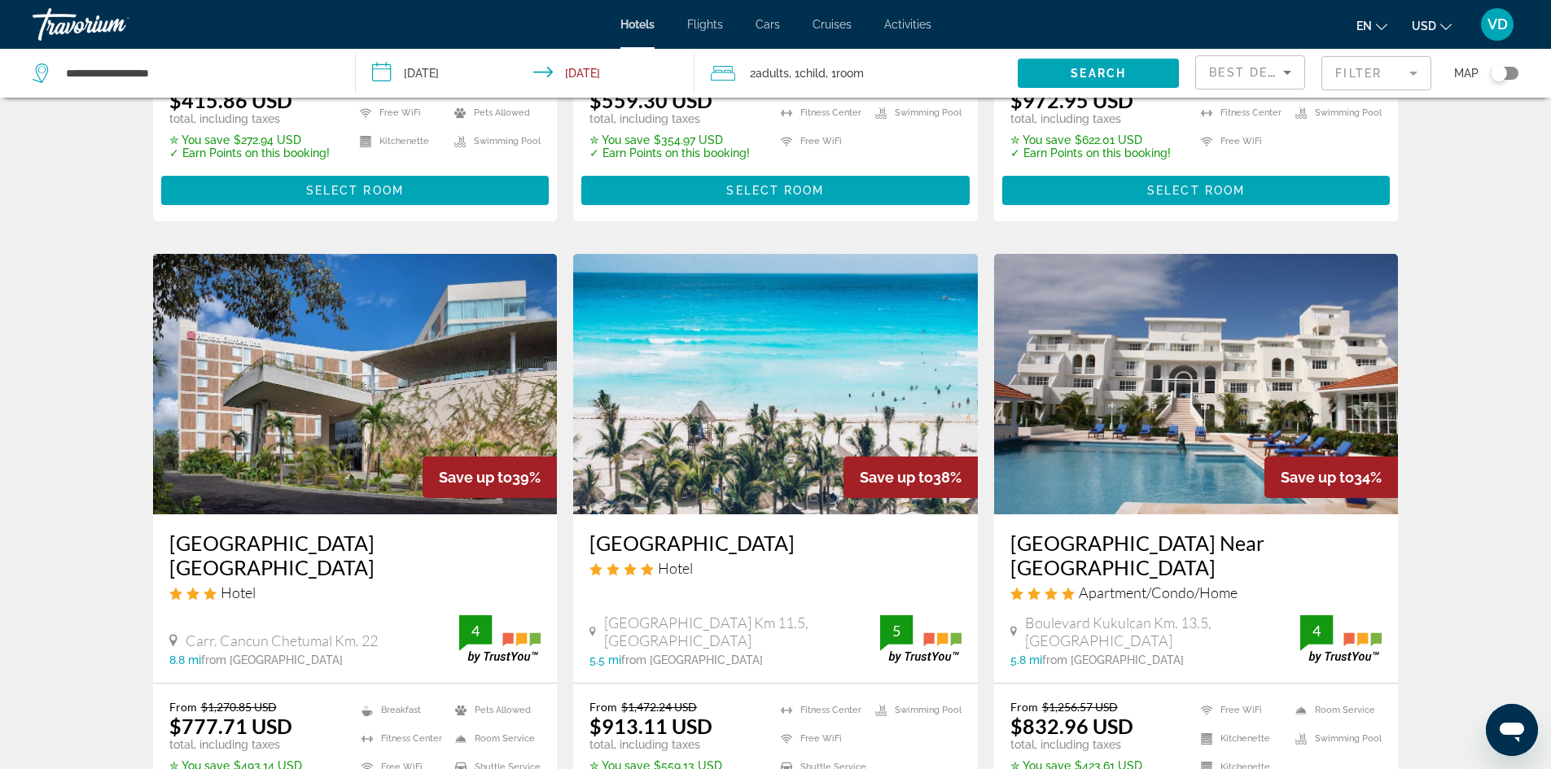
scroll to position [1237, 0]
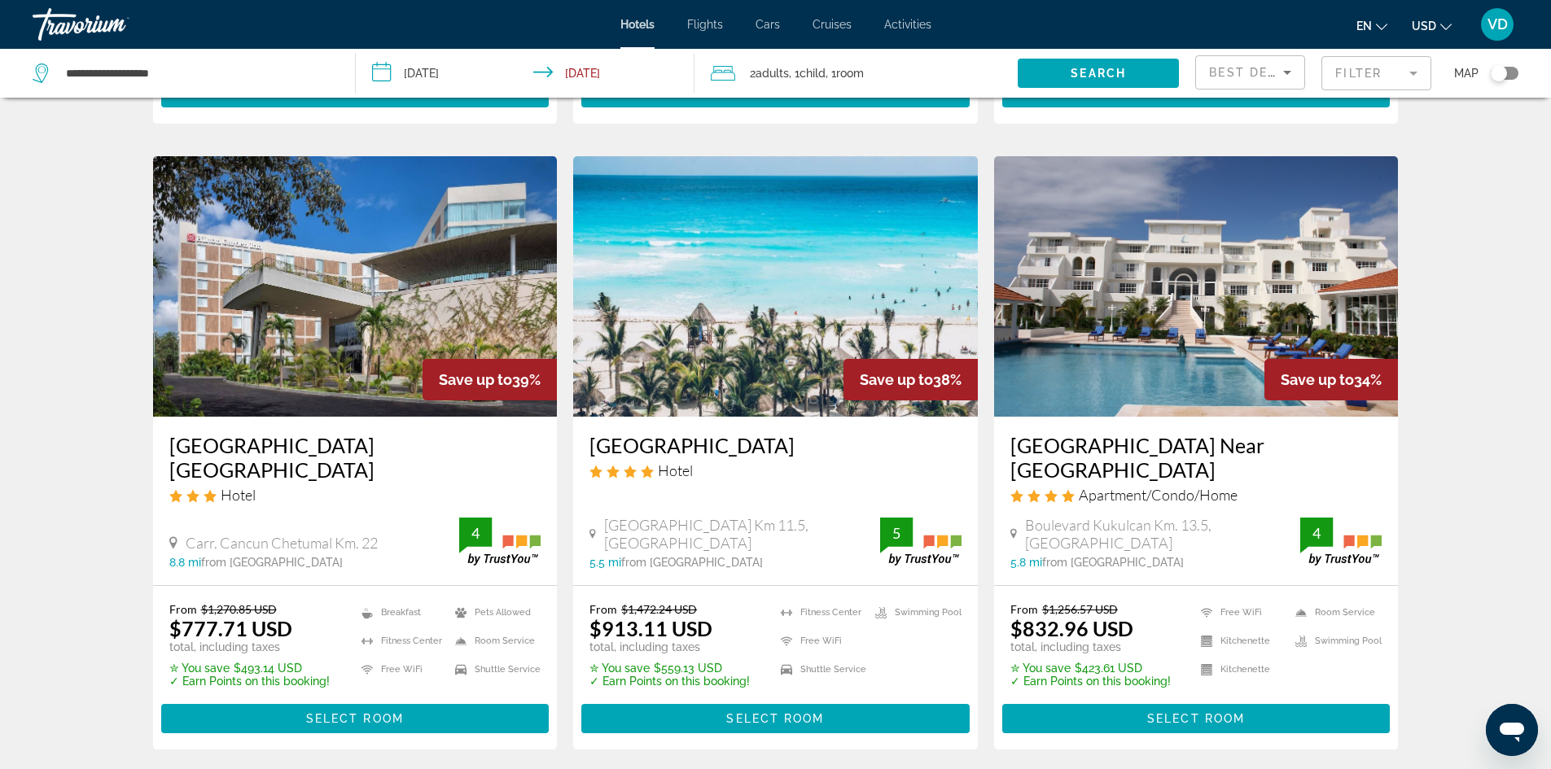
click at [1358, 71] on mat-form-field "Filter" at bounding box center [1376, 73] width 110 height 34
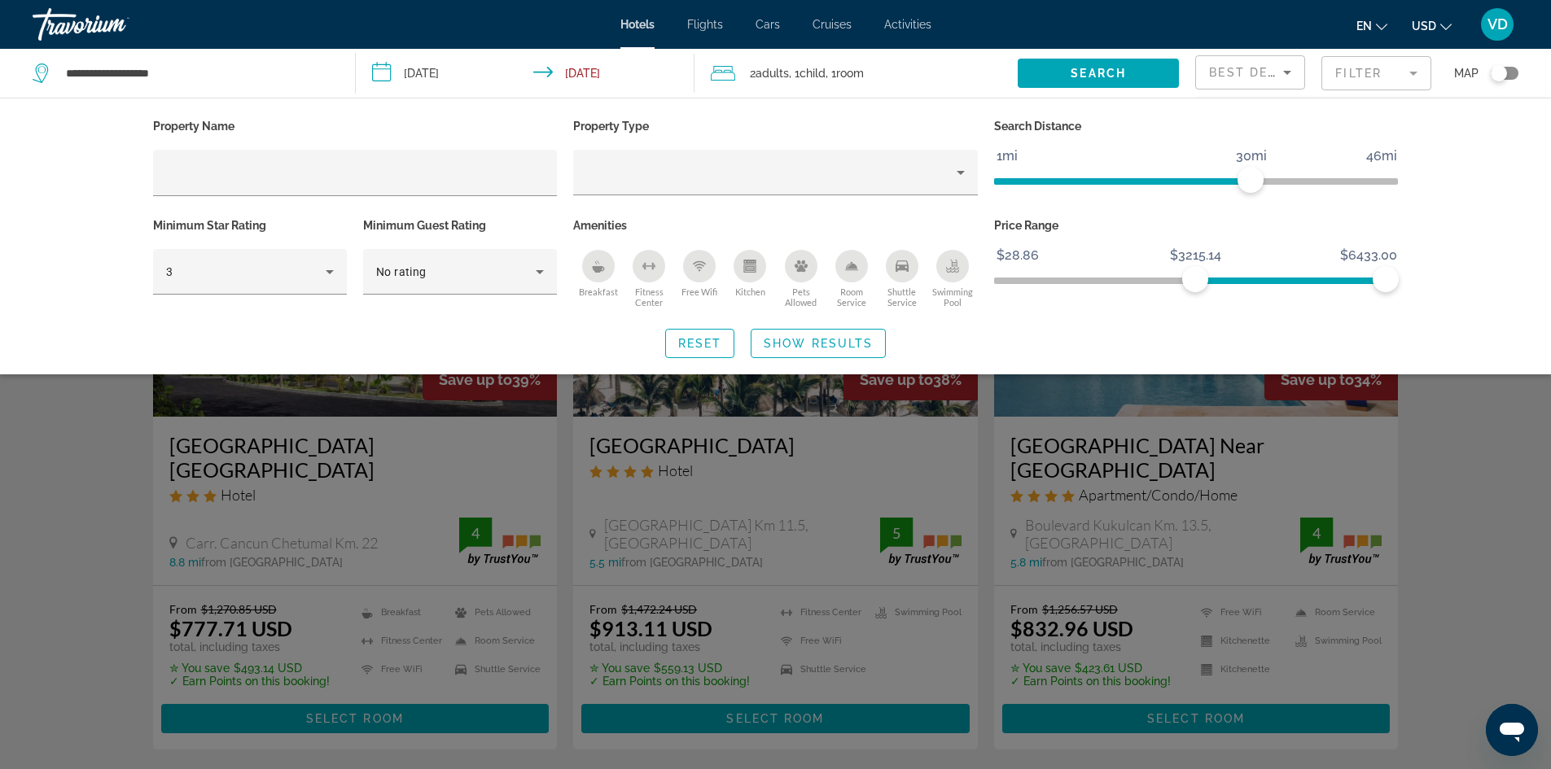
click at [1195, 270] on span "ngx-slider" at bounding box center [1290, 278] width 190 height 26
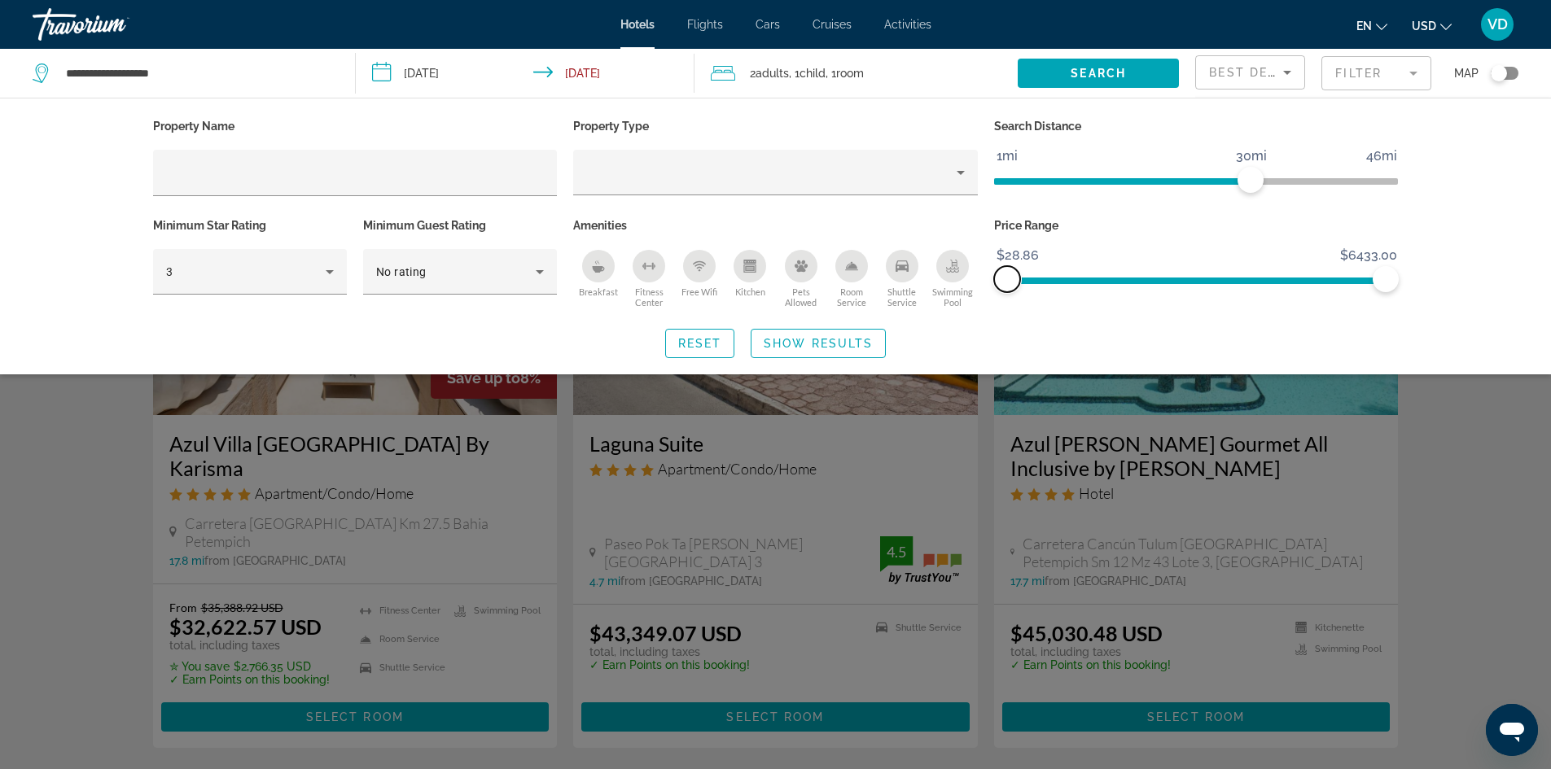
drag, startPoint x: 1191, startPoint y: 279, endPoint x: 990, endPoint y: 310, distance: 203.4
click at [990, 310] on div "Price Range $28.86 $6433.00 $28.86 $6433.00" at bounding box center [1196, 263] width 421 height 98
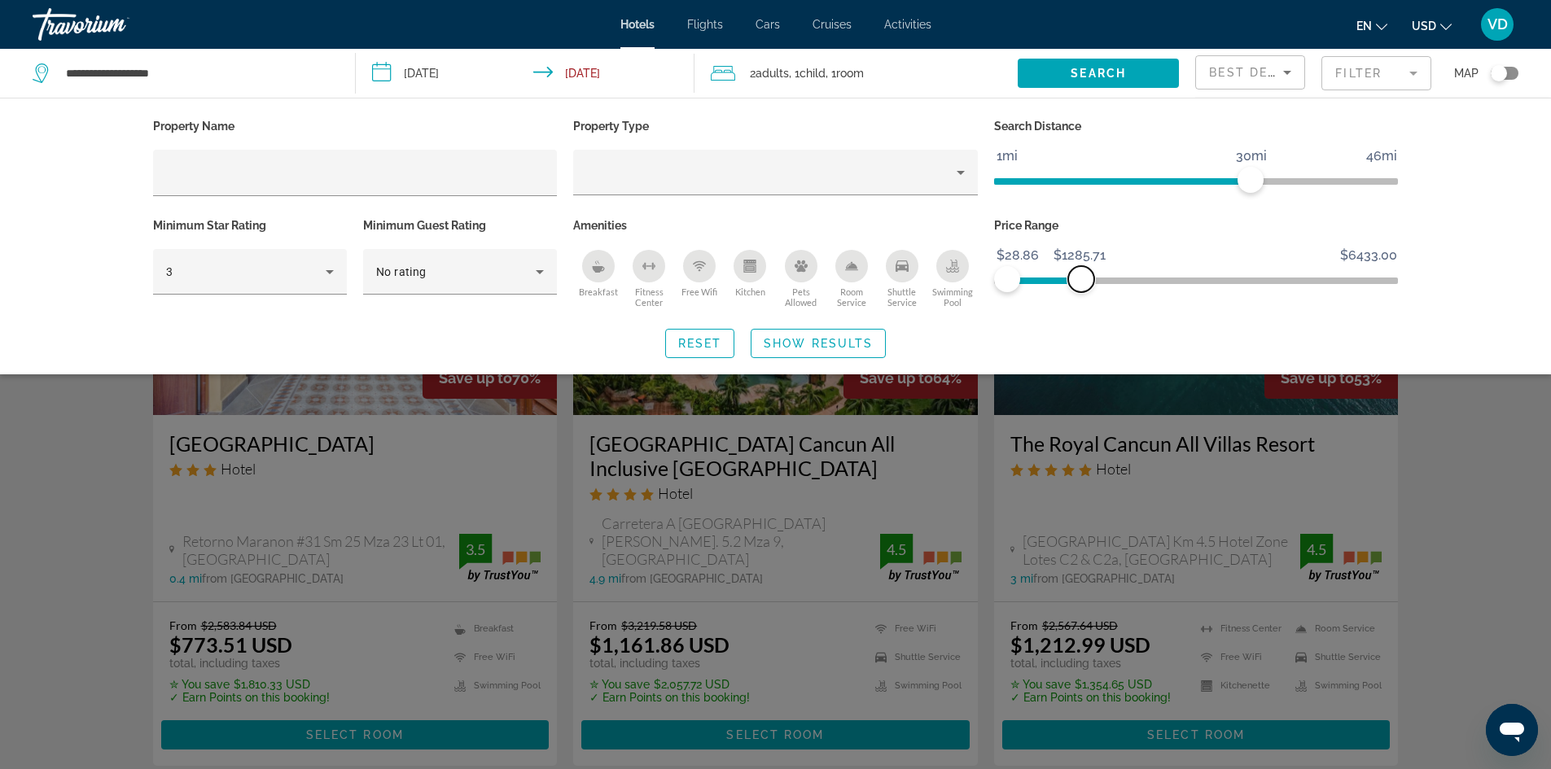
drag, startPoint x: 1382, startPoint y: 282, endPoint x: 1081, endPoint y: 333, distance: 305.4
click at [1081, 333] on div "Property Name Property Type Search Distance 1mi 46mi 30mi Minimum Star Rating 3…" at bounding box center [775, 236] width 1310 height 243
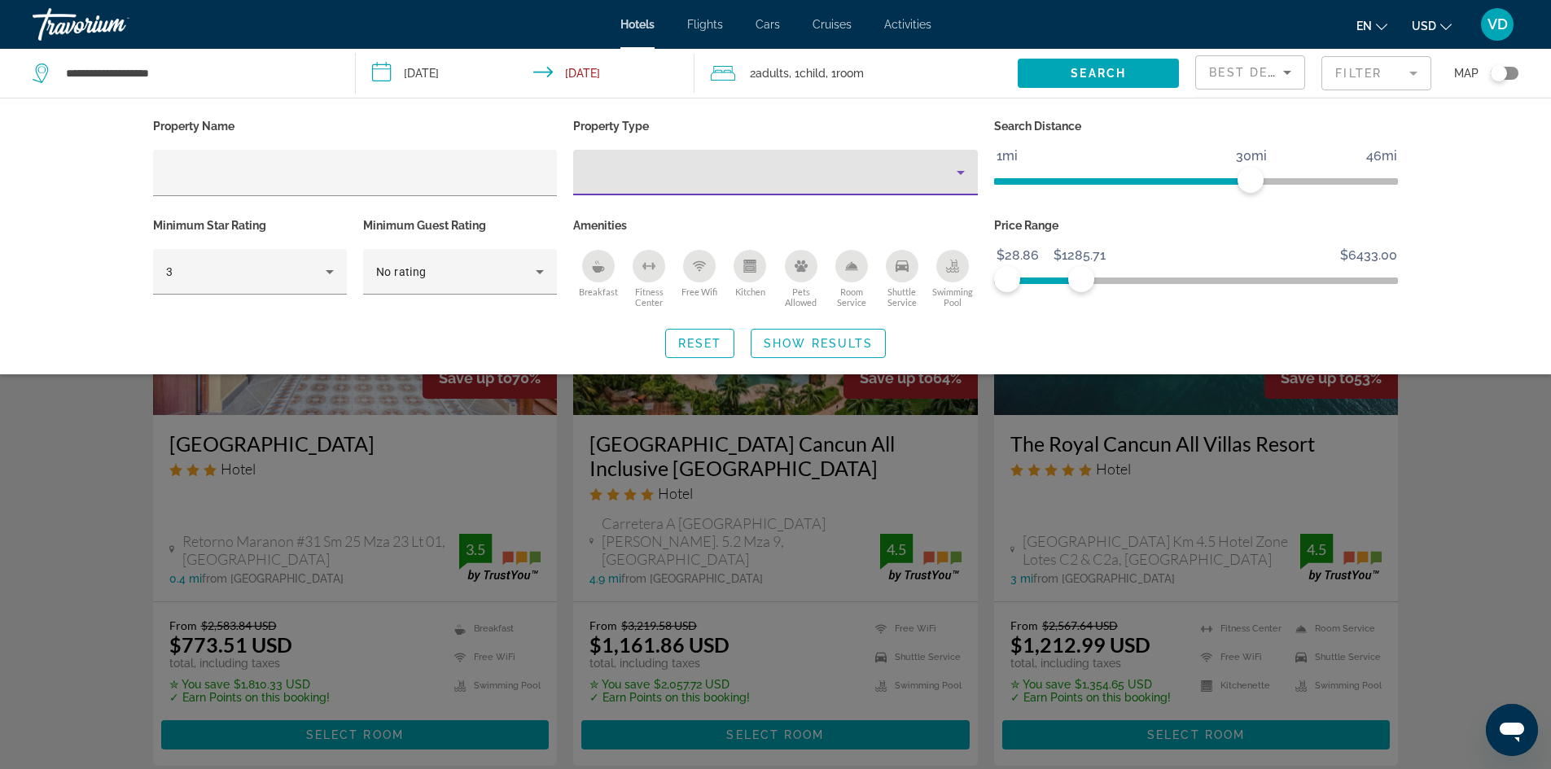
click at [737, 168] on div "Property type" at bounding box center [771, 173] width 370 height 20
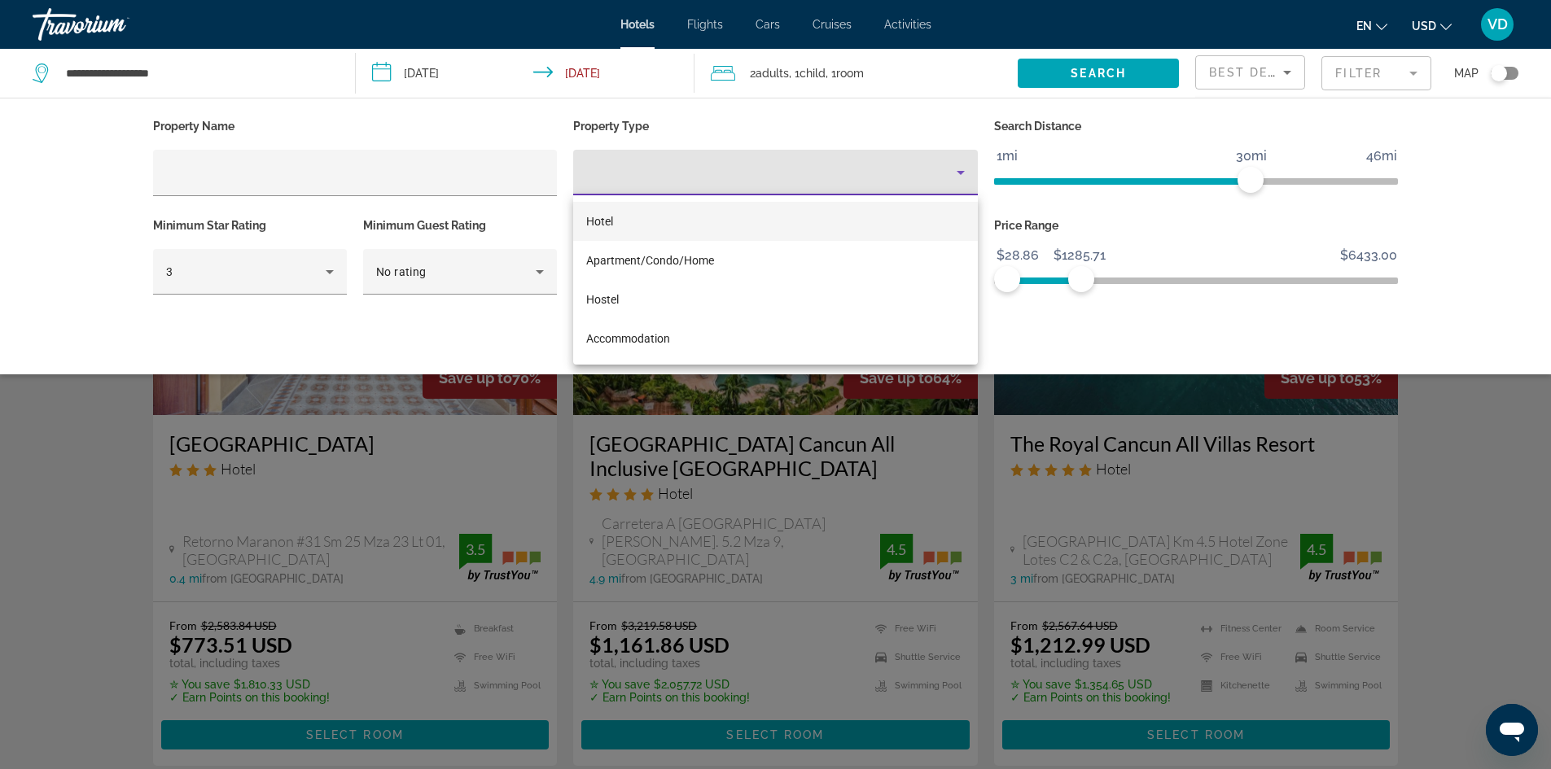
click at [737, 168] on div at bounding box center [775, 384] width 1551 height 769
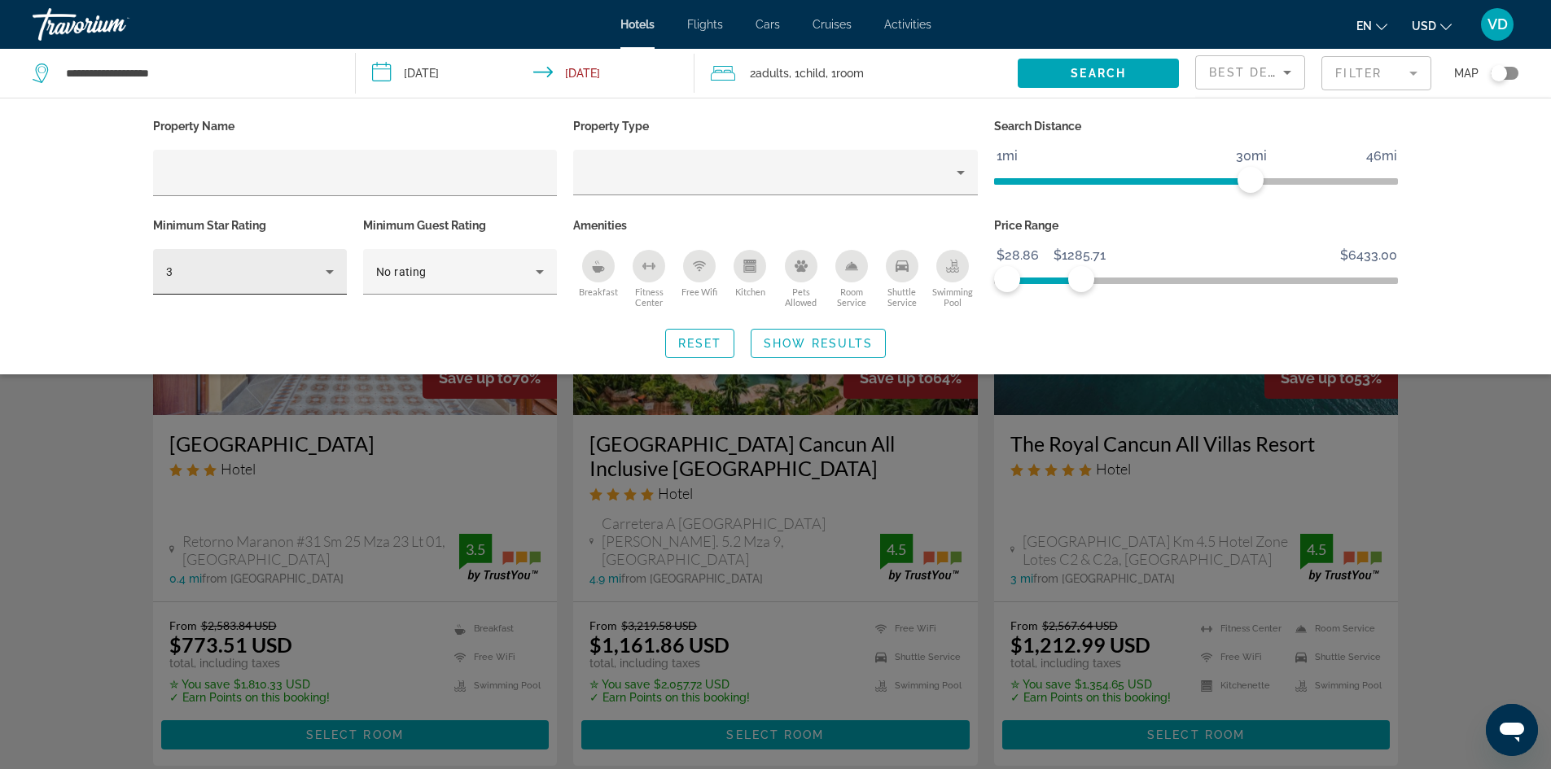
click at [317, 282] on div "3" at bounding box center [250, 272] width 168 height 46
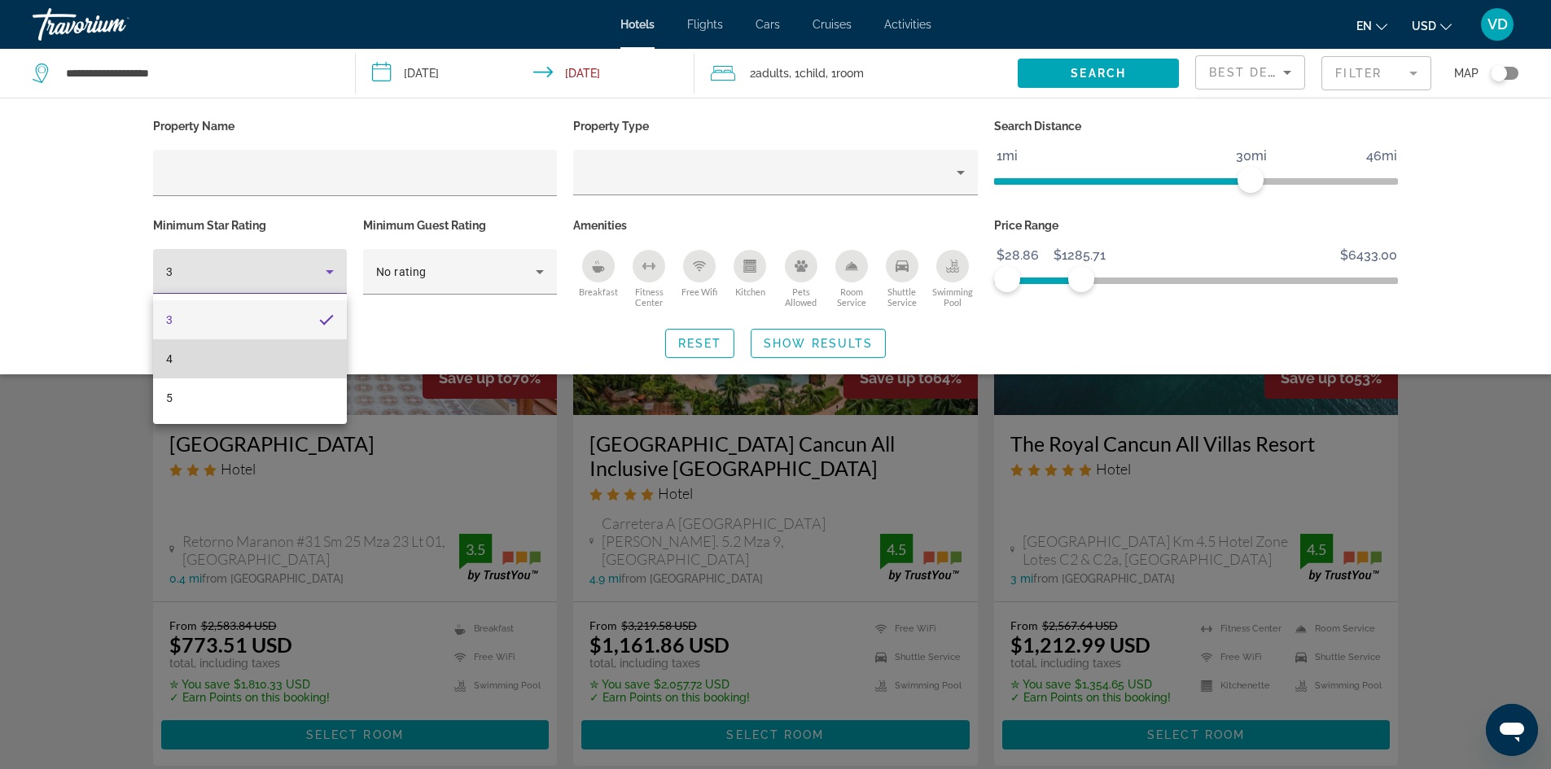
click at [252, 358] on mat-option "4" at bounding box center [250, 358] width 194 height 39
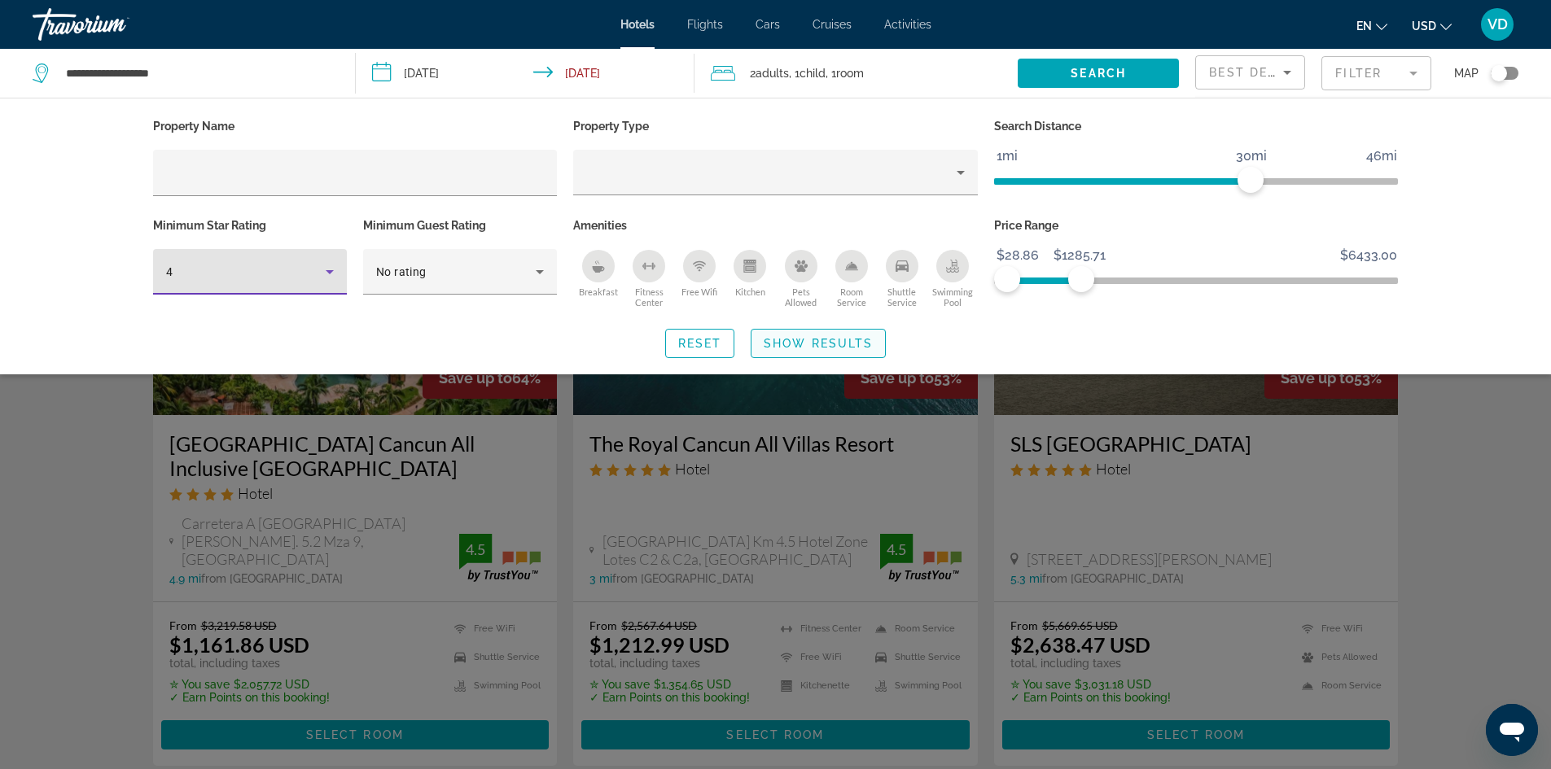
click at [846, 350] on span "Search widget" at bounding box center [817, 343] width 133 height 39
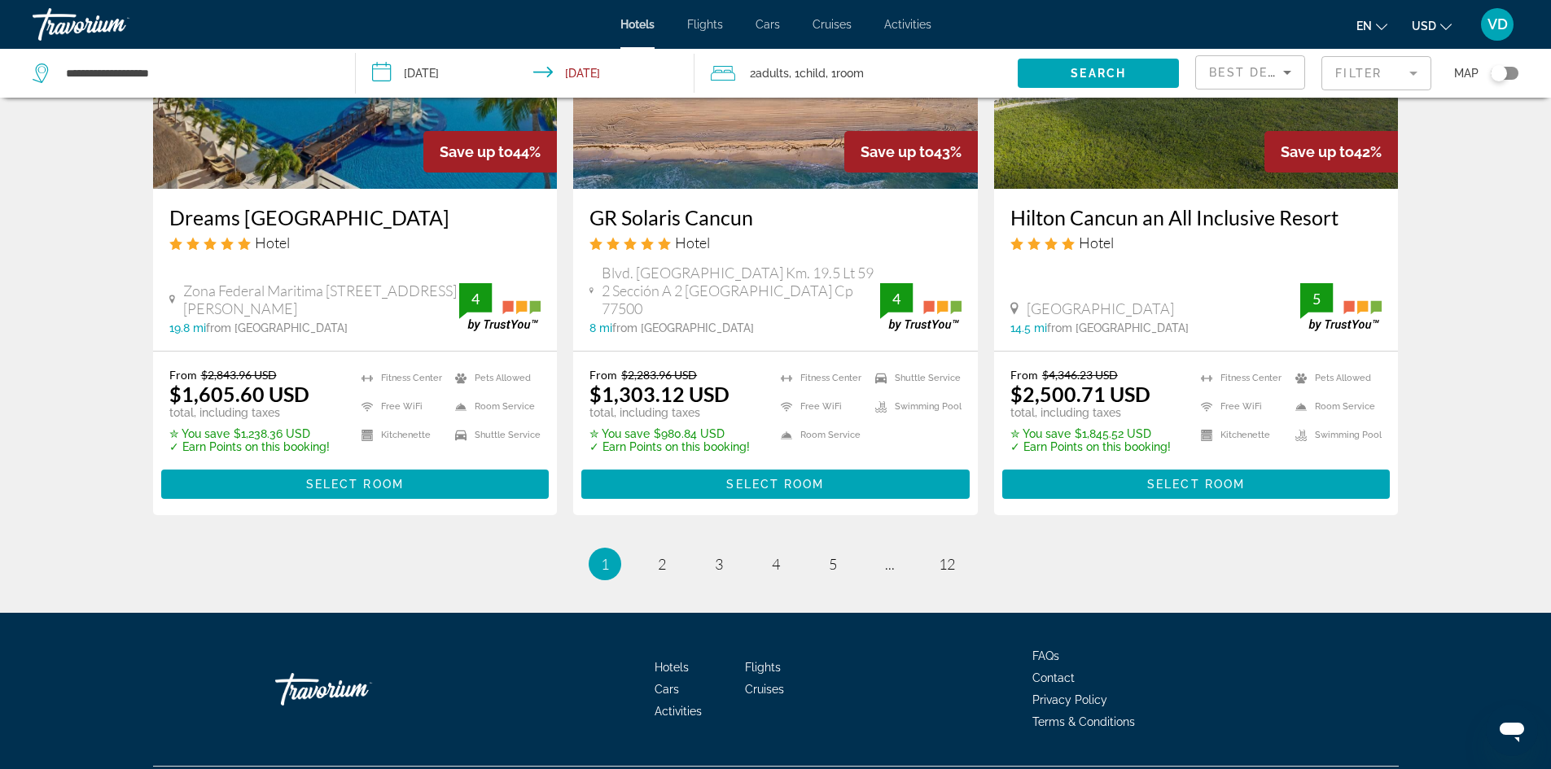
scroll to position [2123, 0]
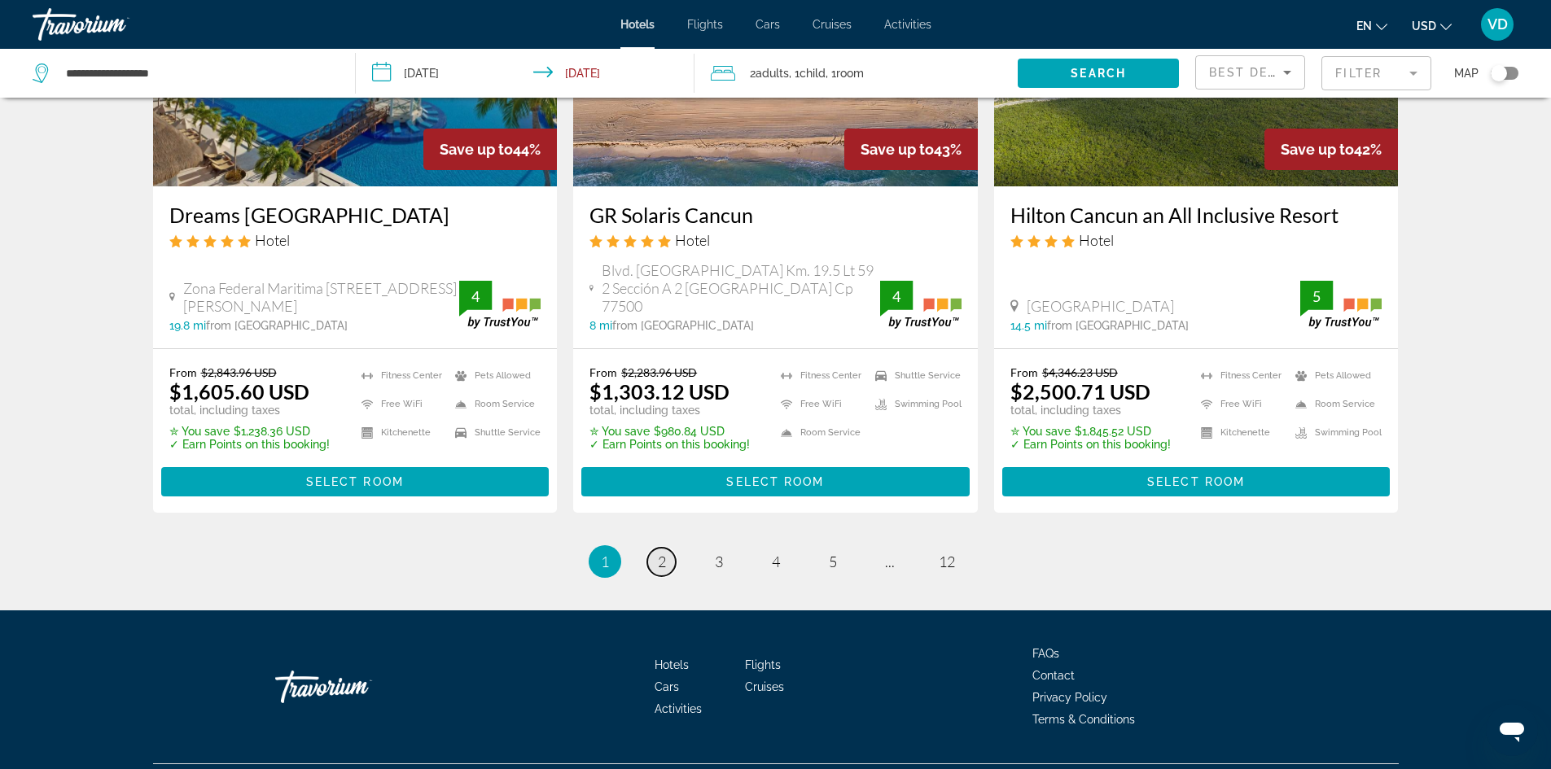
click at [663, 553] on span "2" at bounding box center [662, 562] width 8 height 18
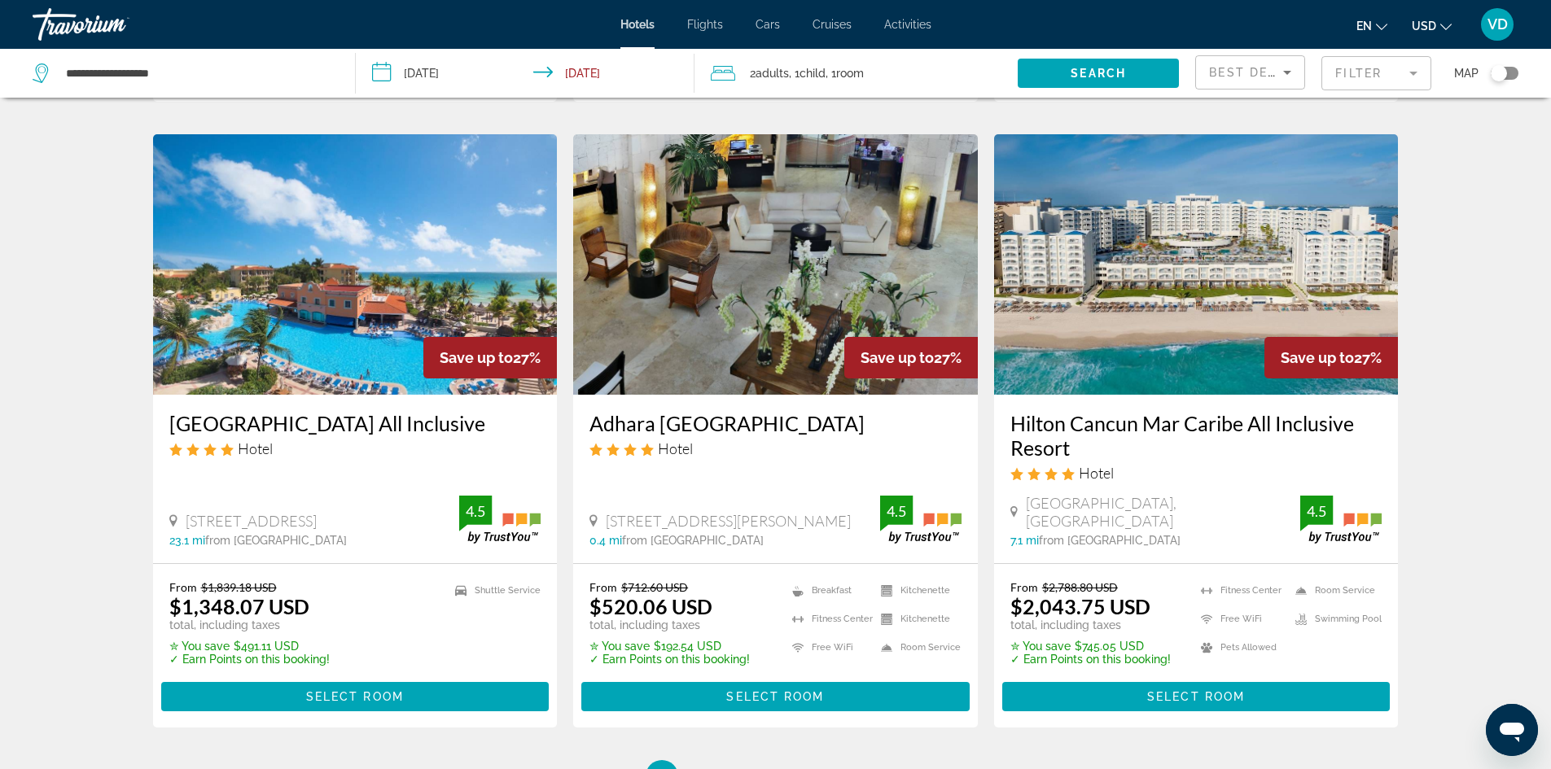
scroll to position [1888, 0]
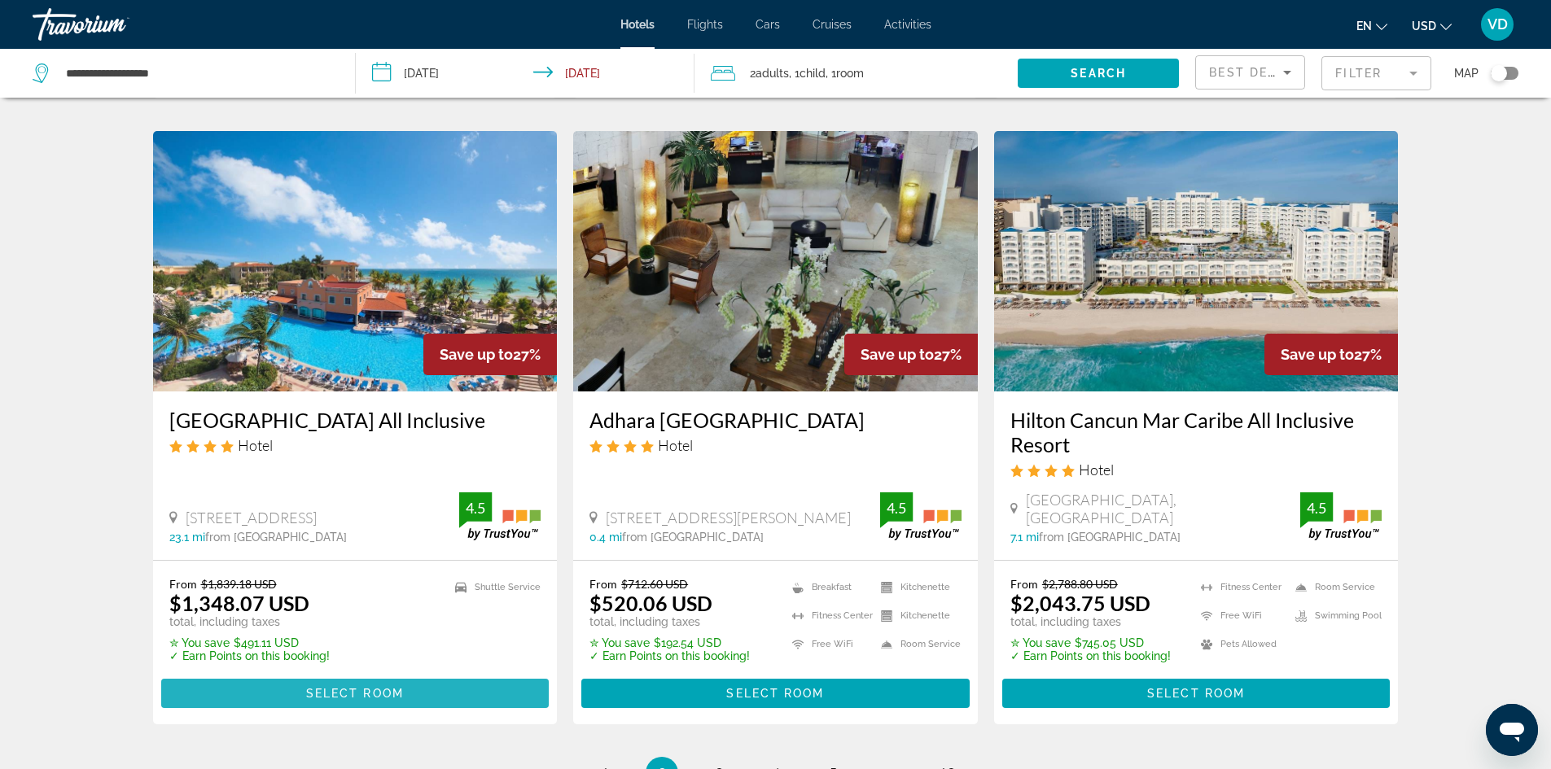
click at [337, 687] on span "Select Room" at bounding box center [355, 693] width 98 height 13
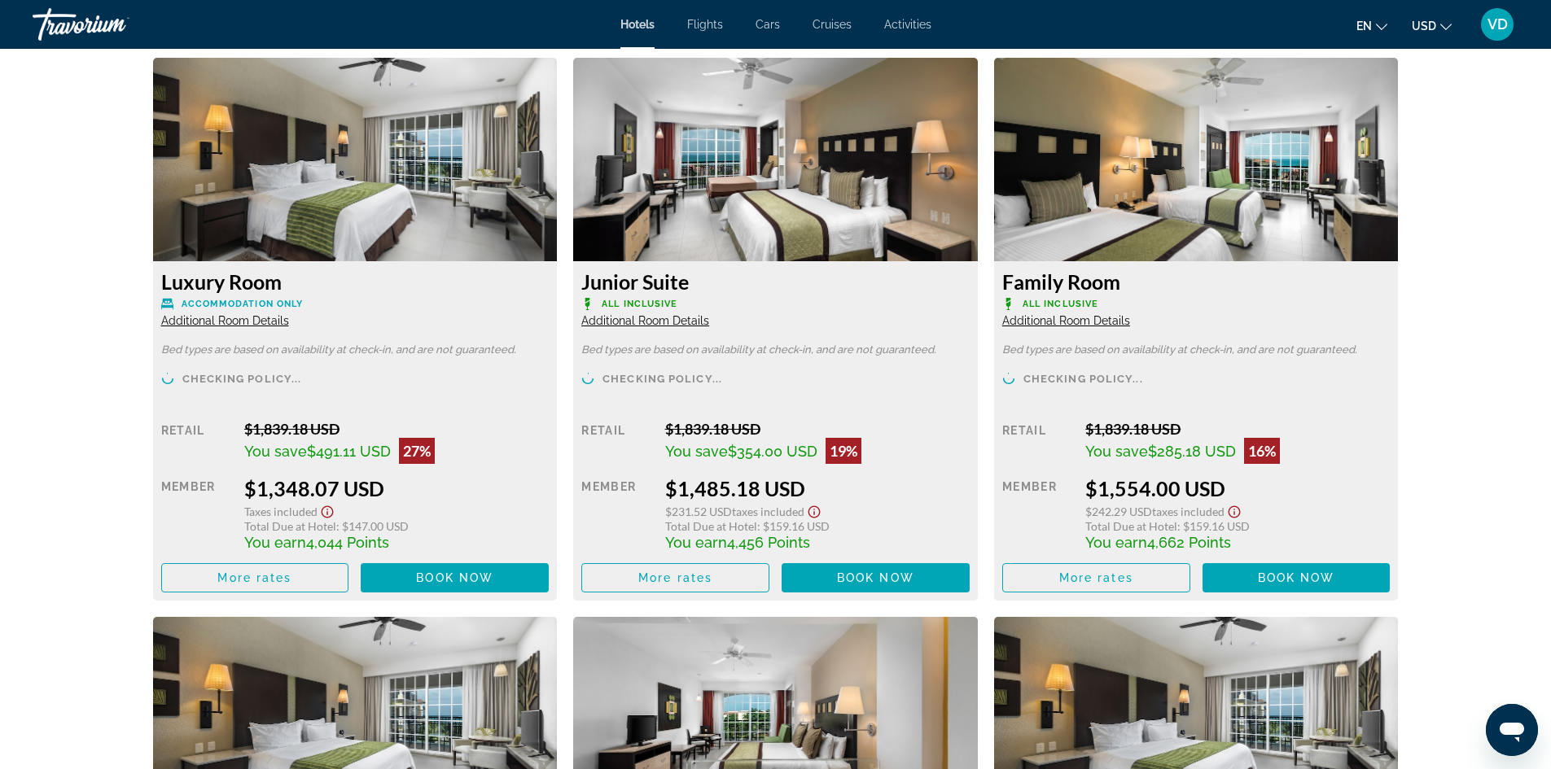
scroll to position [2214, 0]
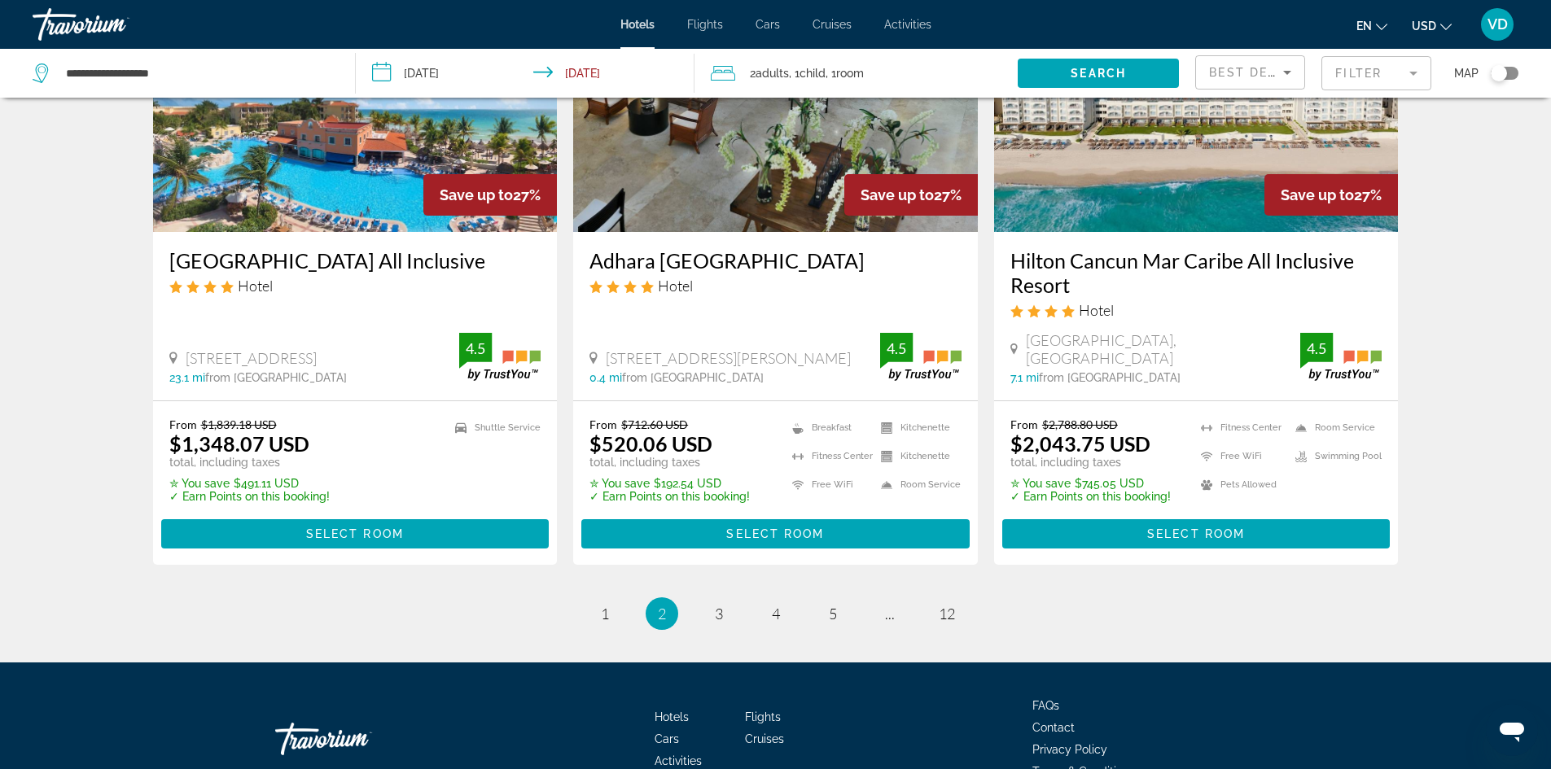
scroll to position [2084, 0]
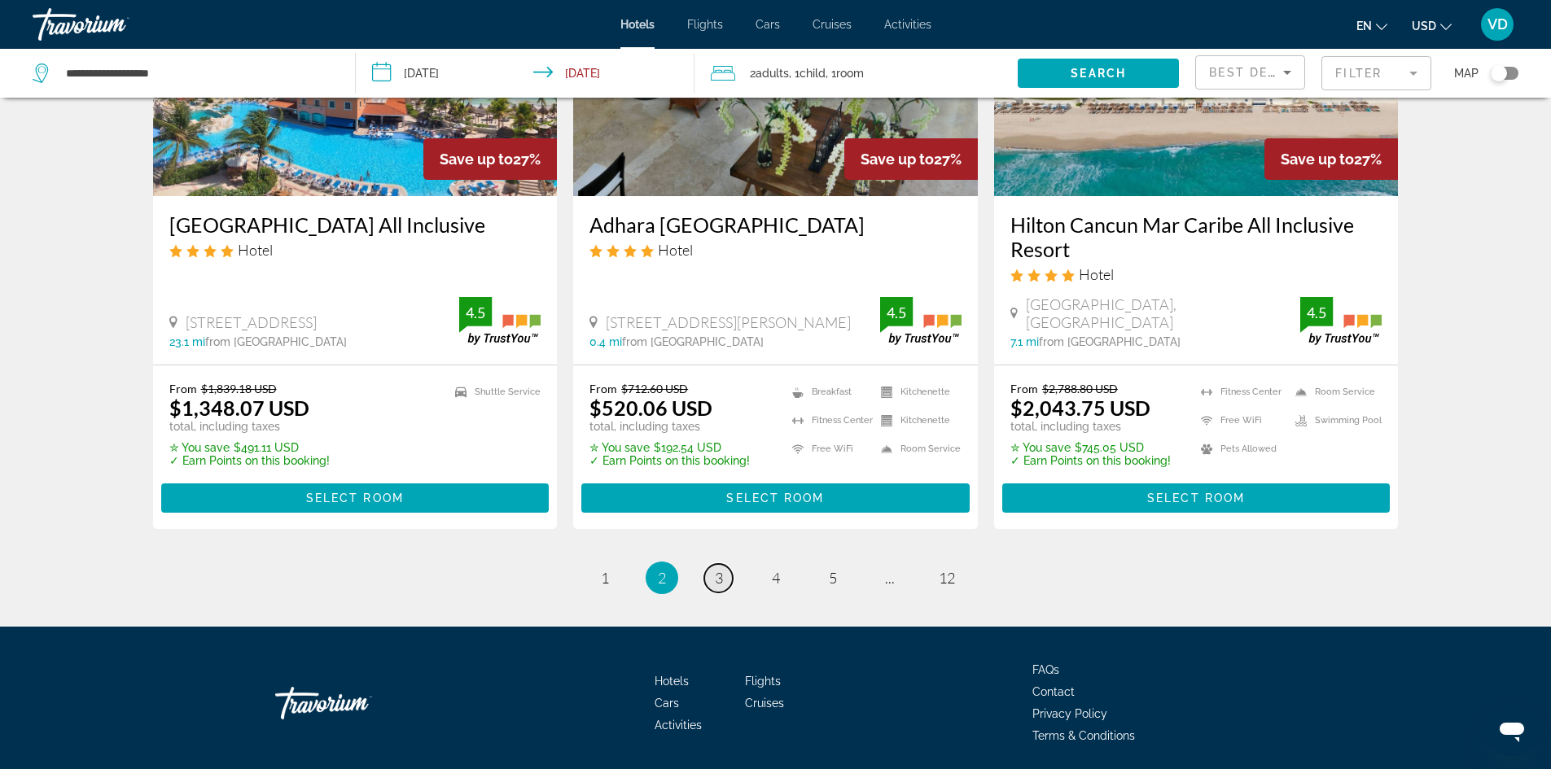
click at [712, 564] on link "page 3" at bounding box center [718, 578] width 28 height 28
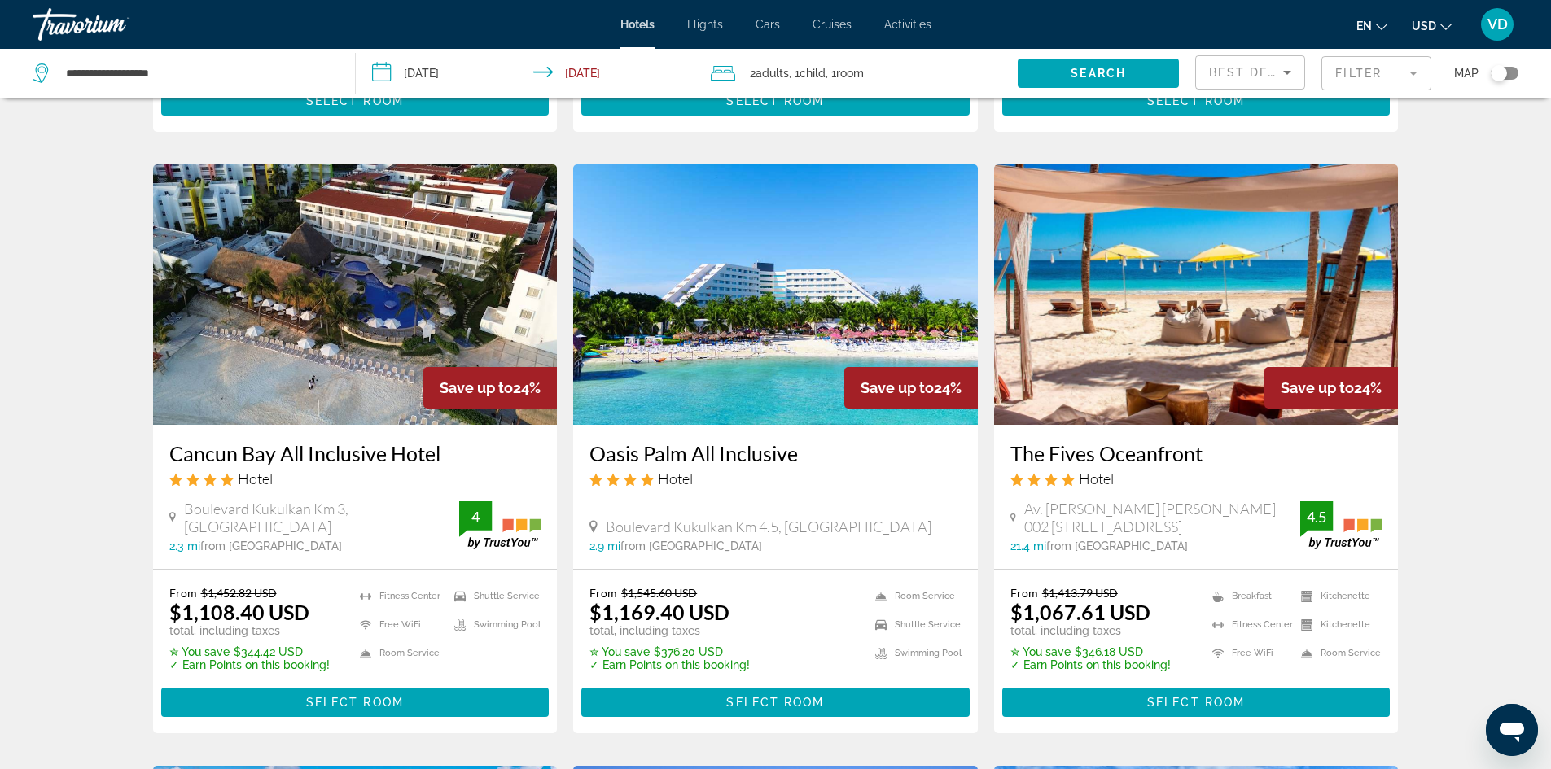
scroll to position [619, 0]
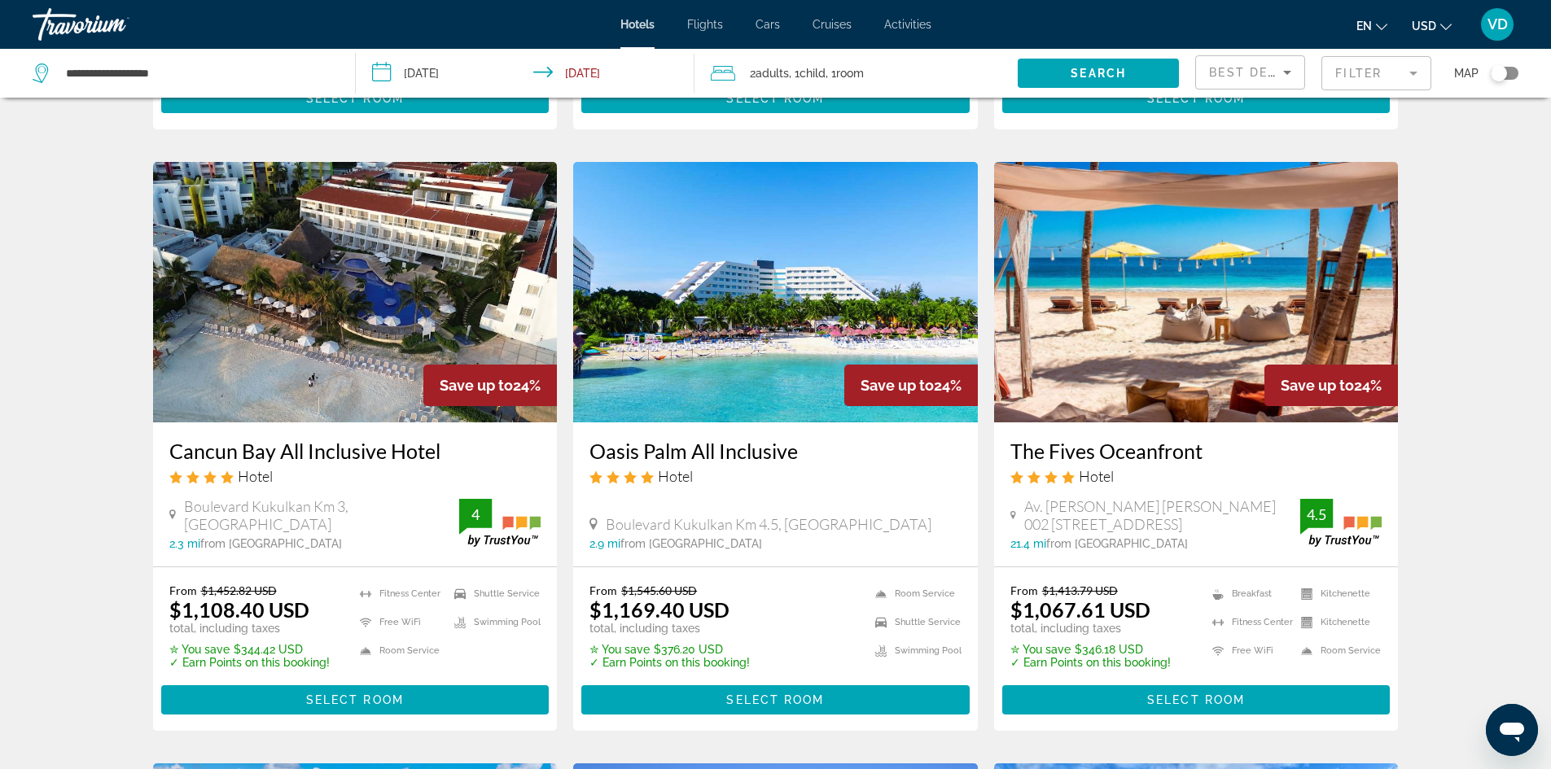
drag, startPoint x: 580, startPoint y: 451, endPoint x: 819, endPoint y: 457, distance: 238.6
click at [819, 457] on div "Oasis Palm All Inclusive Hotel [GEOGRAPHIC_DATA] Km 4.5, [GEOGRAPHIC_DATA] 2.9 …" at bounding box center [775, 494] width 405 height 144
copy h3 "Oasis Palm All Inclusive"
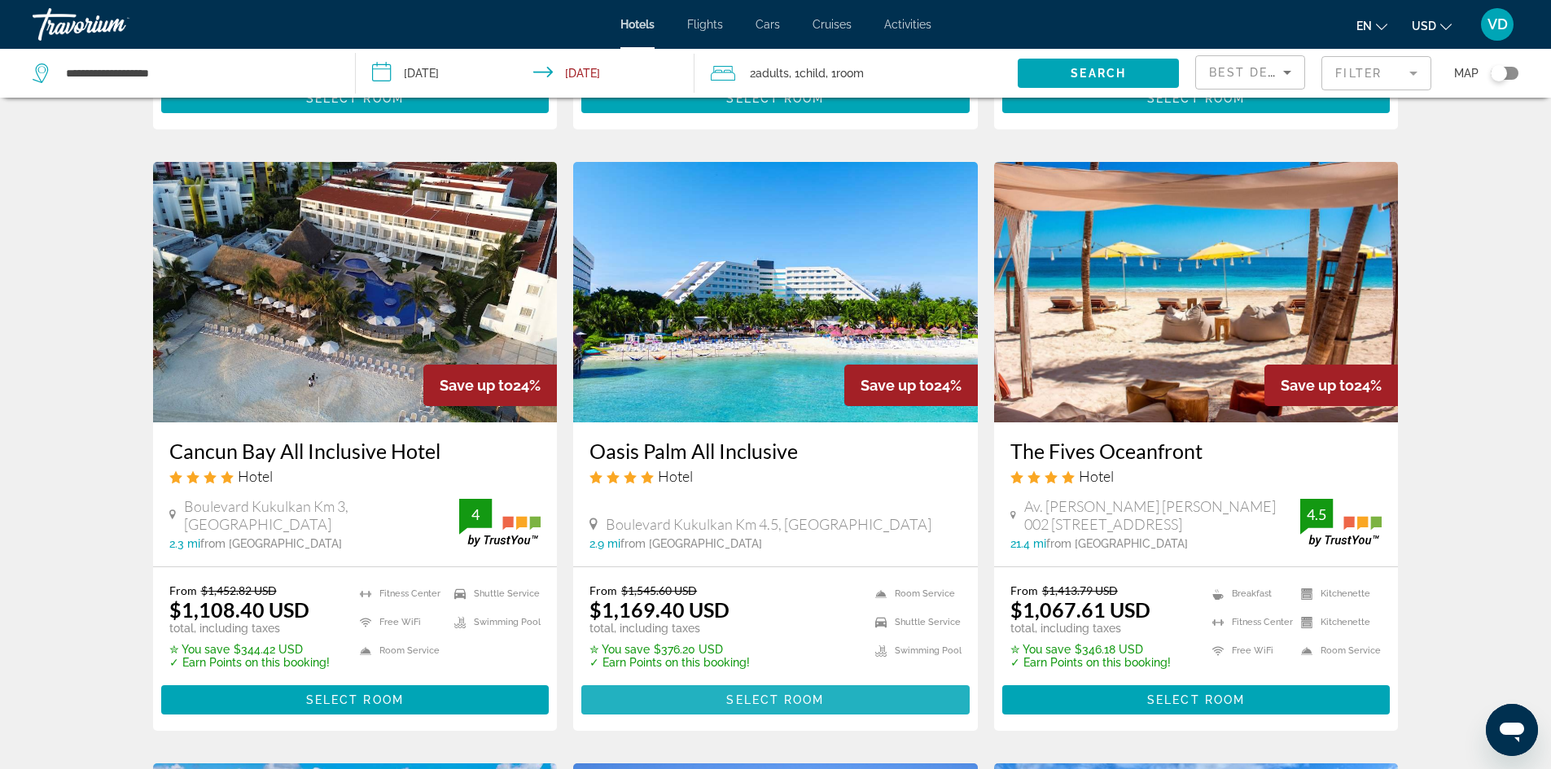
click at [758, 691] on span "Main content" at bounding box center [775, 699] width 388 height 39
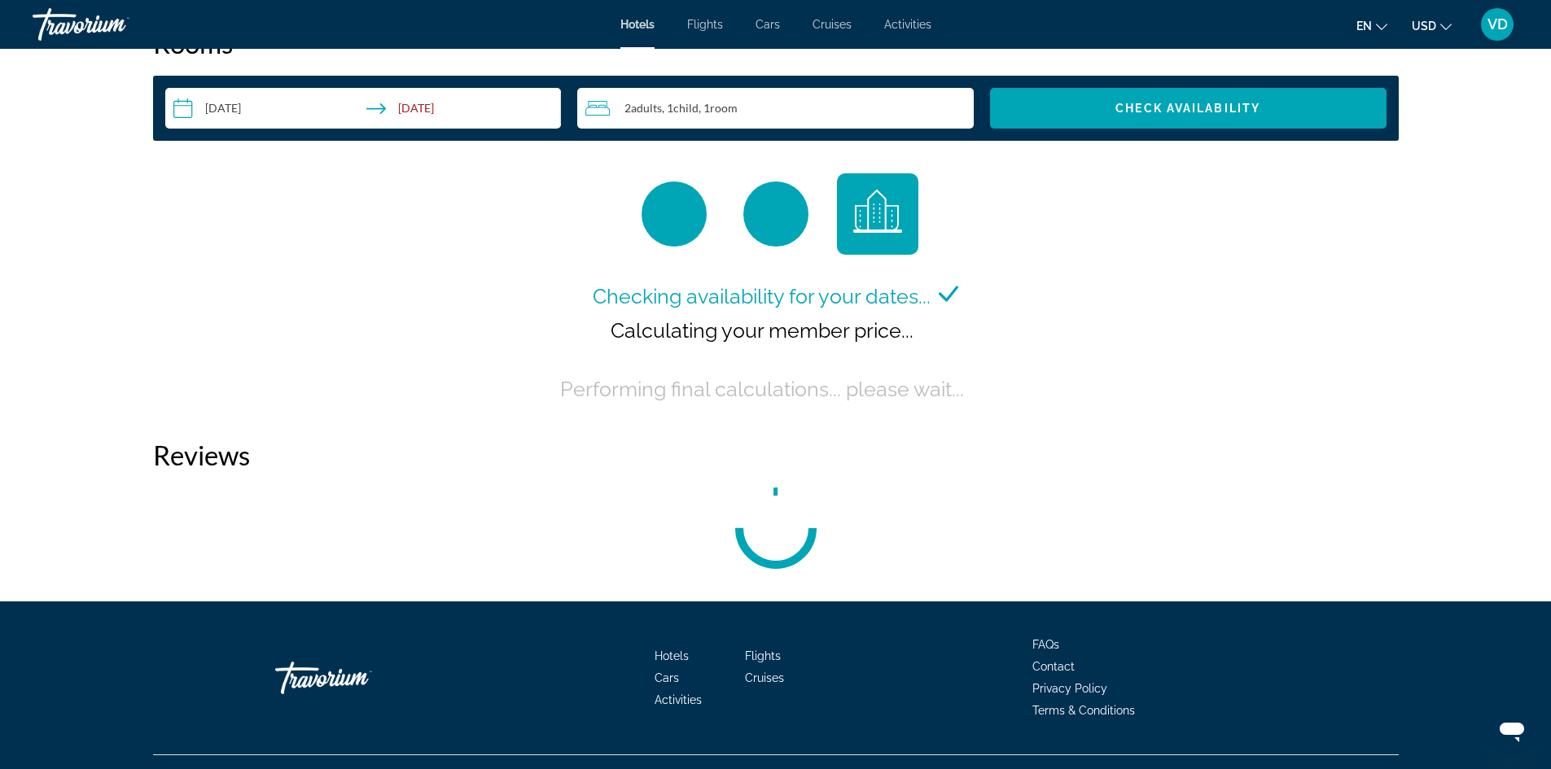
scroll to position [2163, 0]
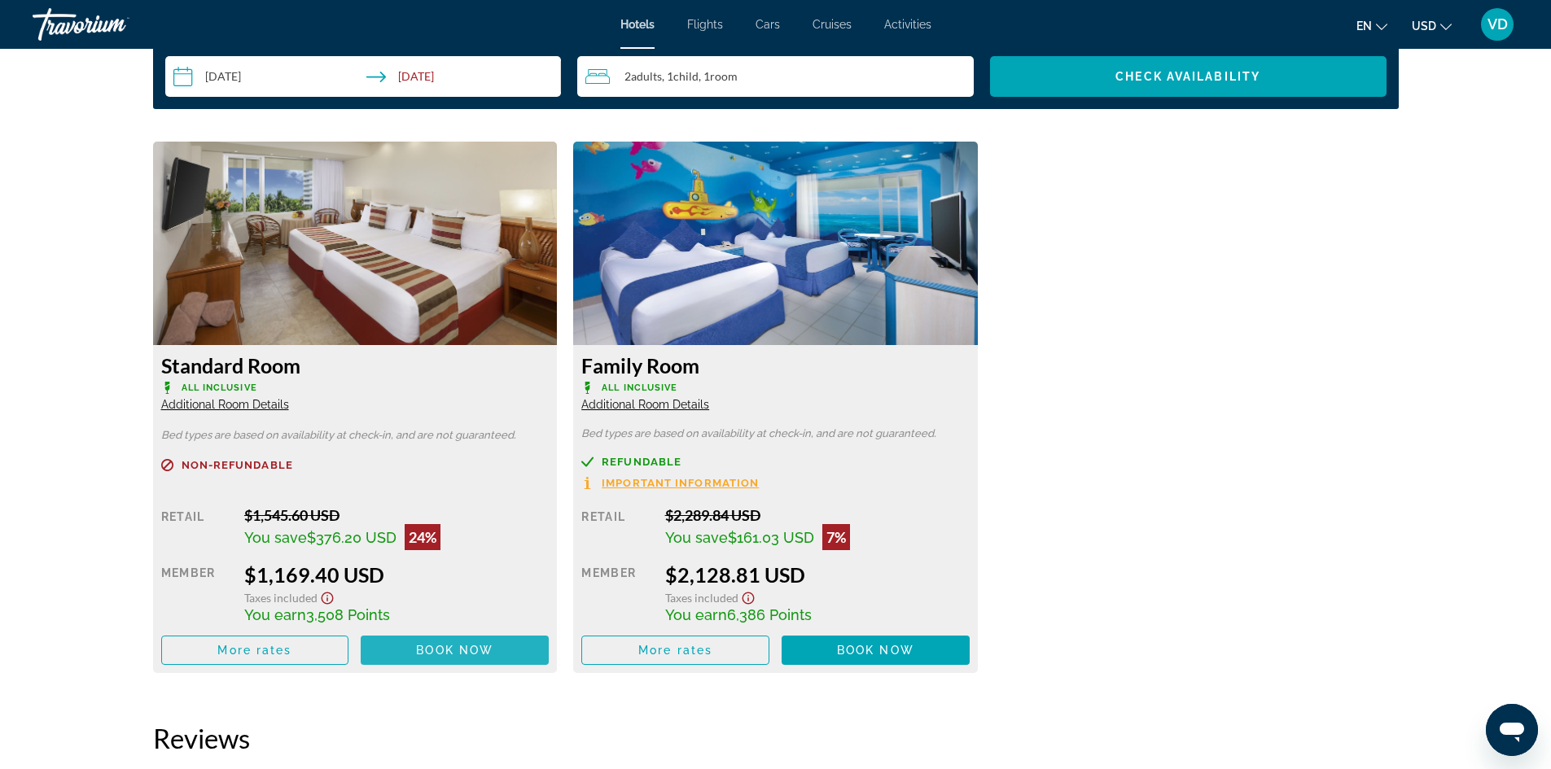
click at [467, 652] on span "Book now" at bounding box center [454, 650] width 77 height 13
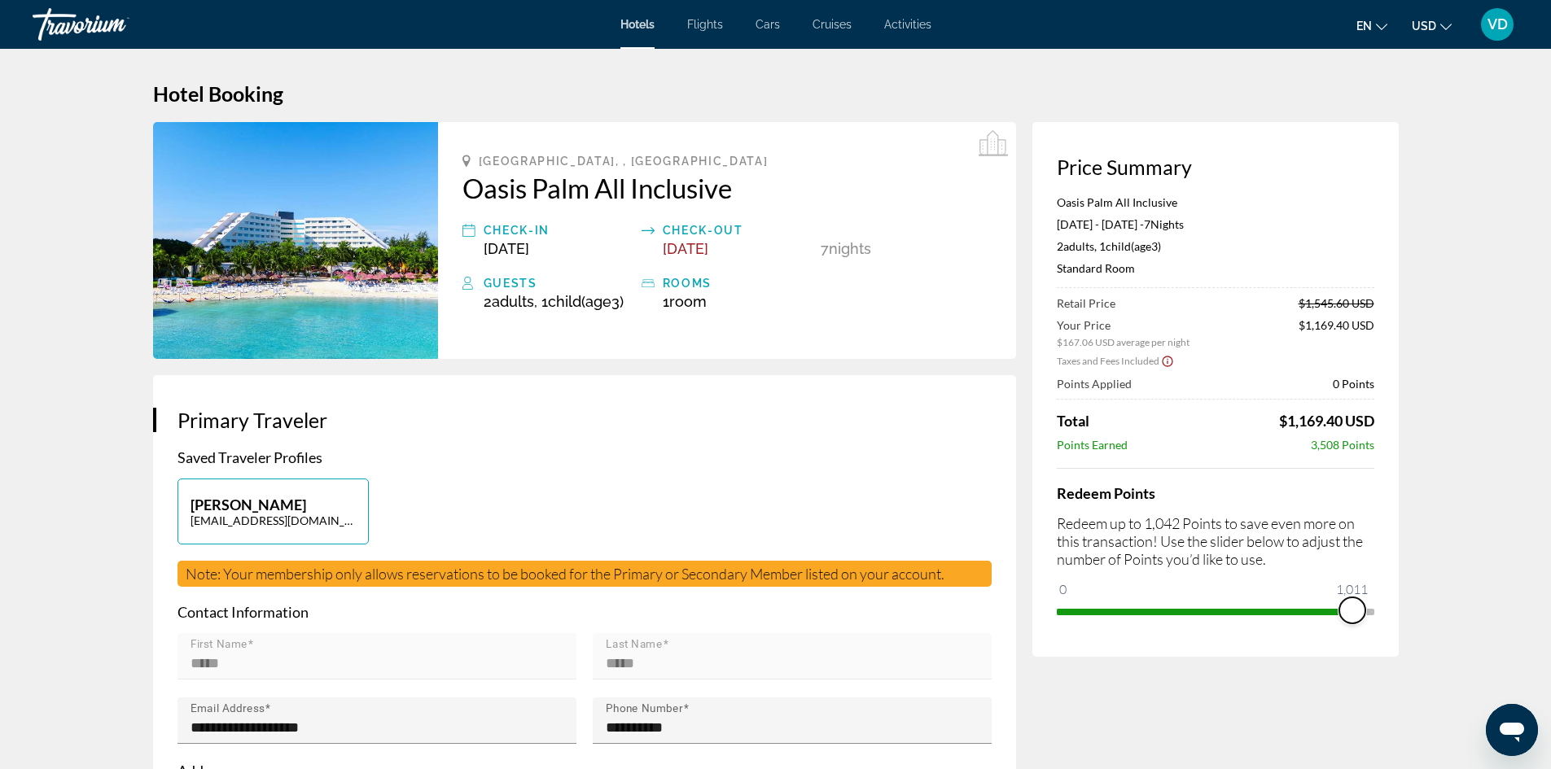
drag, startPoint x: 1075, startPoint y: 583, endPoint x: 1369, endPoint y: 625, distance: 296.9
click at [1369, 625] on div "Price Summary Oasis Palm All Inclusive [DATE] - [DATE] - 7 Night Nights 2 Adult…" at bounding box center [1215, 389] width 366 height 535
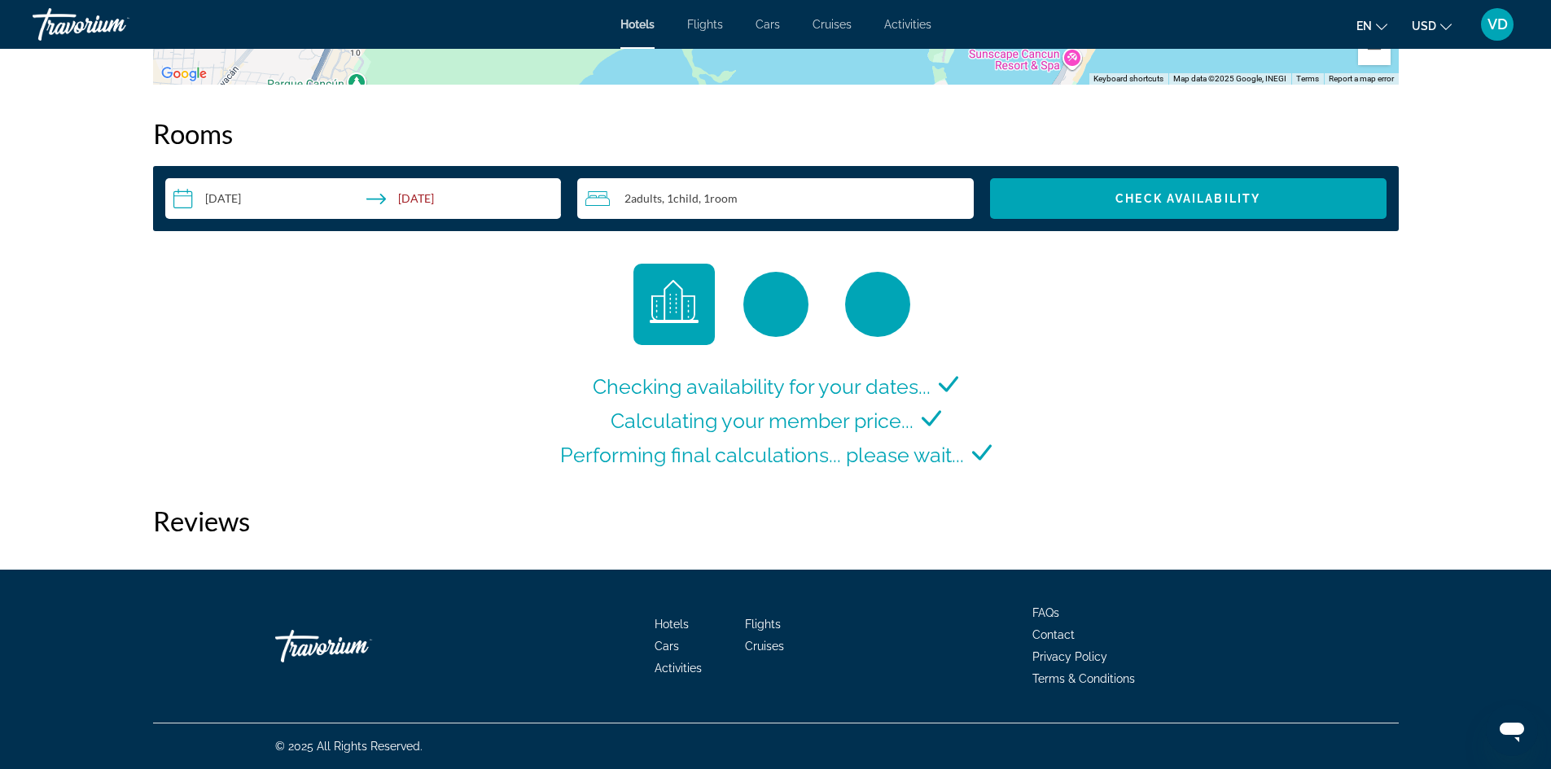
scroll to position [2058, 0]
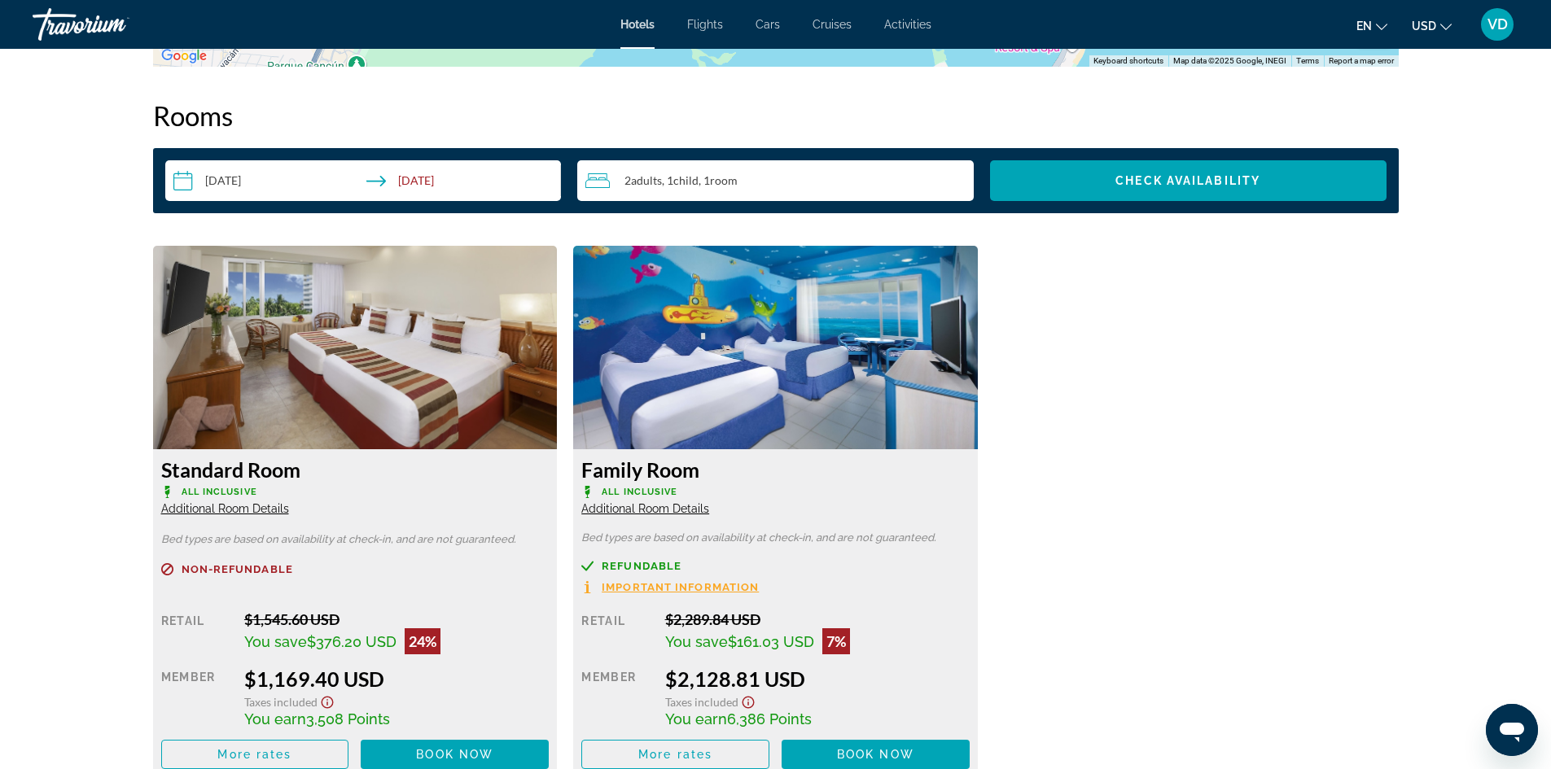
click at [238, 487] on span "All Inclusive" at bounding box center [220, 492] width 76 height 11
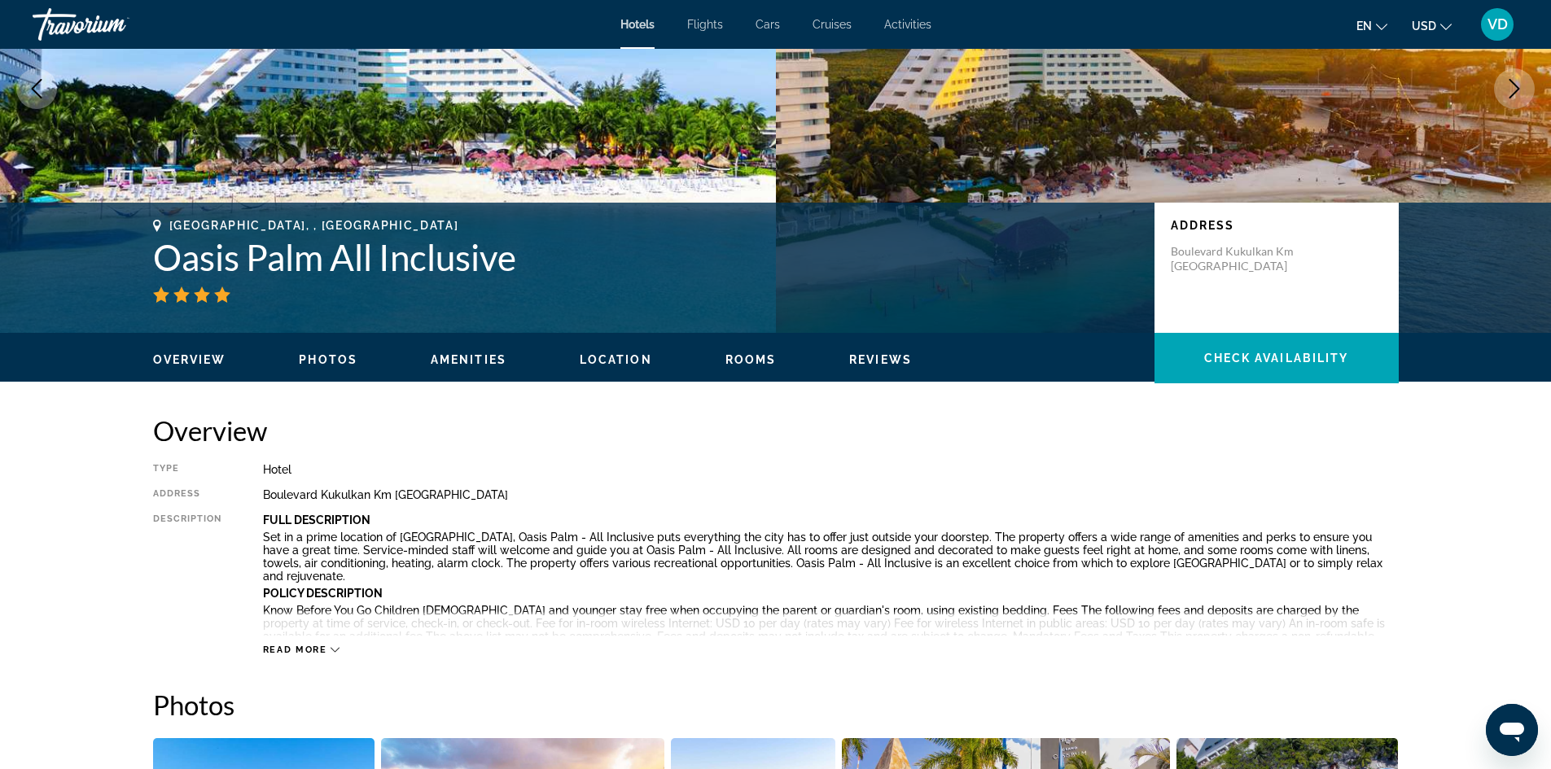
scroll to position [0, 0]
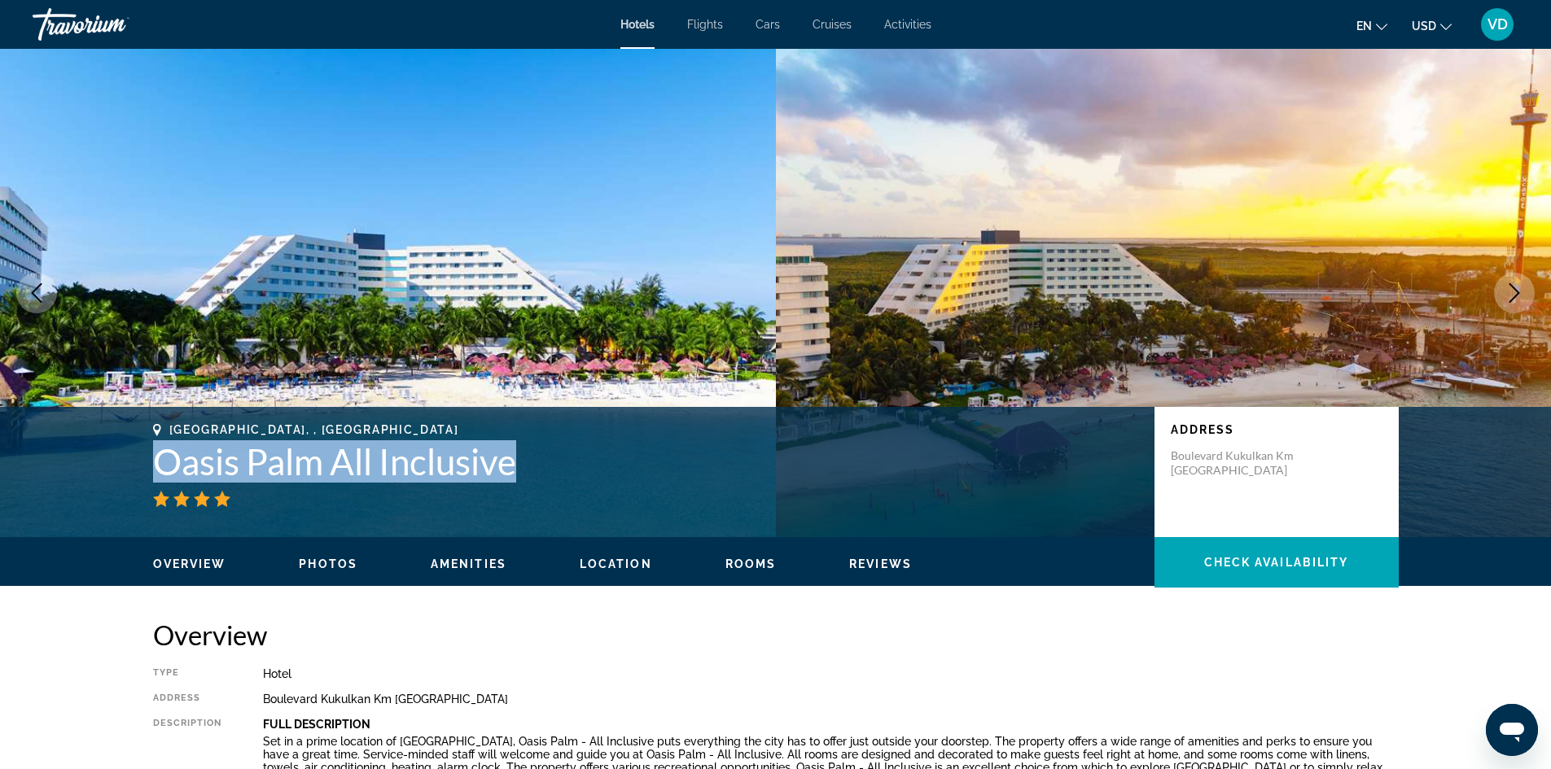
drag, startPoint x: 156, startPoint y: 463, endPoint x: 556, endPoint y: 462, distance: 399.6
click at [556, 462] on h1 "Oasis Palm All Inclusive" at bounding box center [645, 461] width 985 height 42
copy h1 "Oasis Palm All Inclusive"
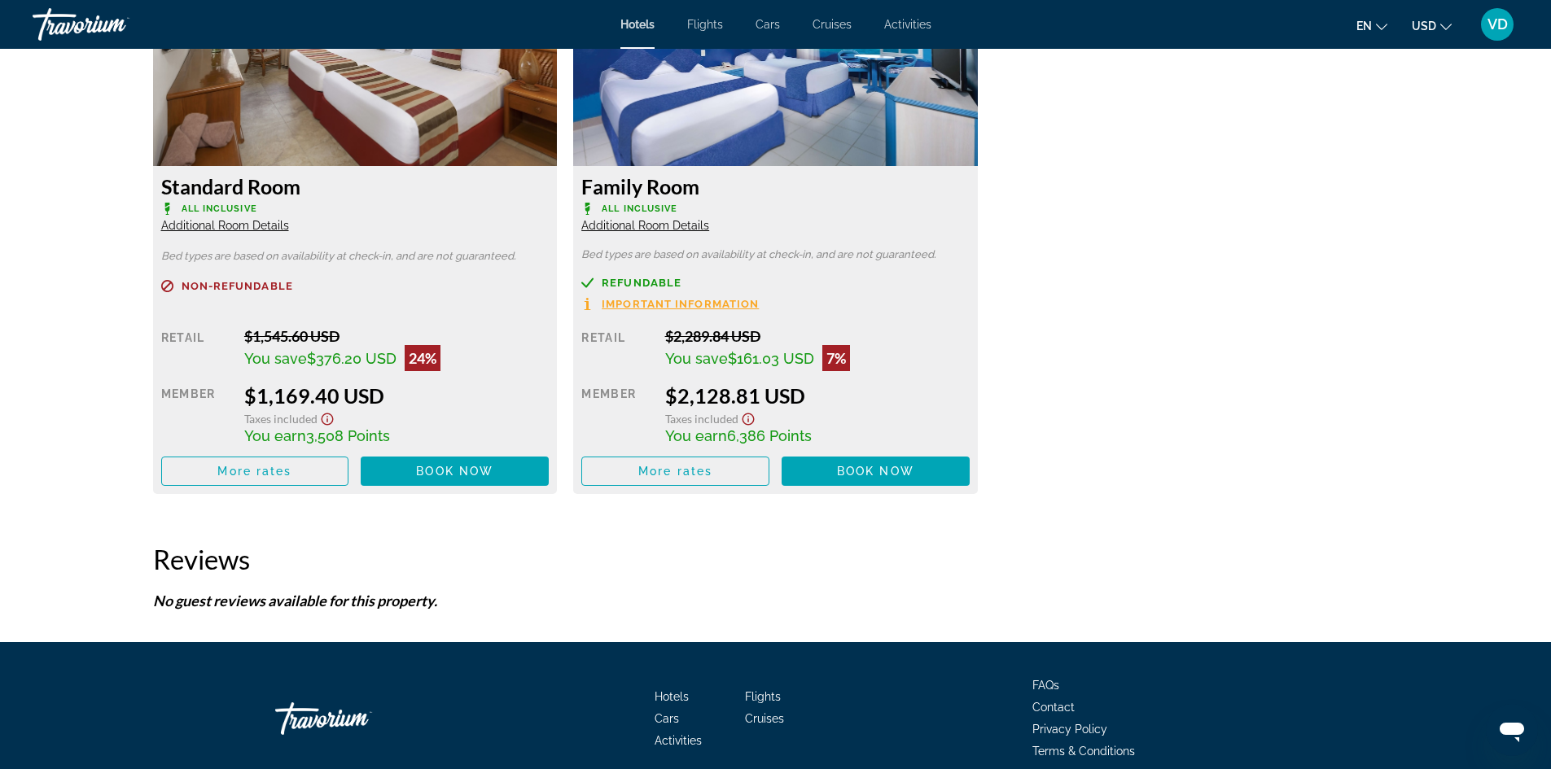
scroll to position [2344, 0]
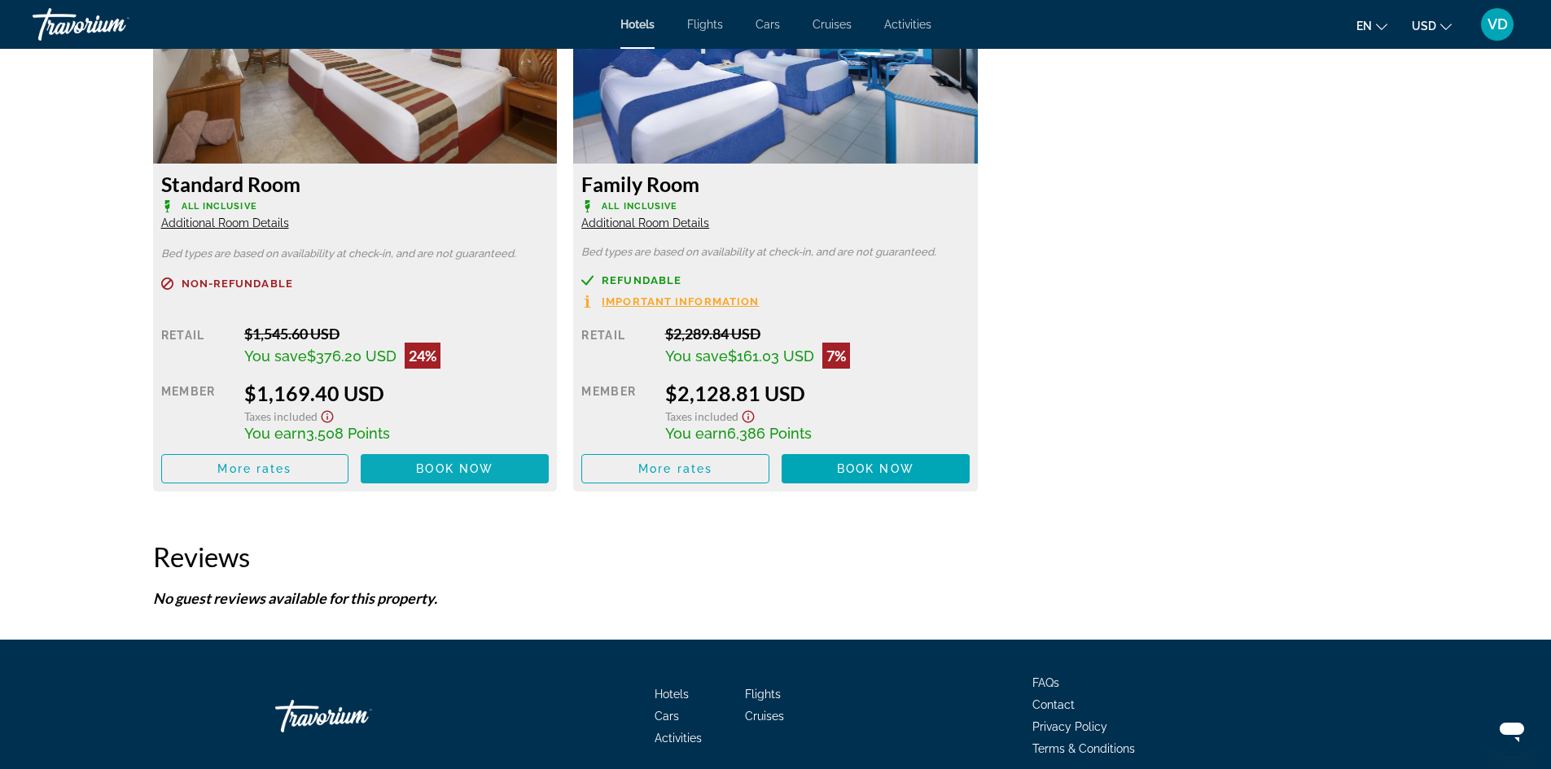
click at [430, 467] on span "Book now" at bounding box center [454, 468] width 77 height 13
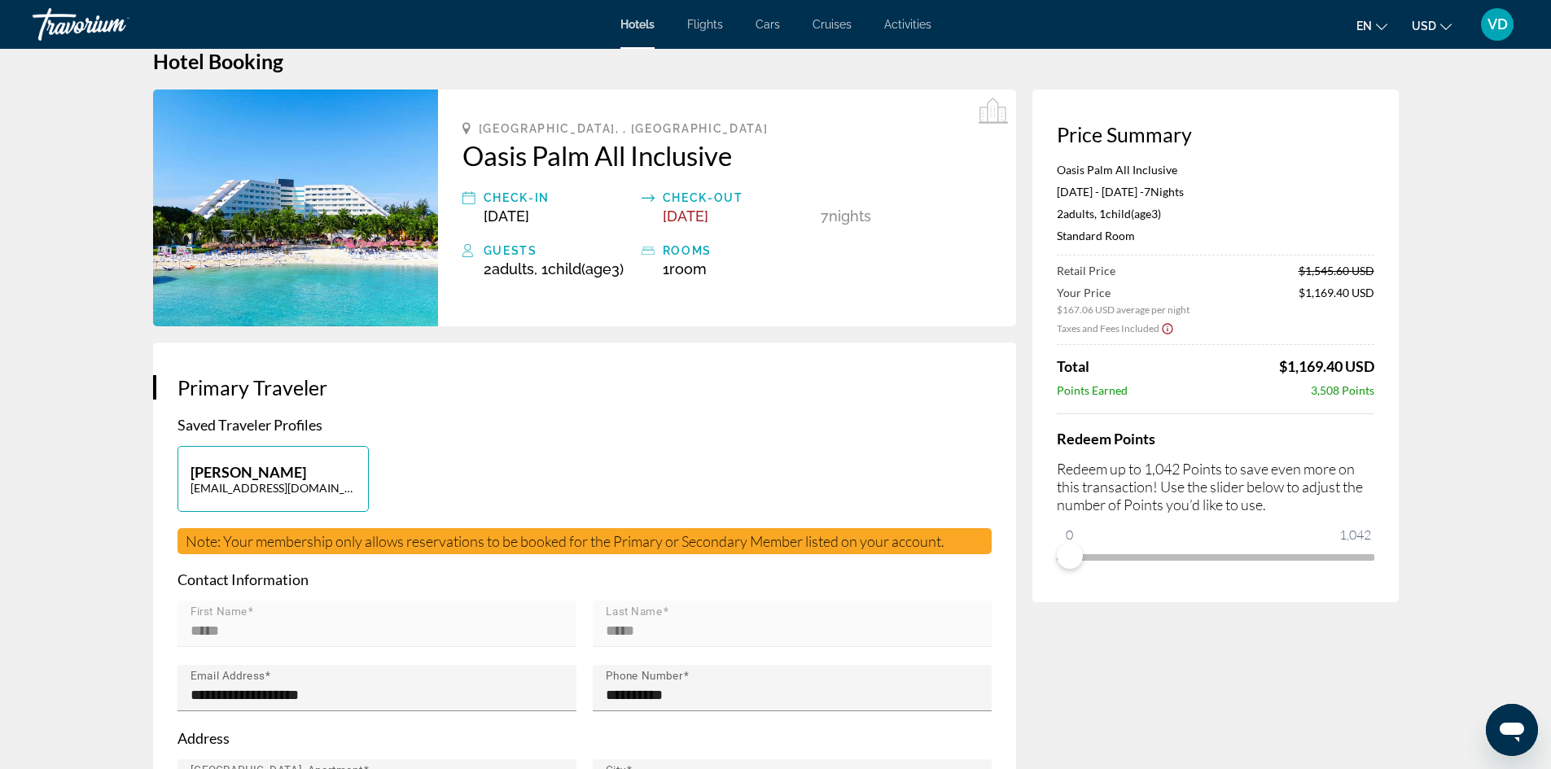
scroll to position [65, 0]
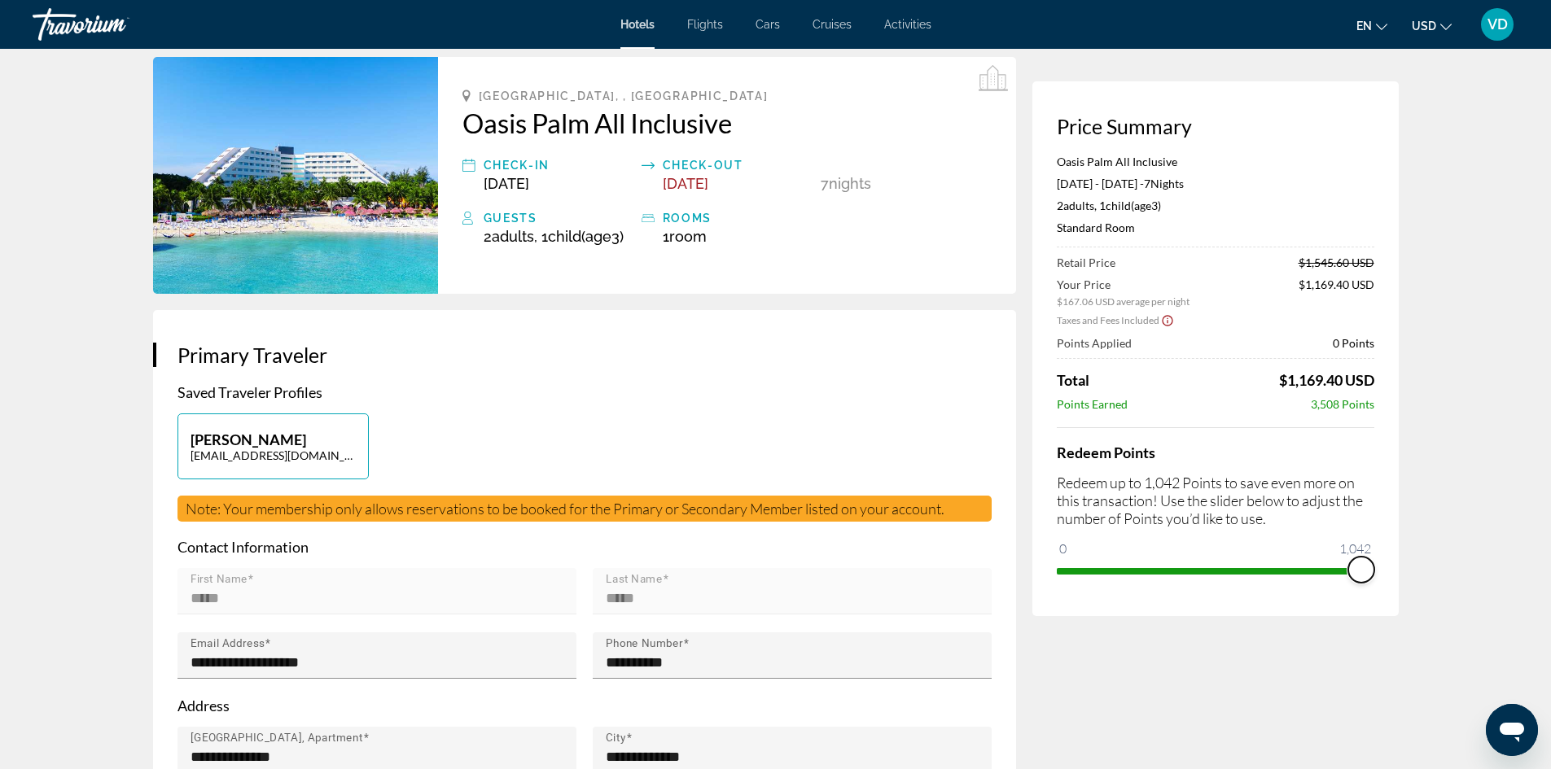
drag, startPoint x: 1069, startPoint y: 546, endPoint x: 1432, endPoint y: 540, distance: 363.1
